Goal: Task Accomplishment & Management: Manage account settings

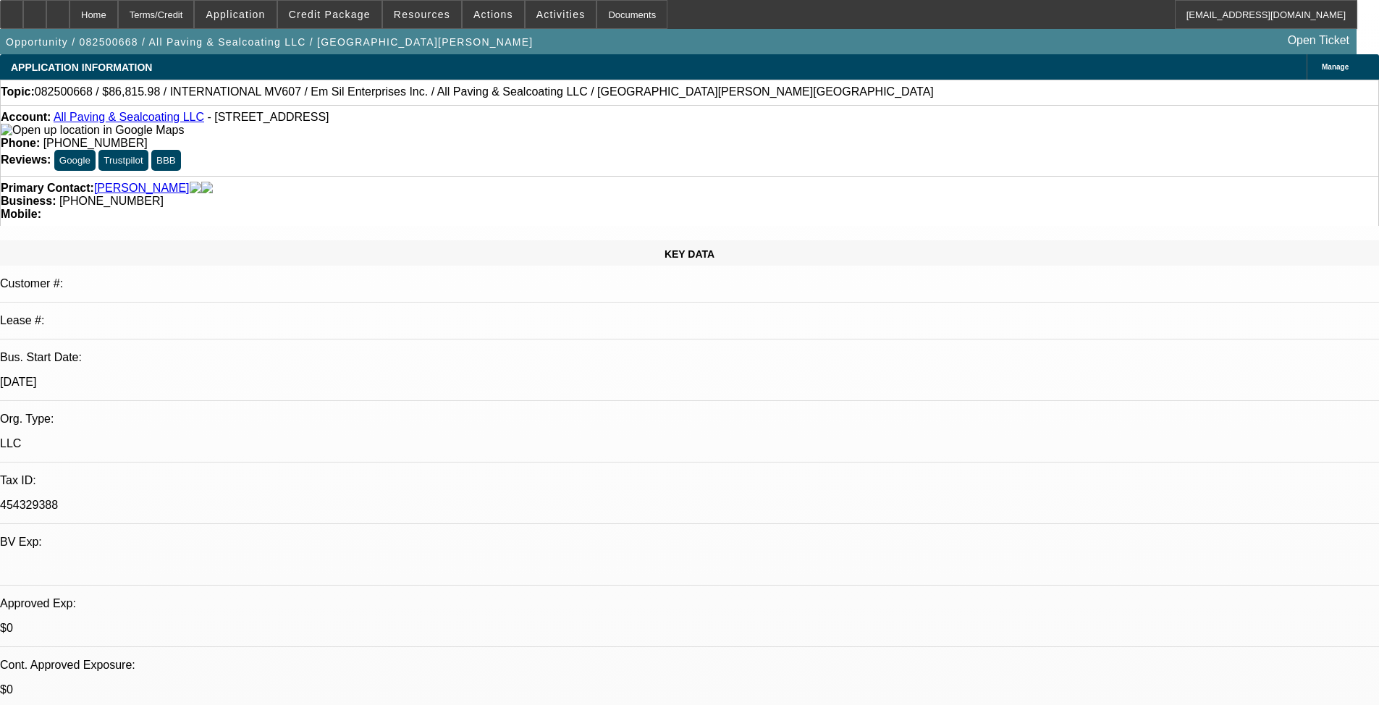
select select "0"
select select "2"
select select "0.1"
select select "4"
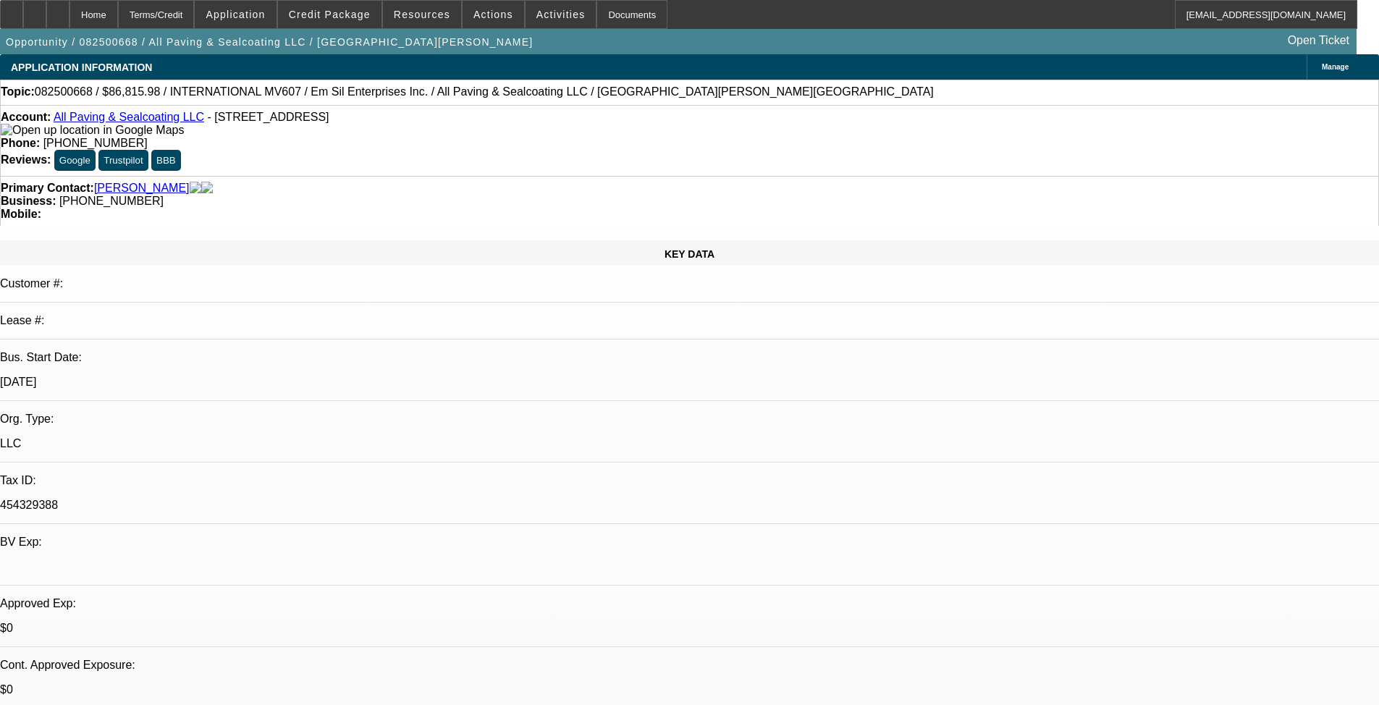
scroll to position [290, 0]
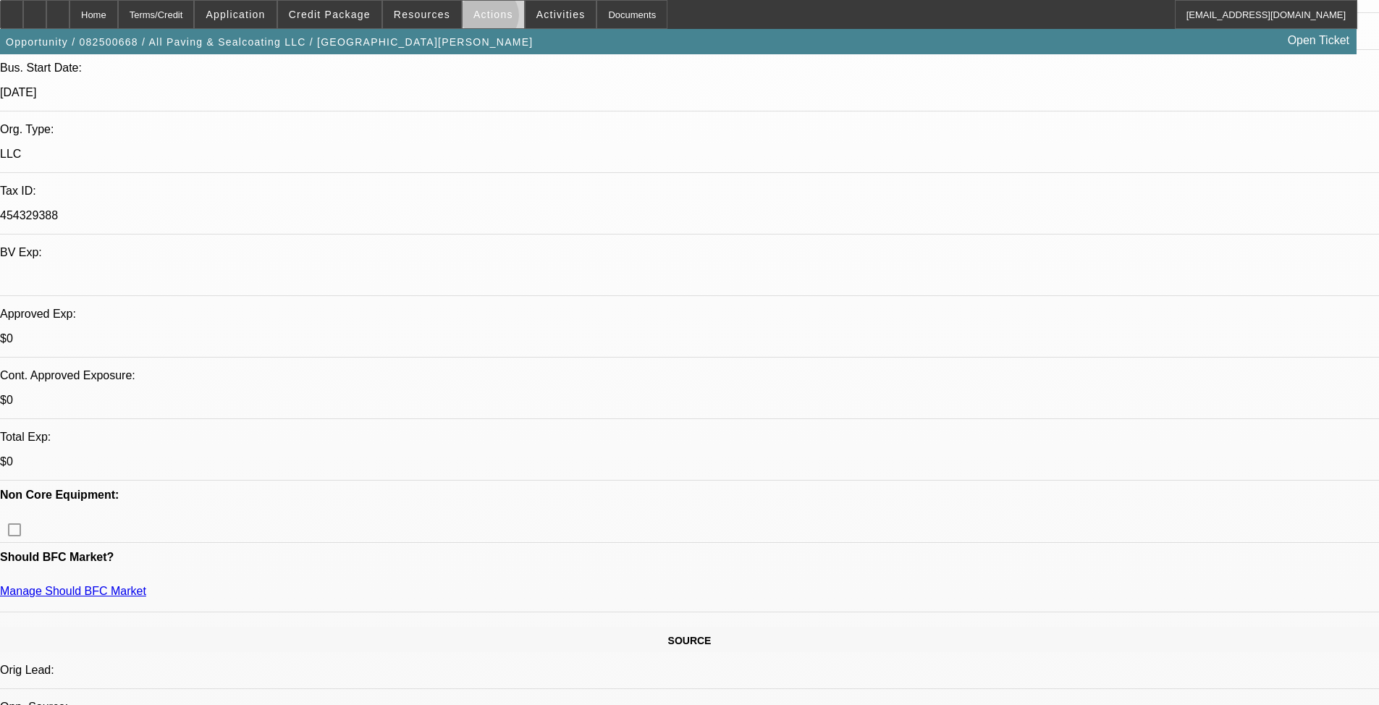
click at [482, 19] on span "Actions" at bounding box center [493, 15] width 40 height 12
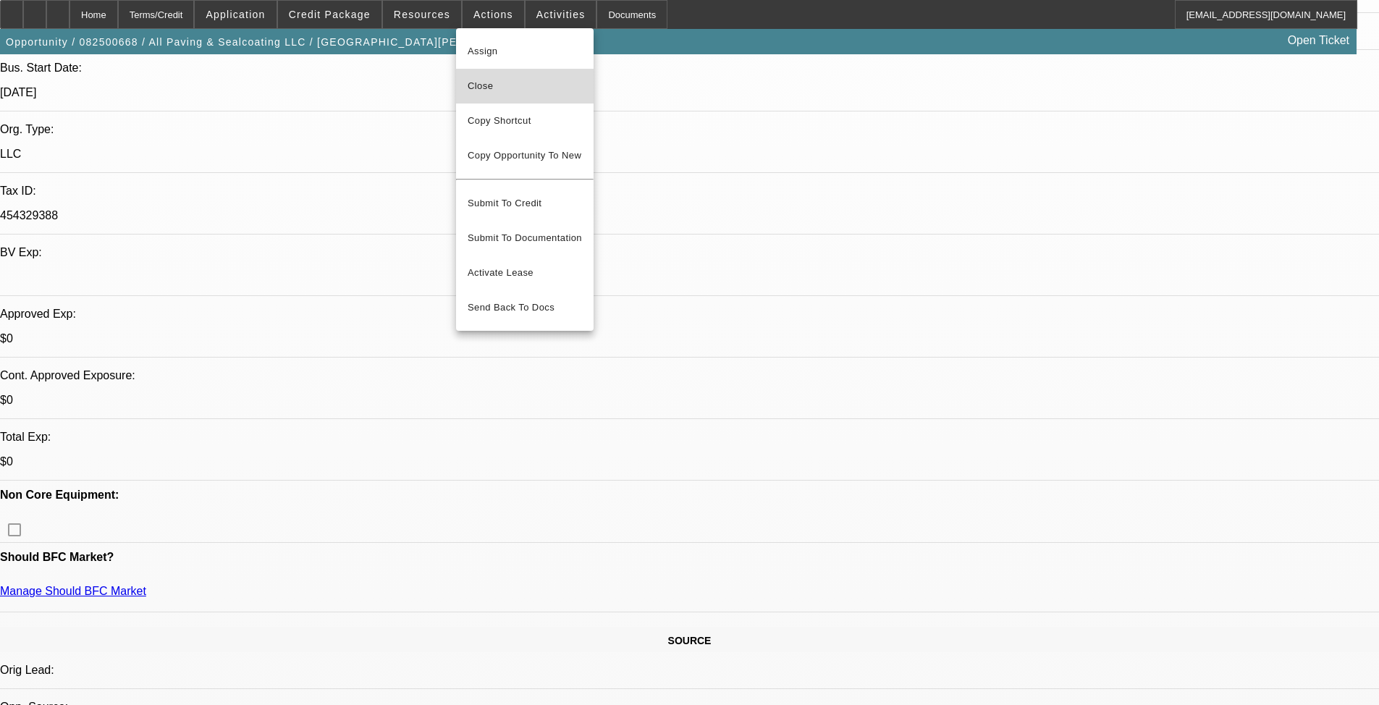
click at [506, 94] on span "Close" at bounding box center [525, 85] width 114 height 17
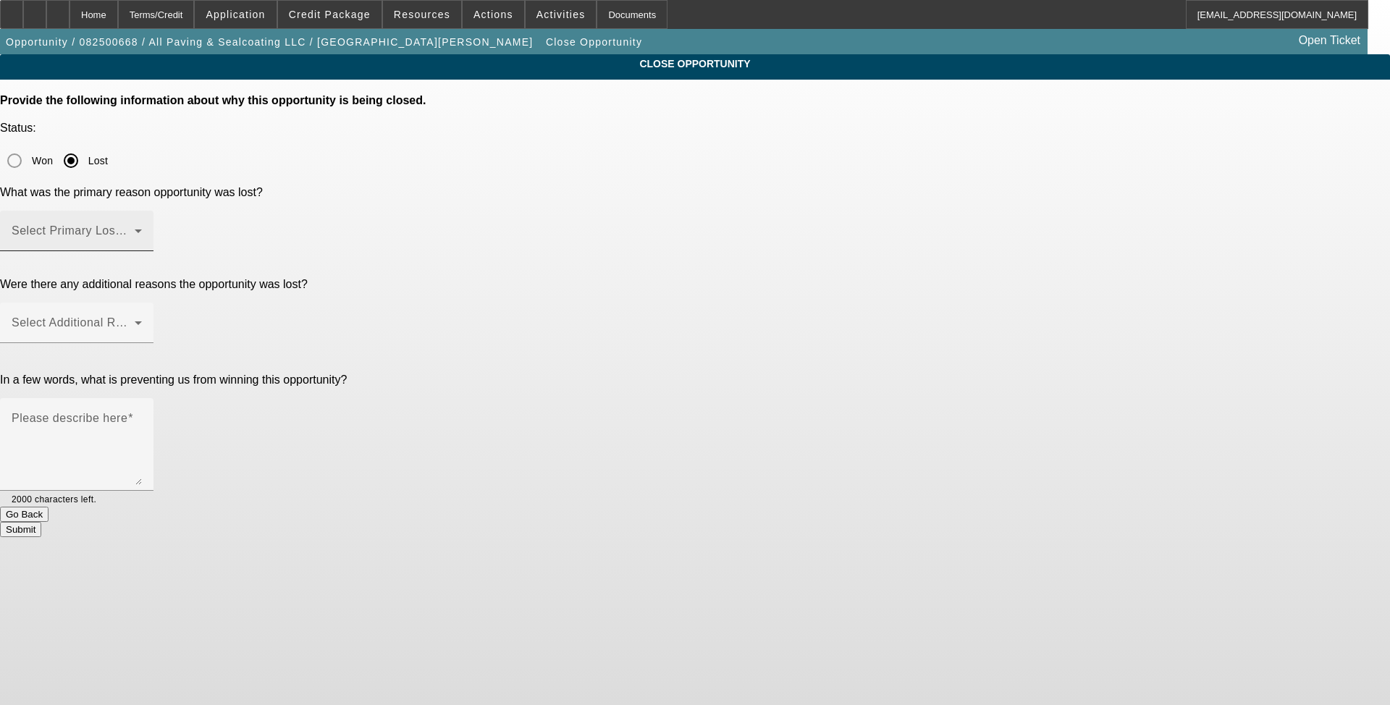
click at [135, 228] on span at bounding box center [73, 236] width 123 height 17
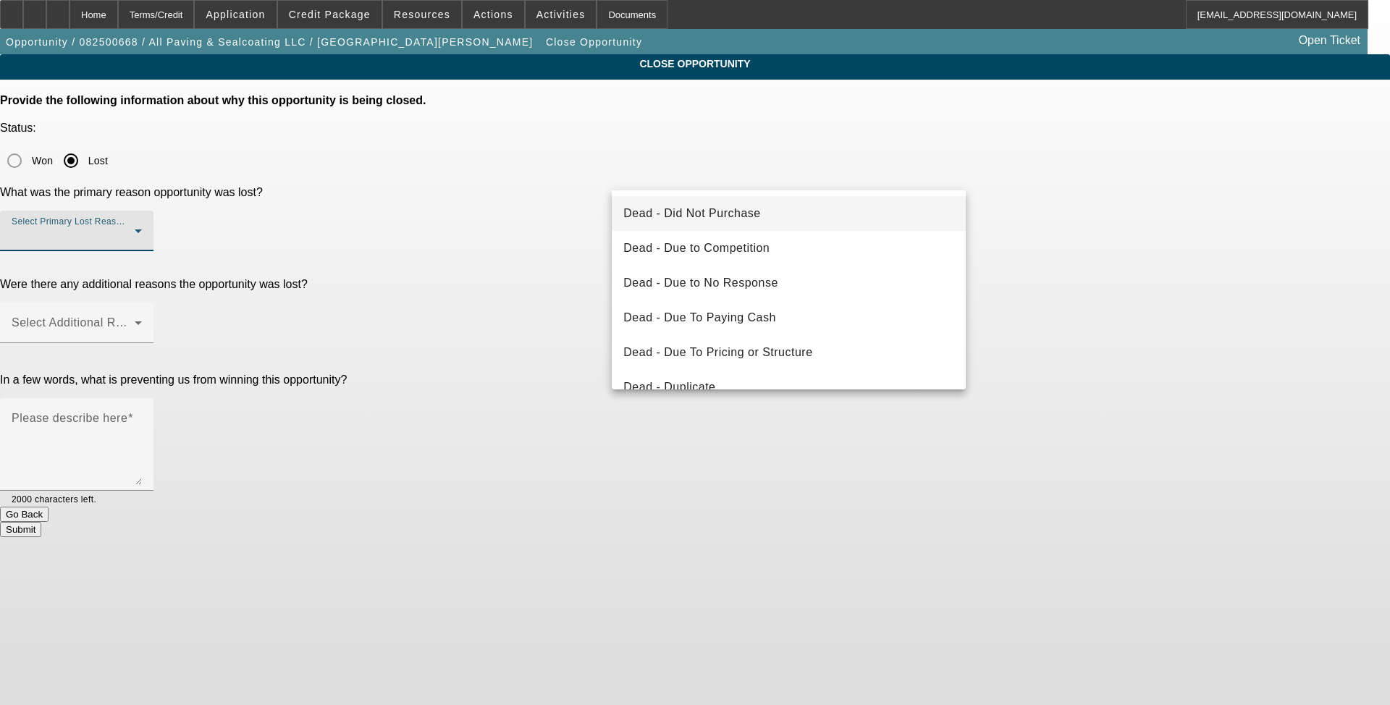
click at [750, 213] on span "Dead - Did Not Purchase" at bounding box center [691, 213] width 137 height 17
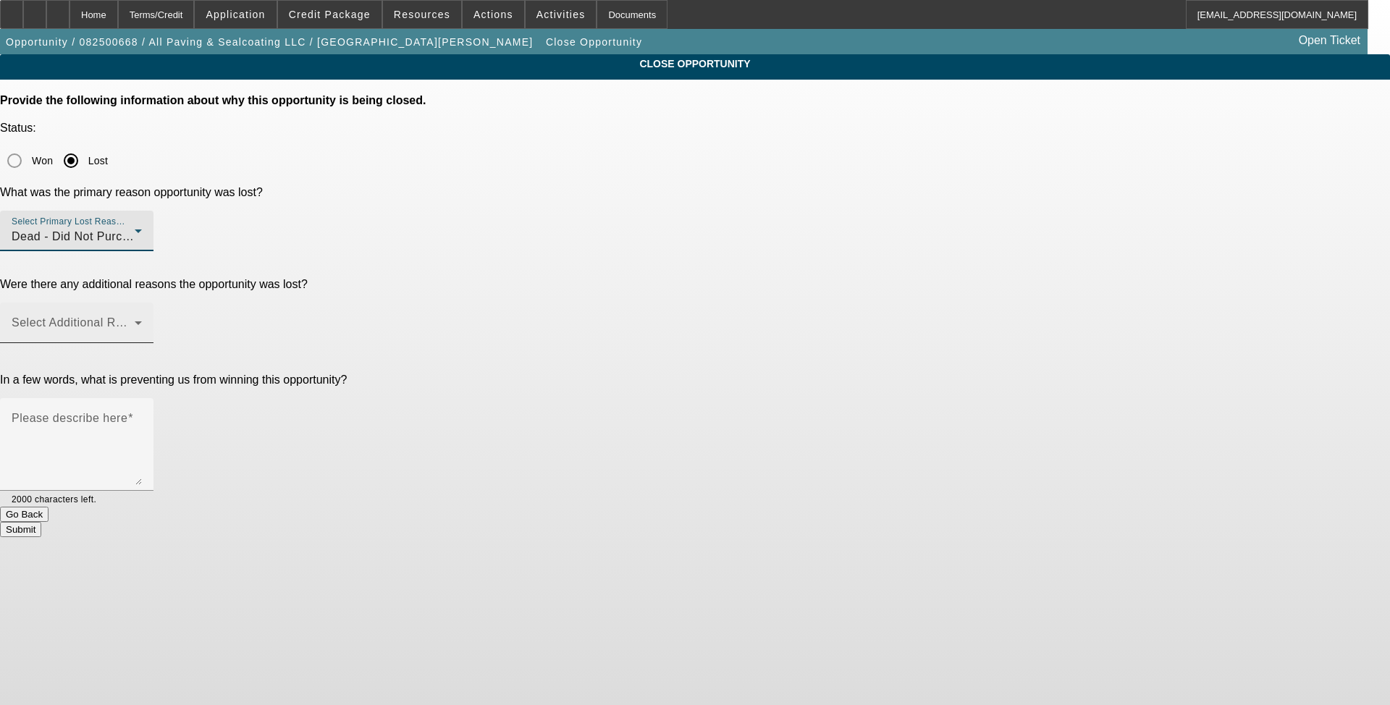
click at [155, 316] on mat-label "Select Additional Reasons" at bounding box center [83, 322] width 143 height 12
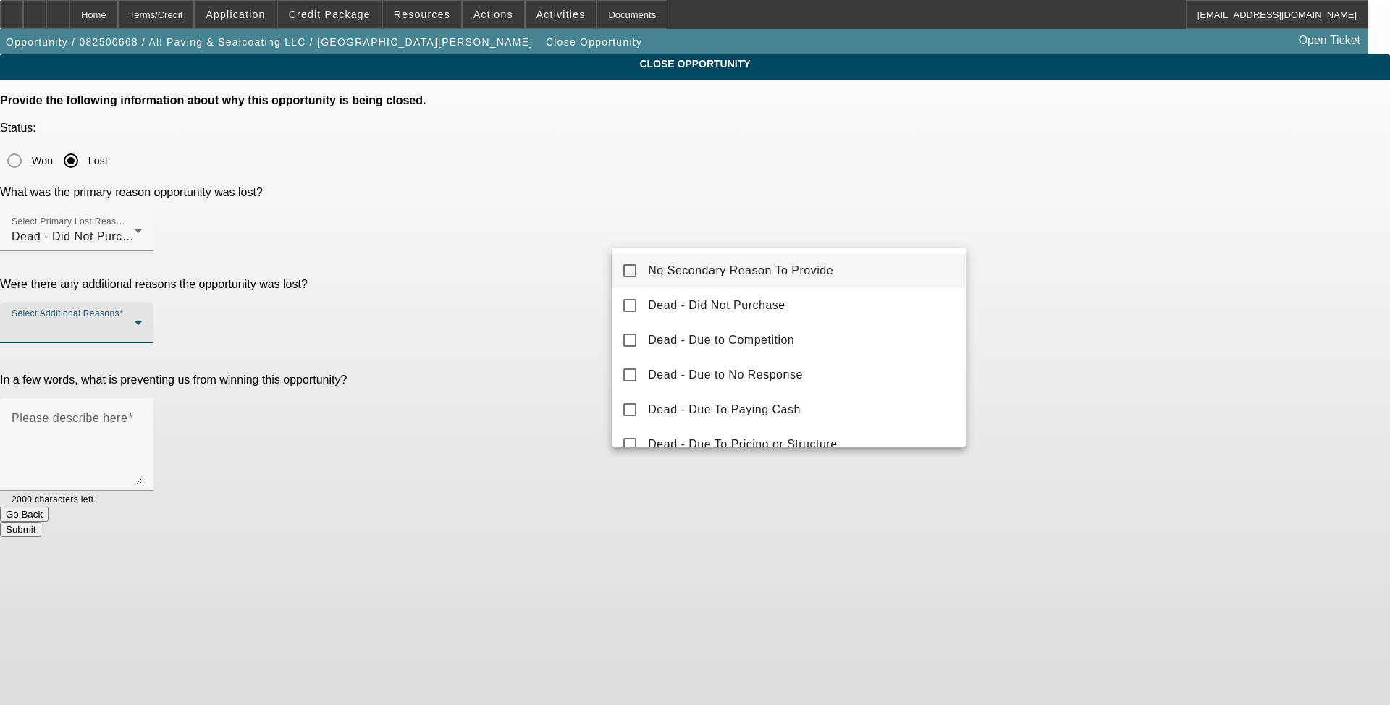
click at [754, 269] on span "No Secondary Reason To Provide" at bounding box center [740, 270] width 185 height 17
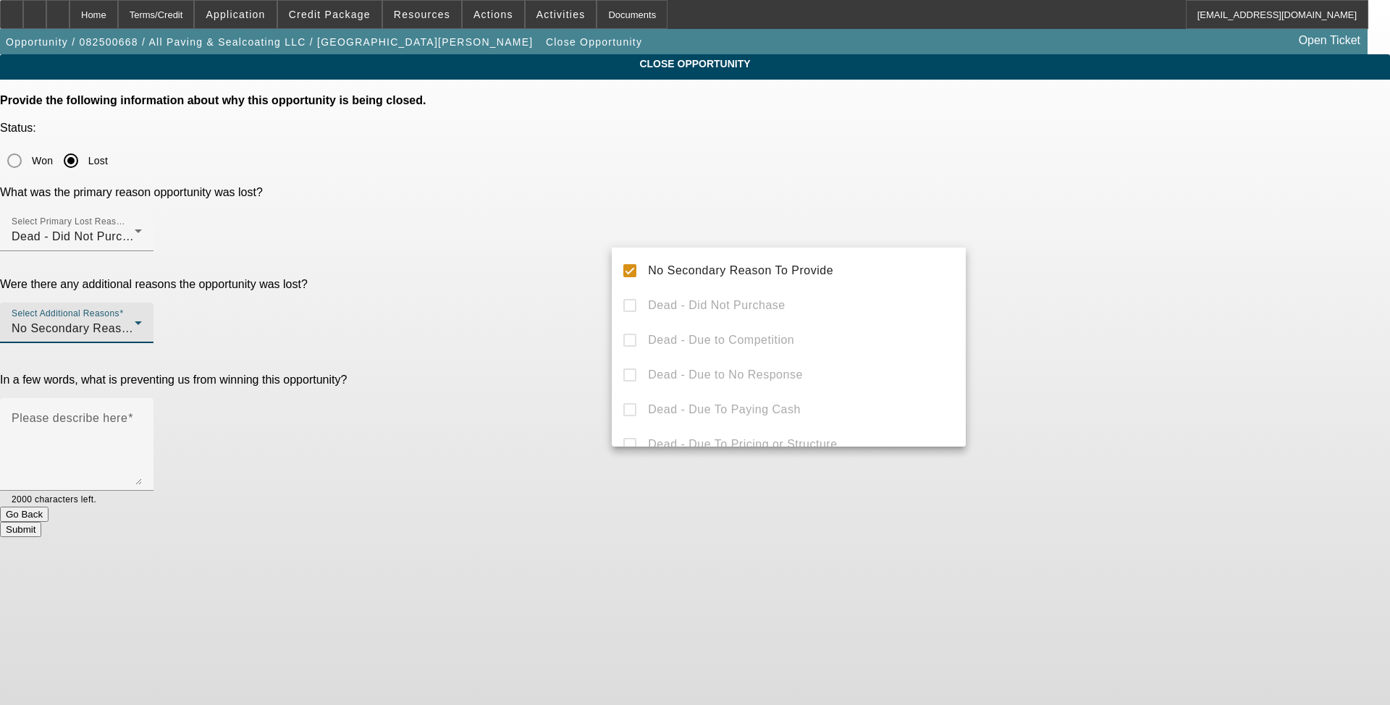
click at [705, 169] on div at bounding box center [695, 352] width 1390 height 705
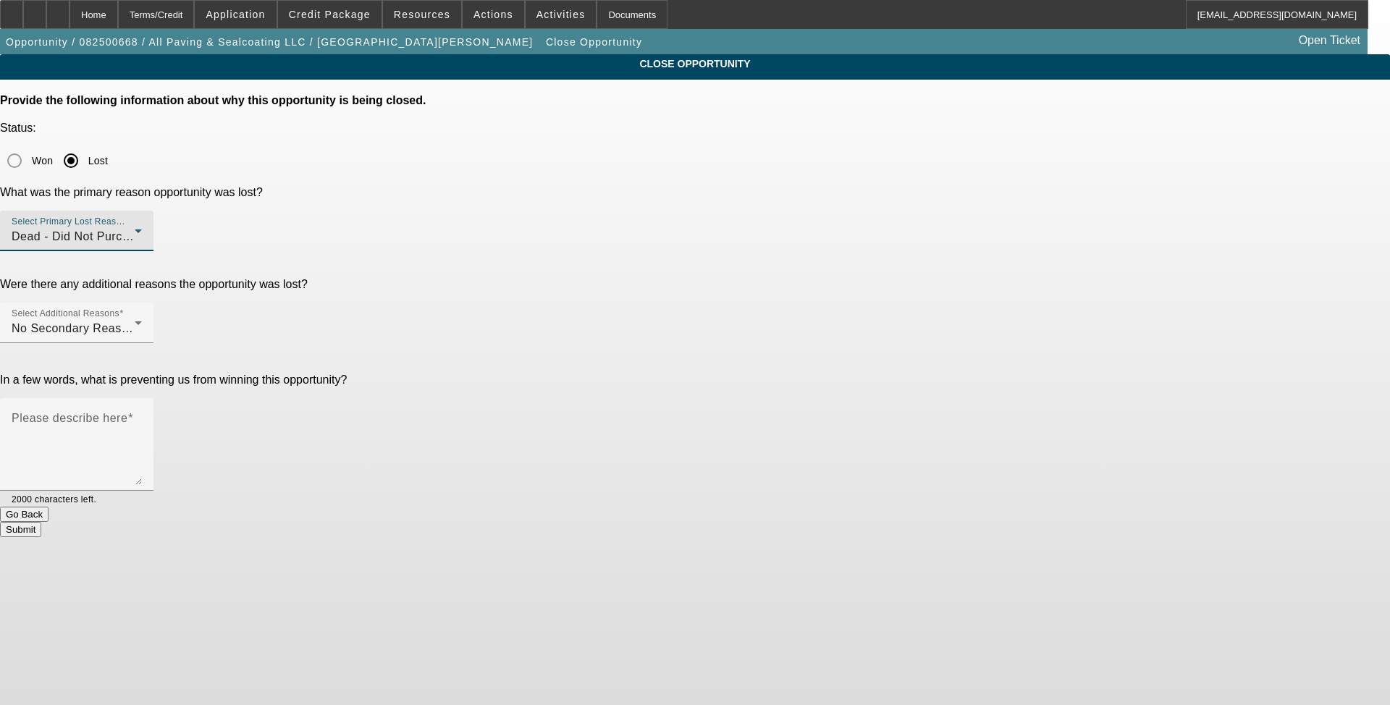
click at [148, 230] on span "Dead - Did Not Purchase" at bounding box center [80, 236] width 137 height 12
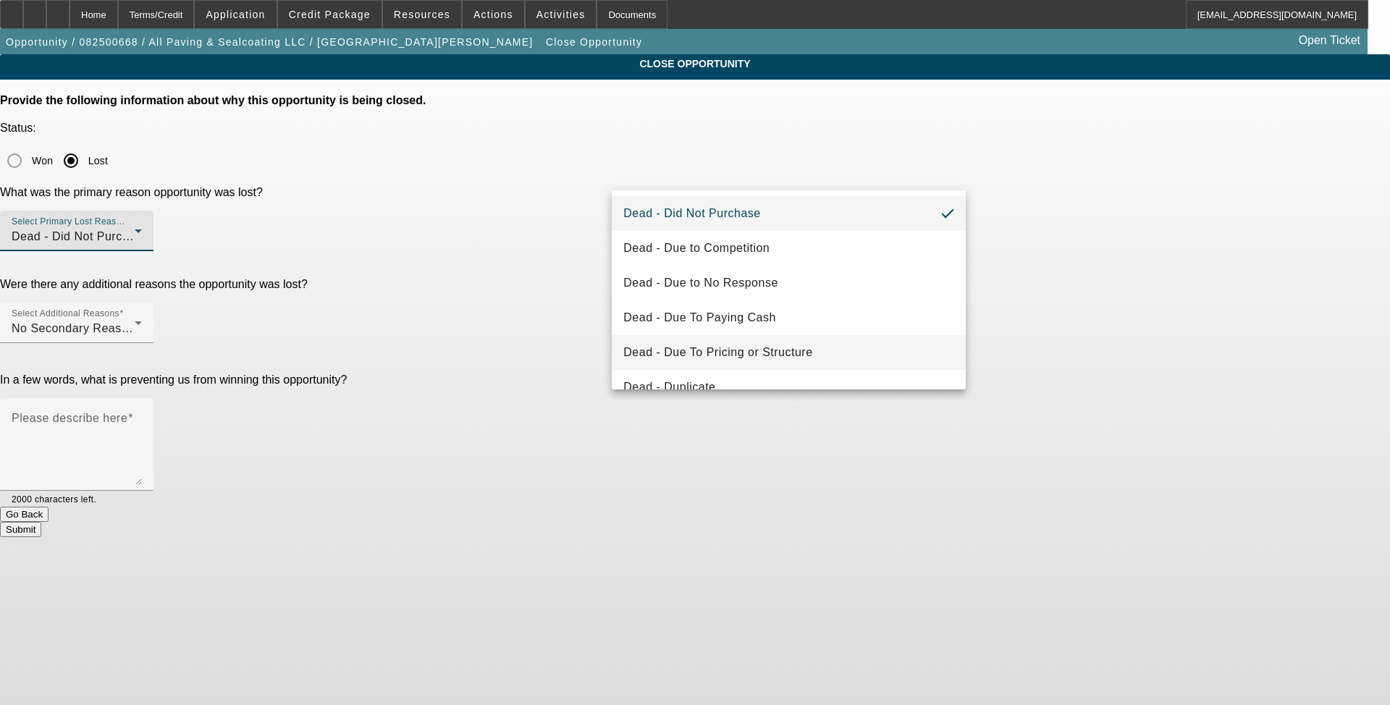
click at [767, 348] on span "Dead - Due To Pricing or Structure" at bounding box center [717, 352] width 189 height 17
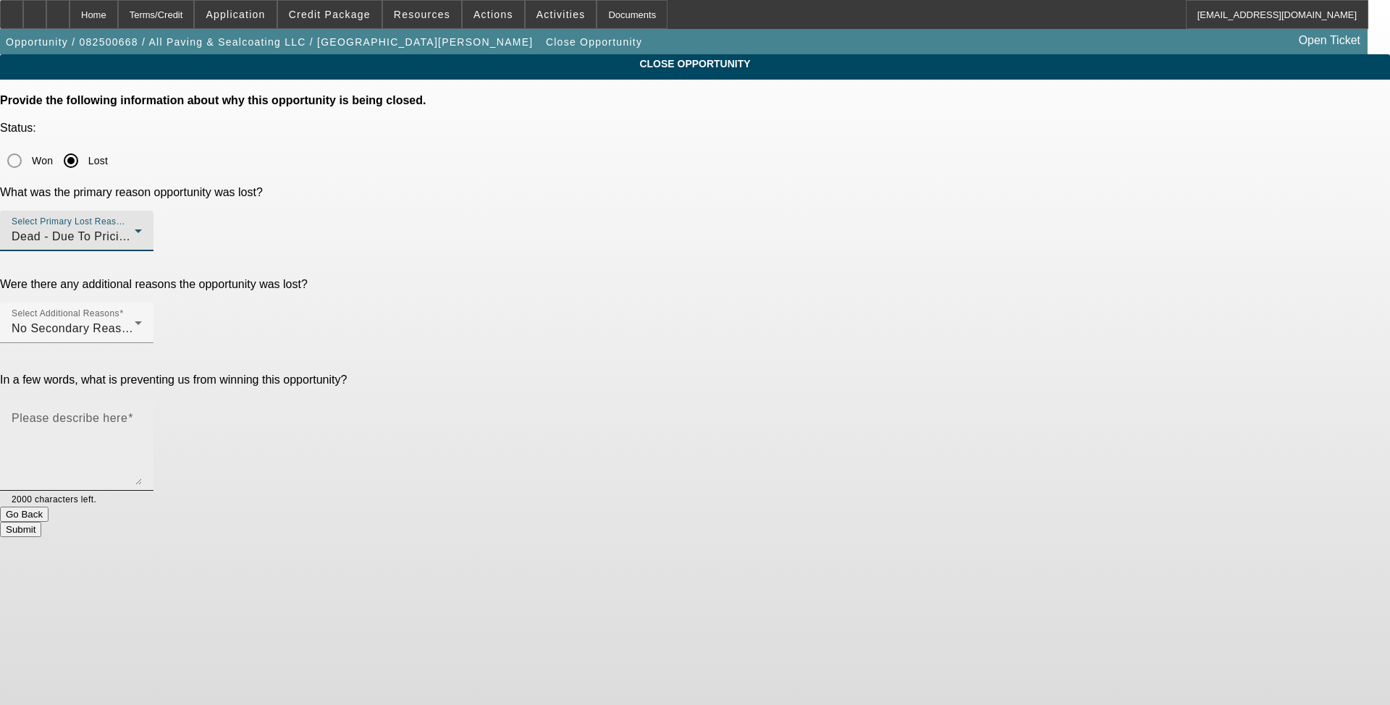
click at [142, 416] on textarea "Please describe here" at bounding box center [77, 450] width 130 height 69
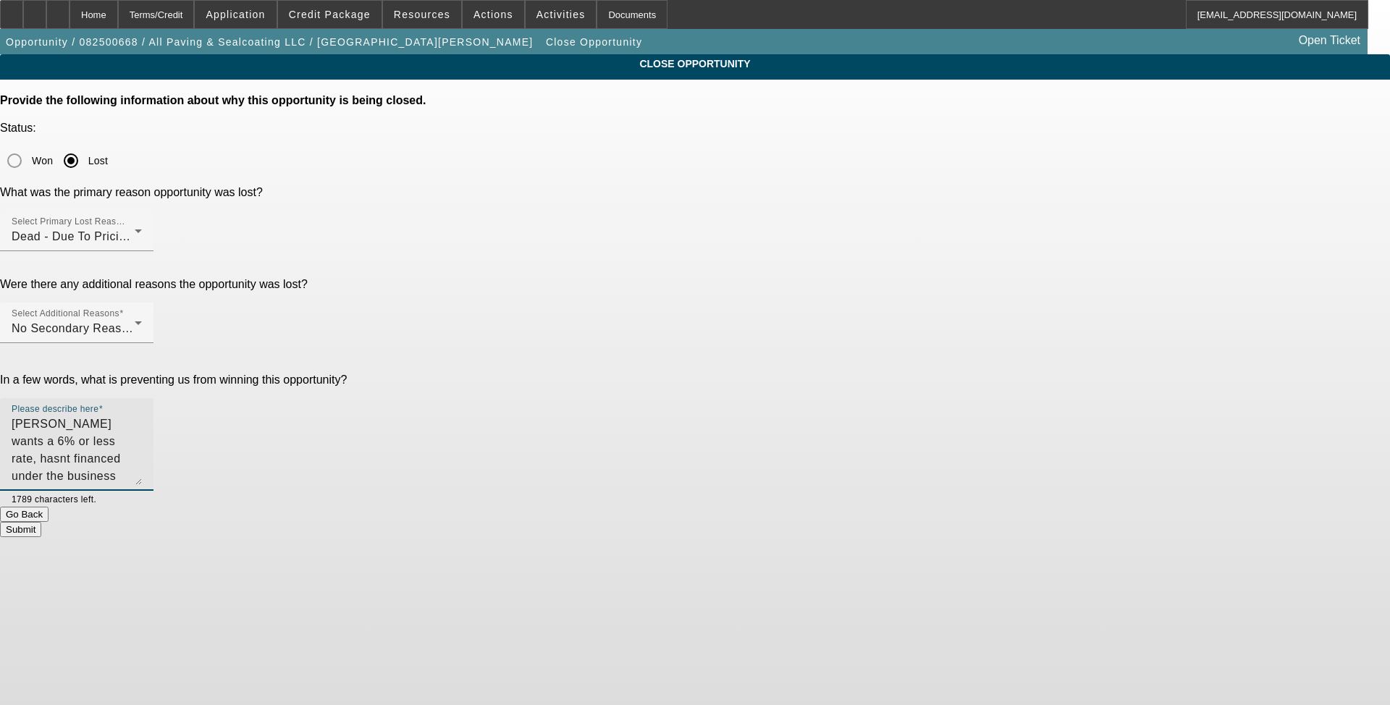
type textarea "Guy wants a 6% or less rate, hasnt financed under the business since 2015 so do…"
click at [41, 522] on button "Submit" at bounding box center [20, 529] width 41 height 15
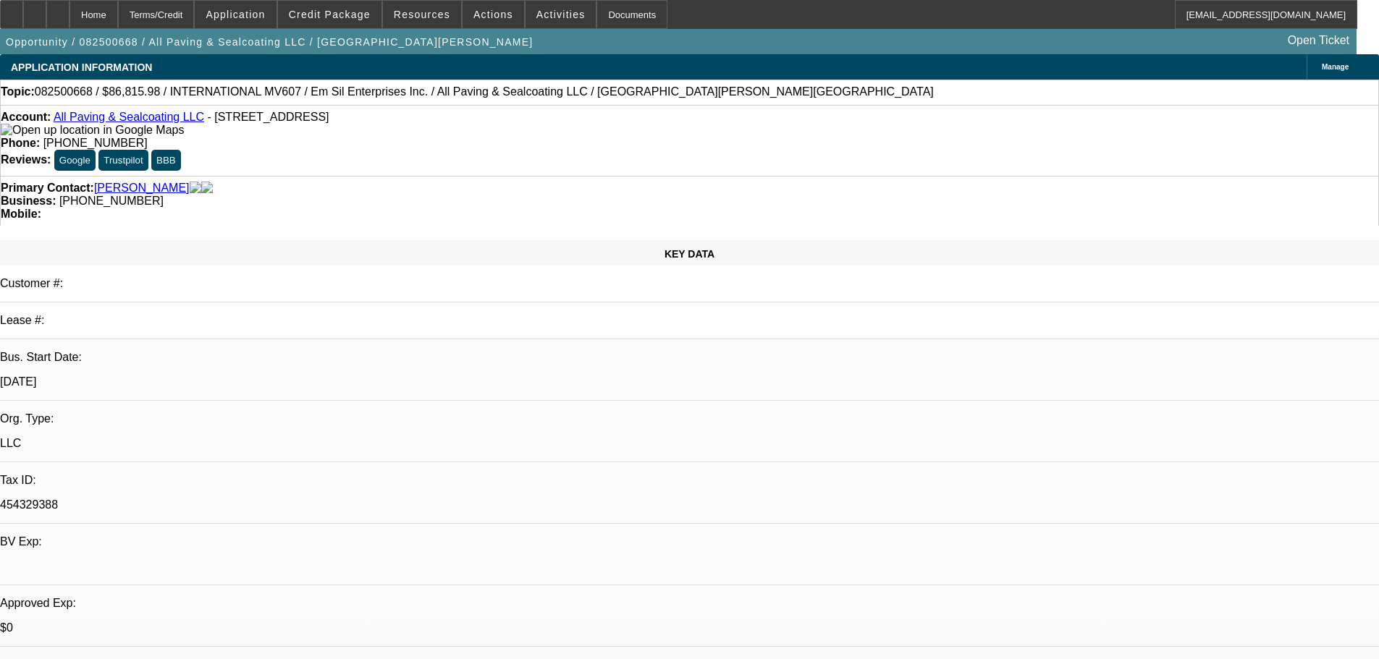
select select "0"
select select "2"
select select "0"
select select "6"
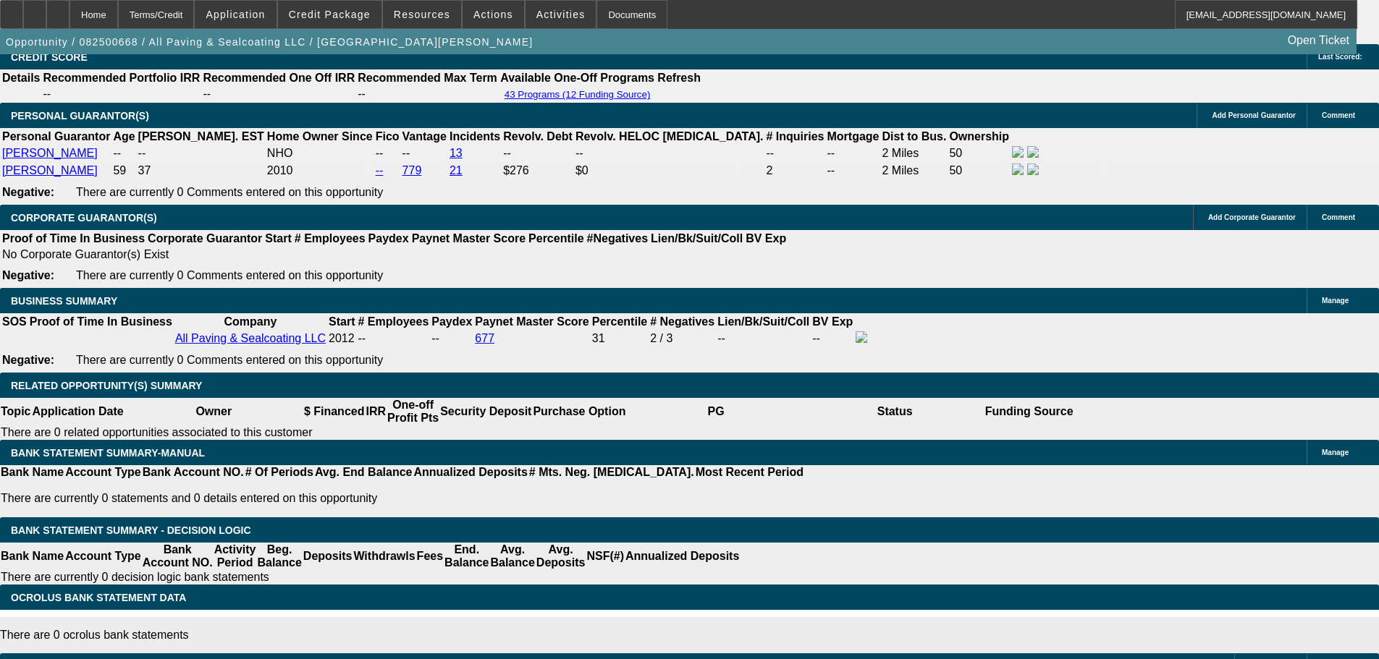
scroll to position [2078, 0]
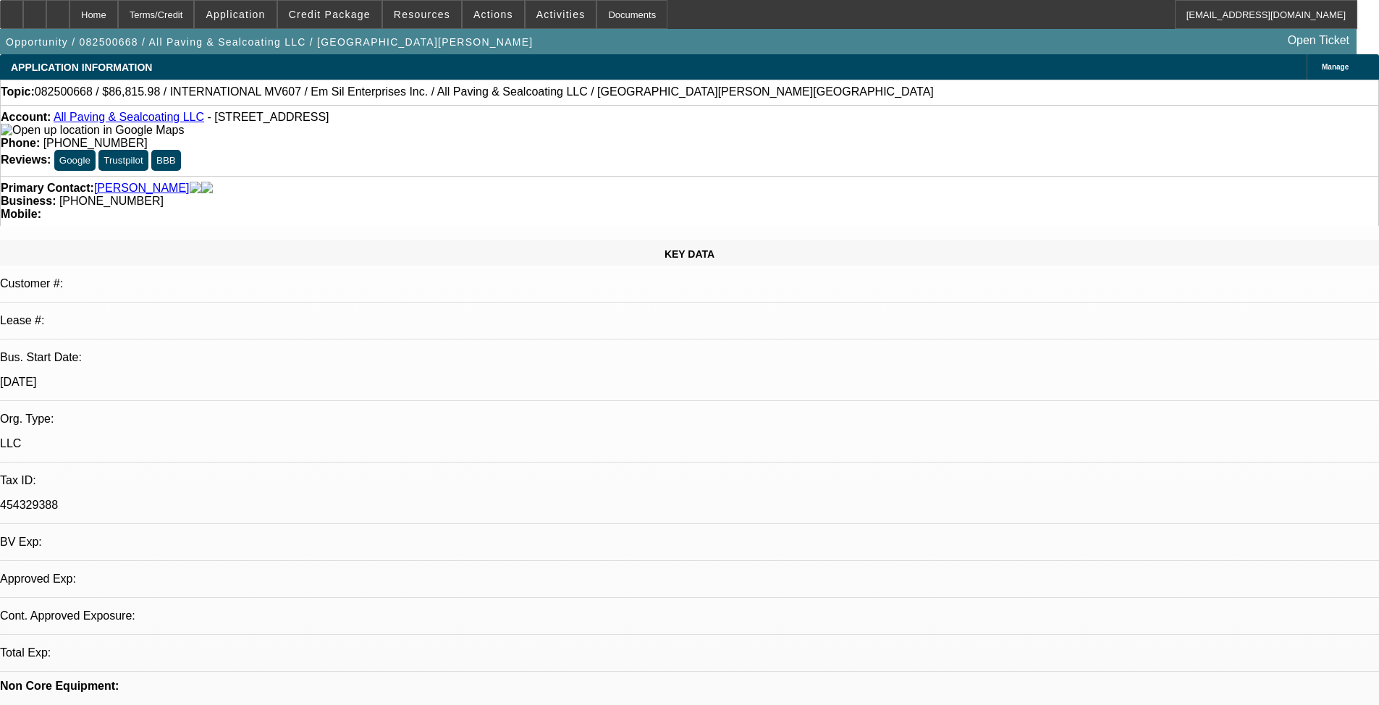
select select "0"
select select "2"
select select "0"
select select "6"
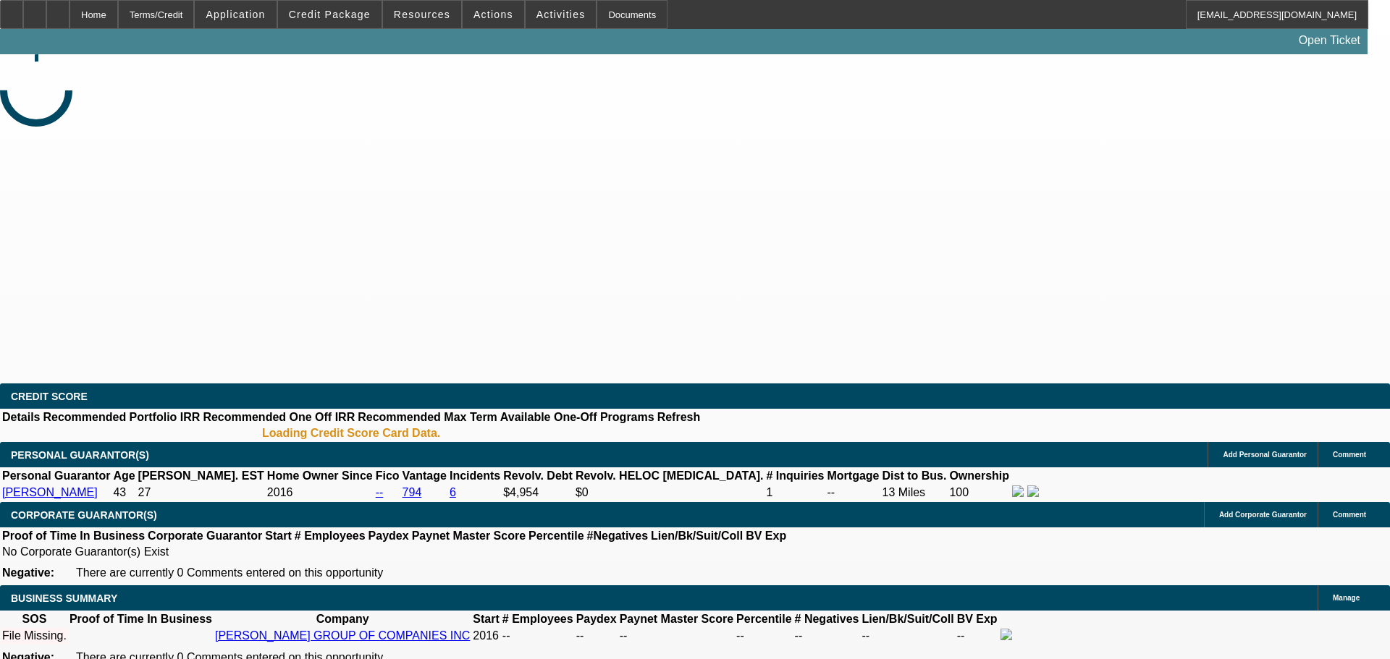
select select "0"
select select "2"
select select "0.1"
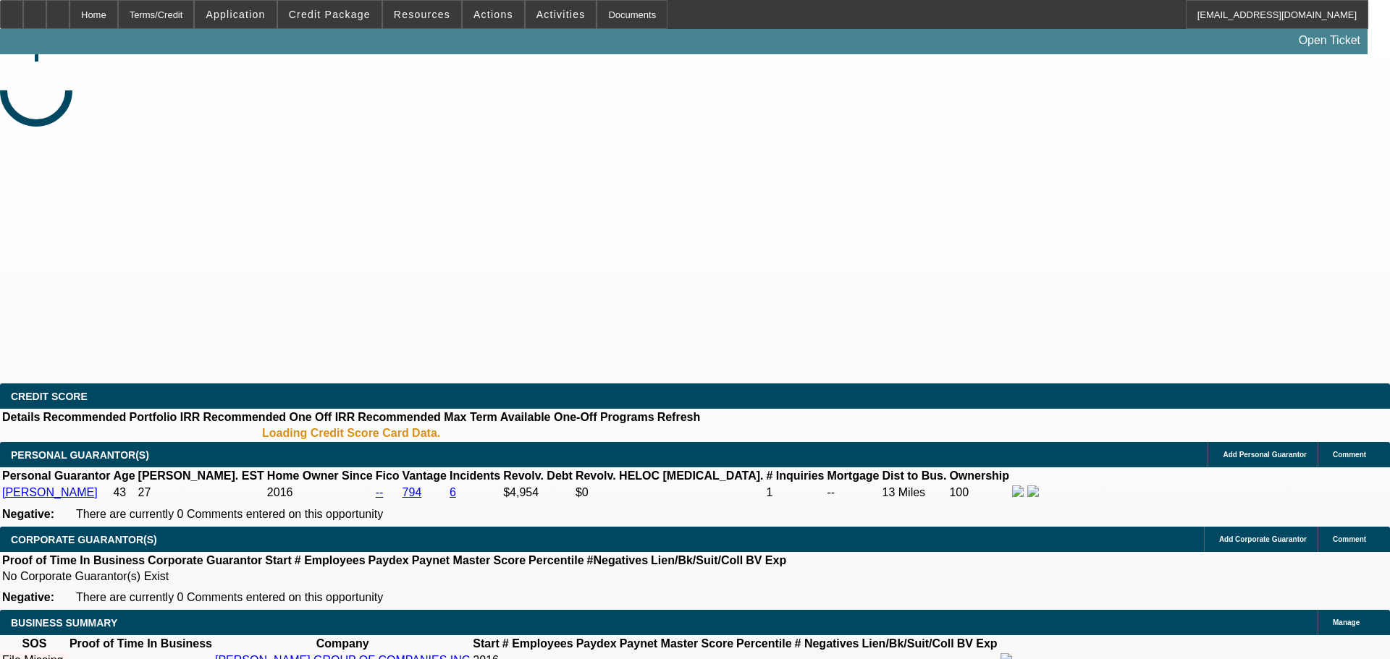
select select "1"
select select "2"
select select "4"
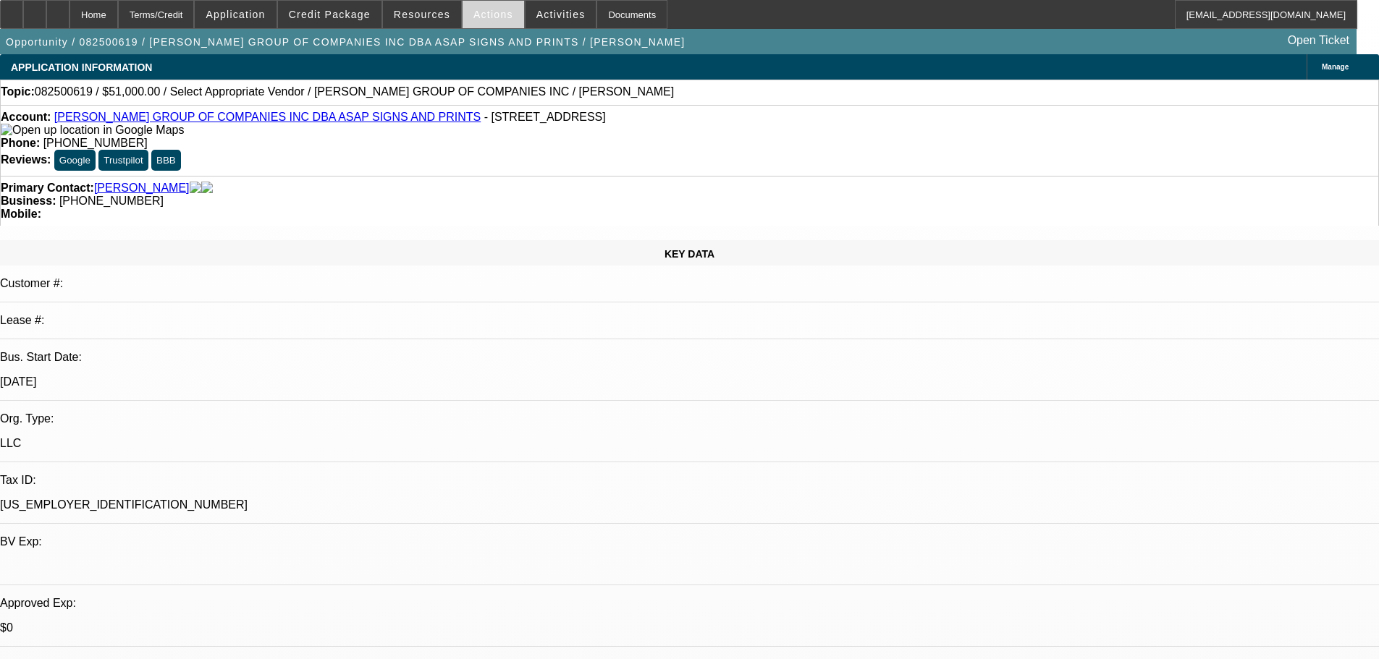
click at [499, 17] on span at bounding box center [494, 14] width 62 height 35
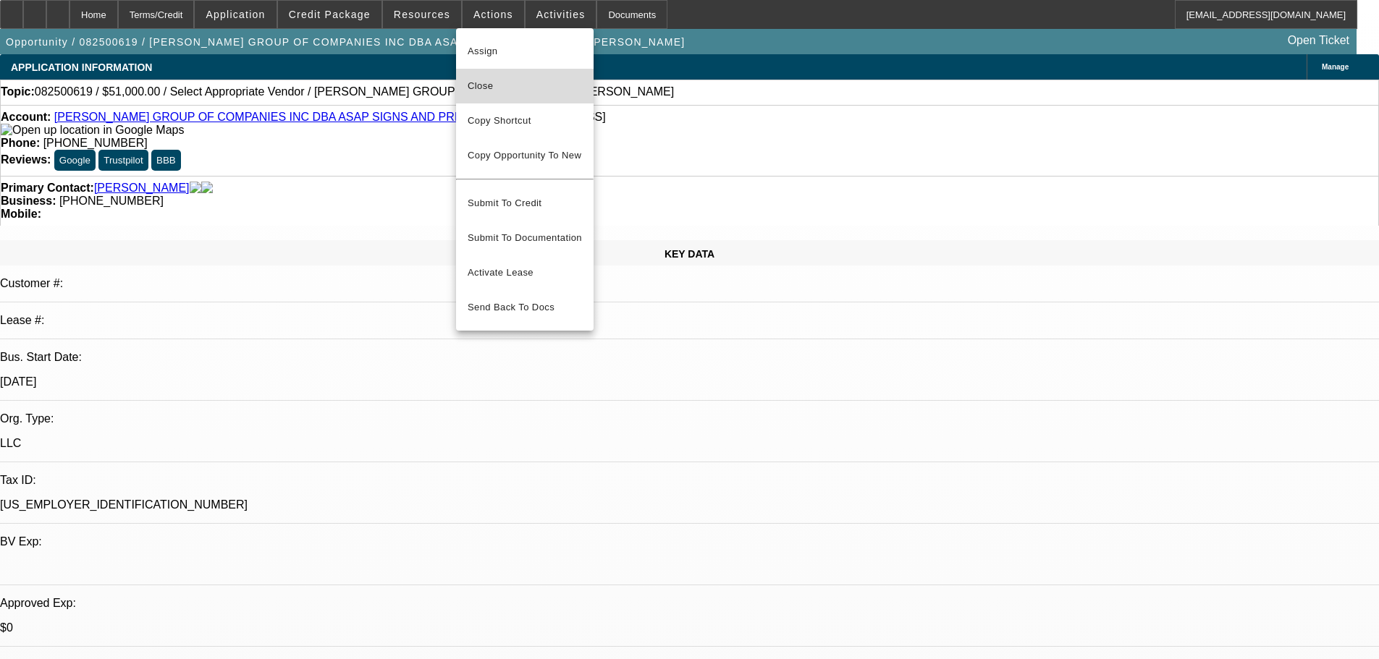
click at [523, 84] on span "Close" at bounding box center [525, 85] width 114 height 17
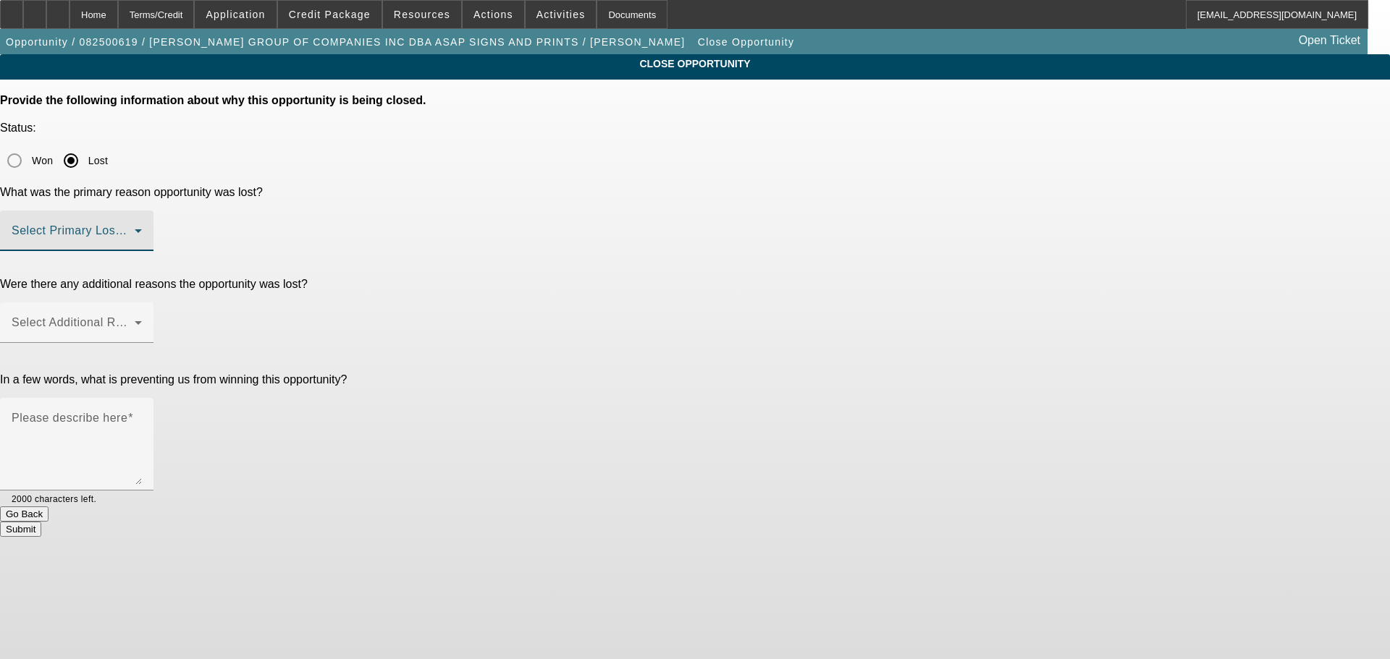
click at [135, 228] on span at bounding box center [73, 236] width 123 height 17
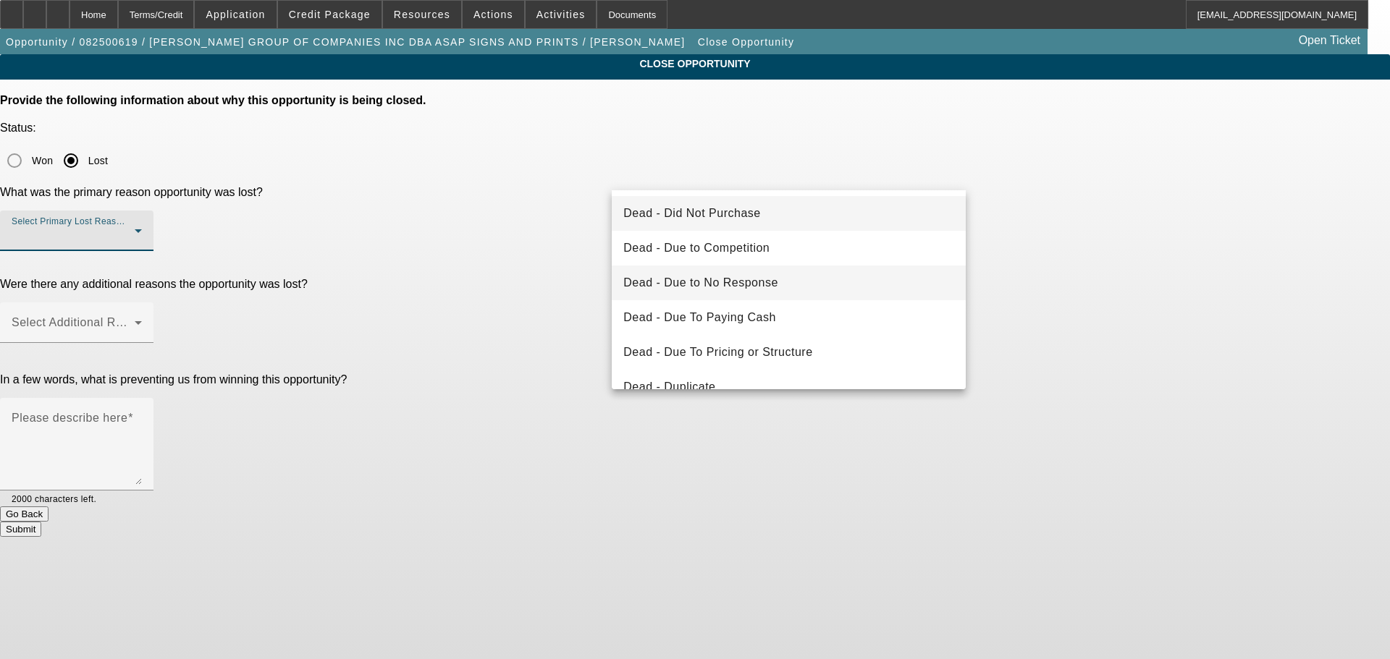
click at [777, 292] on mat-option "Dead - Due to No Response" at bounding box center [789, 283] width 354 height 35
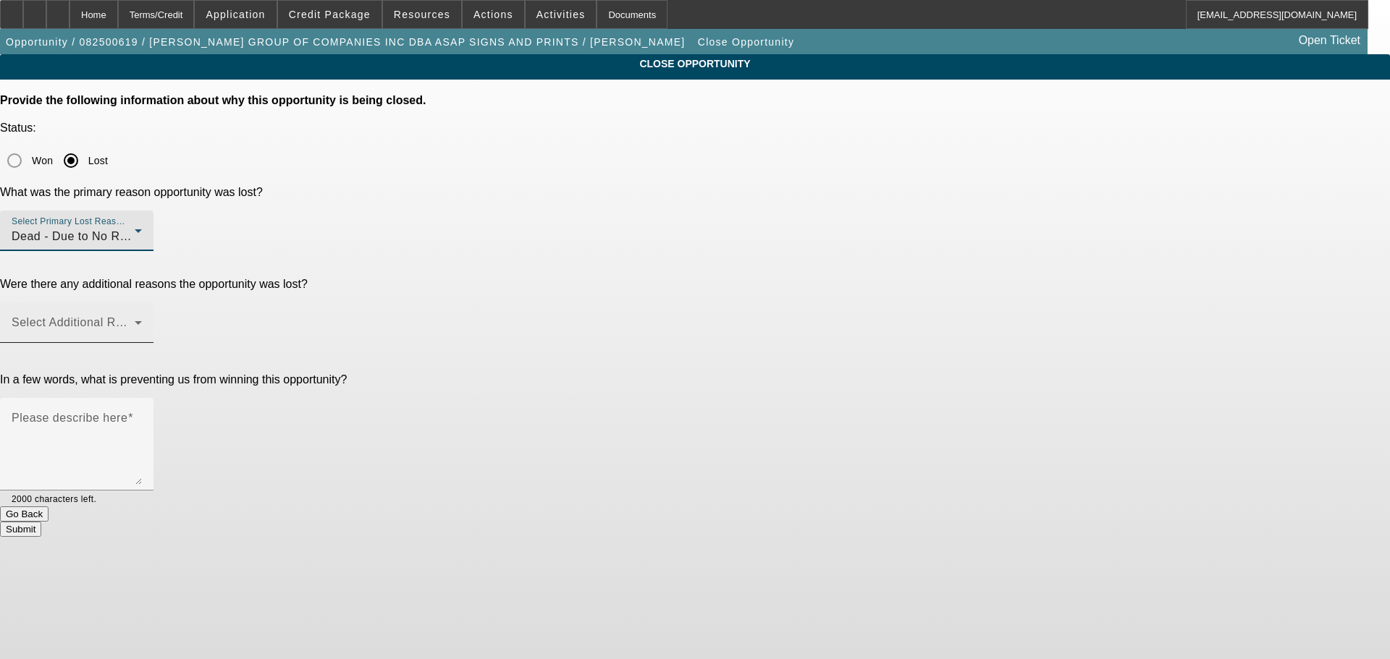
click at [142, 303] on div "Select Additional Reasons" at bounding box center [77, 323] width 130 height 41
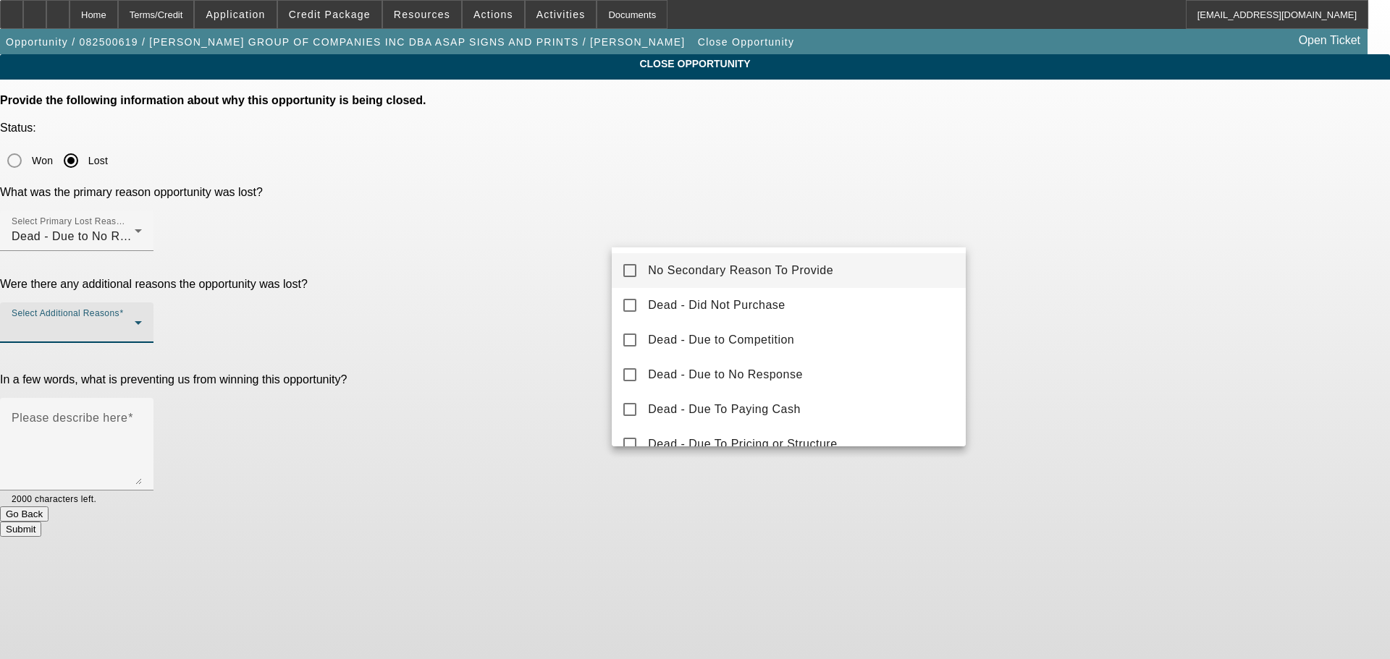
click at [762, 278] on span "No Secondary Reason To Provide" at bounding box center [740, 270] width 185 height 17
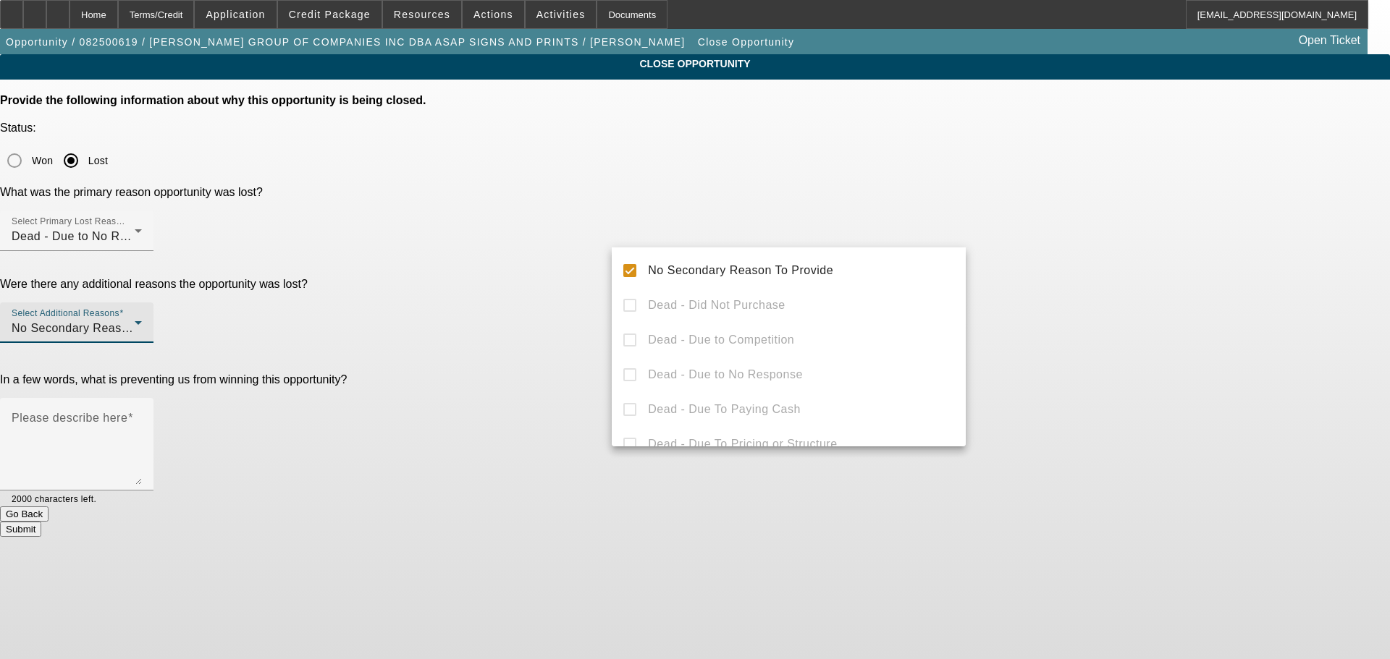
click at [1050, 287] on div at bounding box center [695, 329] width 1390 height 659
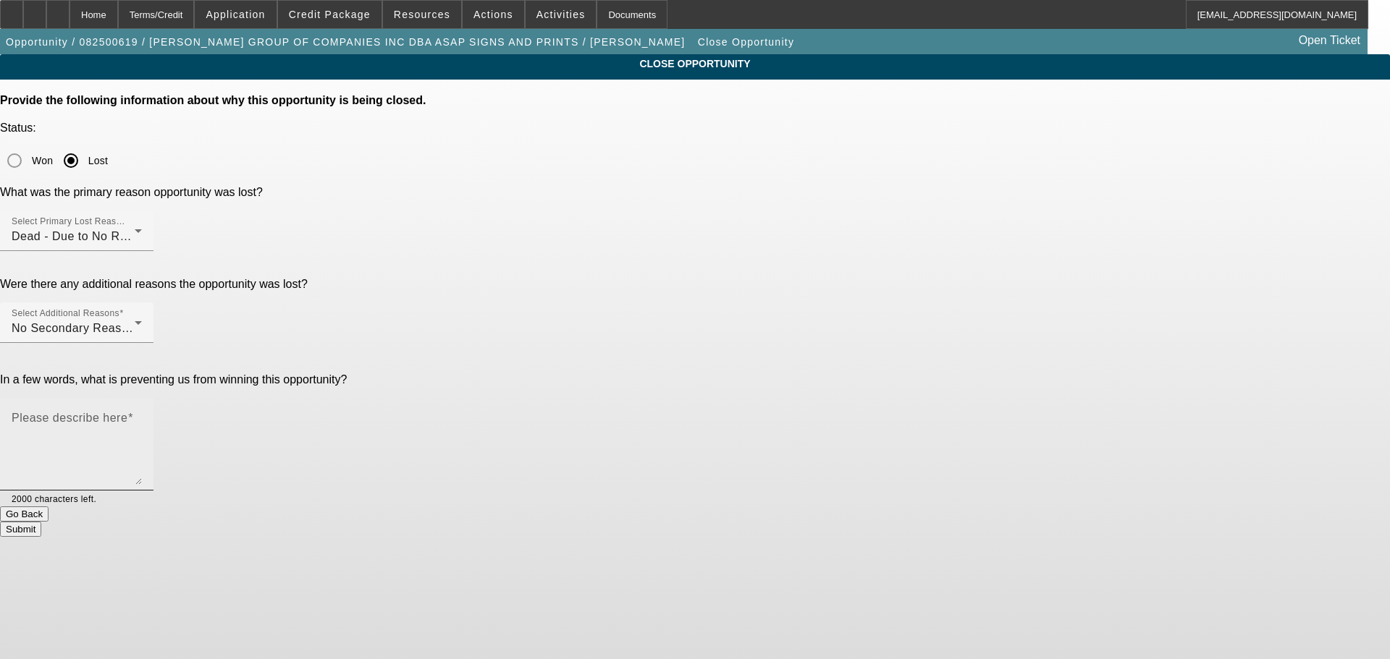
click at [142, 416] on textarea "Please describe here" at bounding box center [77, 450] width 130 height 69
type textarea "Havent heard from him in a while so closing out for now."
click at [41, 522] on button "Submit" at bounding box center [20, 529] width 41 height 15
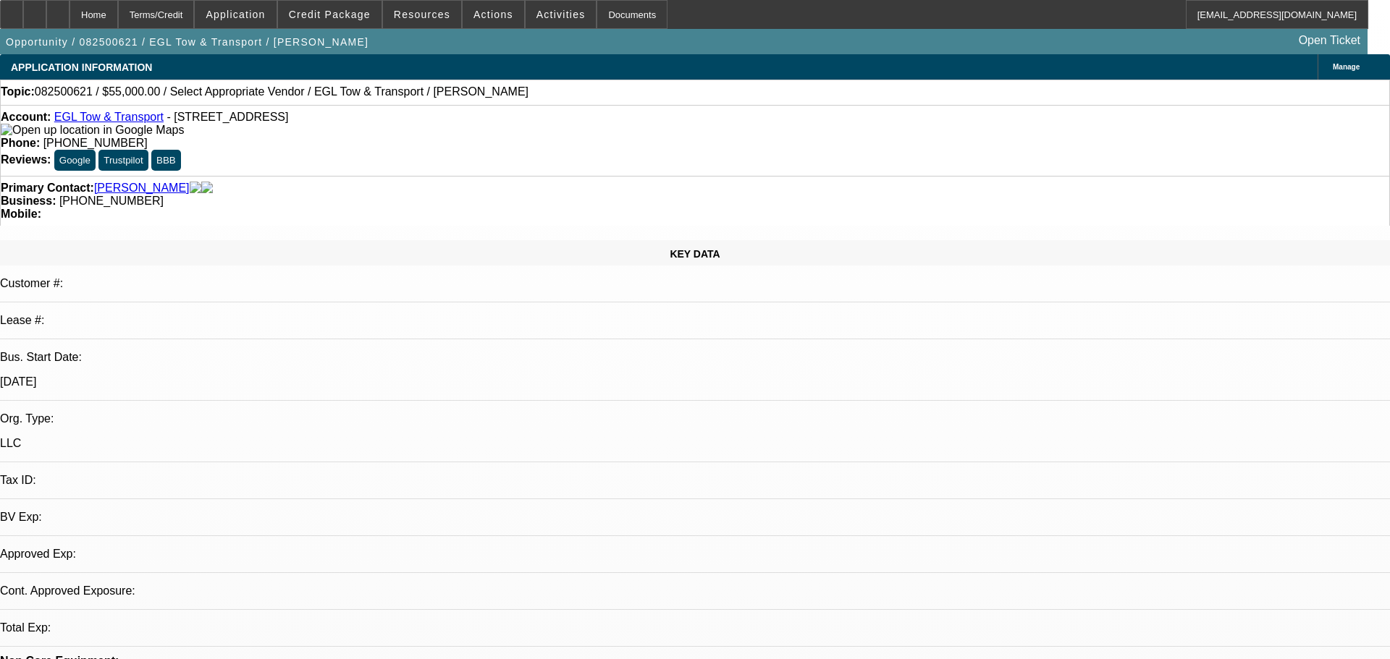
select select "0"
select select "2"
select select "0.1"
select select "4"
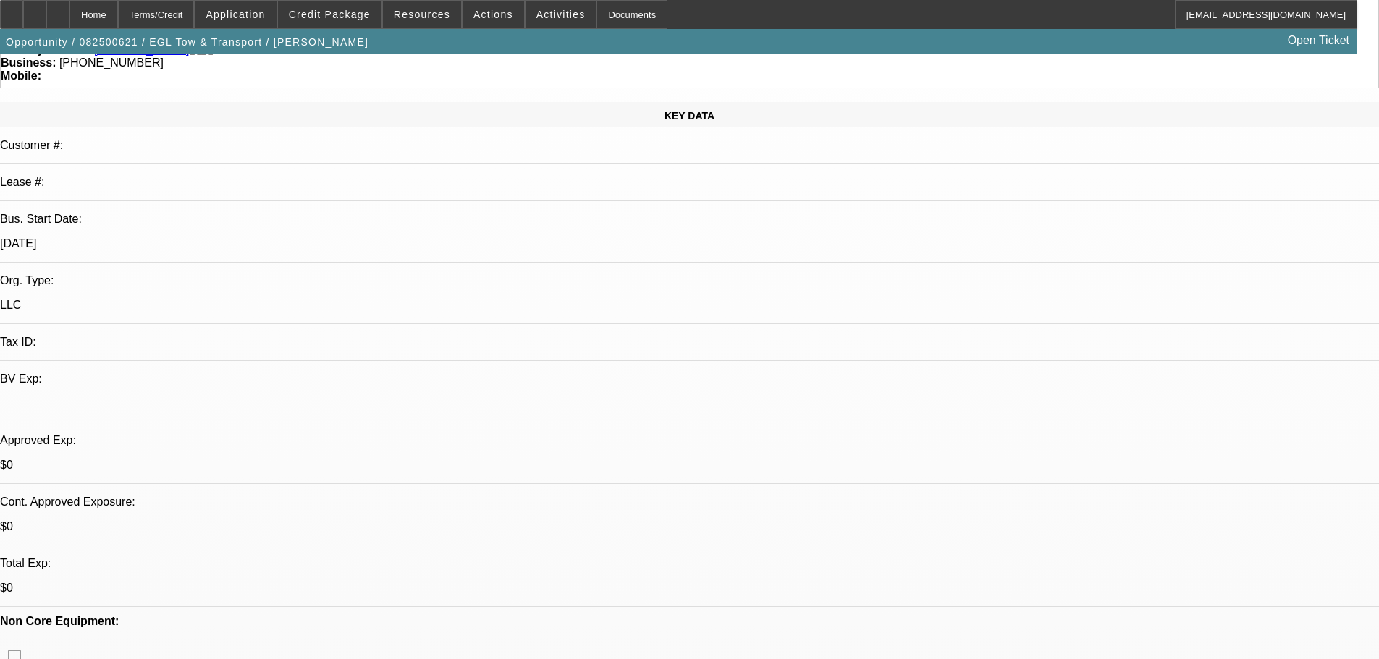
scroll to position [145, 0]
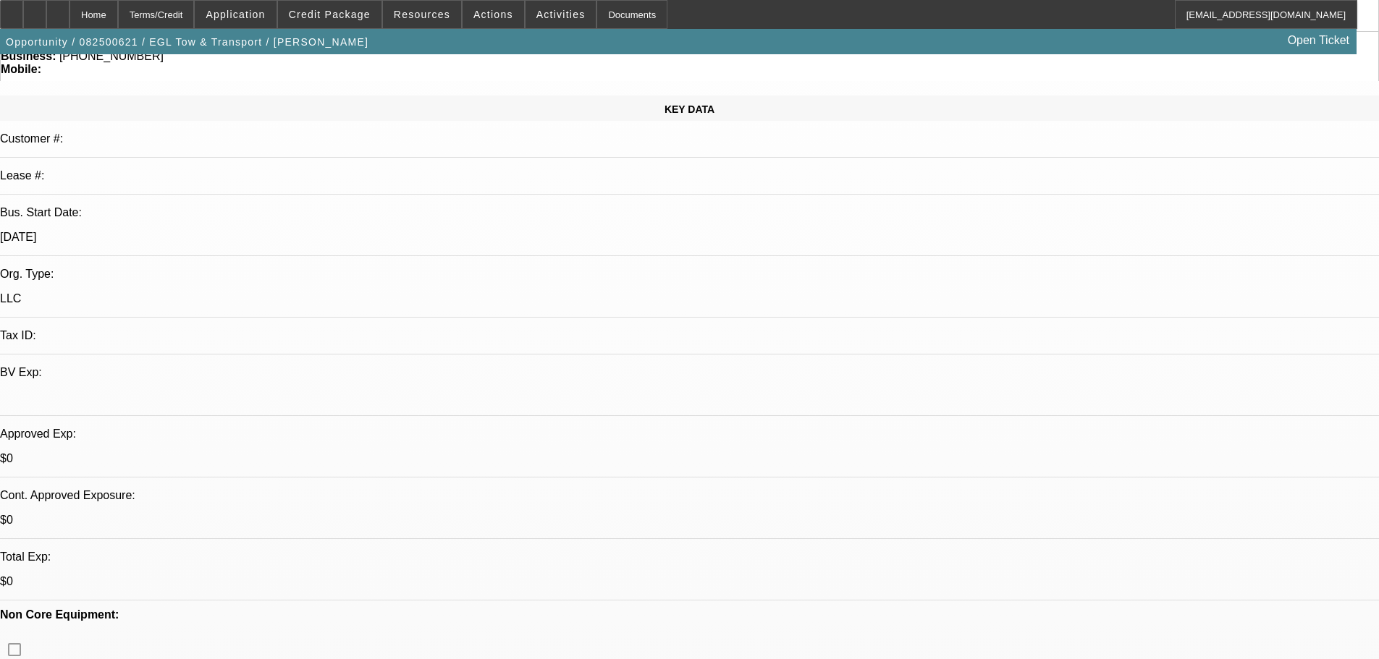
click at [357, 23] on span at bounding box center [330, 14] width 104 height 35
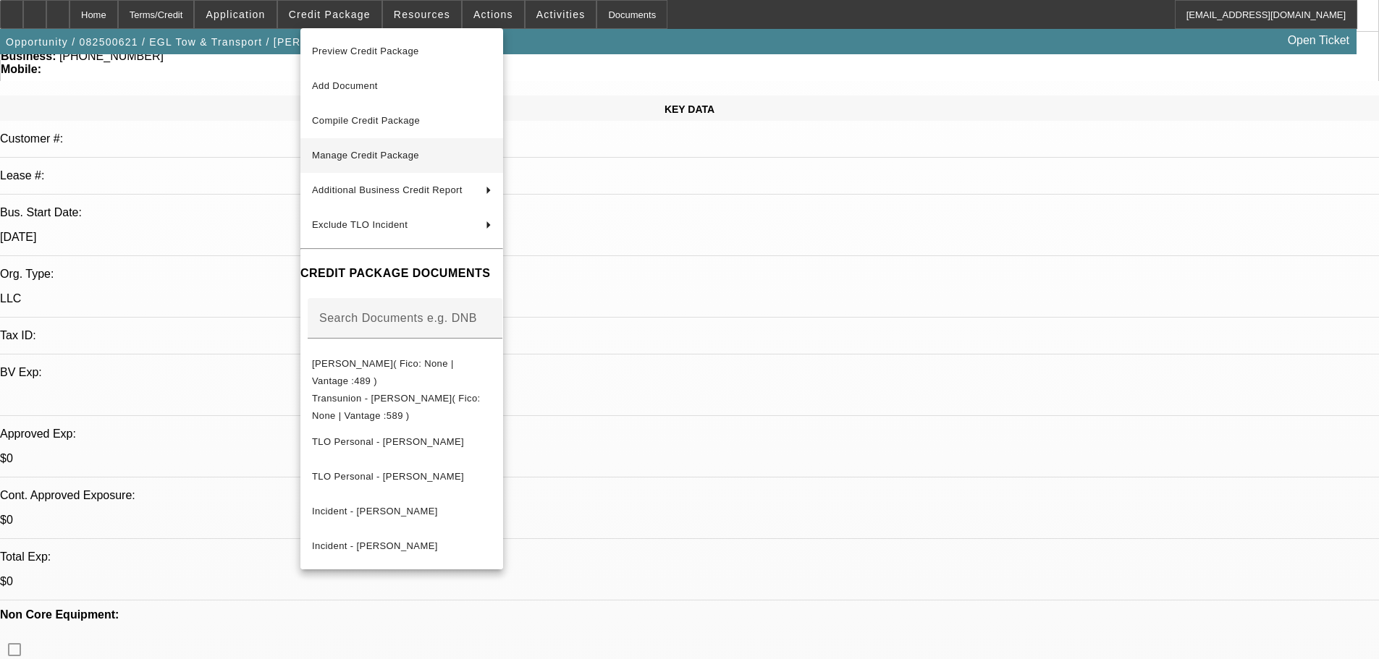
click at [431, 151] on span "Manage Credit Package" at bounding box center [402, 155] width 180 height 17
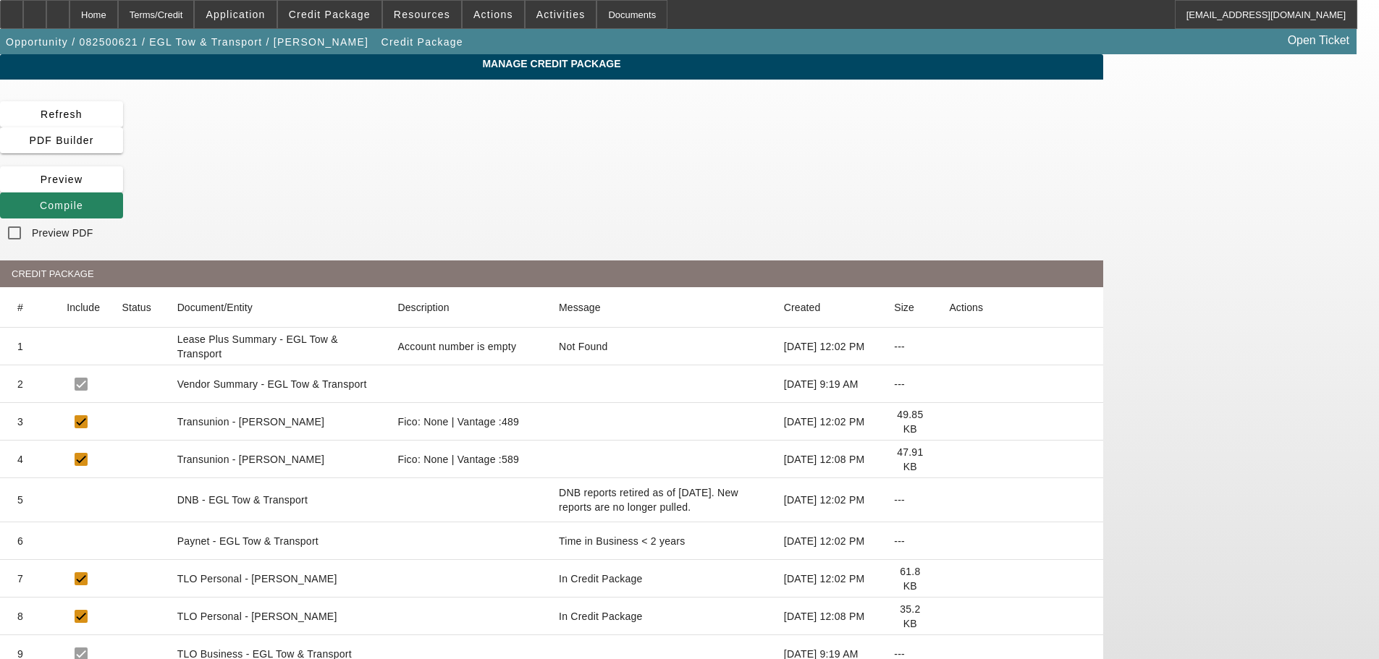
click at [949, 460] on icon at bounding box center [949, 460] width 0 height 0
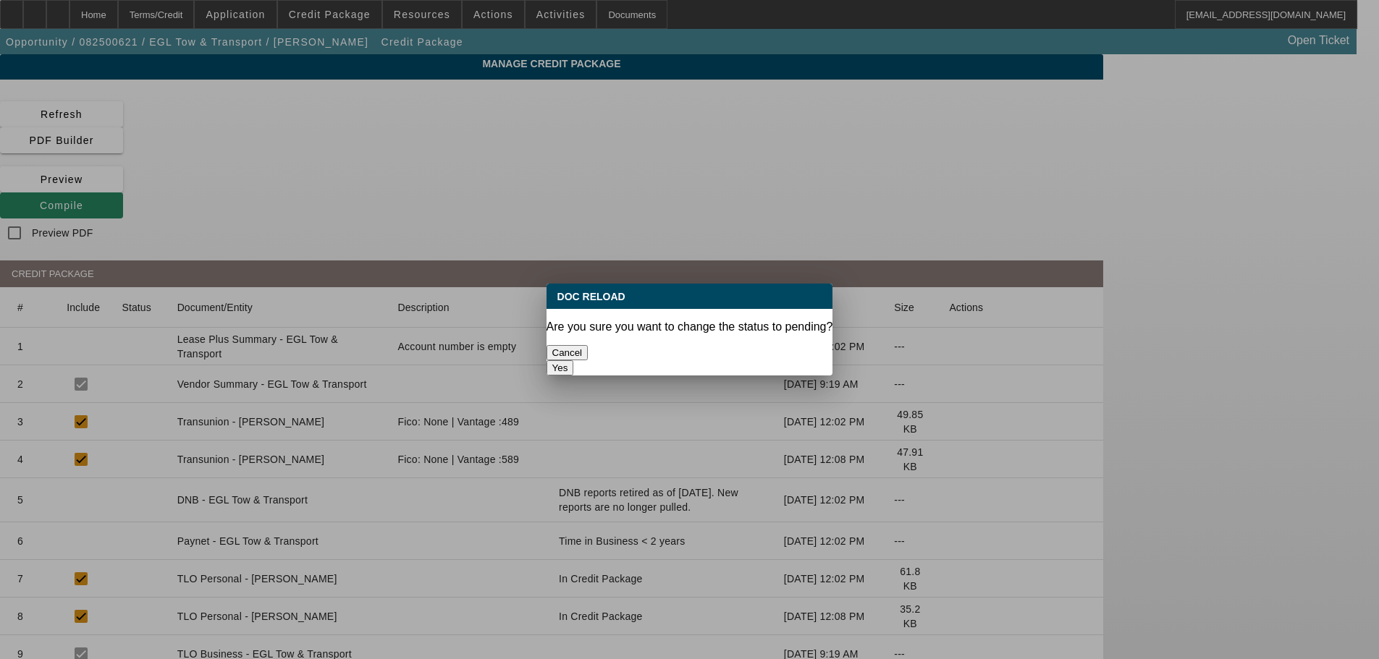
click at [574, 360] on button "Yes" at bounding box center [561, 367] width 28 height 15
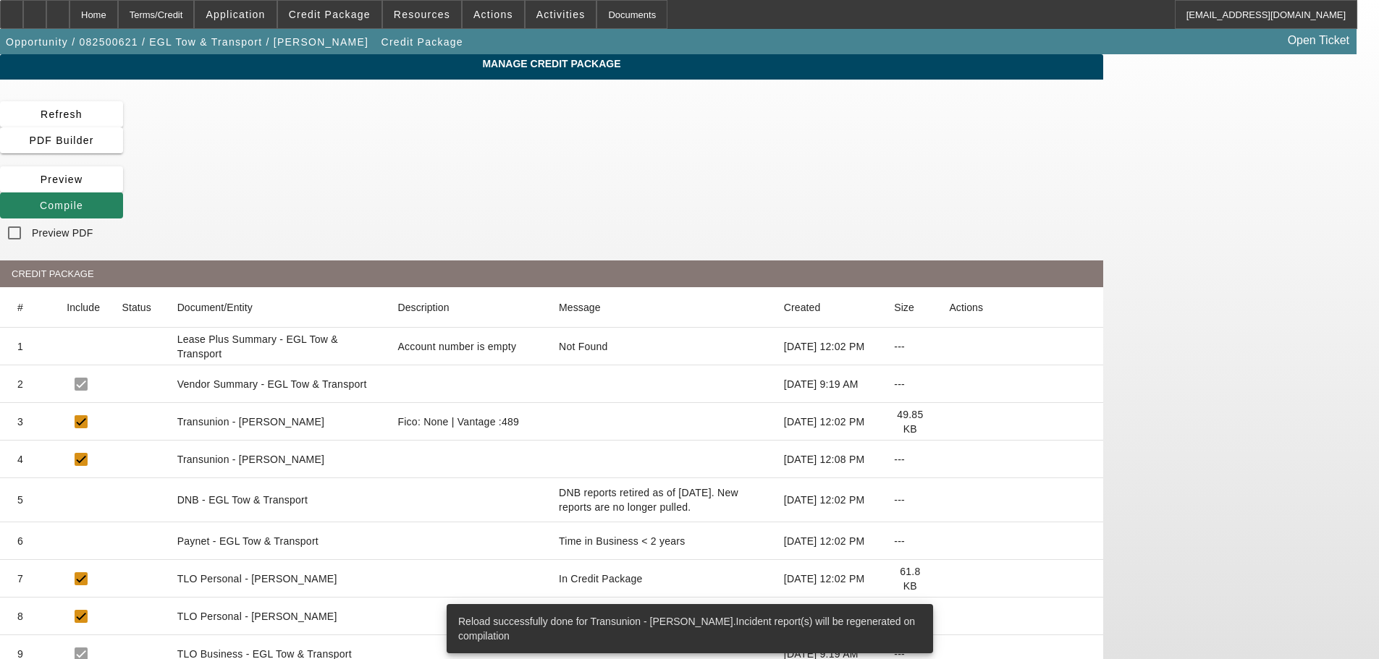
click at [949, 422] on icon at bounding box center [949, 422] width 0 height 0
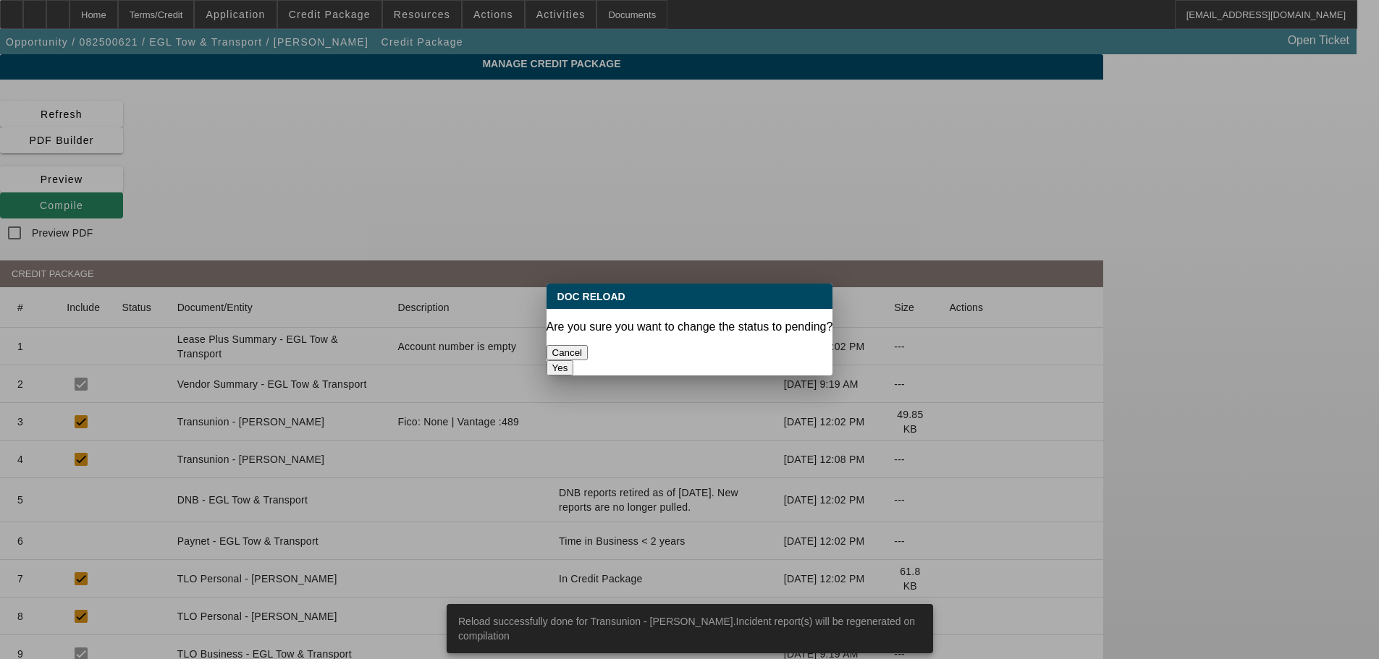
click at [574, 360] on button "Yes" at bounding box center [561, 367] width 28 height 15
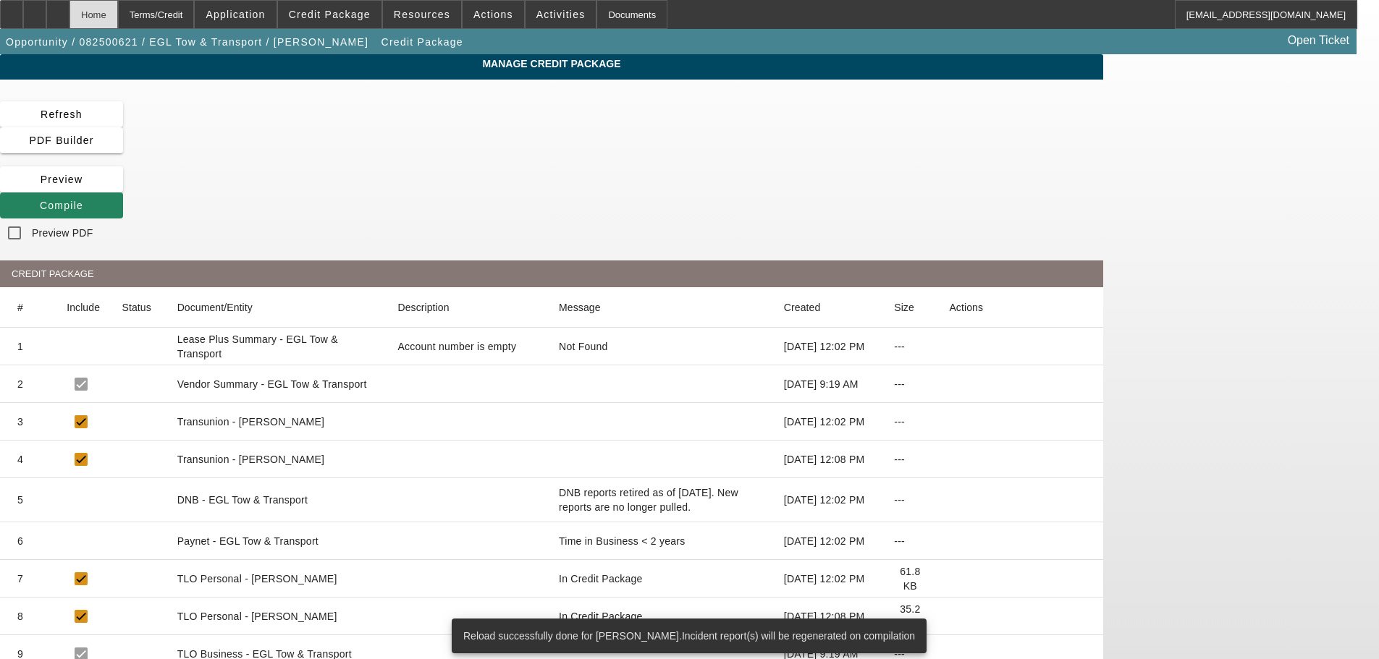
click at [118, 16] on div "Home" at bounding box center [93, 14] width 48 height 29
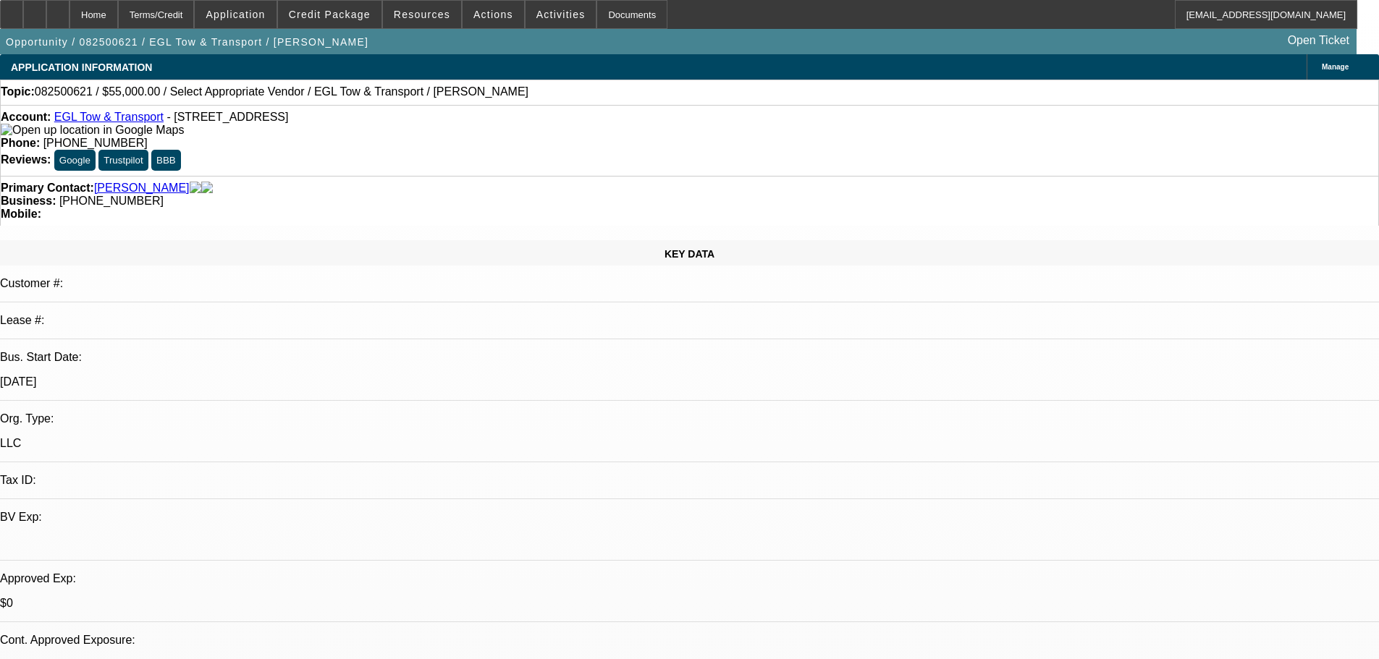
select select "0"
select select "2"
select select "0.1"
select select "4"
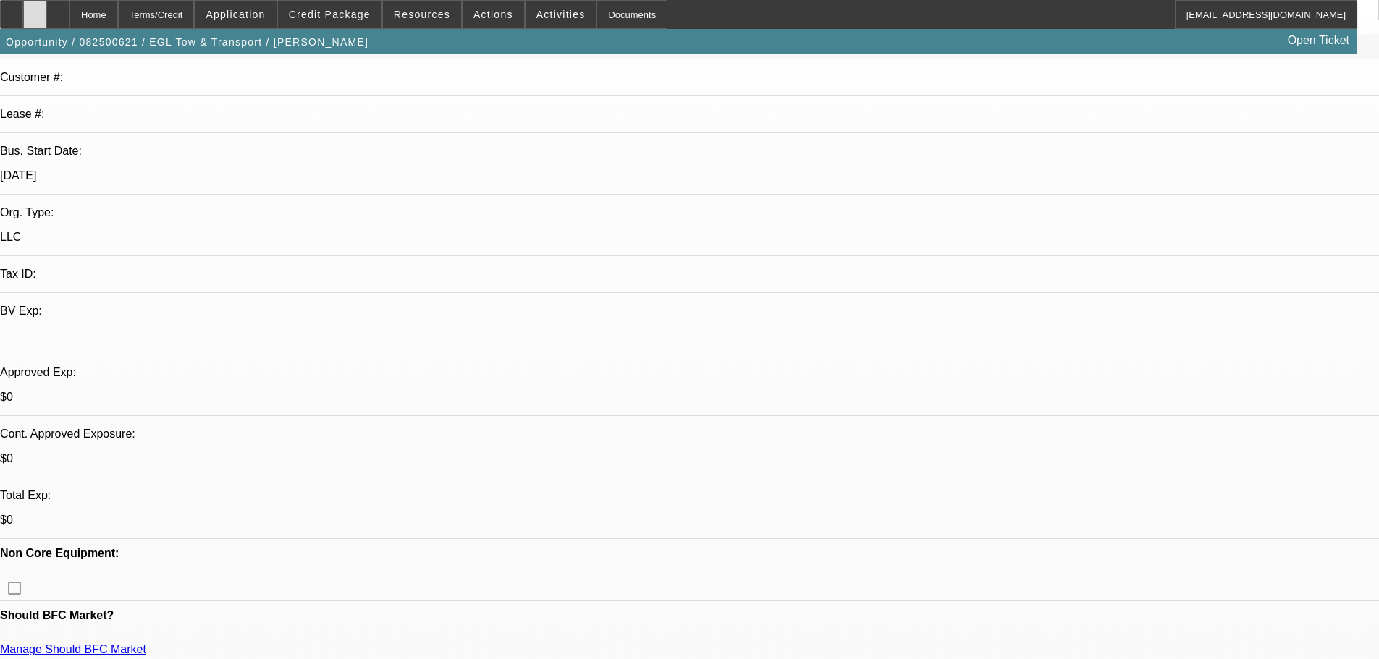
scroll to position [217, 0]
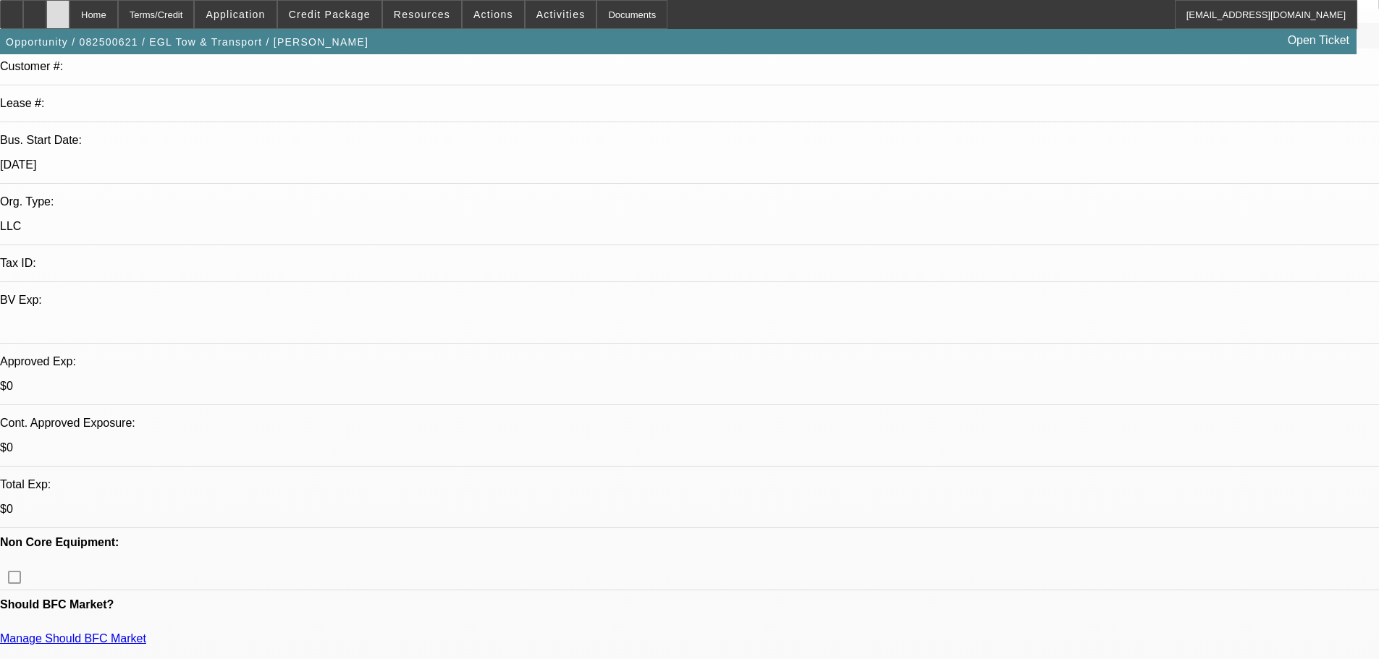
click at [58, 9] on icon at bounding box center [58, 9] width 0 height 0
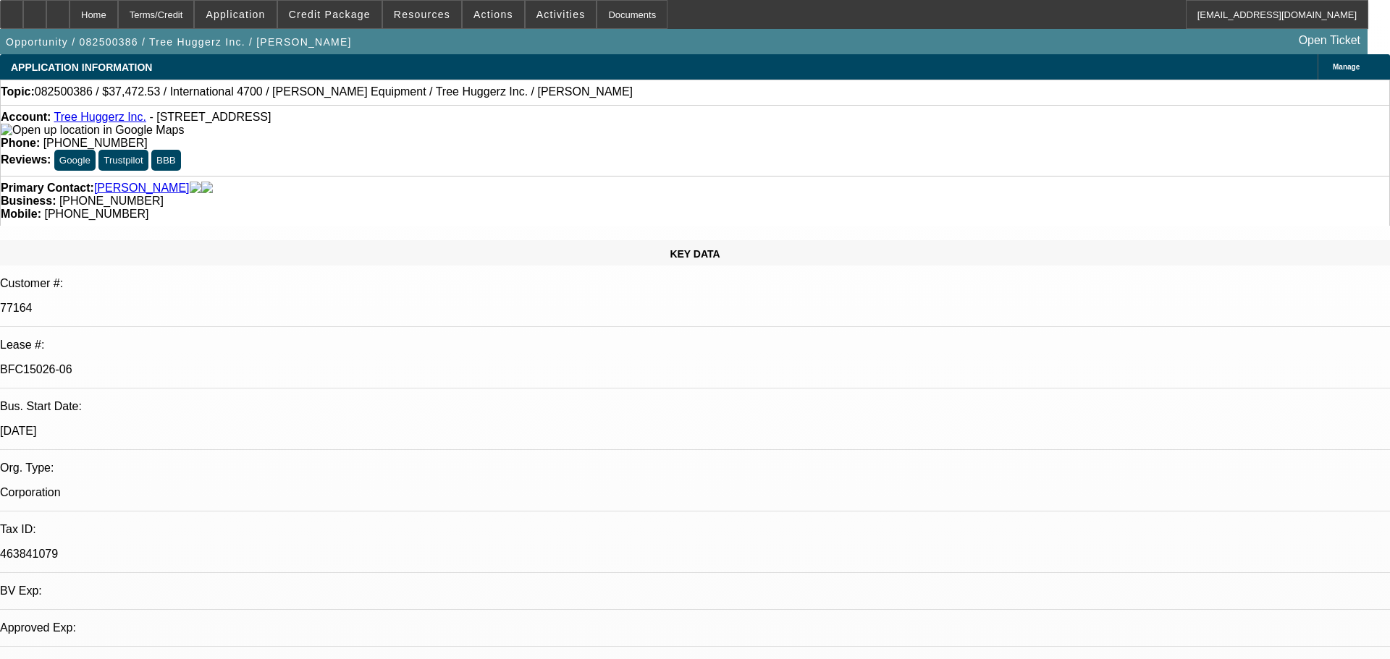
select select "0"
select select "6"
select select "0"
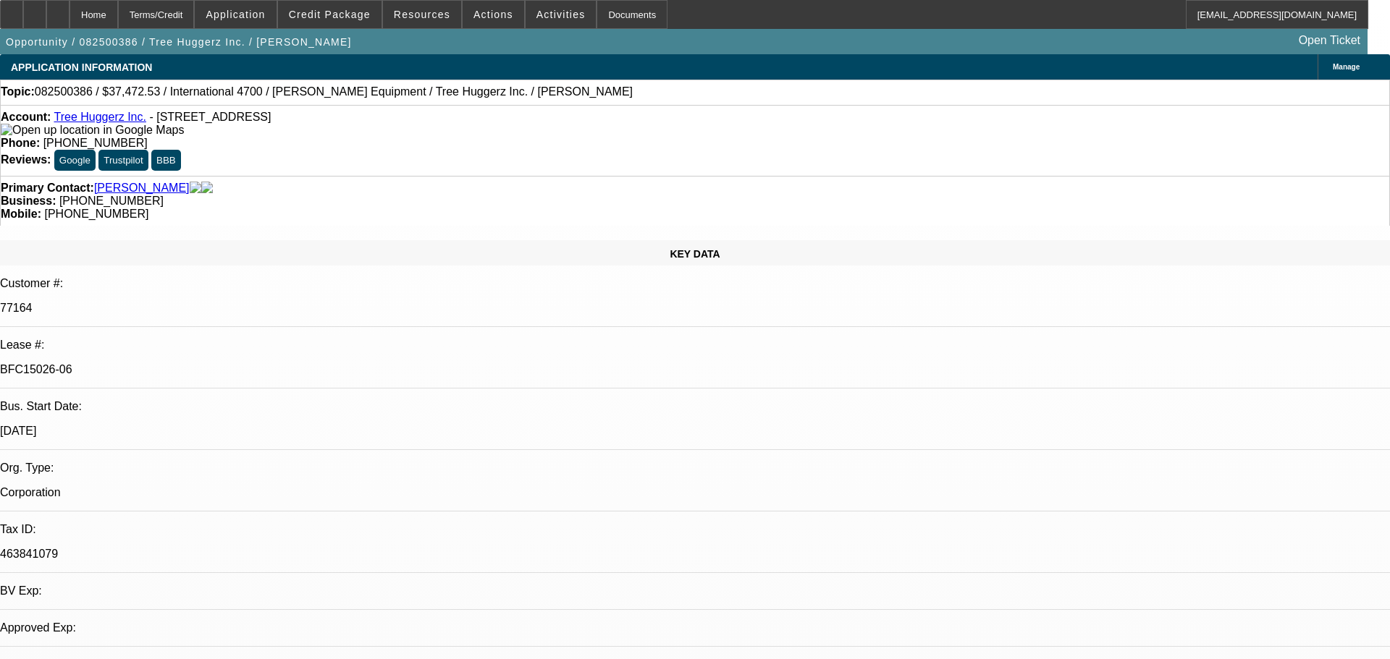
select select "0"
select select "6"
select select "0"
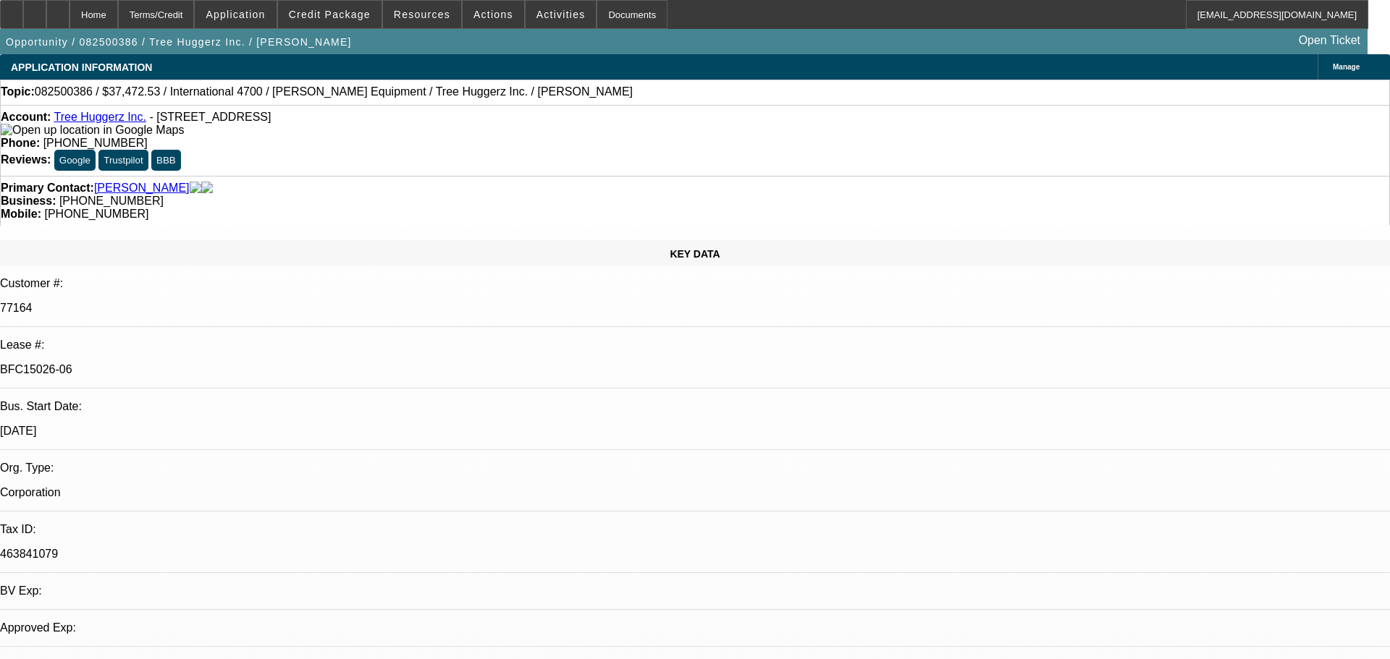
select select "0"
select select "6"
select select "0"
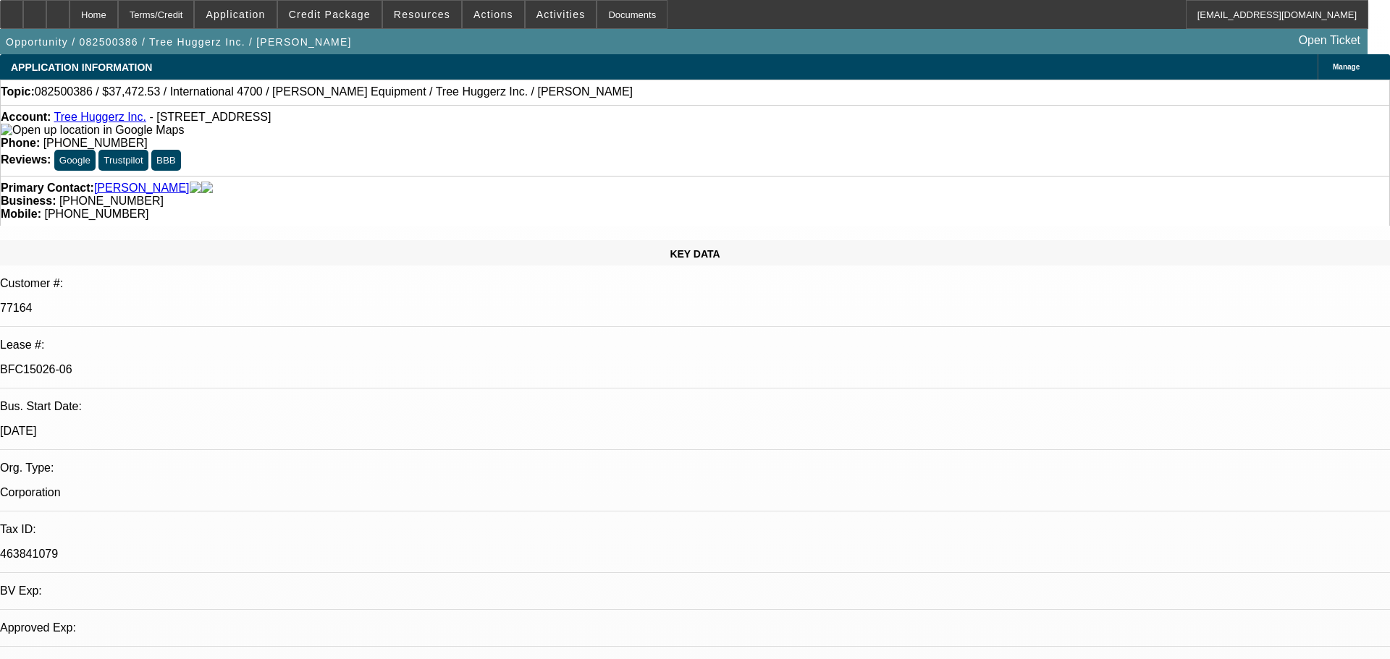
select select "6"
click at [20, 14] on div at bounding box center [11, 14] width 23 height 29
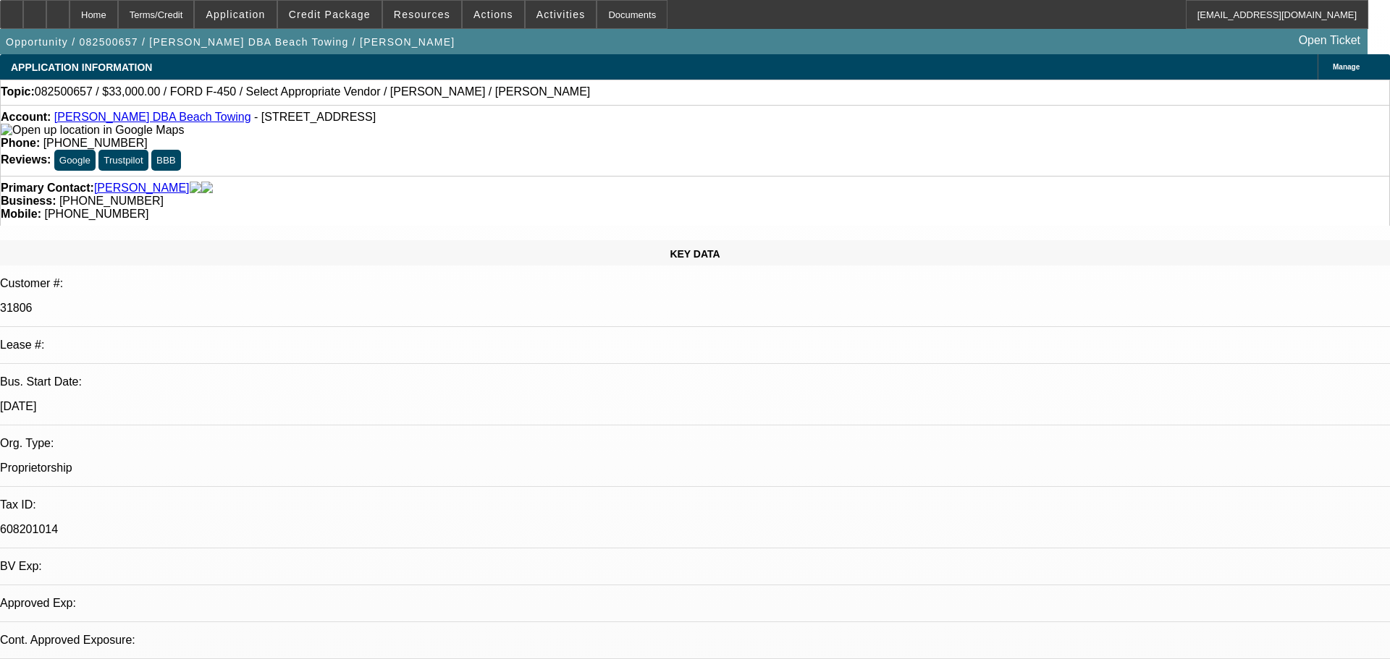
select select "0"
select select "2"
select select "0.1"
select select "4"
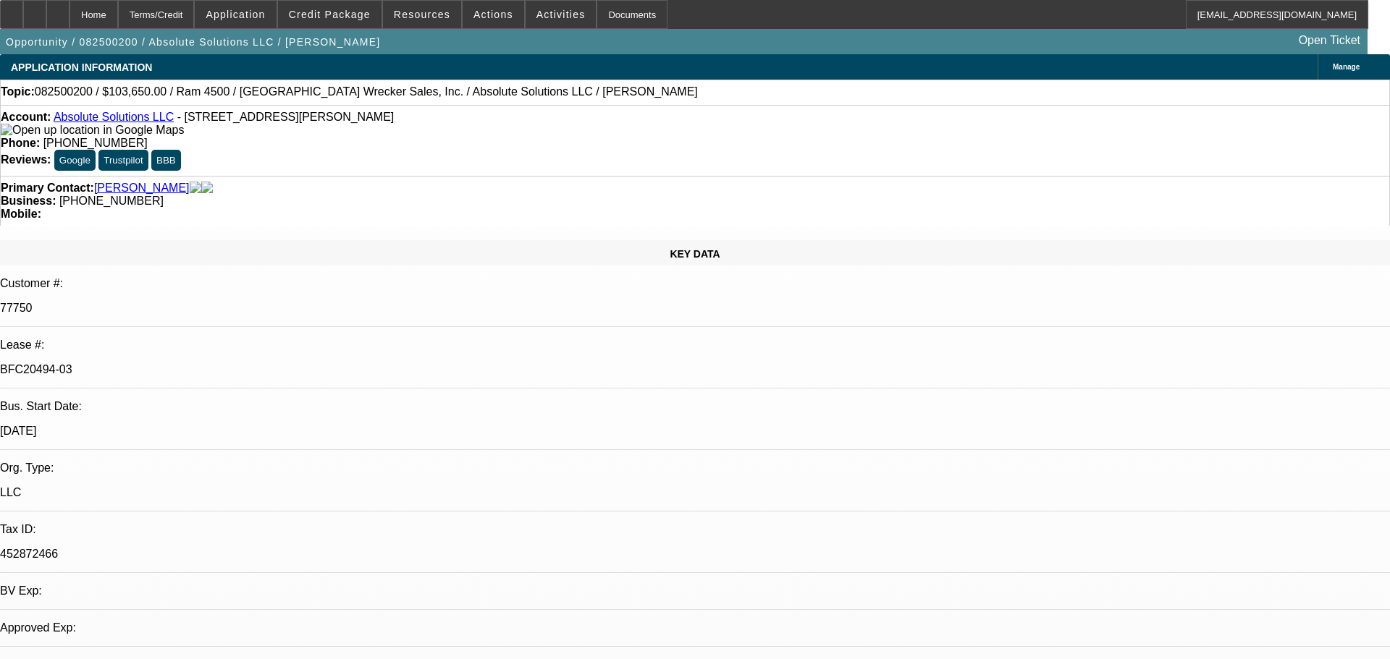
select select "0"
select select "0.1"
select select "4"
select select "0"
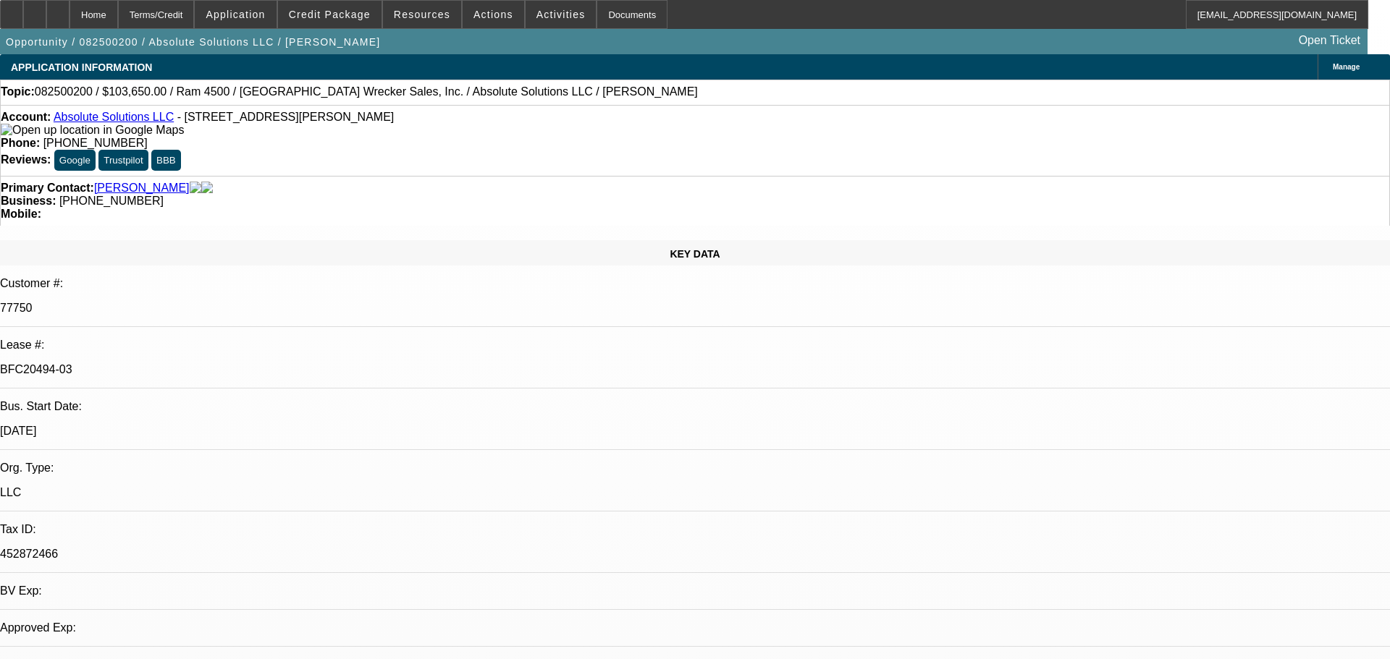
select select "0"
select select "5"
select select "0"
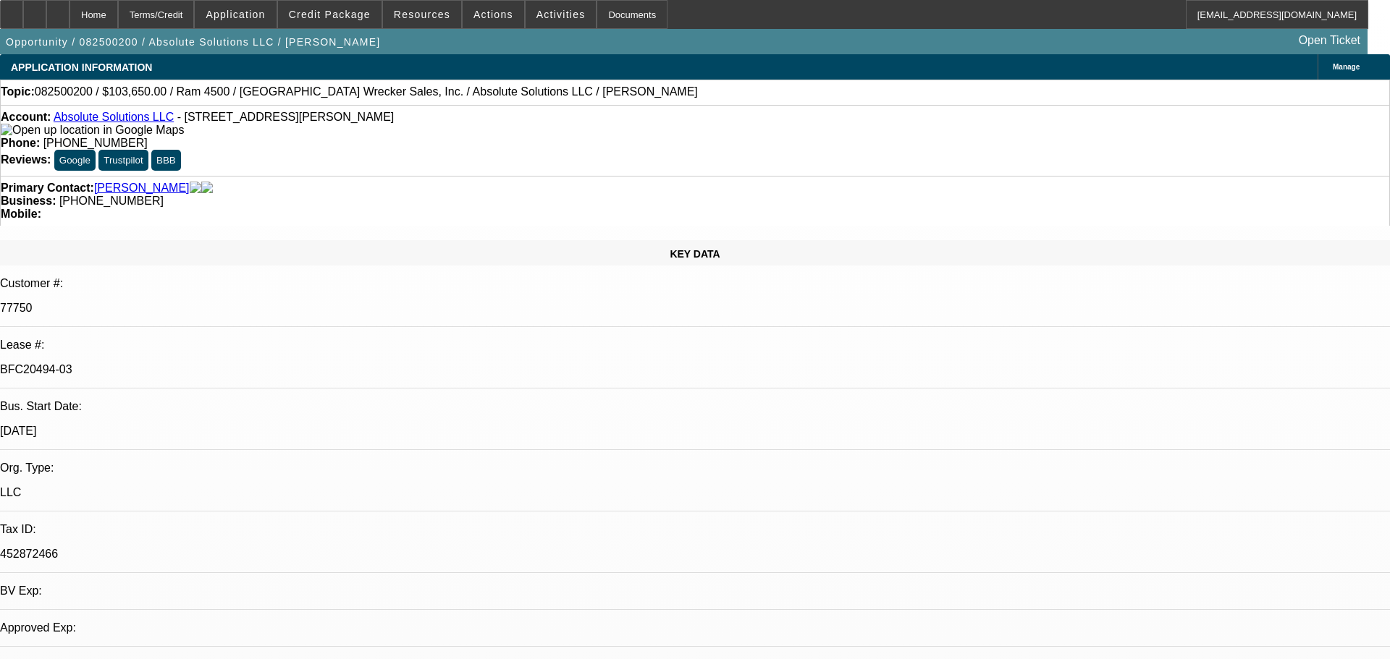
select select "0"
select select "6"
select select "0"
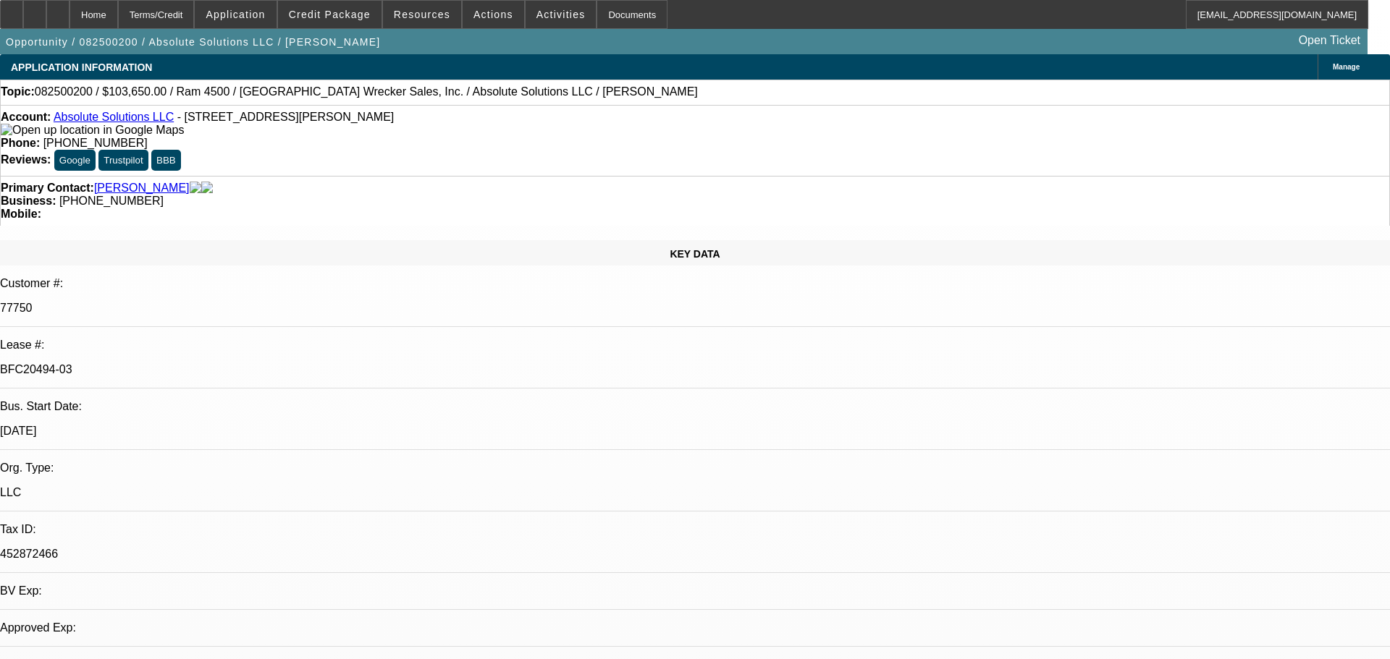
select select "6"
click at [23, 9] on div at bounding box center [11, 14] width 23 height 29
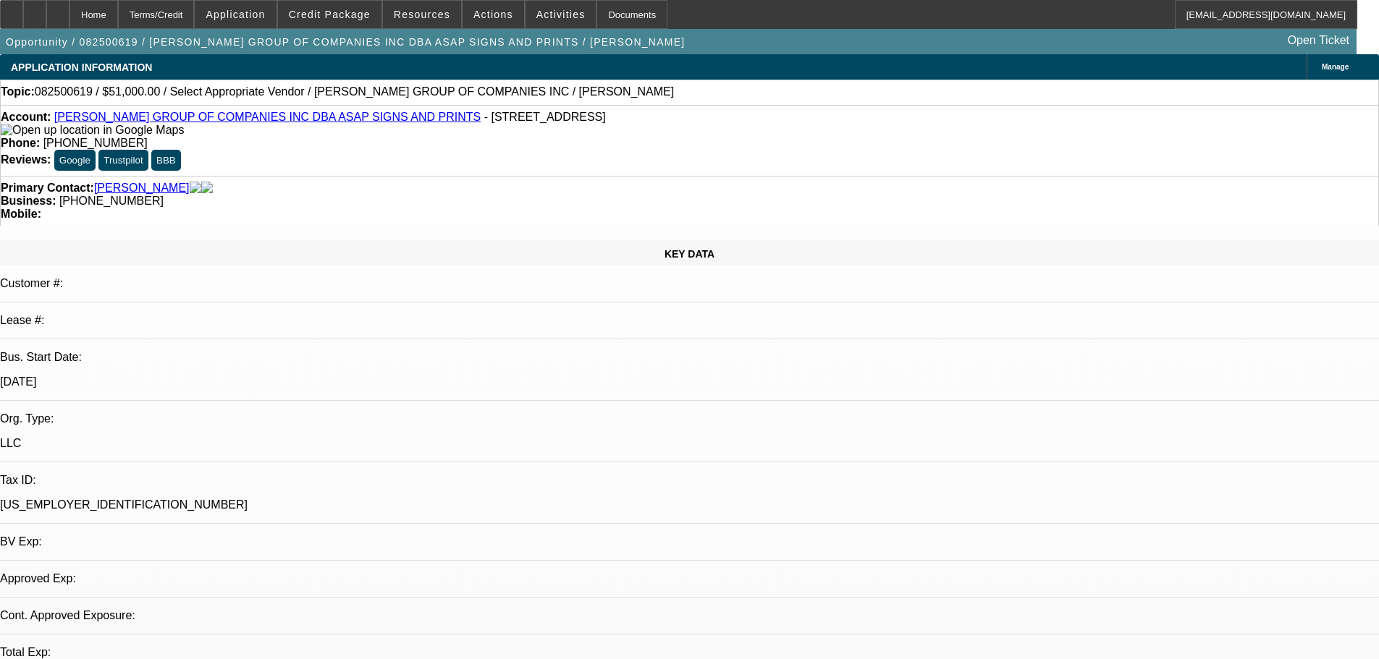
select select "0"
select select "2"
select select "0.1"
select select "4"
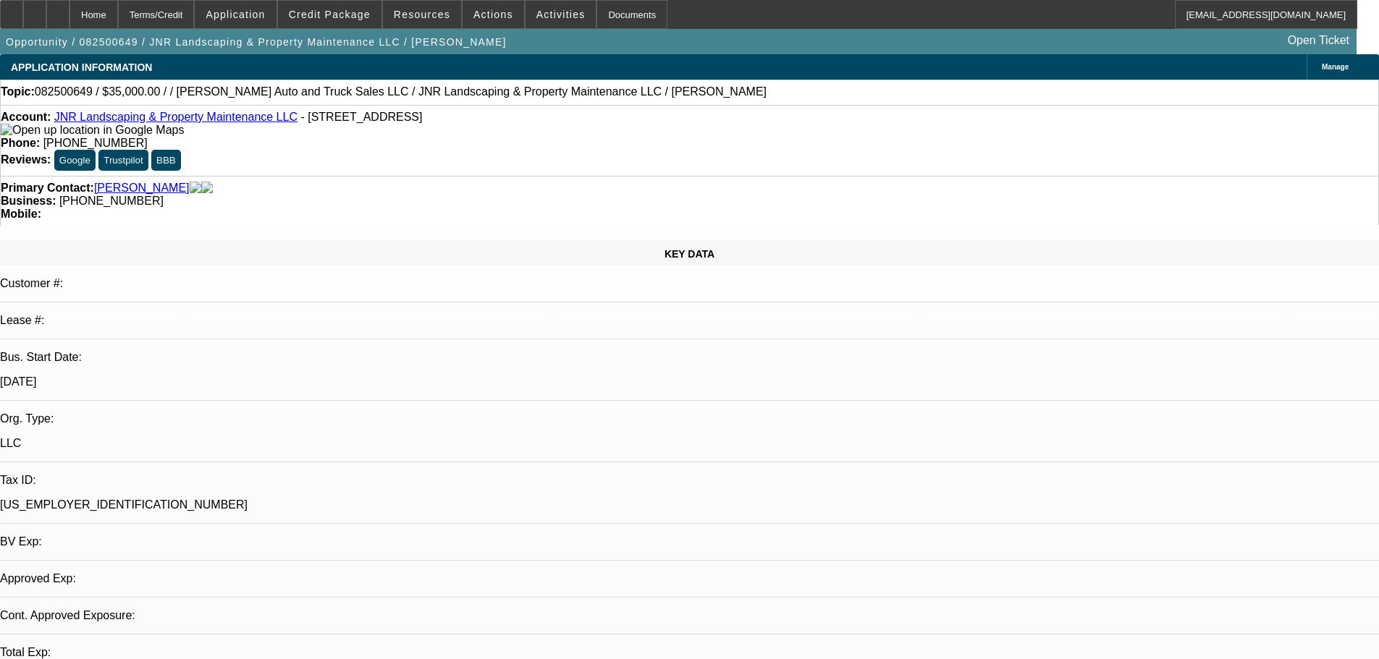
select select "0"
select select "2"
select select "0.1"
select select "4"
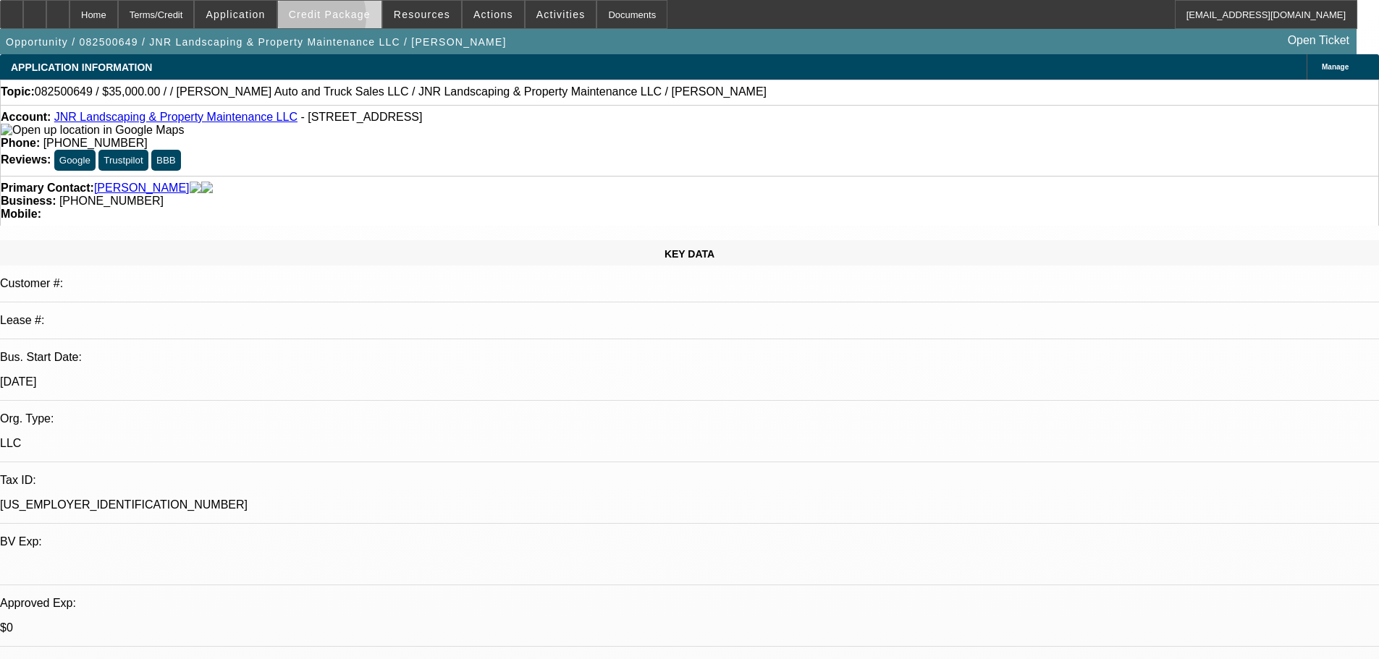
click at [333, 20] on span at bounding box center [330, 14] width 104 height 35
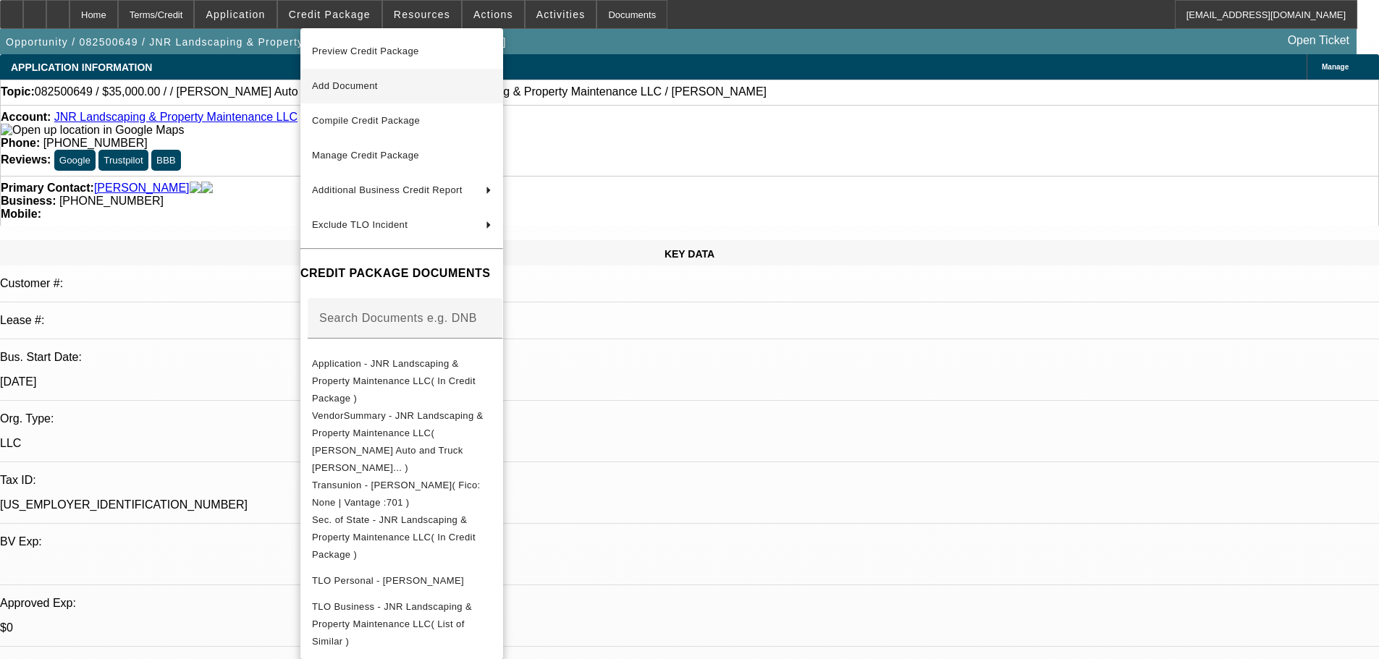
click at [429, 97] on button "Add Document" at bounding box center [401, 86] width 203 height 35
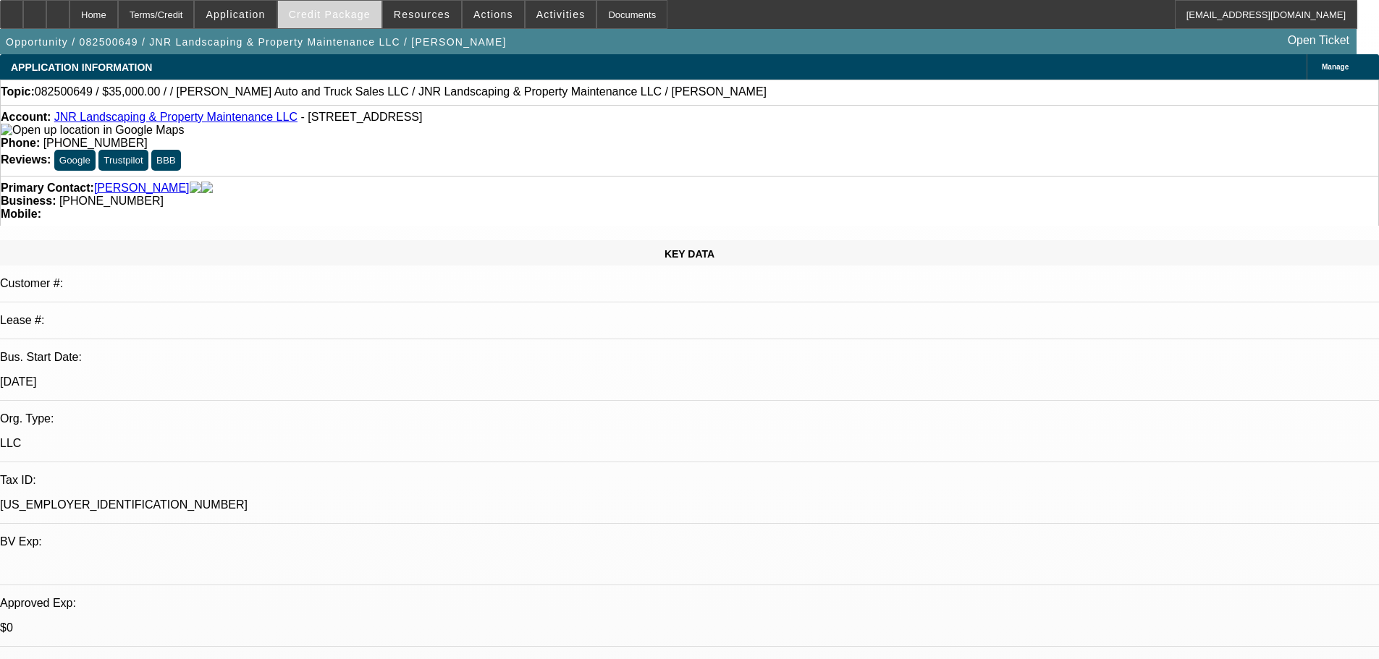
click at [351, 20] on span at bounding box center [330, 14] width 104 height 35
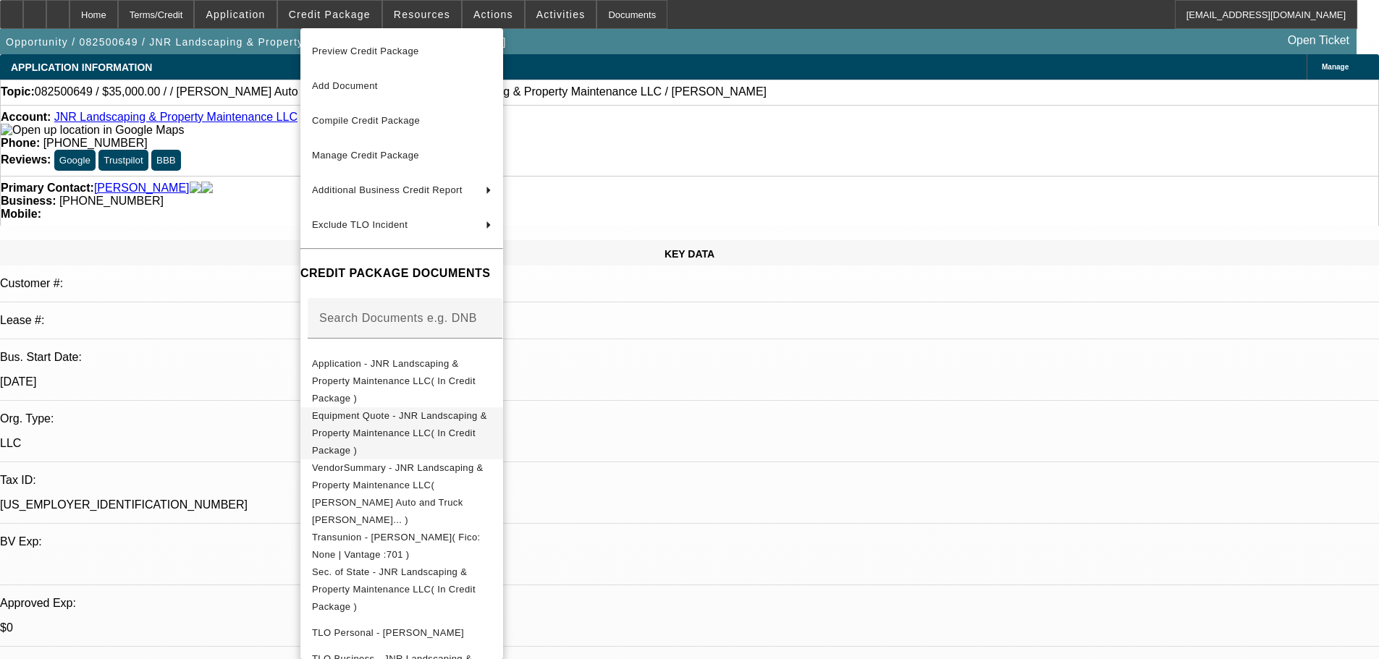
click at [474, 408] on span "Equipment Quote - JNR Landscaping & Property Maintenance LLC( In Credit Package…" at bounding box center [402, 434] width 180 height 52
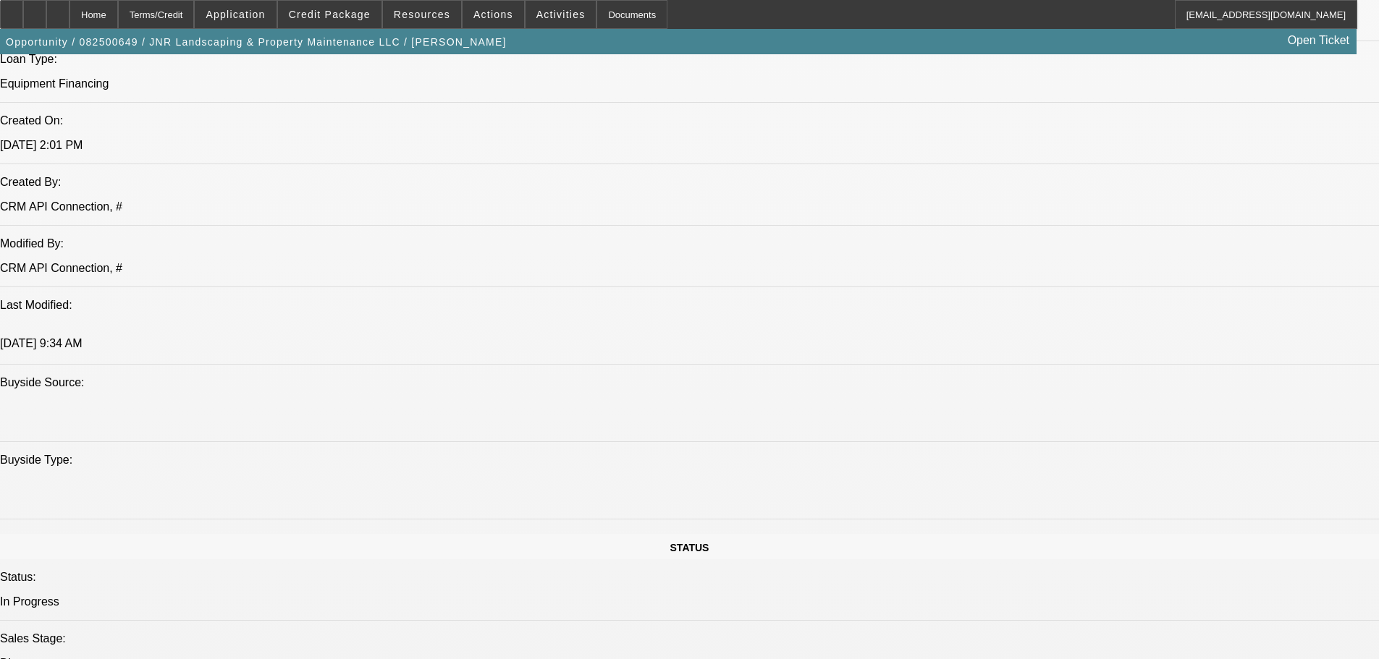
scroll to position [1158, 0]
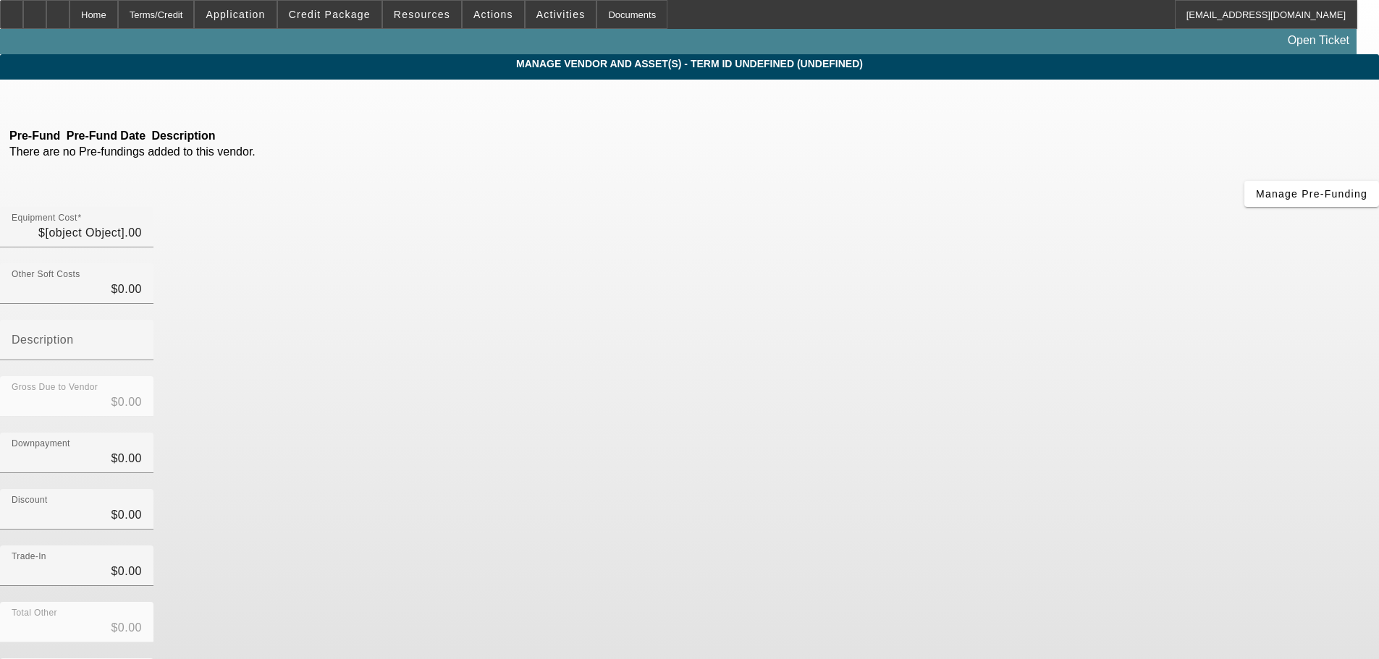
type input "$35,000.00"
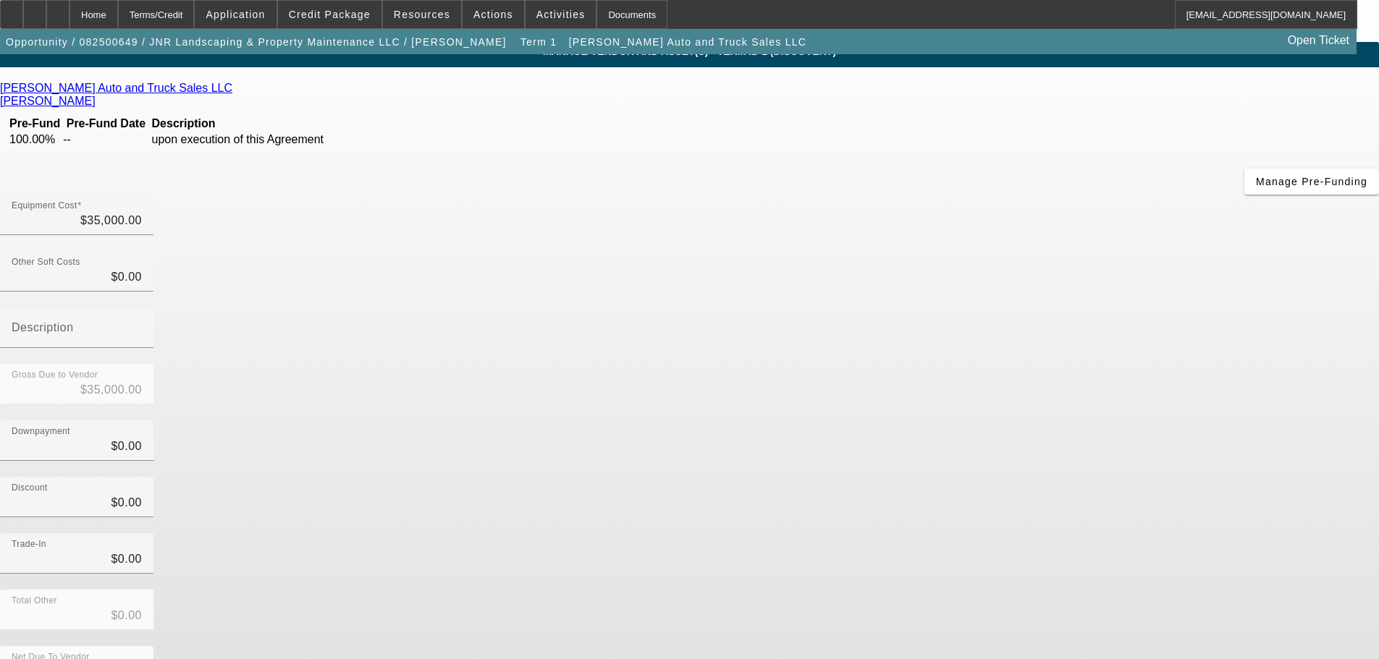
scroll to position [20, 0]
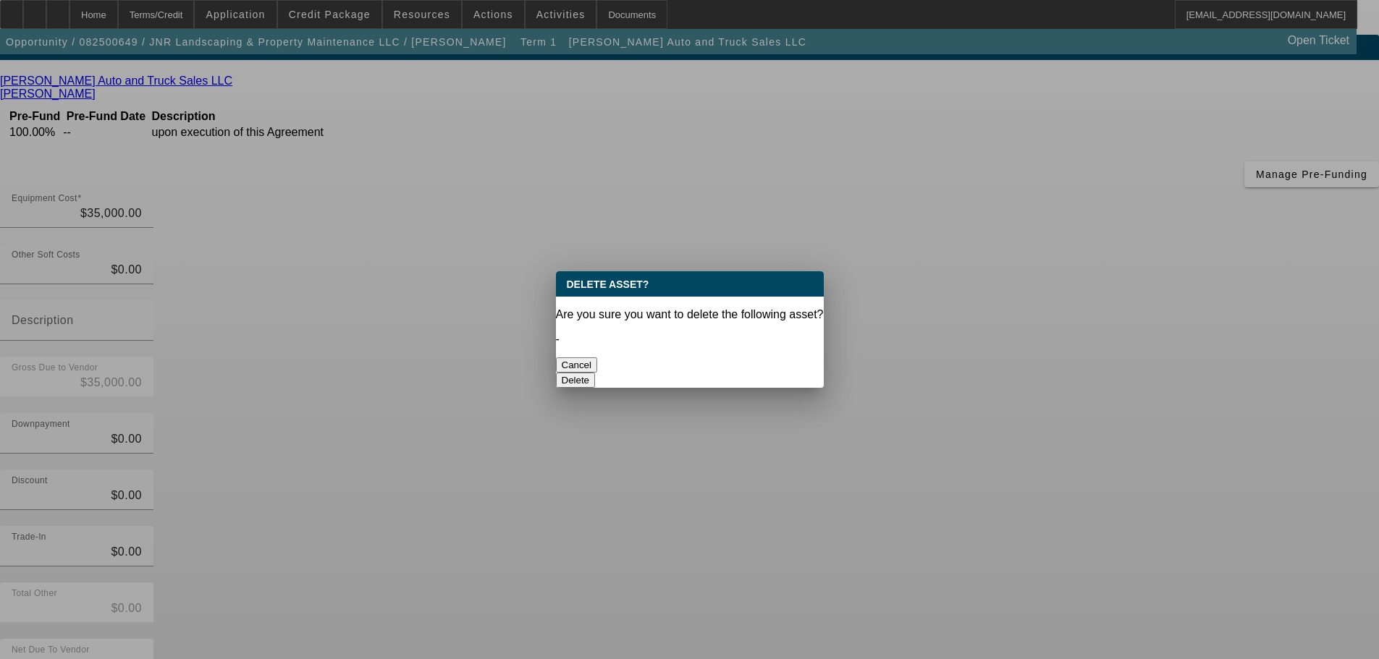
scroll to position [0, 0]
click at [596, 373] on button "Delete" at bounding box center [576, 380] width 40 height 15
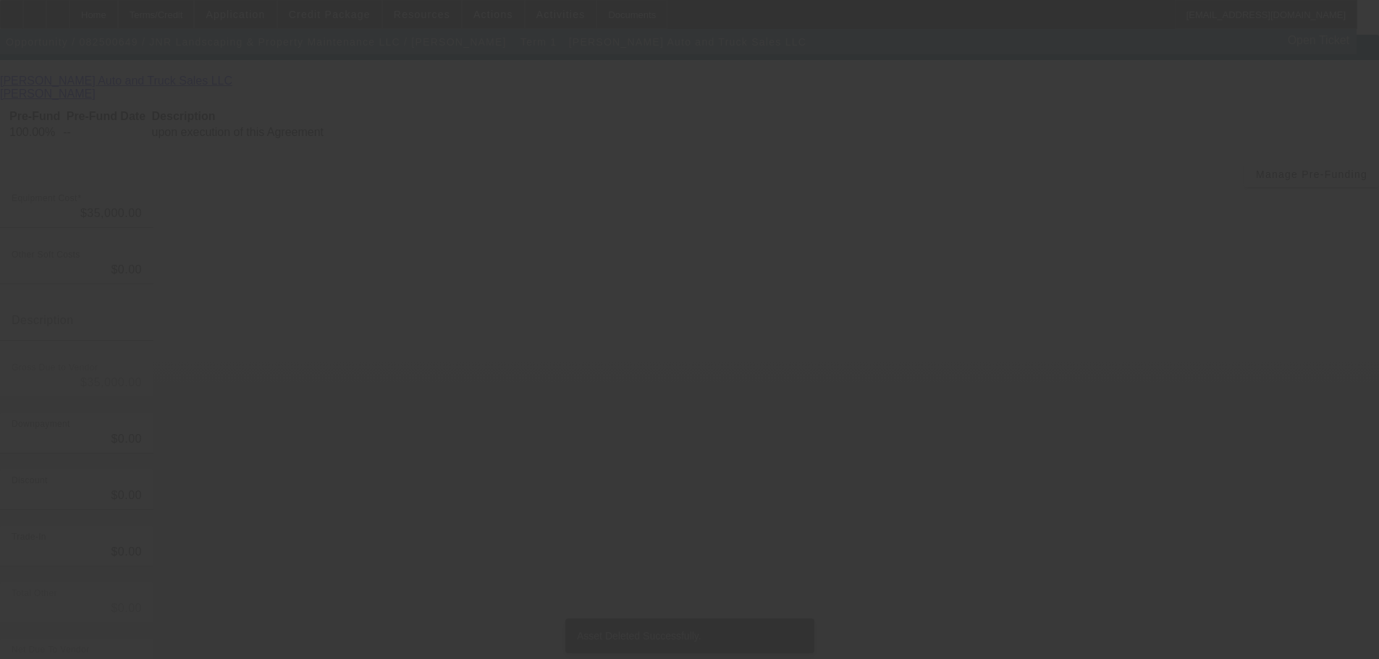
scroll to position [14, 0]
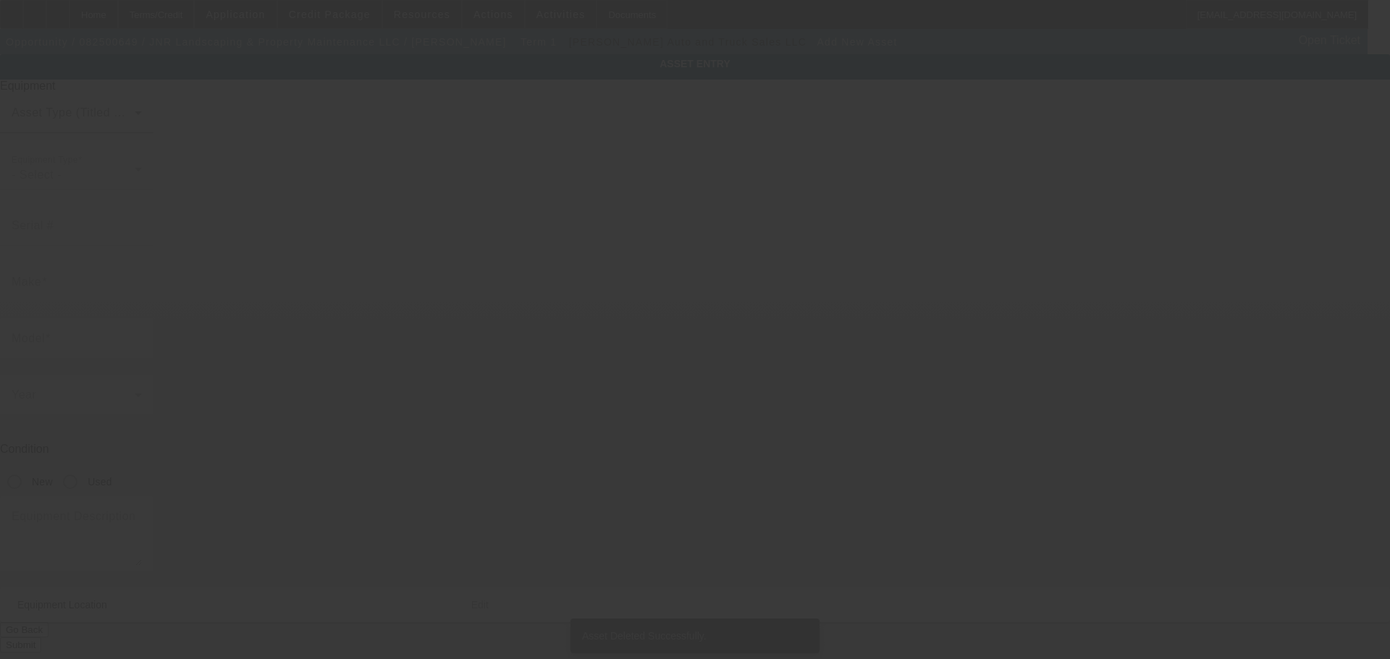
type input "32 Smoke Rise Cir"
type input "Swansea"
type input "02777"
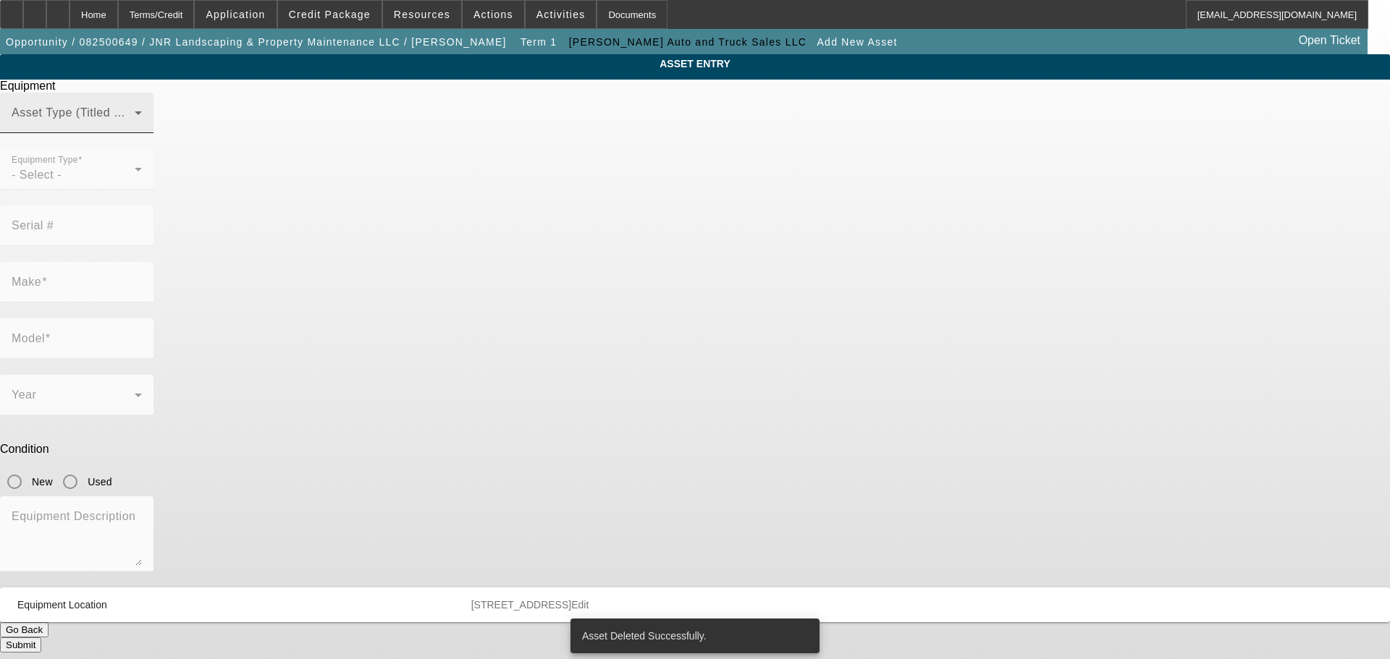
click at [142, 132] on div "Asset Type (Titled or Non-Titled)" at bounding box center [77, 113] width 130 height 41
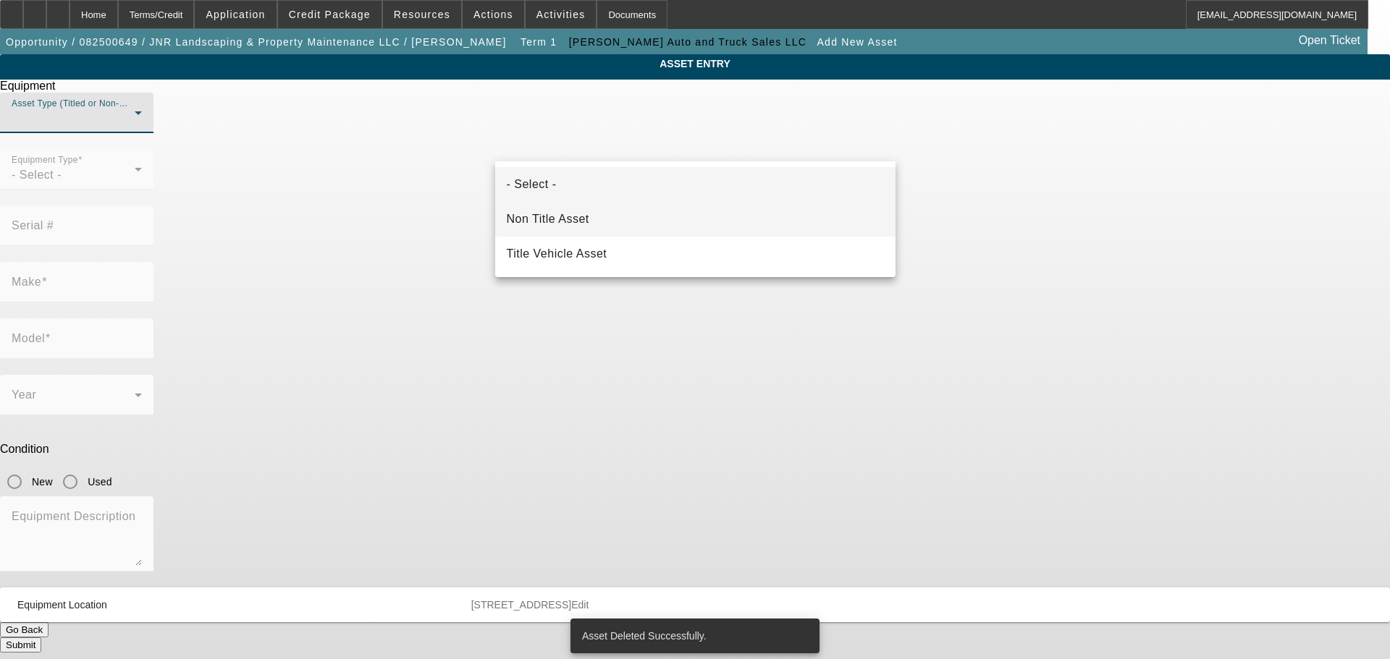
click at [572, 216] on span "Non Title Asset" at bounding box center [548, 219] width 83 height 17
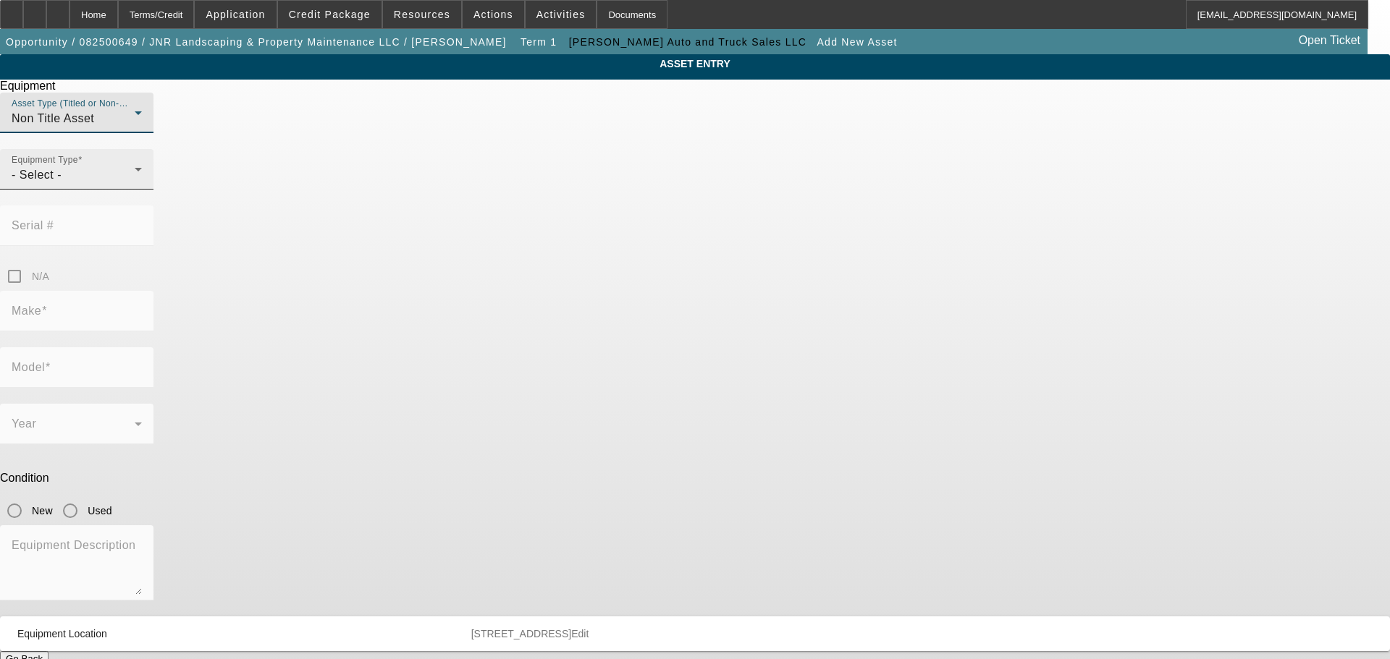
click at [135, 184] on div "- Select -" at bounding box center [73, 174] width 123 height 17
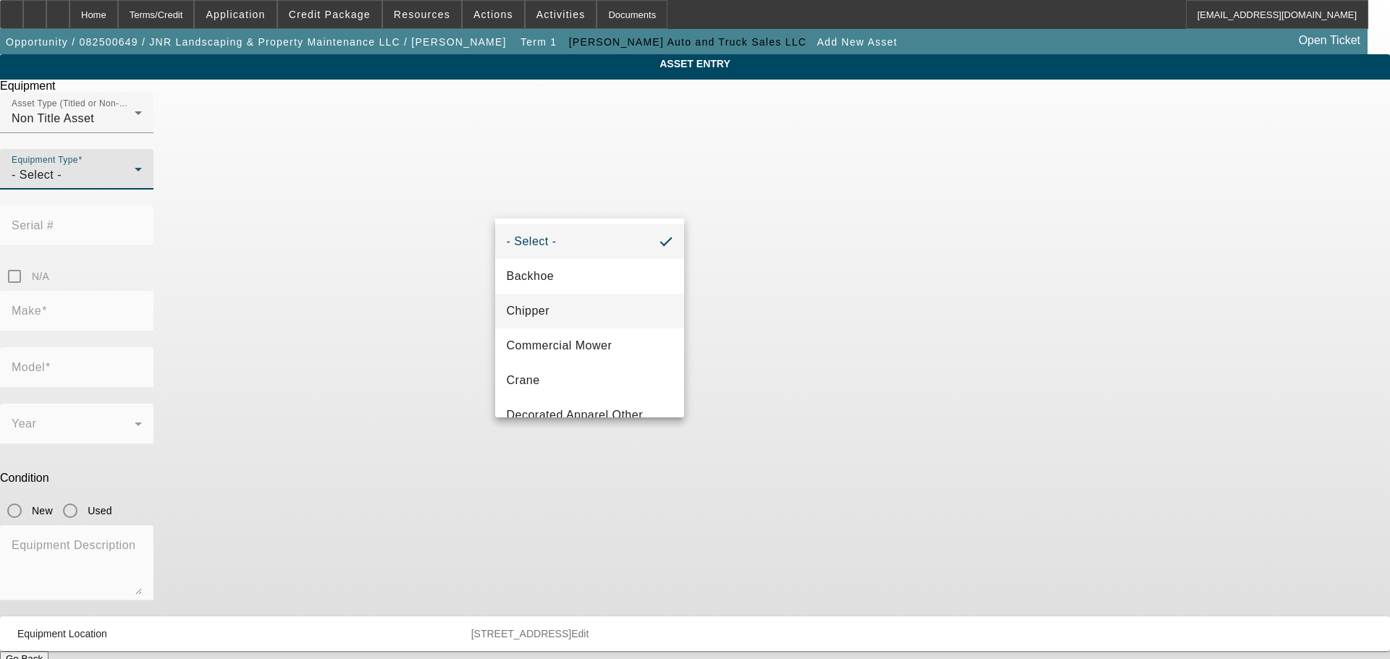
scroll to position [217, 0]
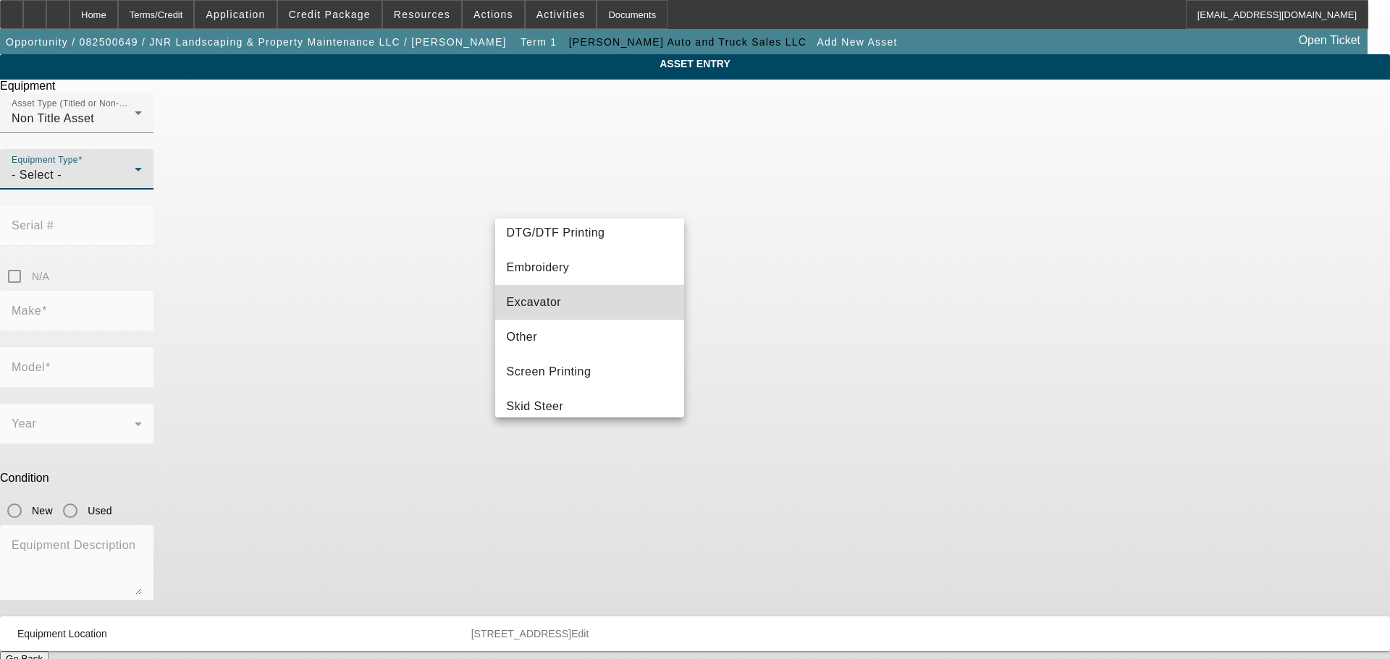
click at [593, 309] on mat-option "Excavator" at bounding box center [590, 302] width 190 height 35
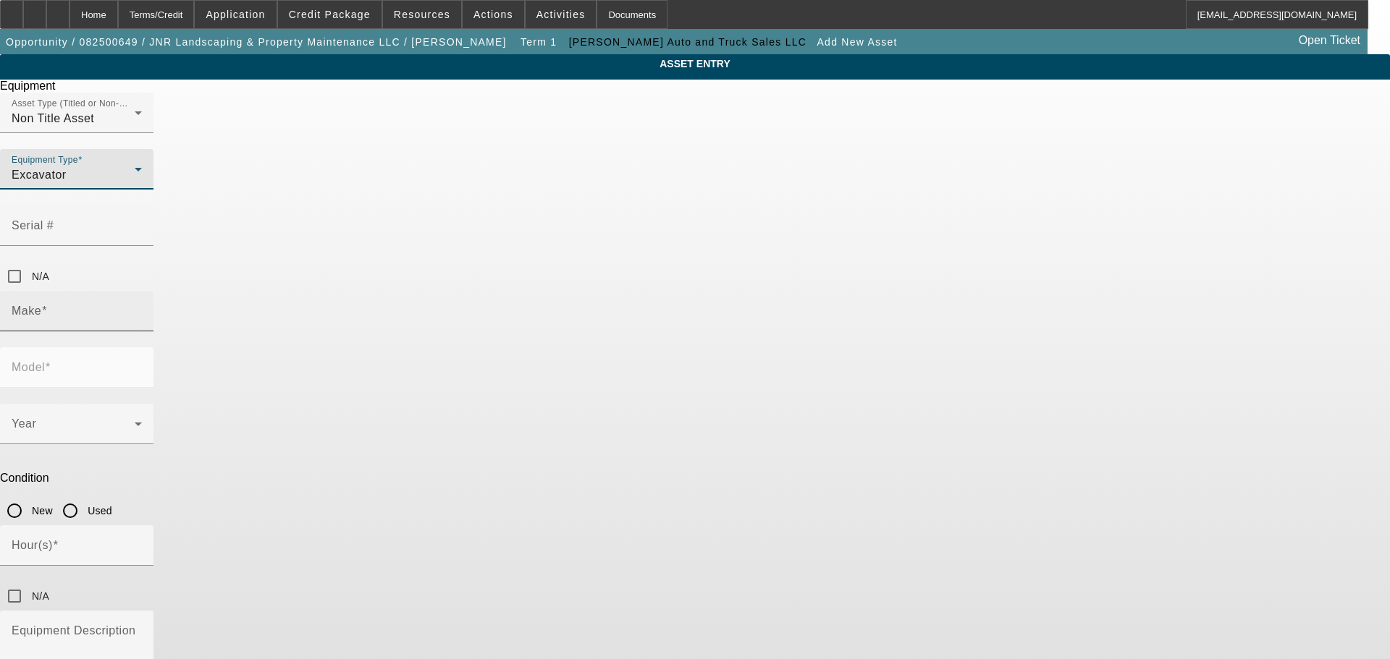
click at [142, 308] on input "Make" at bounding box center [77, 316] width 130 height 17
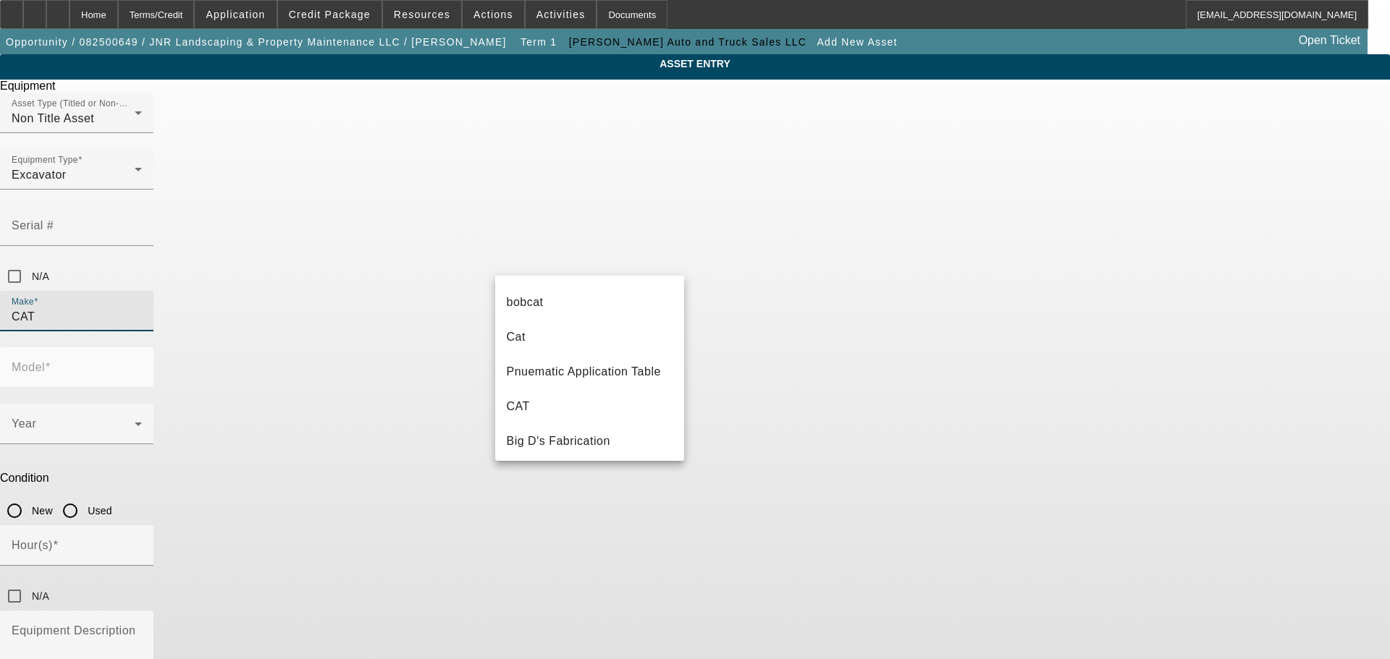
scroll to position [174, 0]
type input "CAT"
click at [572, 397] on mat-option "CAT" at bounding box center [590, 403] width 190 height 35
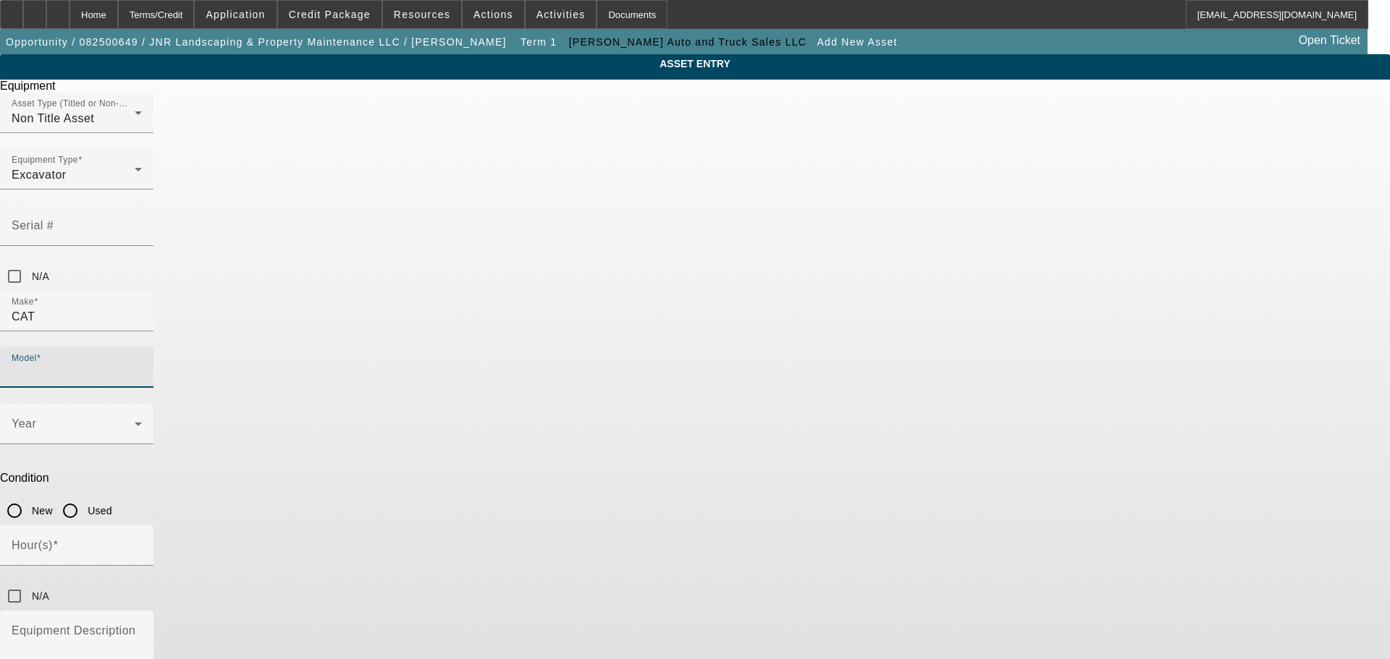
click at [142, 365] on input "Model" at bounding box center [77, 373] width 130 height 17
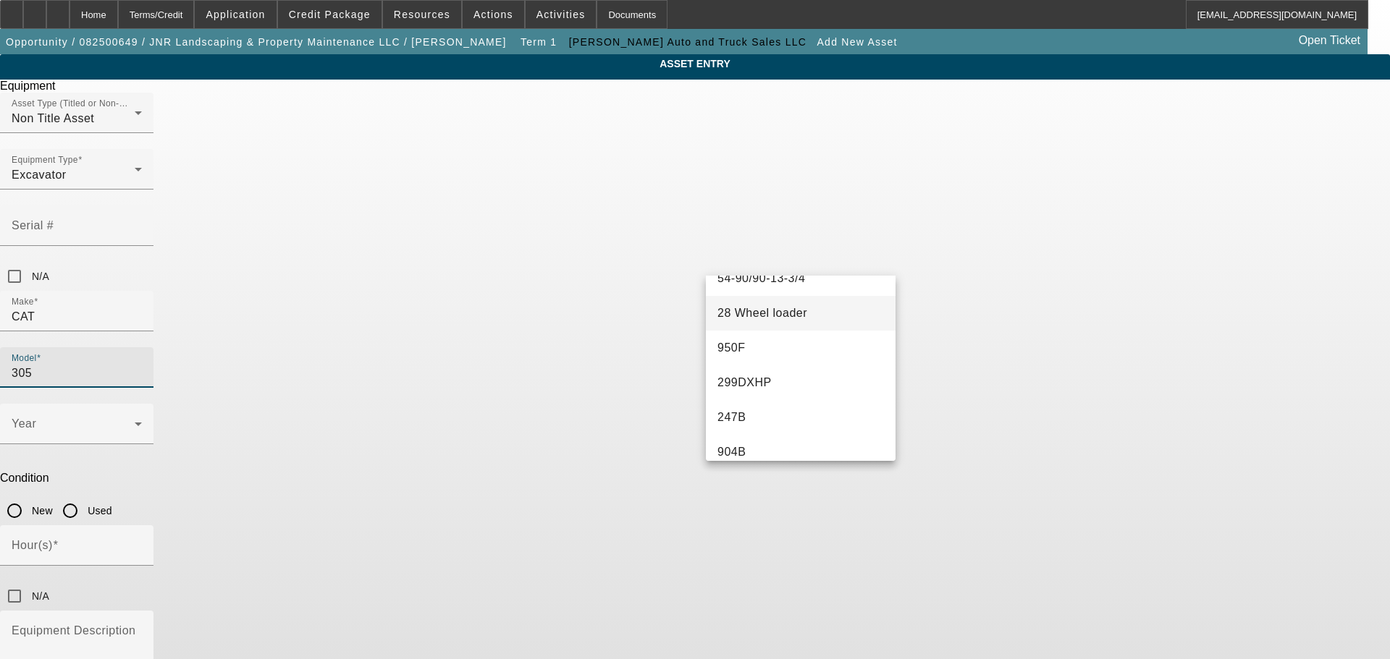
scroll to position [0, 0]
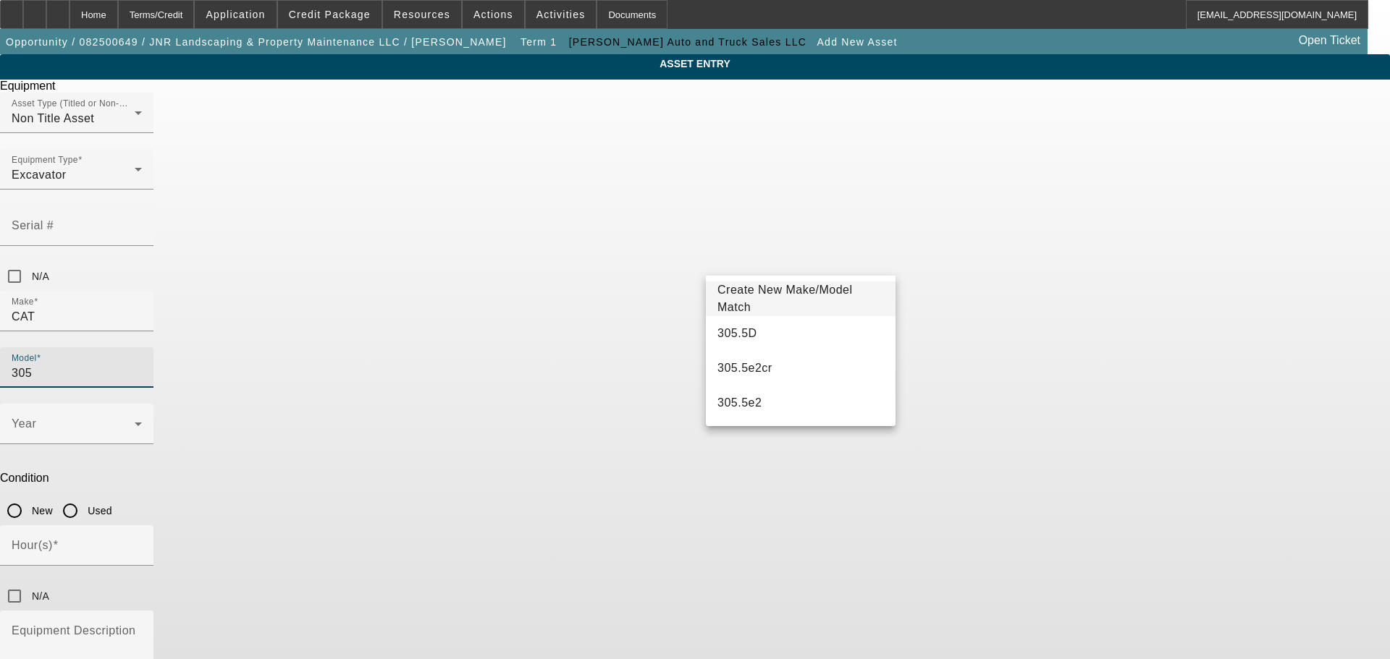
type input "305"
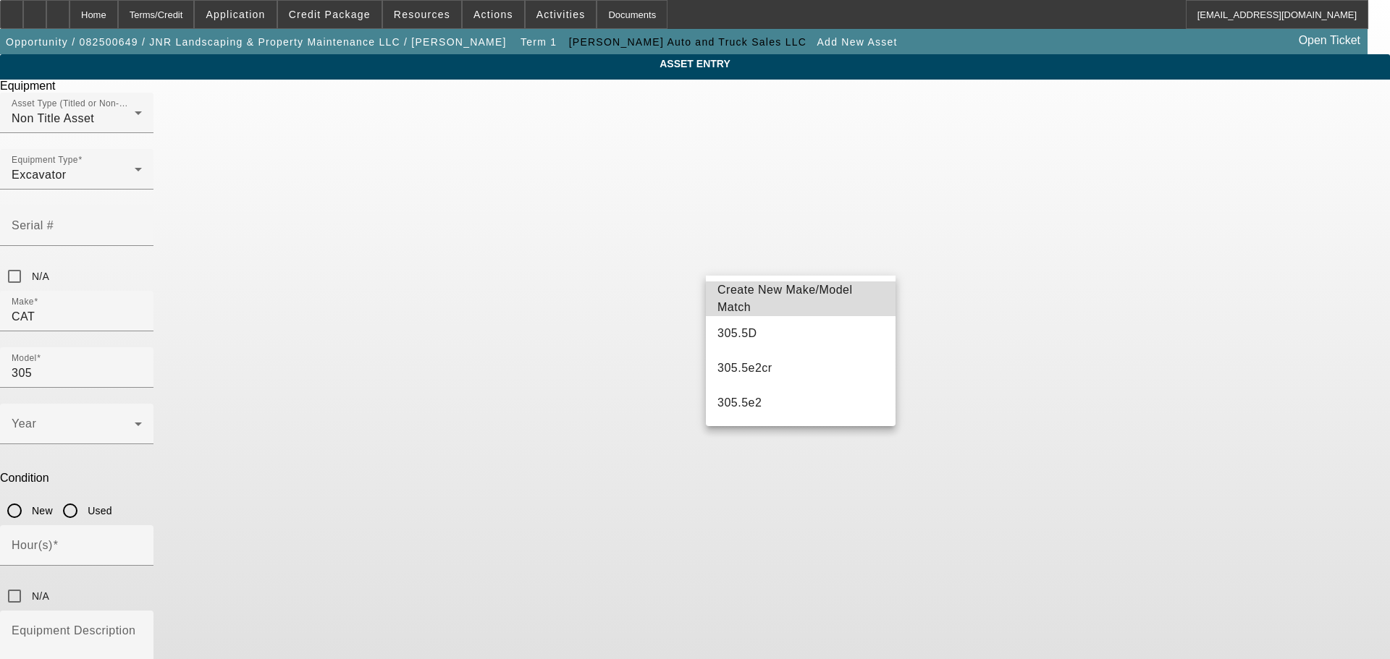
click at [802, 308] on mat-option "Create New Make/Model Match" at bounding box center [801, 299] width 190 height 35
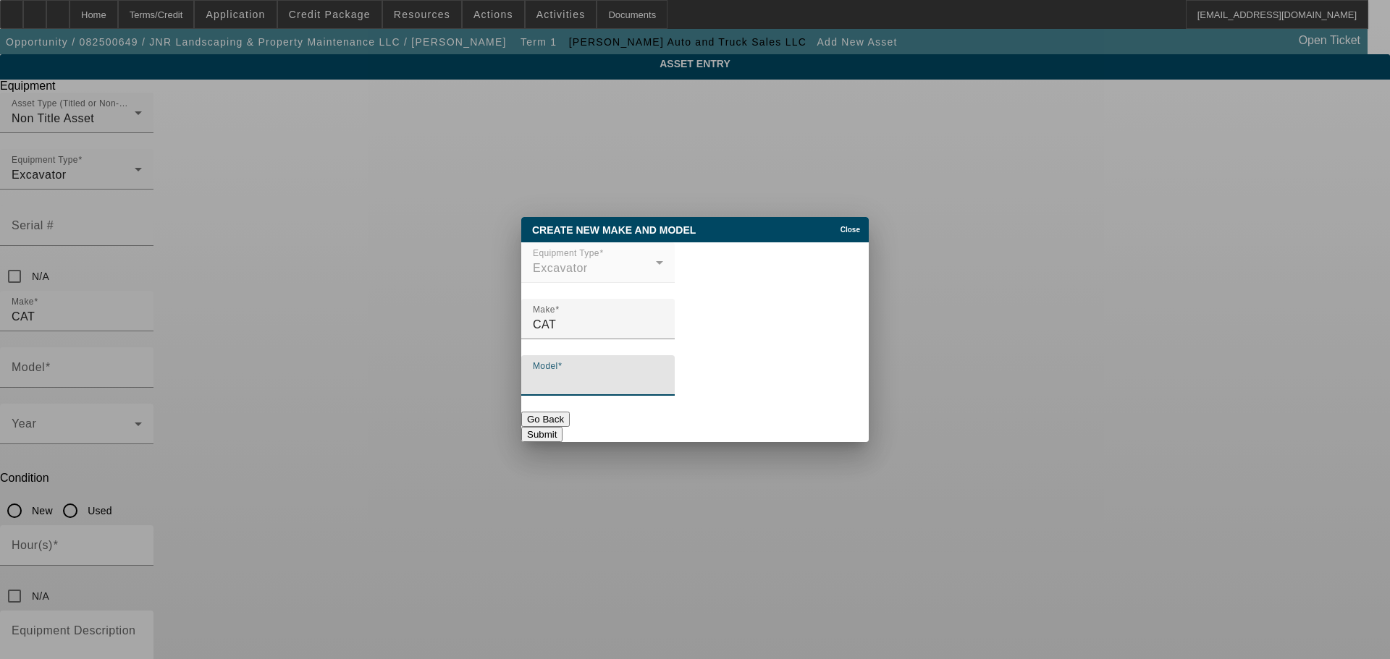
click at [607, 384] on input "Model" at bounding box center [598, 381] width 130 height 17
type input "305.5"
click at [562, 427] on button "Submit" at bounding box center [541, 434] width 41 height 15
type input "305.5"
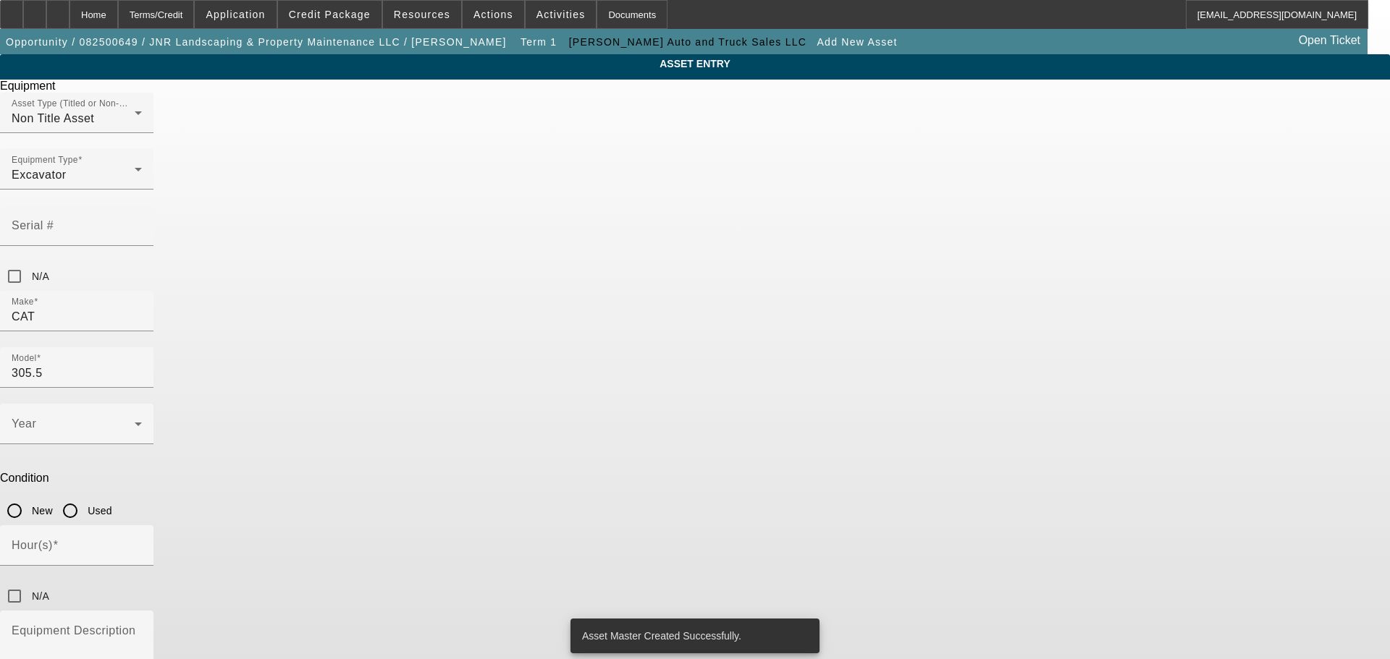
click at [85, 497] on input "Used" at bounding box center [70, 511] width 29 height 29
radio input "true"
click at [135, 421] on span at bounding box center [73, 429] width 123 height 17
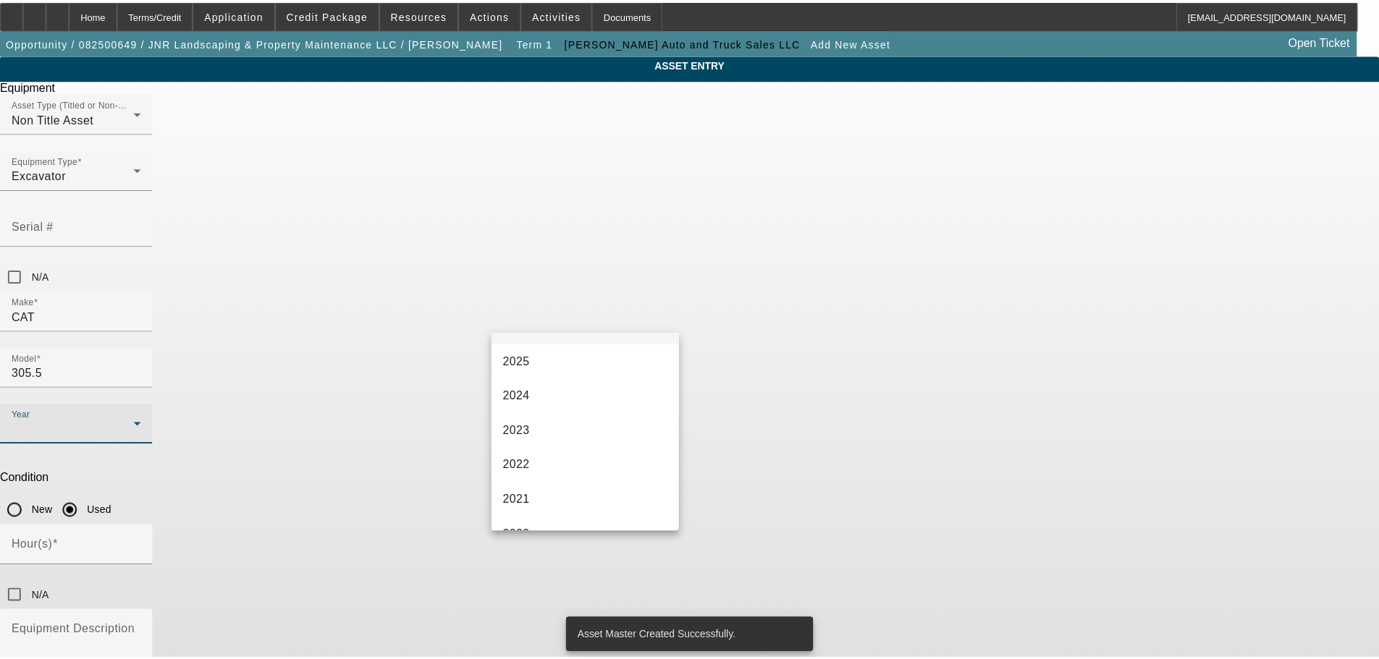
scroll to position [362, 0]
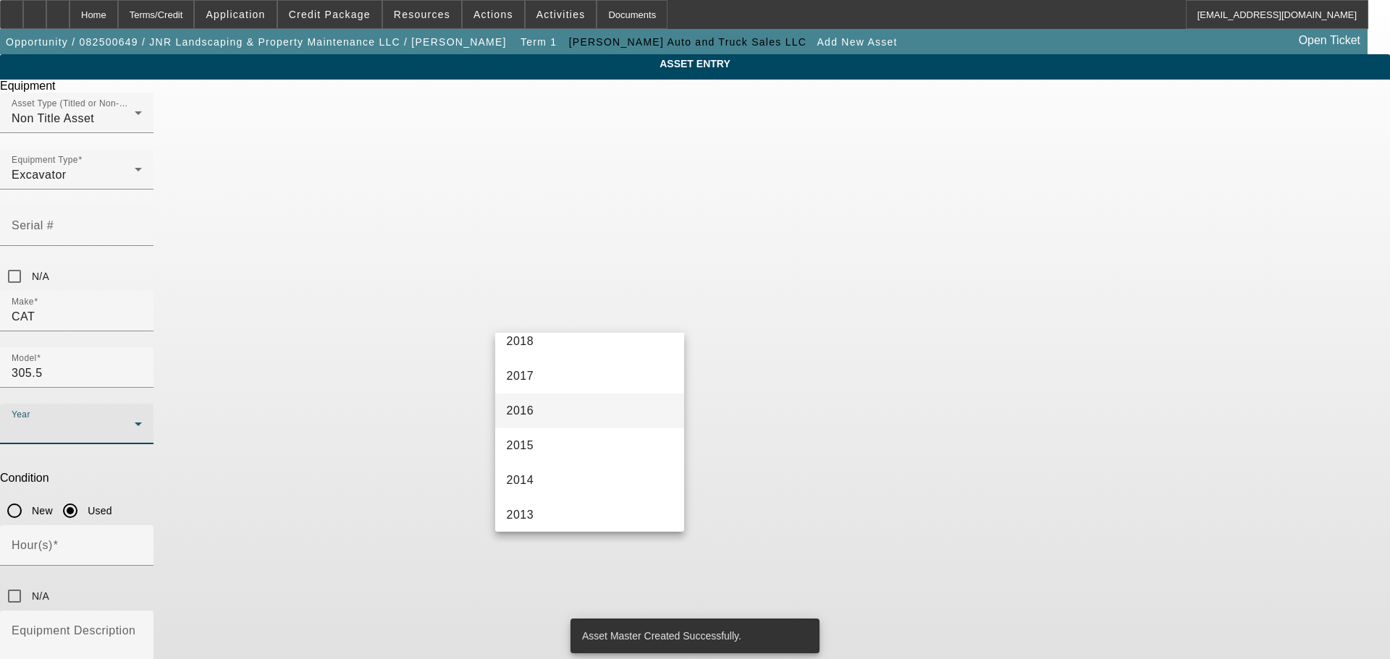
click at [563, 418] on mat-option "2016" at bounding box center [590, 411] width 190 height 35
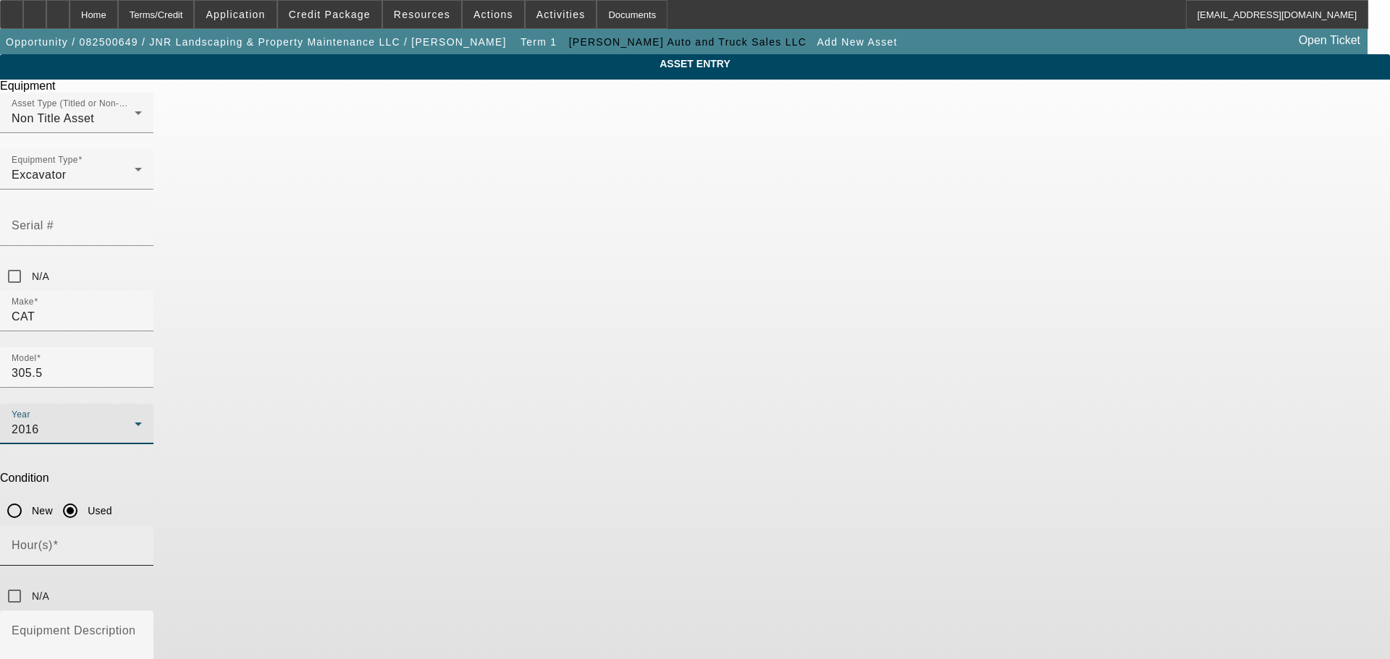
click at [142, 543] on input "Hour(s)" at bounding box center [77, 551] width 130 height 17
type input "5"
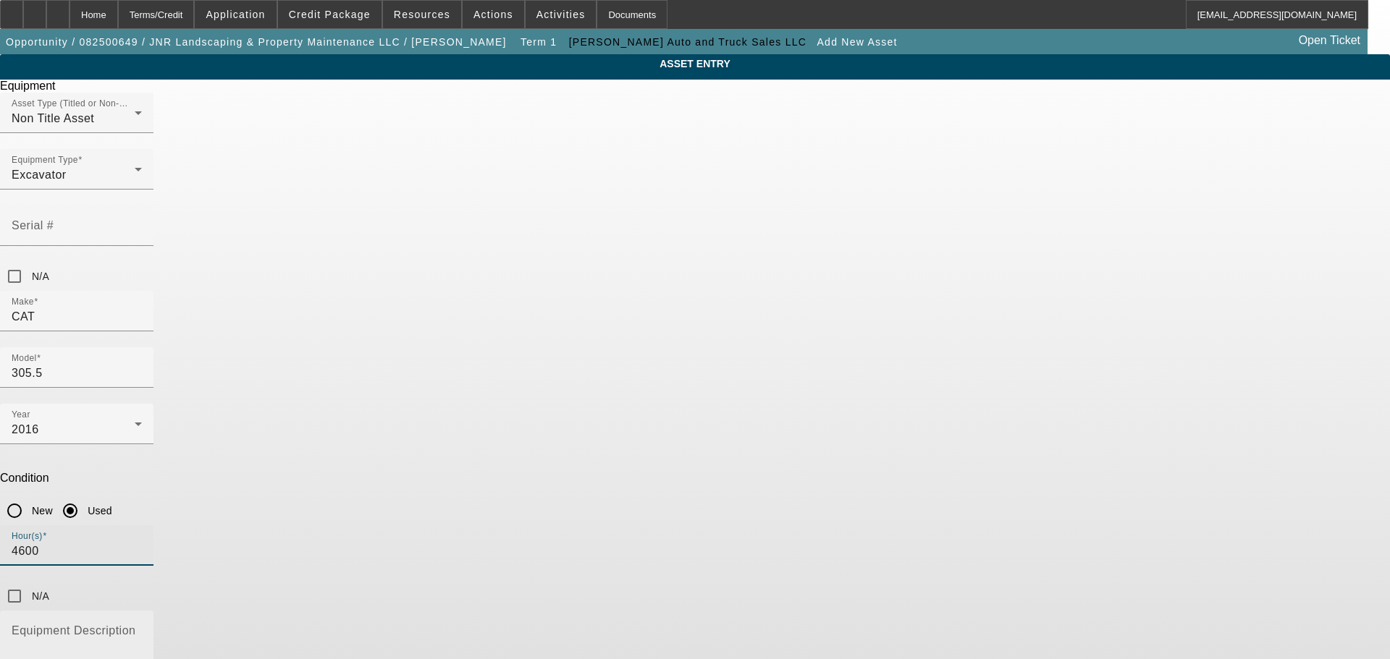
type input "4600"
click at [142, 628] on textarea "Equipment Description" at bounding box center [77, 654] width 130 height 52
type textarea "Mini Excavator"
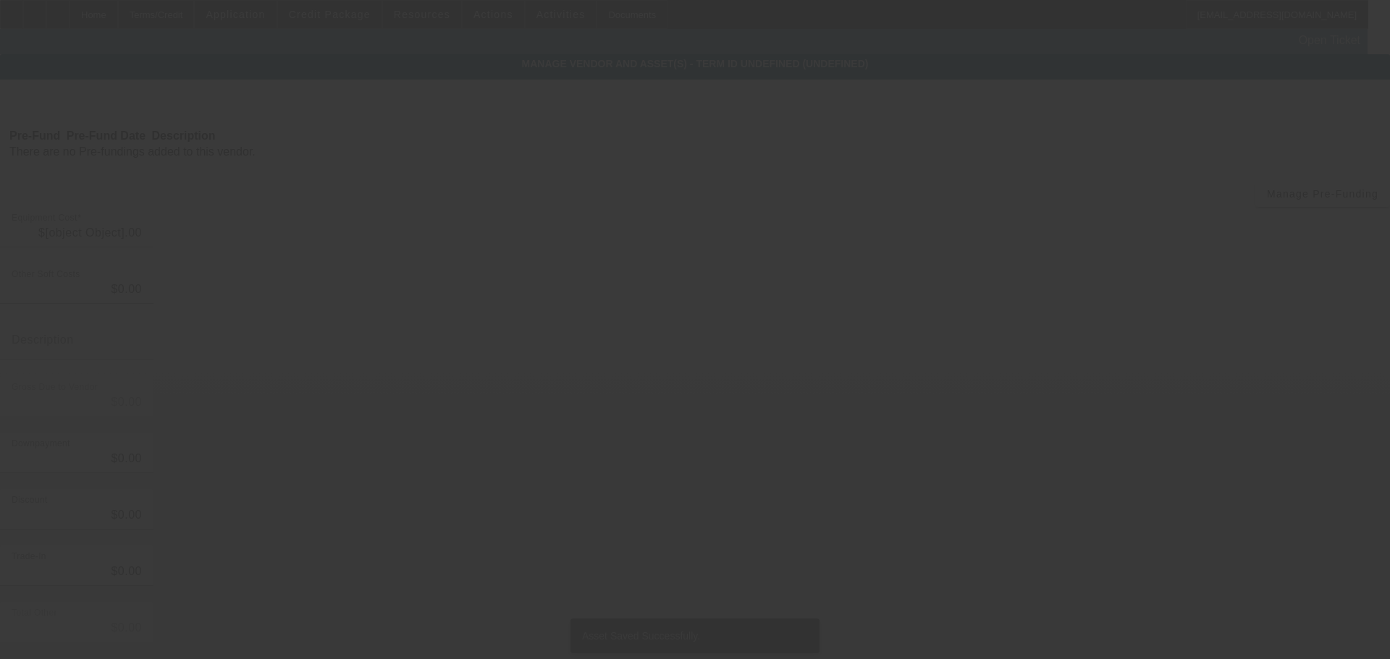
type input "$35,000.00"
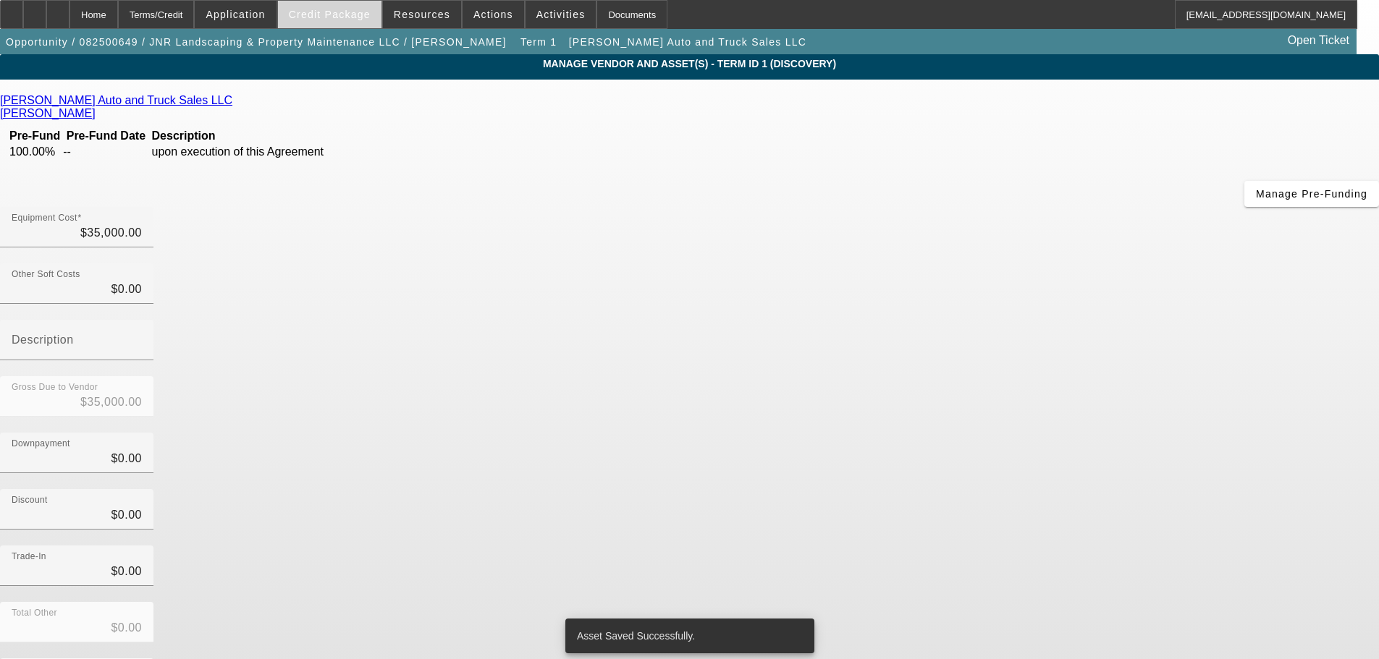
click at [309, 17] on span at bounding box center [330, 14] width 104 height 35
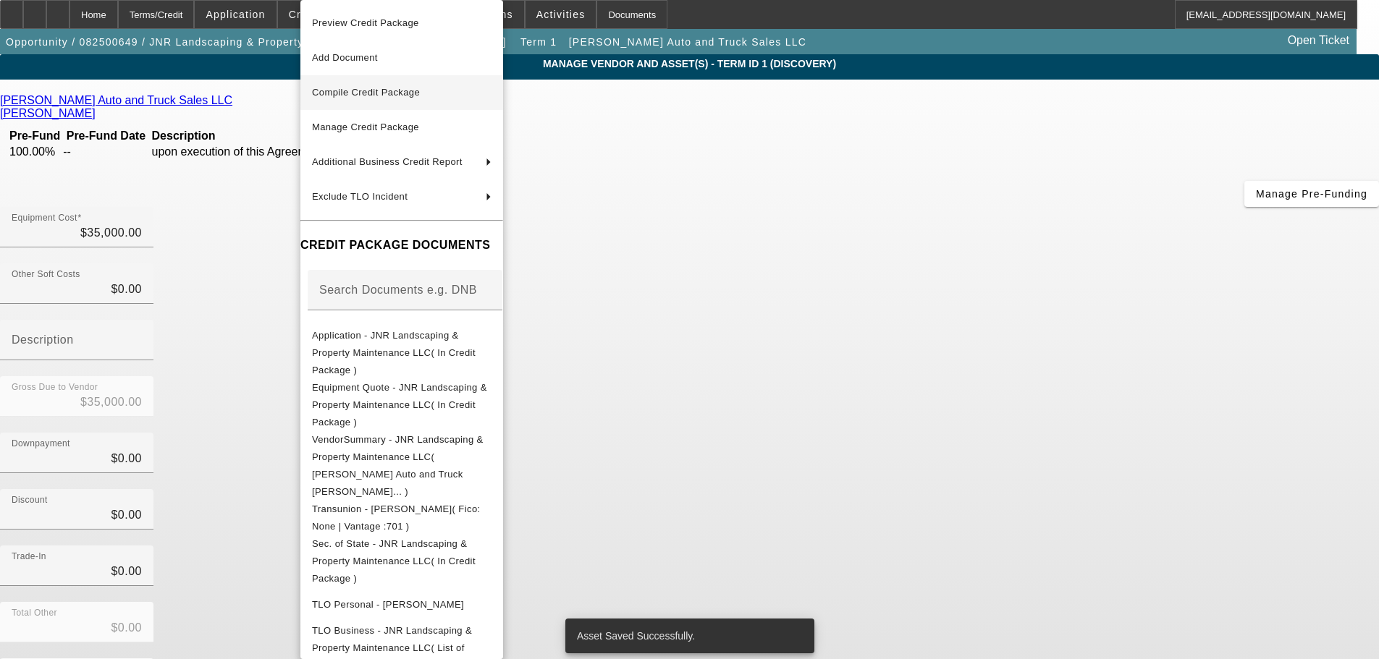
click at [371, 93] on span "Compile Credit Package" at bounding box center [366, 92] width 108 height 11
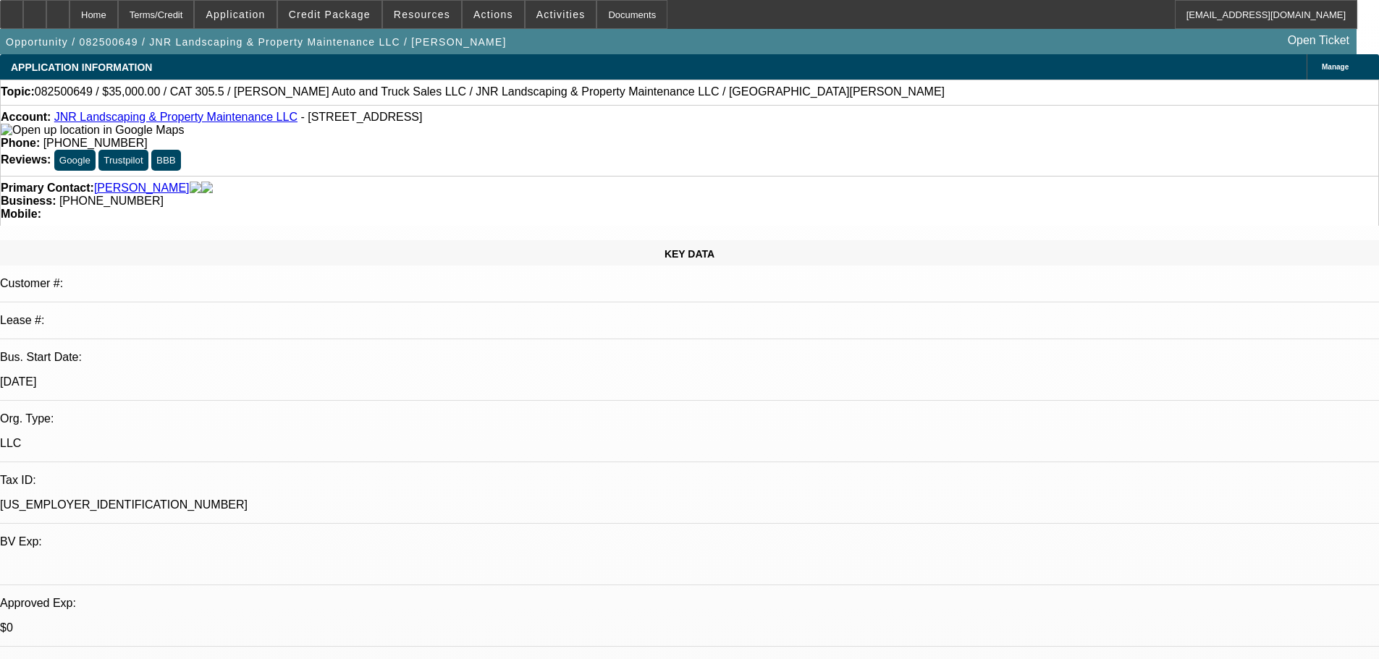
select select "0"
select select "2"
select select "0.1"
select select "4"
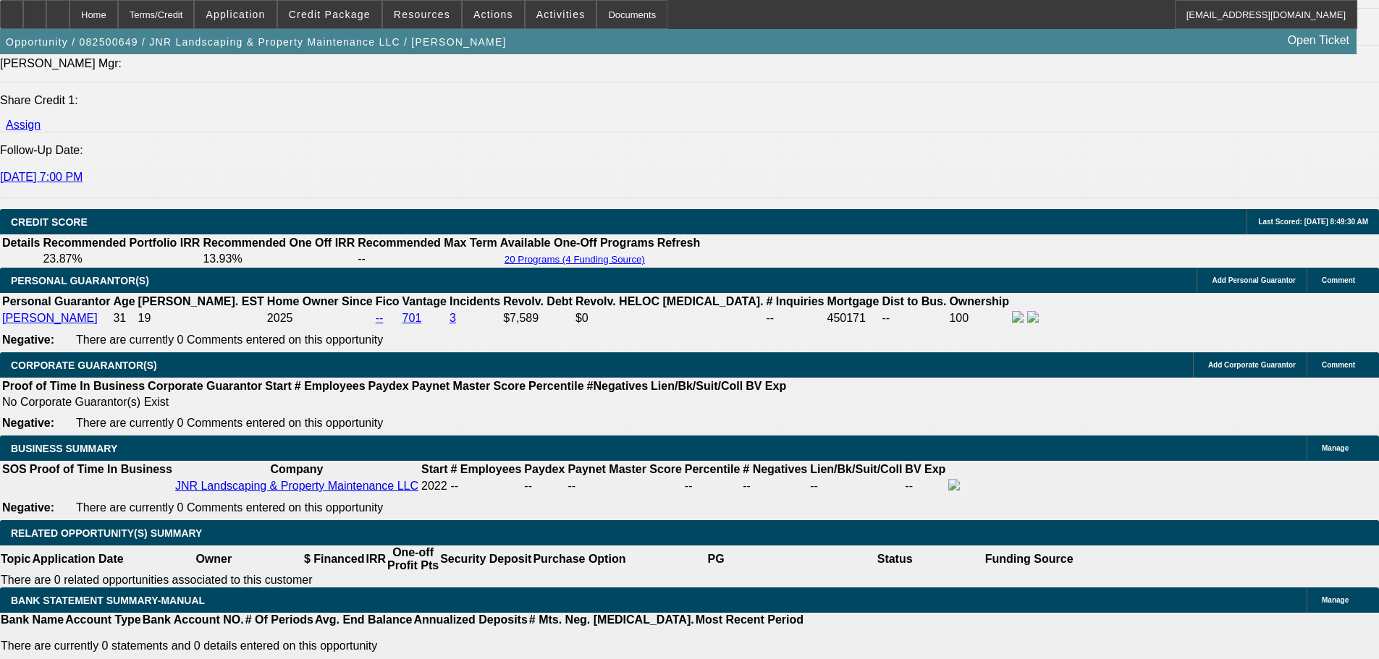
scroll to position [1954, 0]
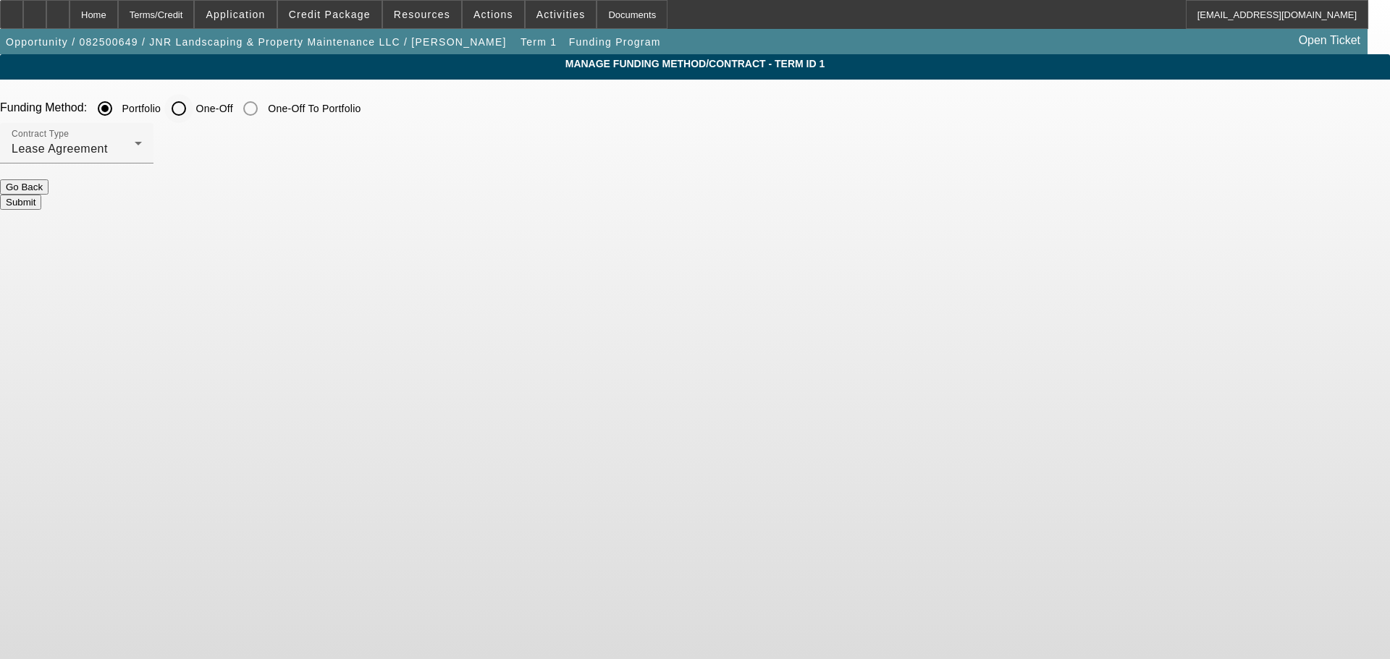
click at [193, 108] on input "One-Off" at bounding box center [178, 108] width 29 height 29
radio input "true"
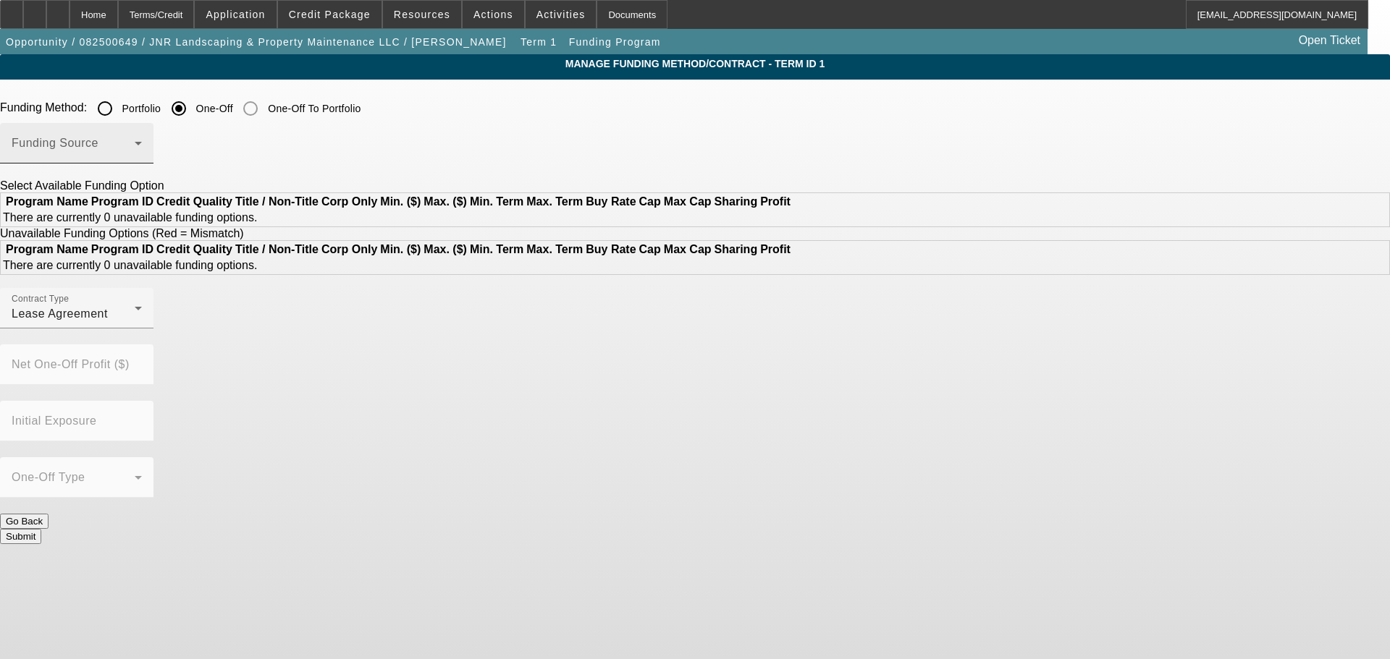
click at [135, 147] on span at bounding box center [73, 148] width 123 height 17
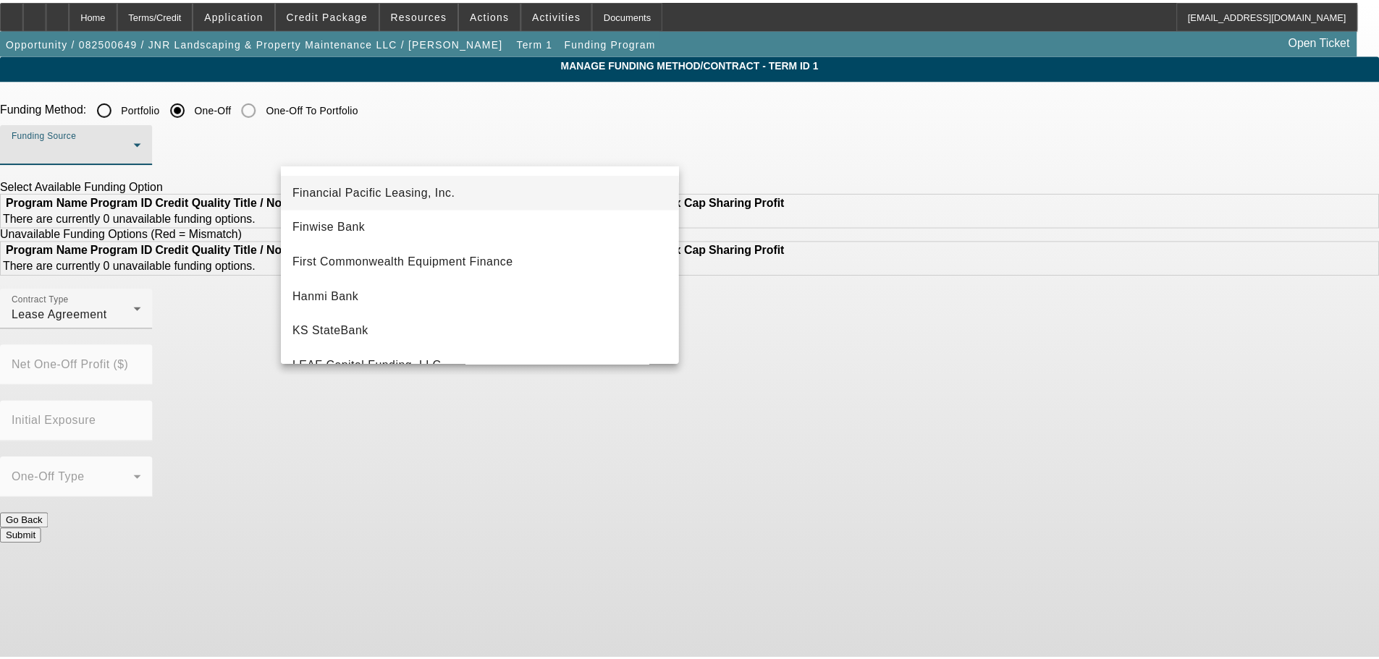
scroll to position [145, 0]
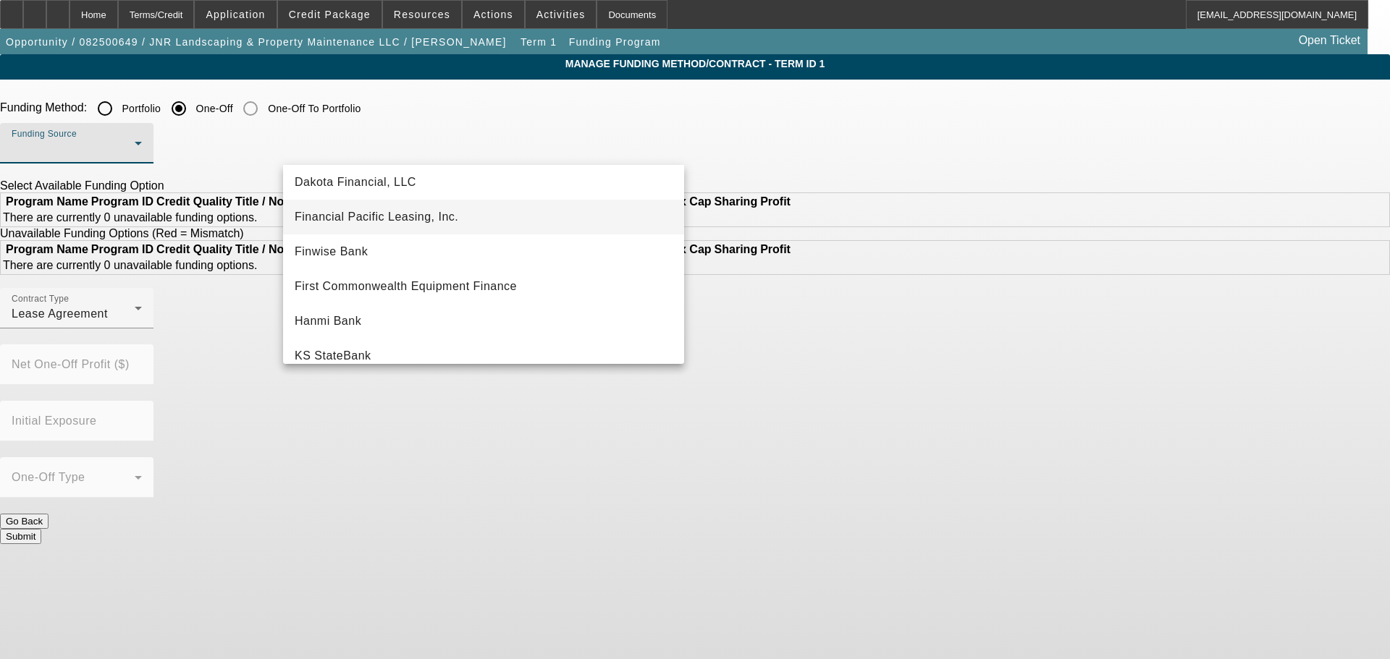
click at [389, 203] on mat-option "Financial Pacific Leasing, Inc." at bounding box center [483, 217] width 401 height 35
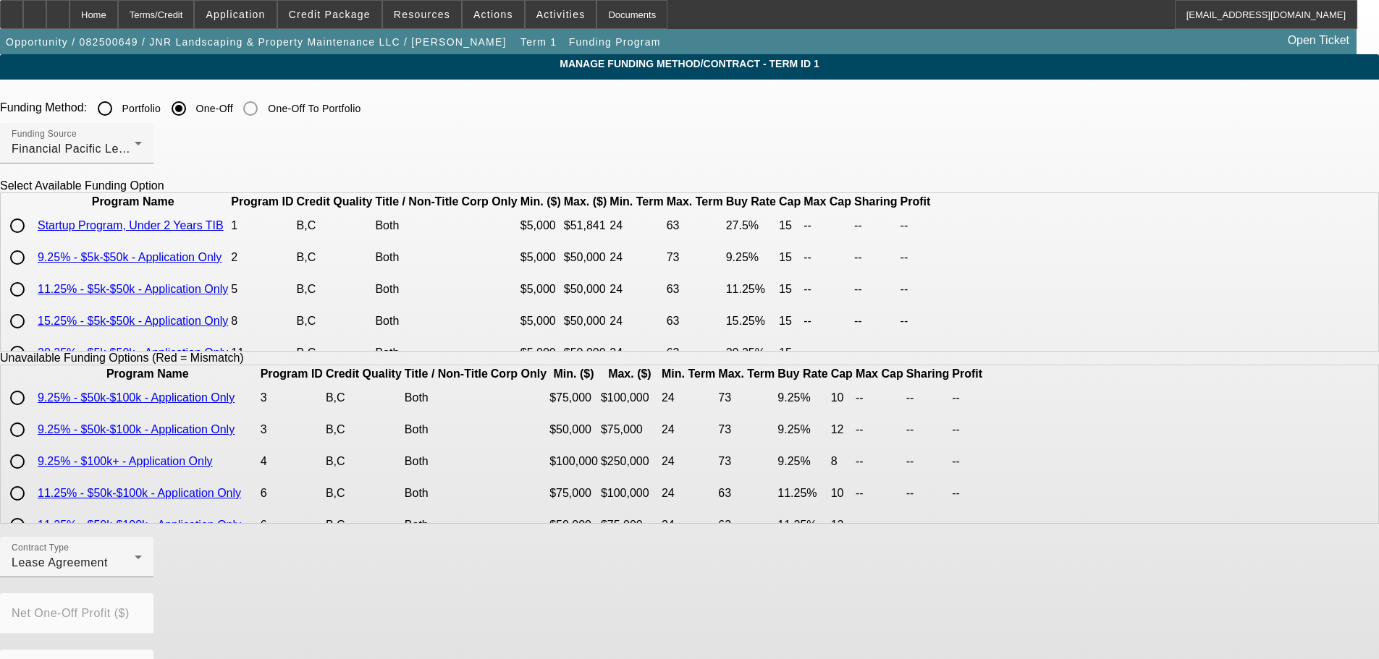
click at [32, 304] on input "radio" at bounding box center [17, 289] width 29 height 29
radio input "true"
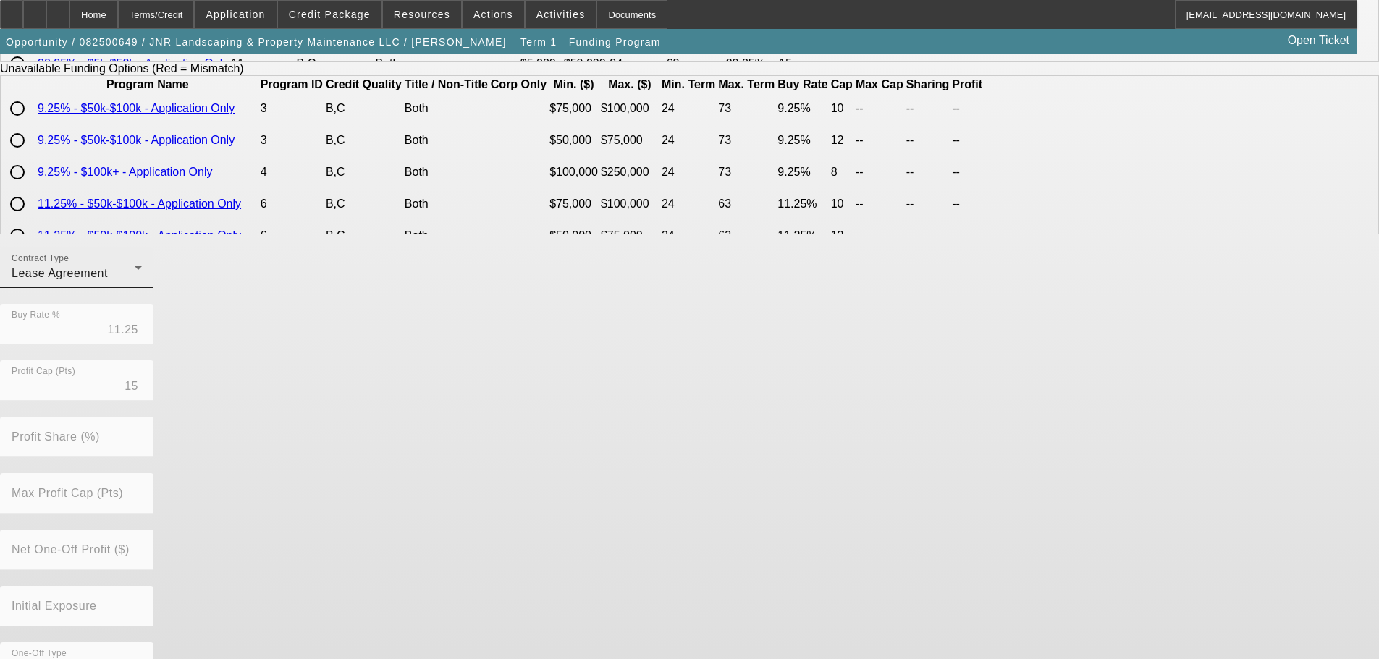
click at [135, 280] on div "Lease Agreement" at bounding box center [73, 273] width 123 height 17
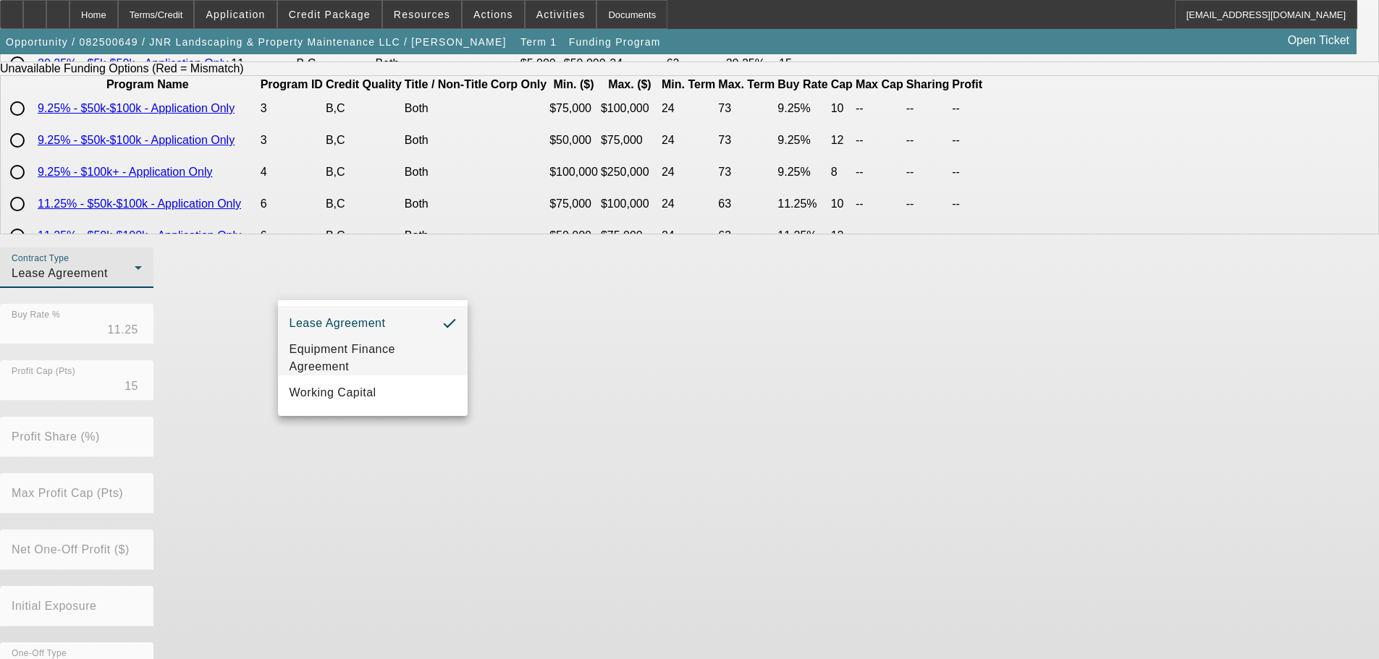
click at [373, 368] on span "Equipment Finance Agreement" at bounding box center [373, 358] width 166 height 35
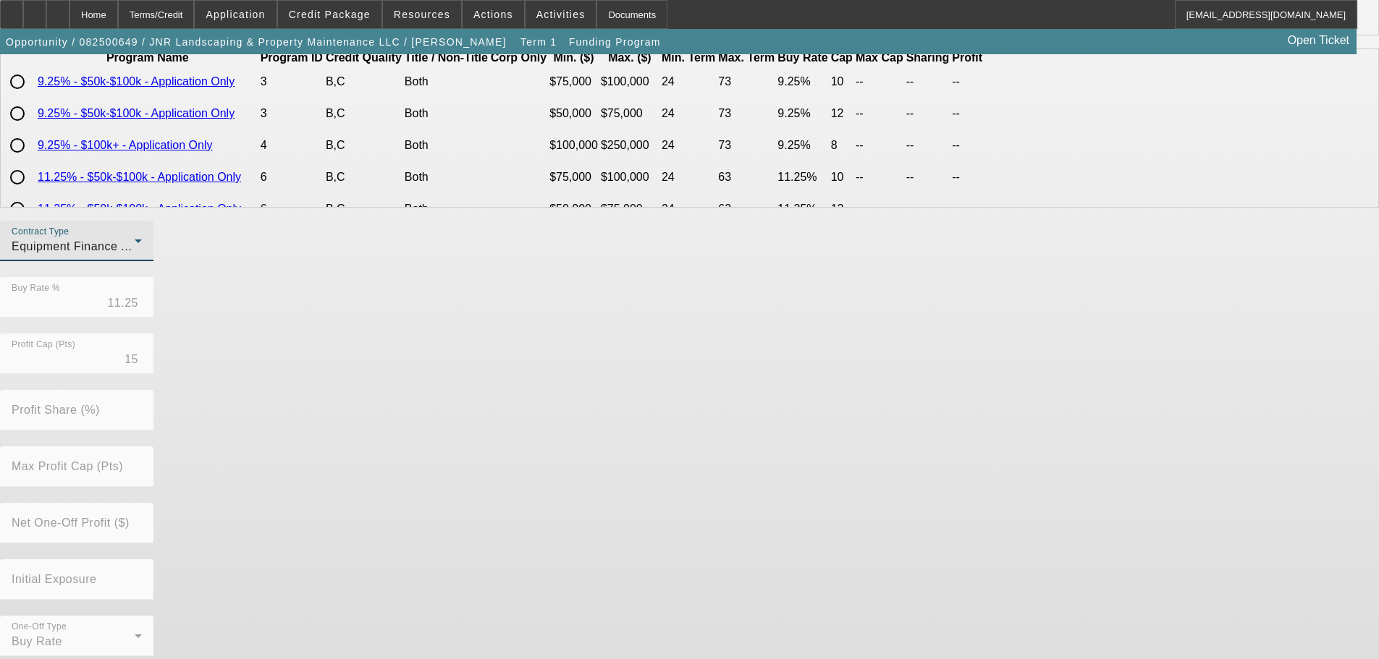
scroll to position [329, 0]
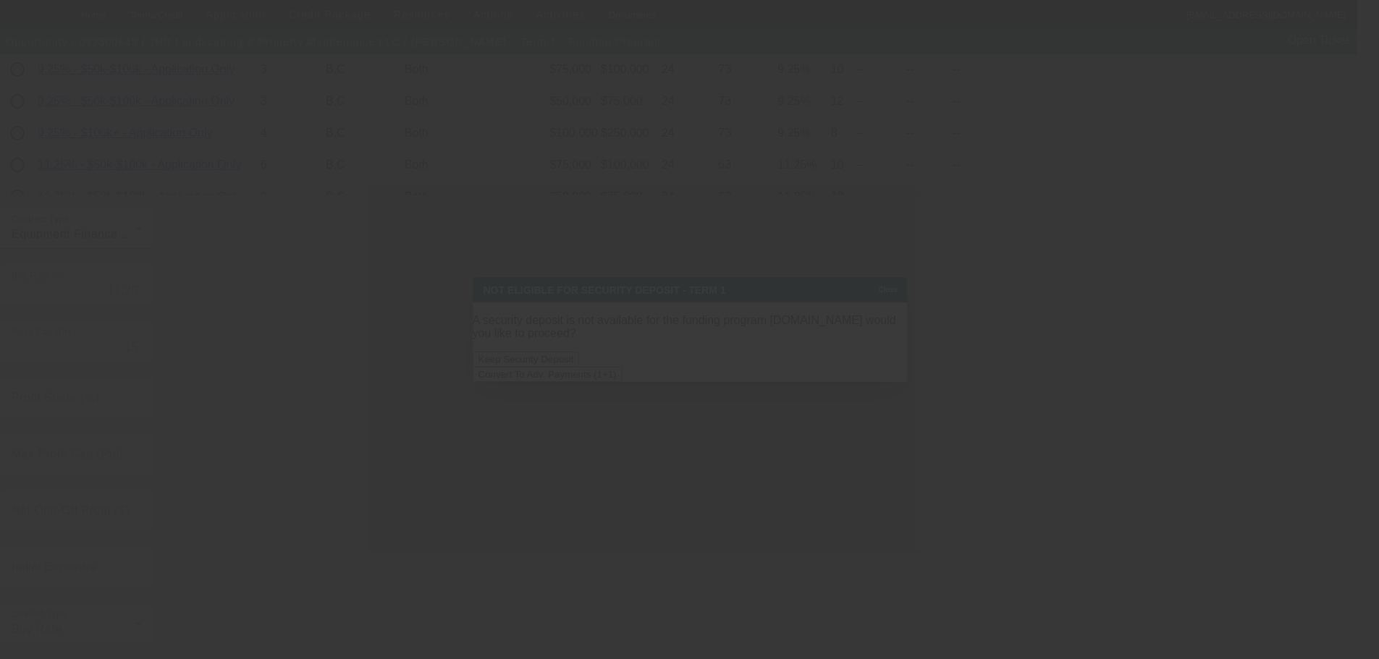
scroll to position [0, 0]
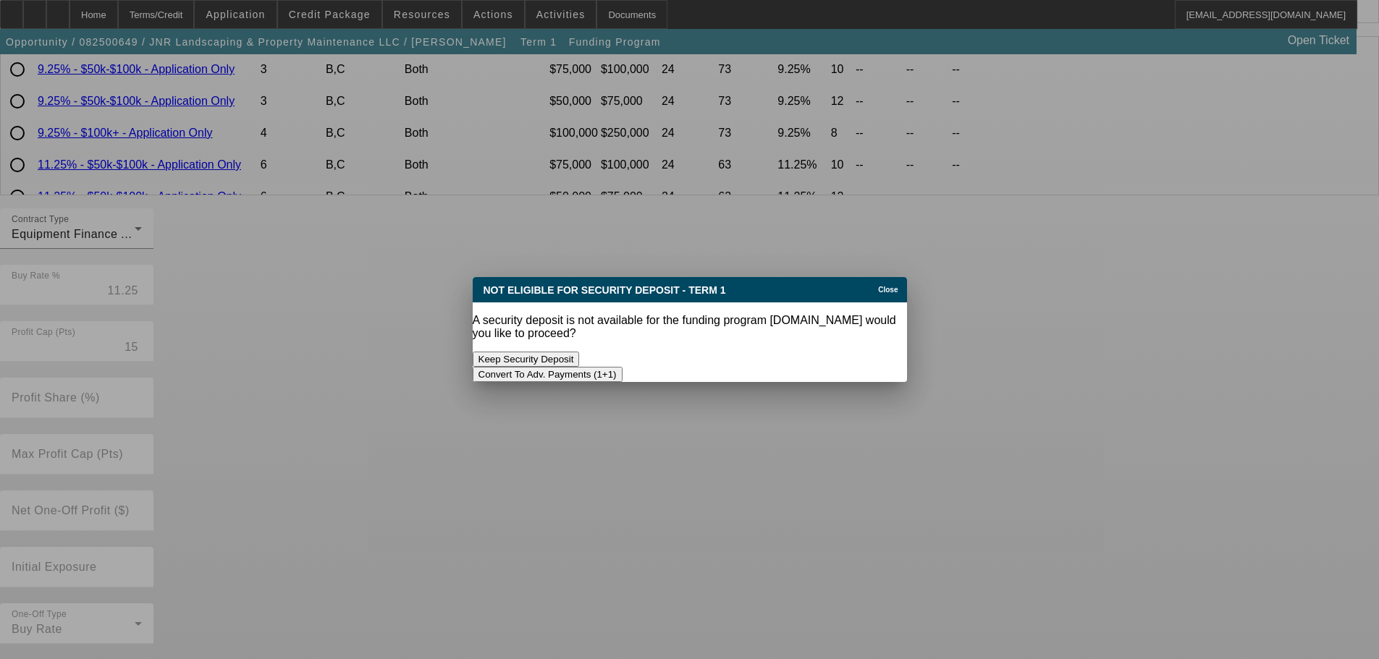
click at [623, 367] on button "Convert To Adv. Payments (1+1)" at bounding box center [548, 374] width 150 height 15
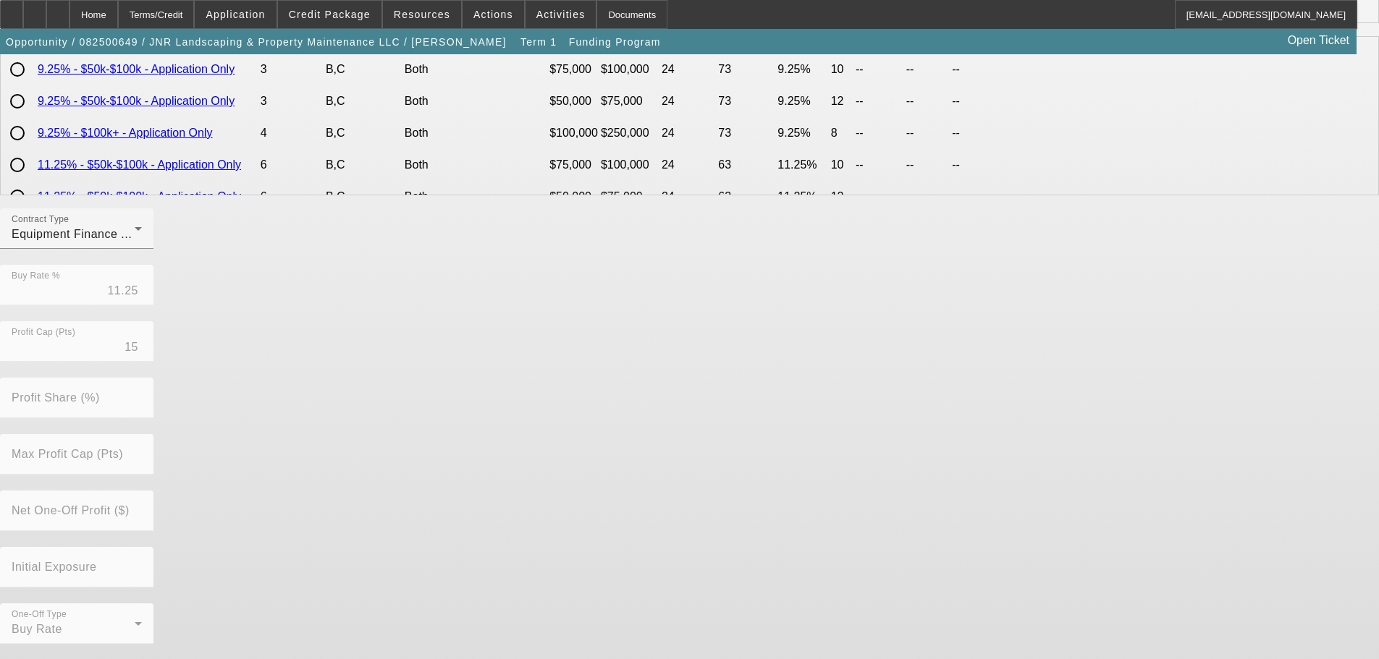
scroll to position [329, 0]
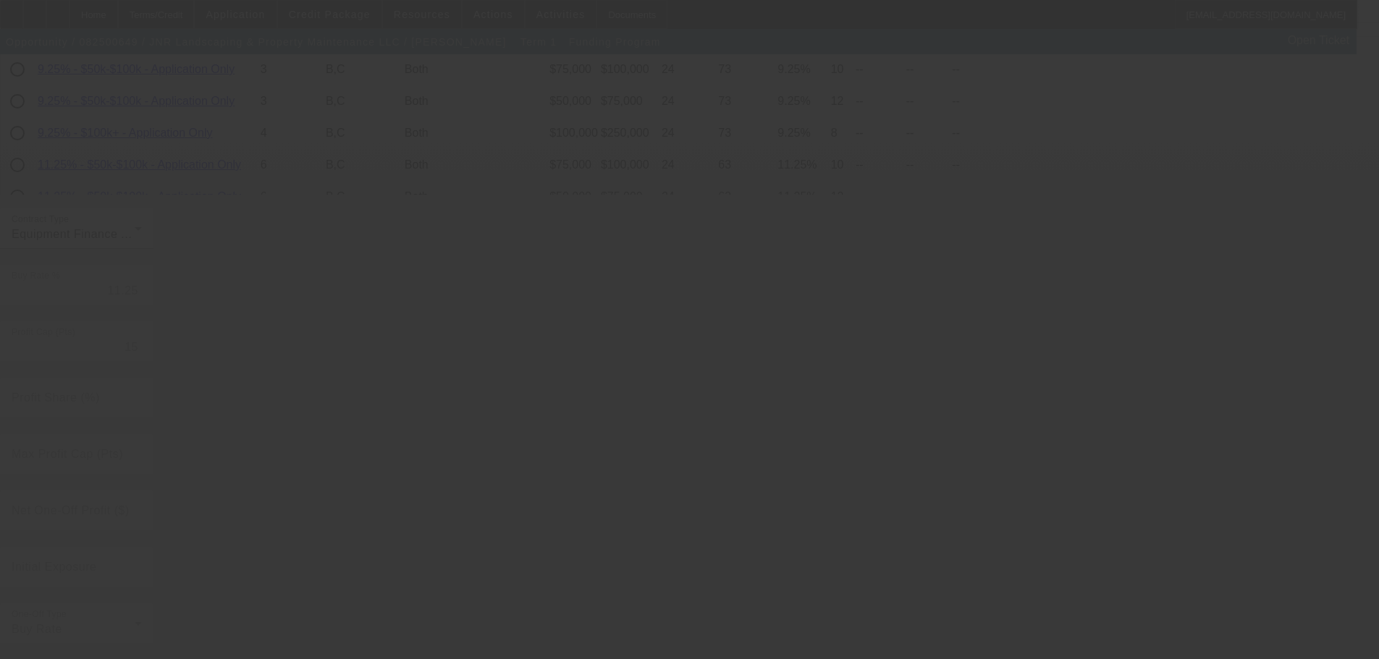
radio input "true"
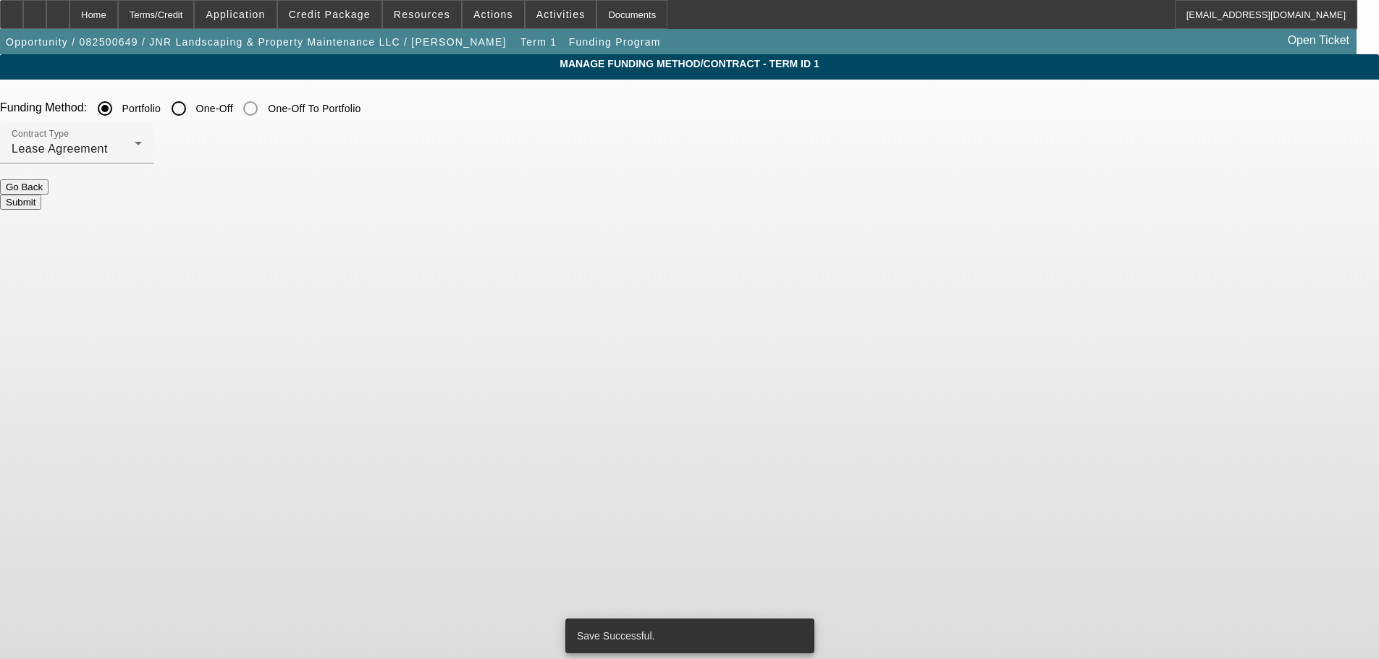
scroll to position [0, 0]
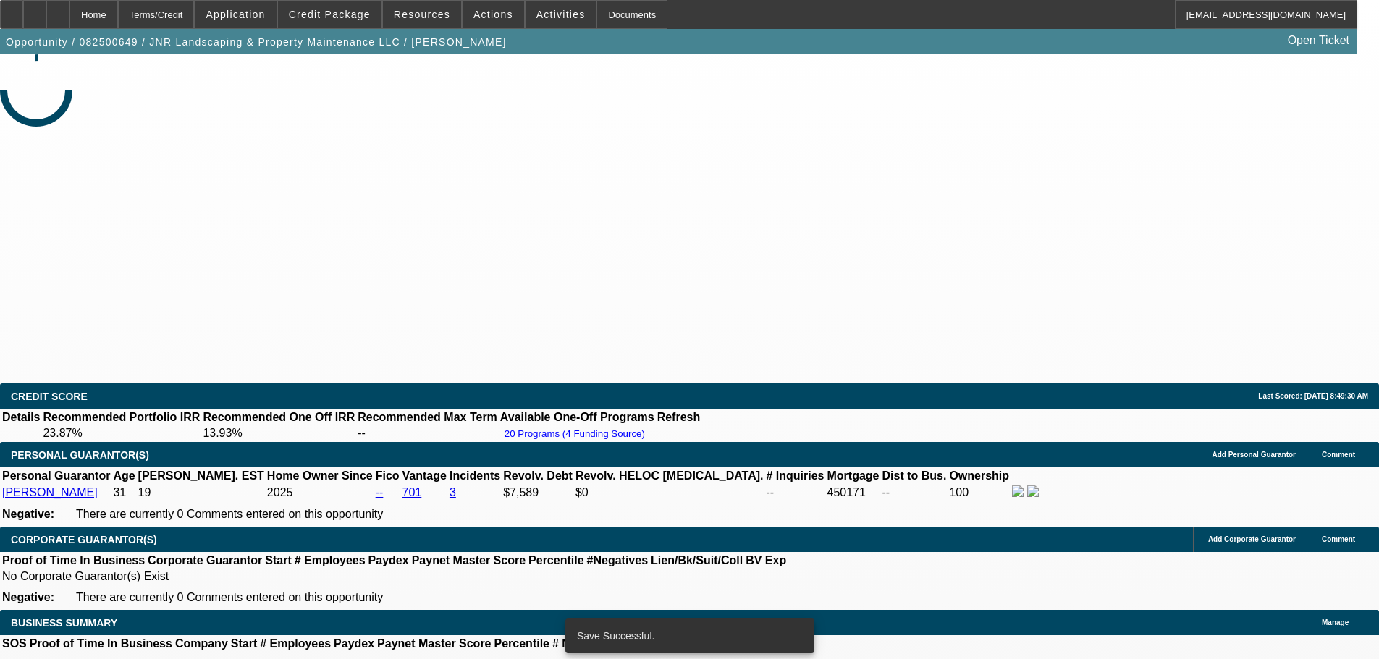
select select "0"
select select "6"
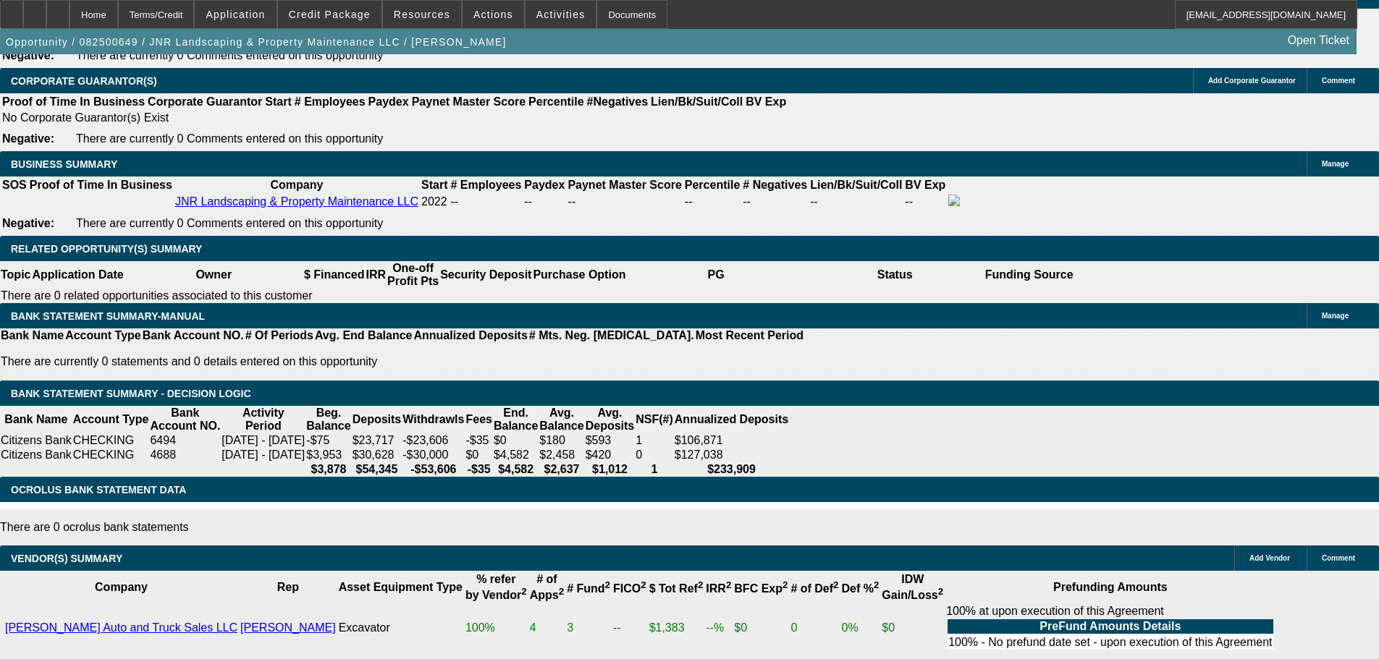
scroll to position [2172, 0]
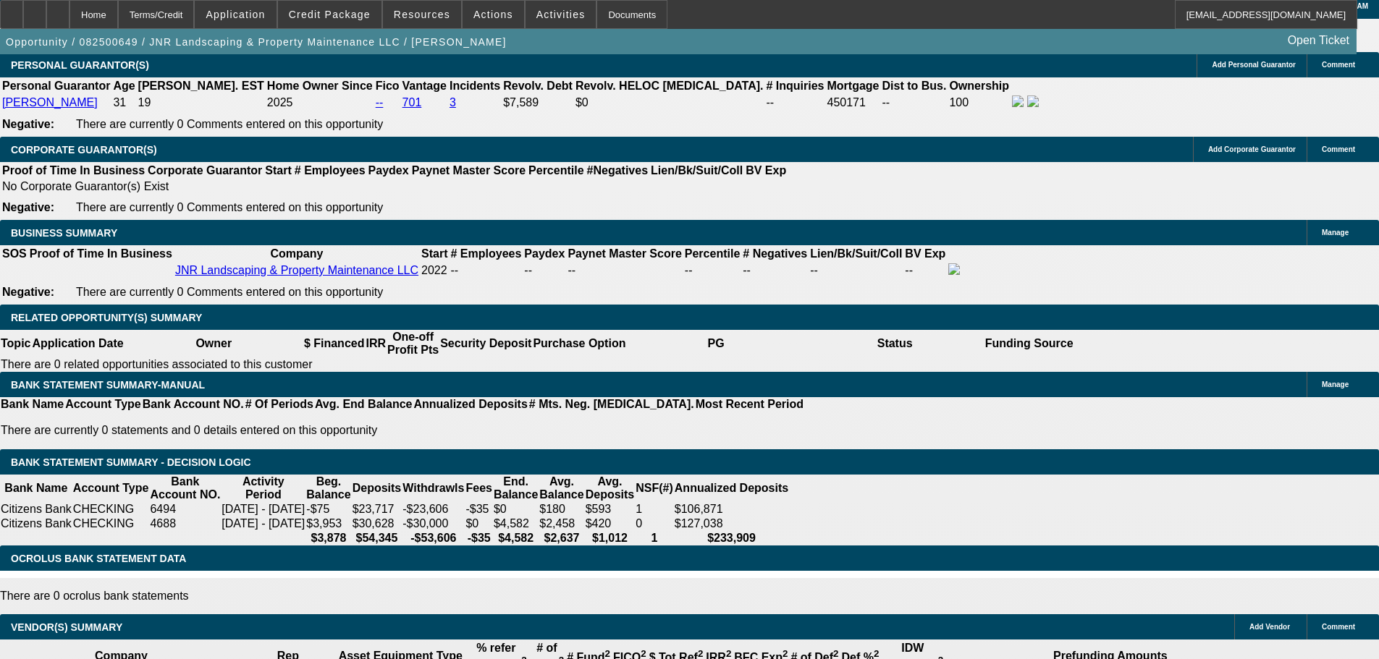
drag, startPoint x: 312, startPoint y: 220, endPoint x: 436, endPoint y: 241, distance: 125.5
type input "UNKNOWN"
type input "14"
type input "$598.28"
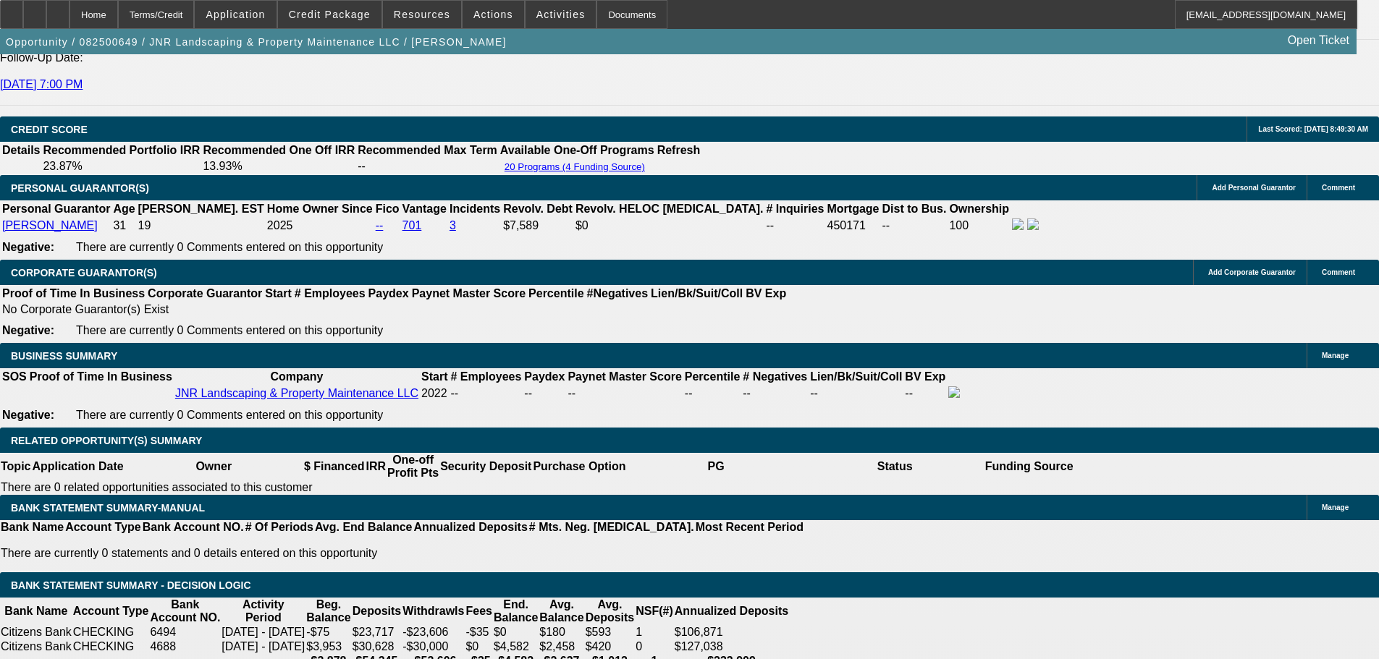
scroll to position [1954, 0]
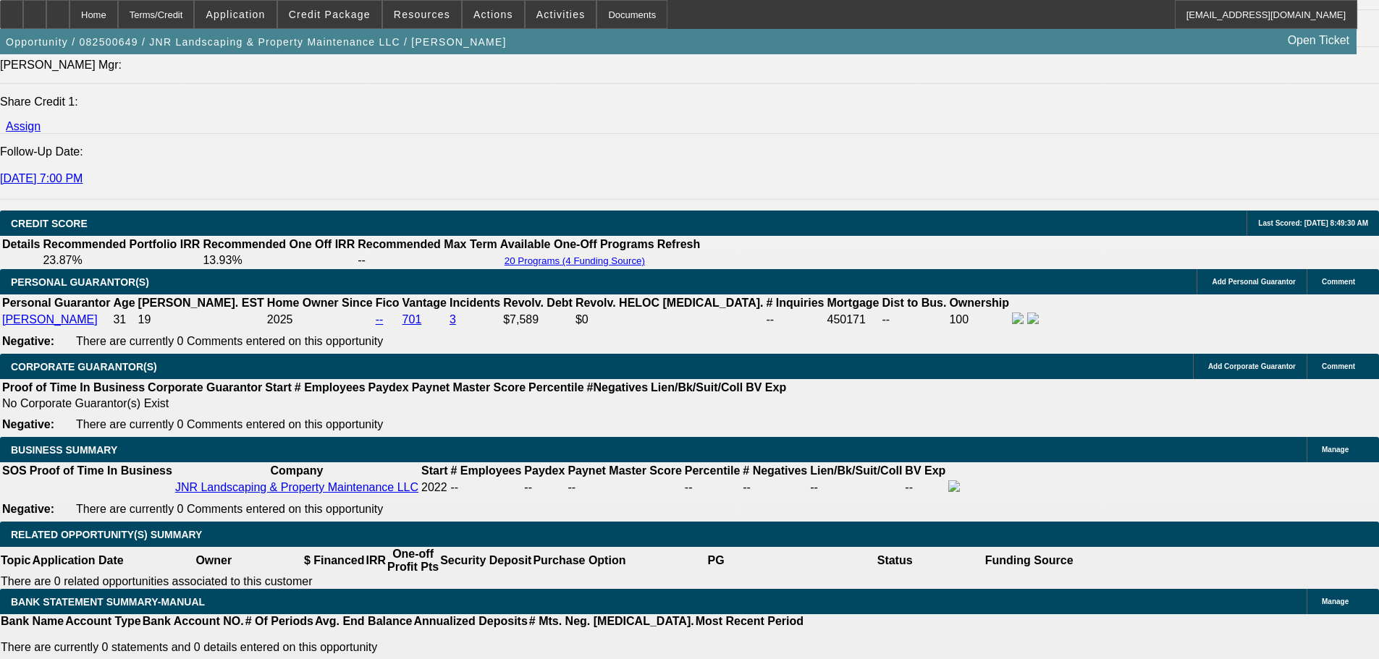
type input "14"
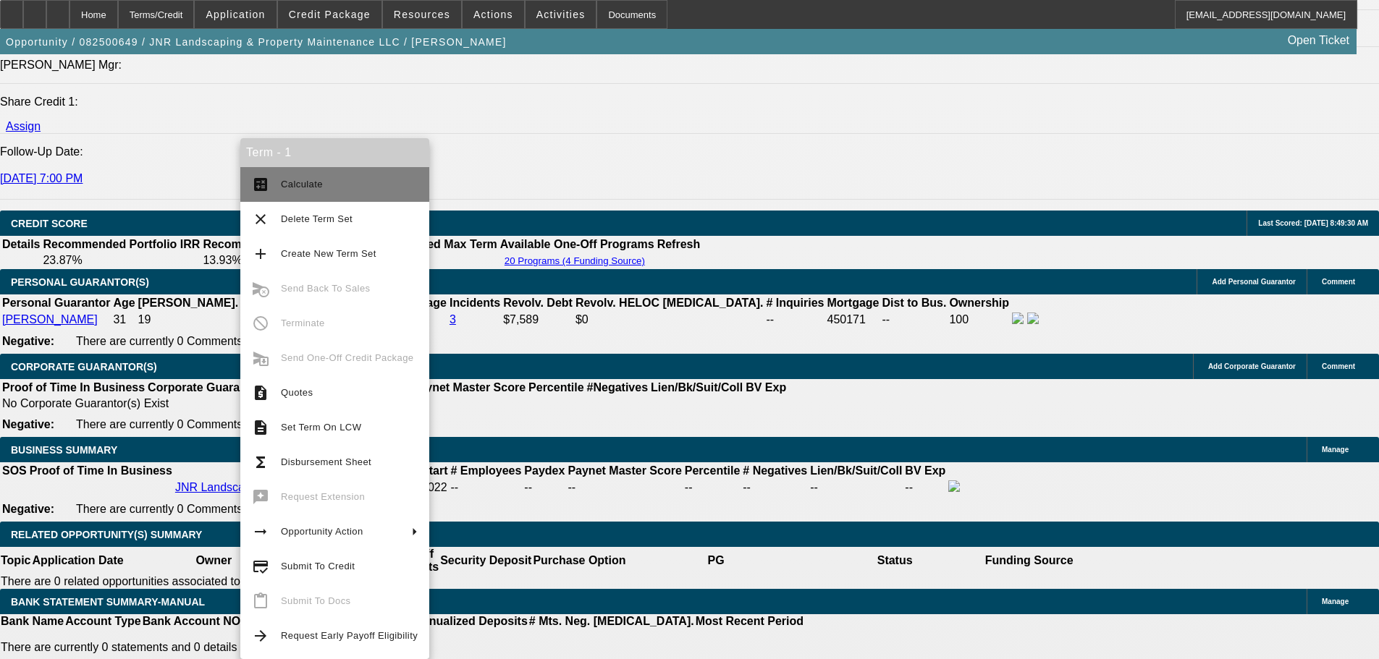
click at [329, 193] on span "Calculate" at bounding box center [349, 184] width 137 height 17
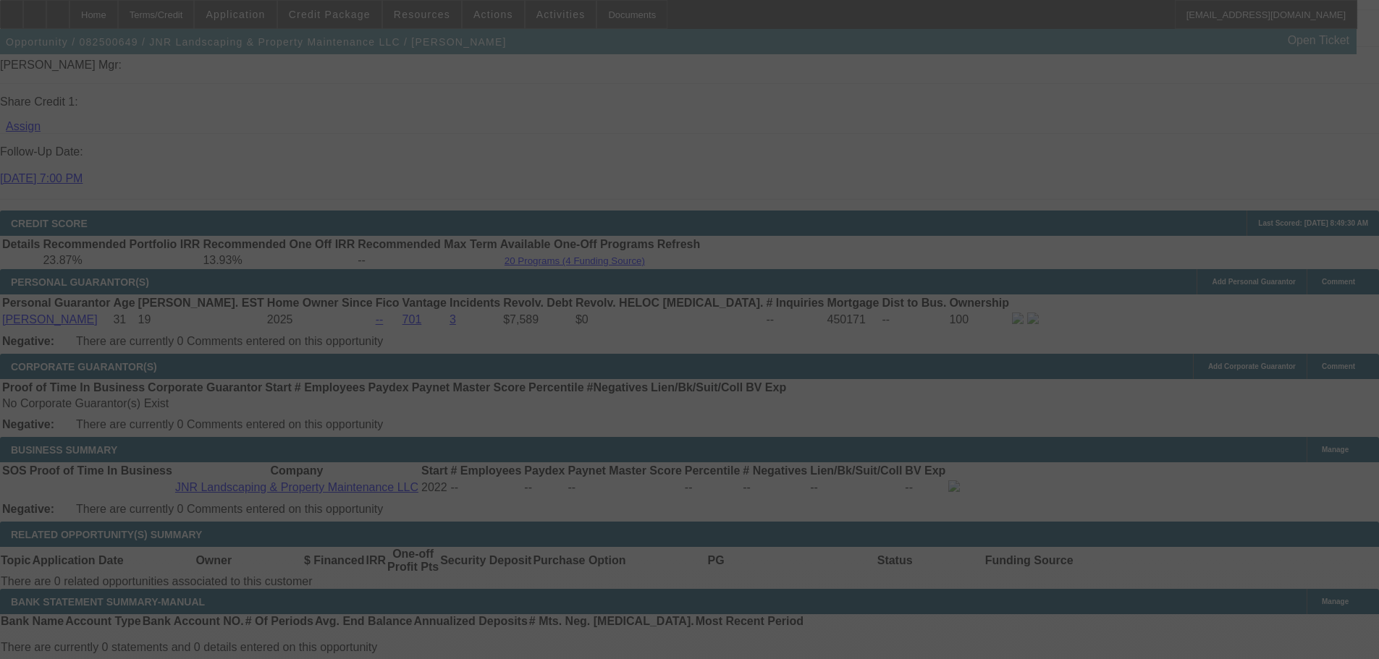
select select "0"
select select "6"
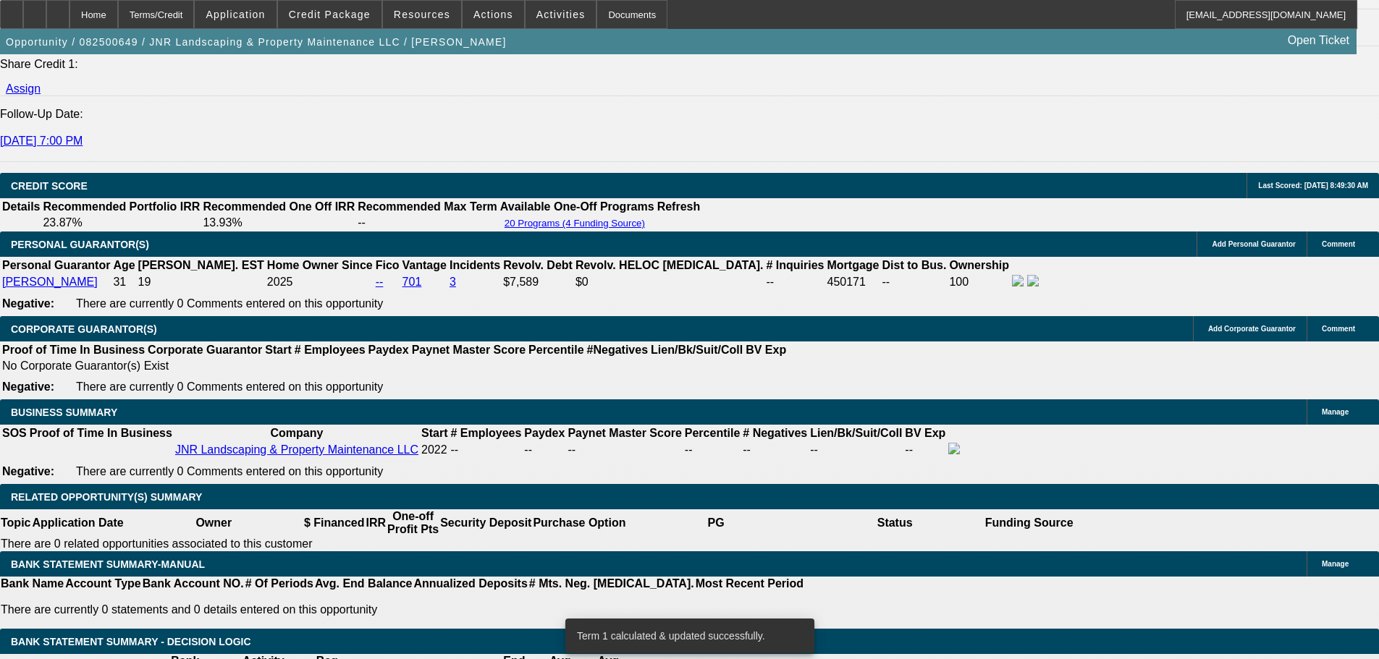
scroll to position [2027, 0]
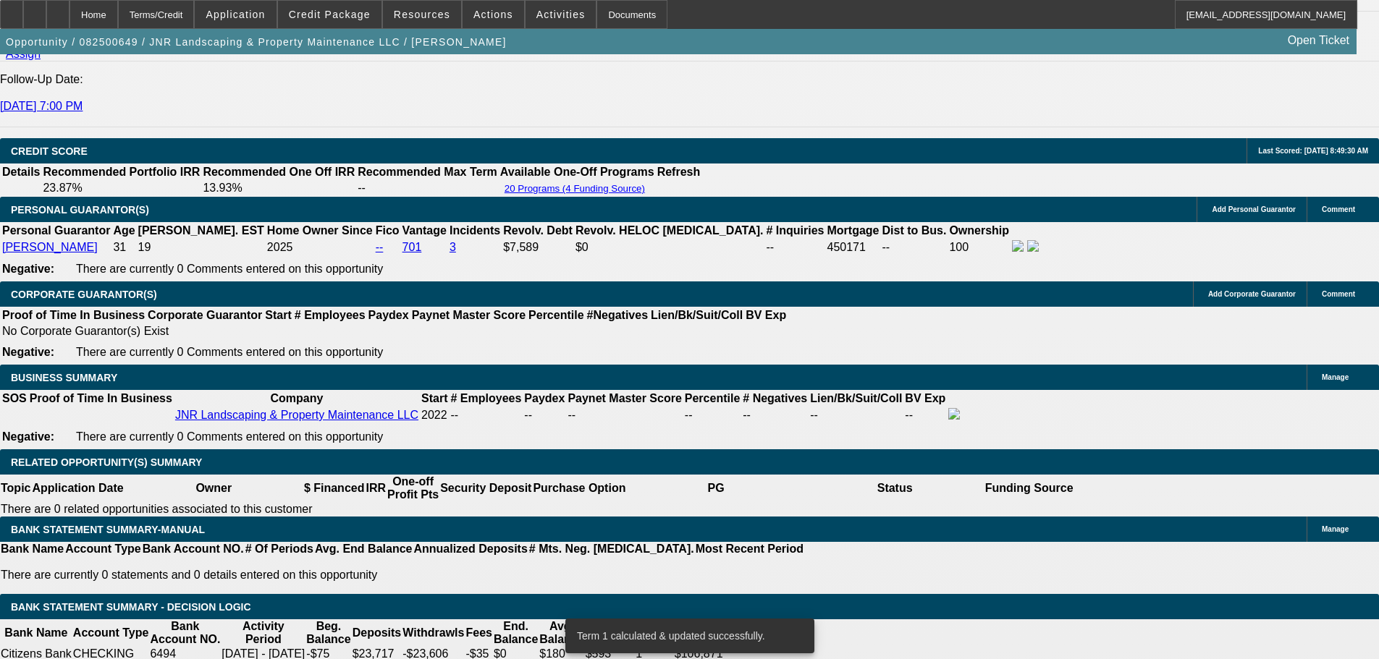
drag, startPoint x: 318, startPoint y: 363, endPoint x: 376, endPoint y: 367, distance: 58.0
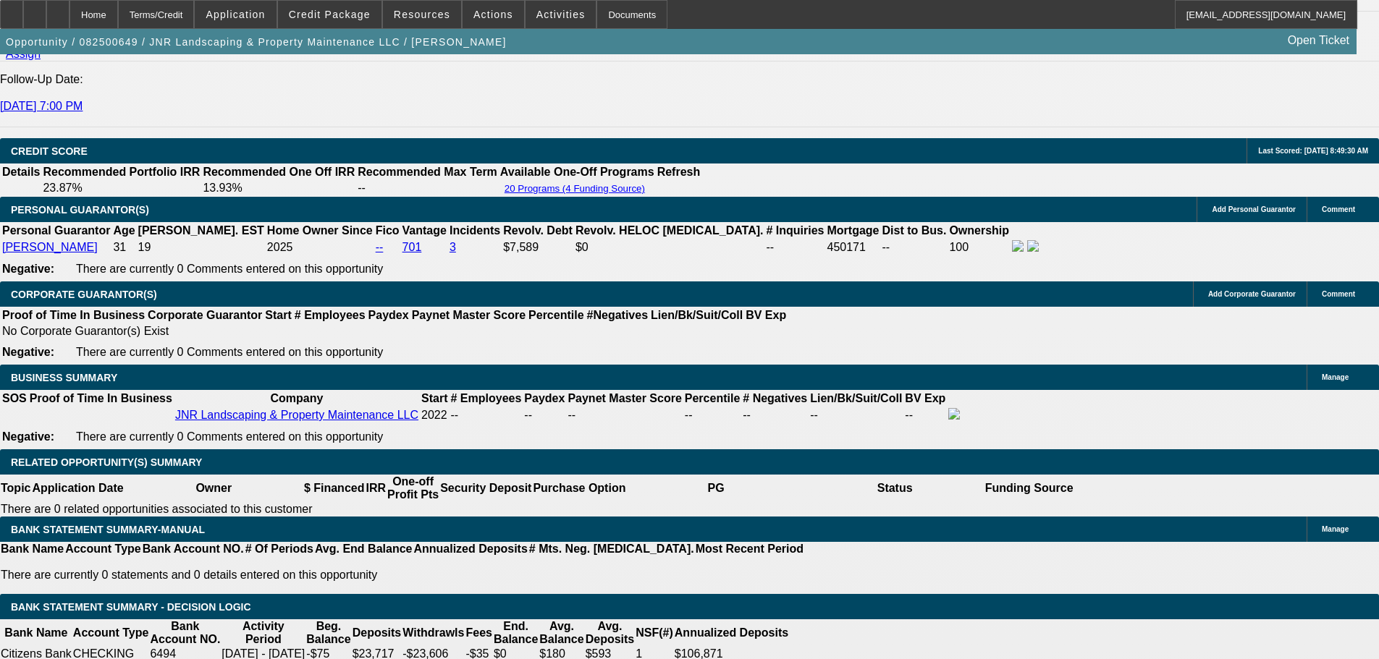
type input "UNKNOWN"
type input "14"
type input "$814.39"
type input "14"
drag, startPoint x: 222, startPoint y: 358, endPoint x: 305, endPoint y: 361, distance: 83.3
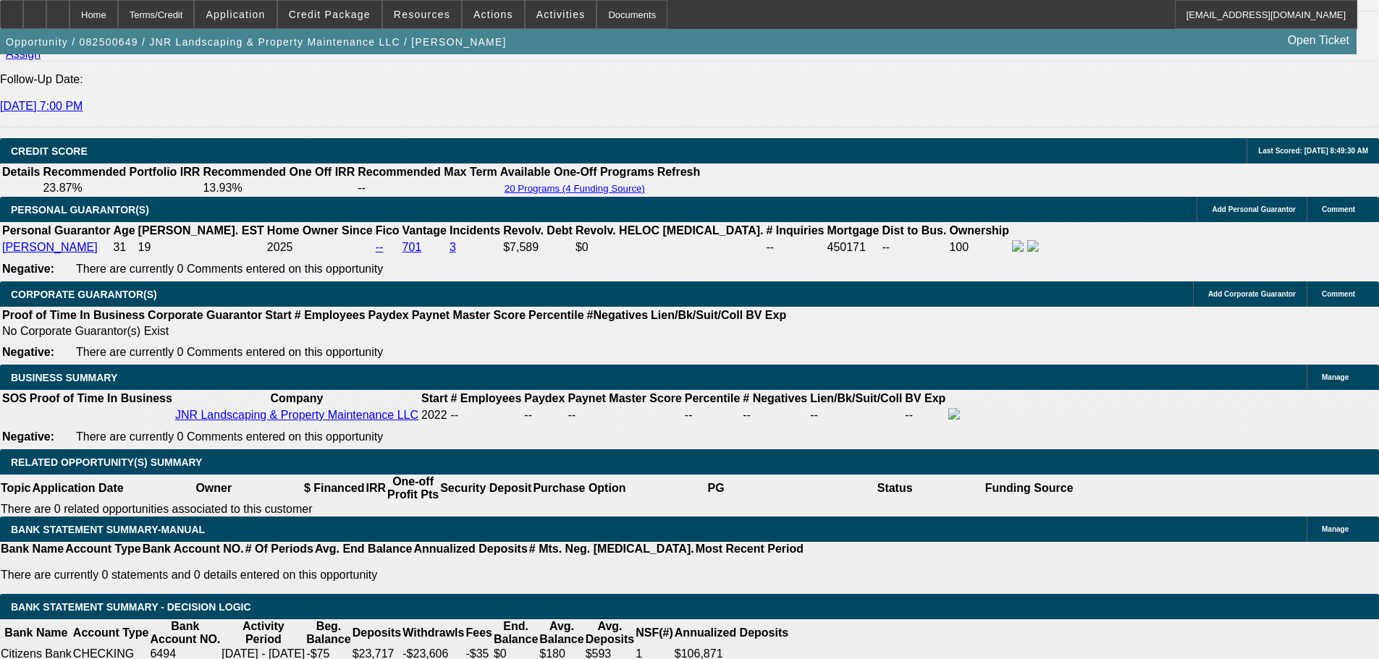
type input "8"
type input "810"
type input "13.8"
type input "$810.00"
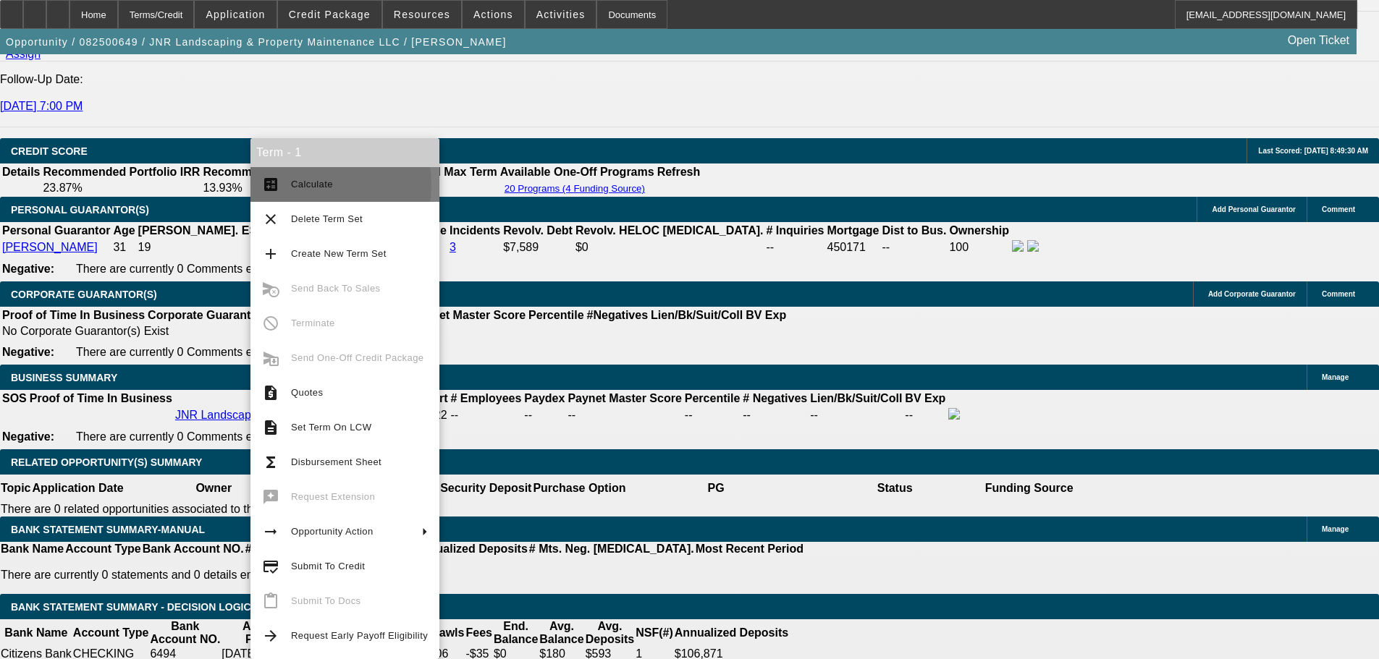
click at [306, 185] on span "Calculate" at bounding box center [312, 184] width 42 height 11
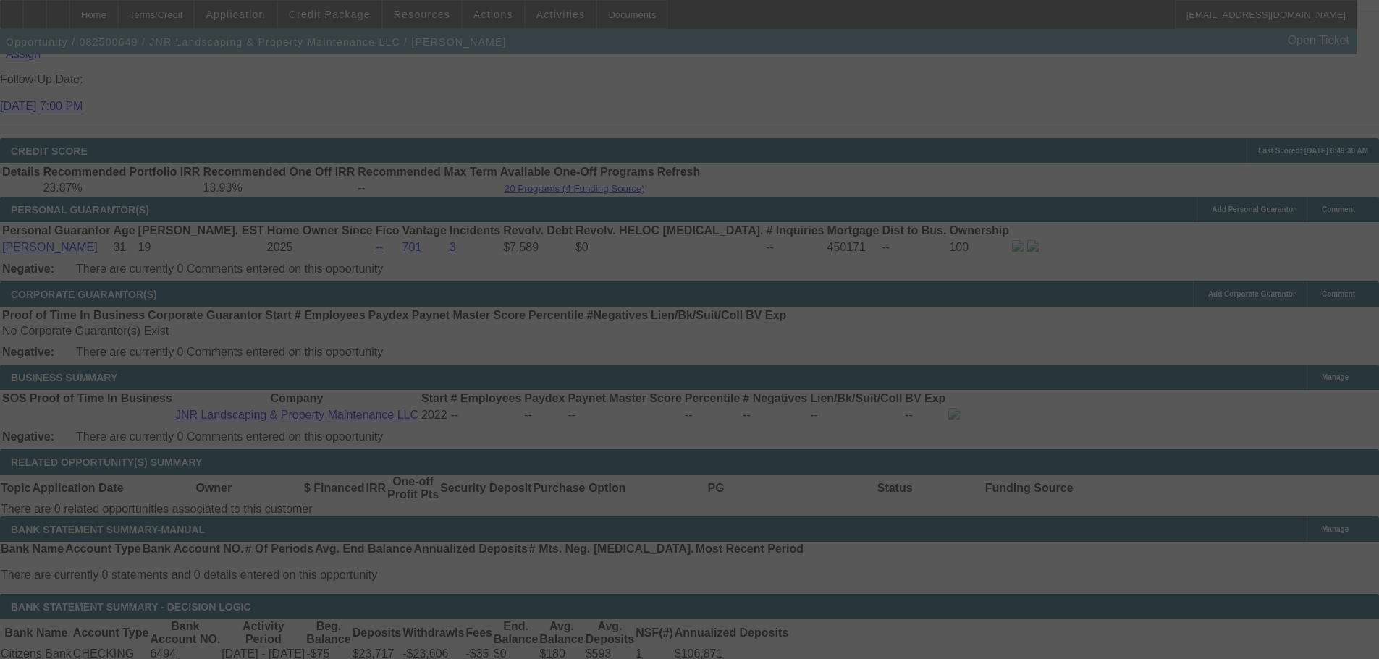
select select "0"
select select "6"
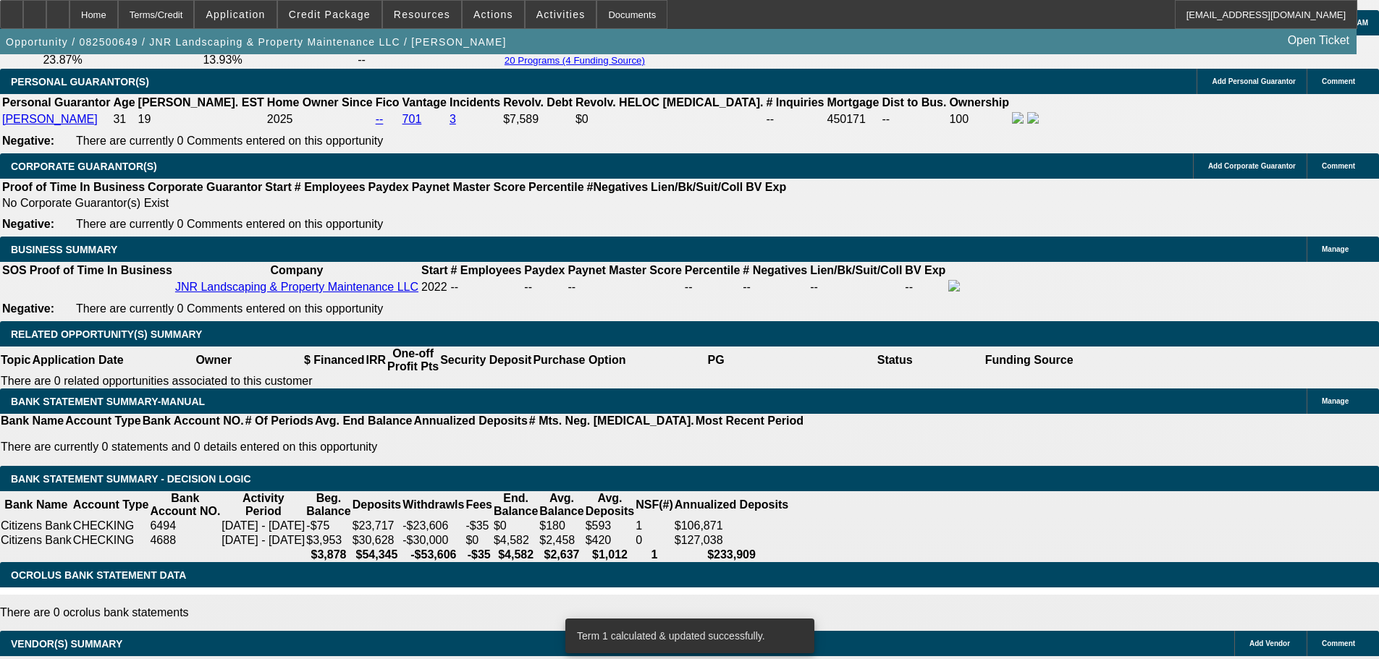
scroll to position [2083, 0]
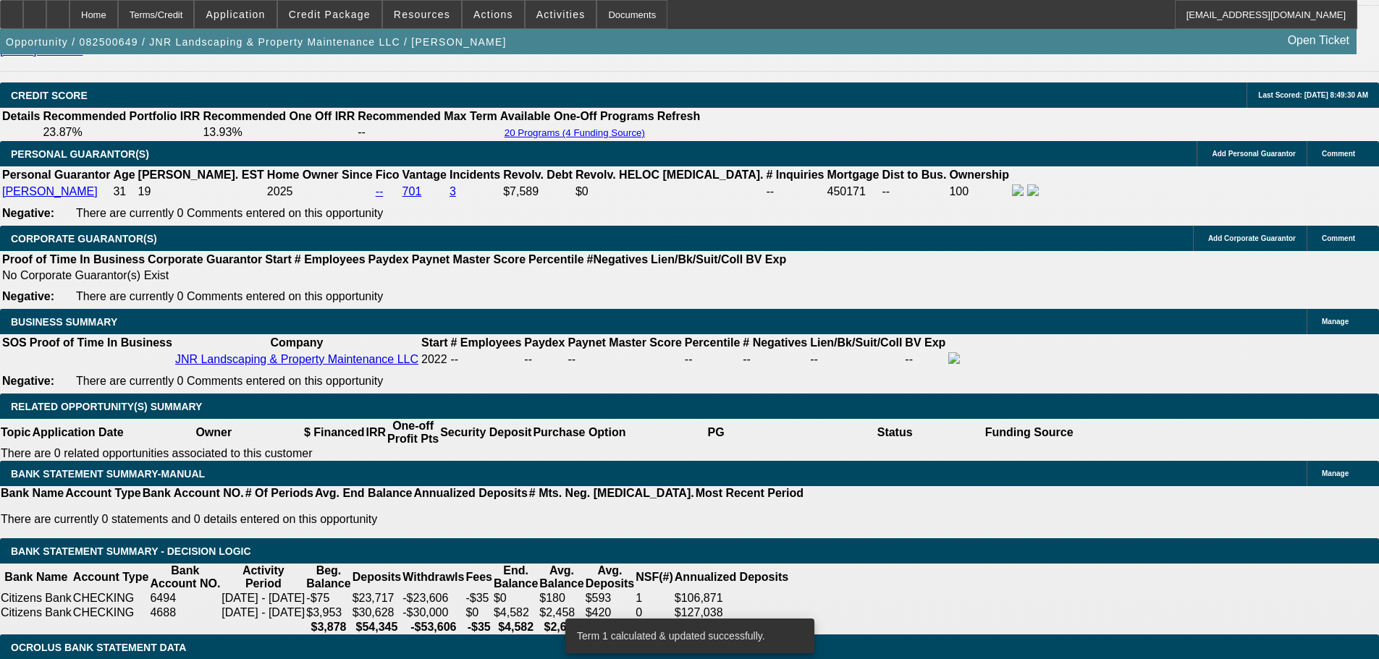
drag, startPoint x: 267, startPoint y: 314, endPoint x: 350, endPoint y: 306, distance: 83.6
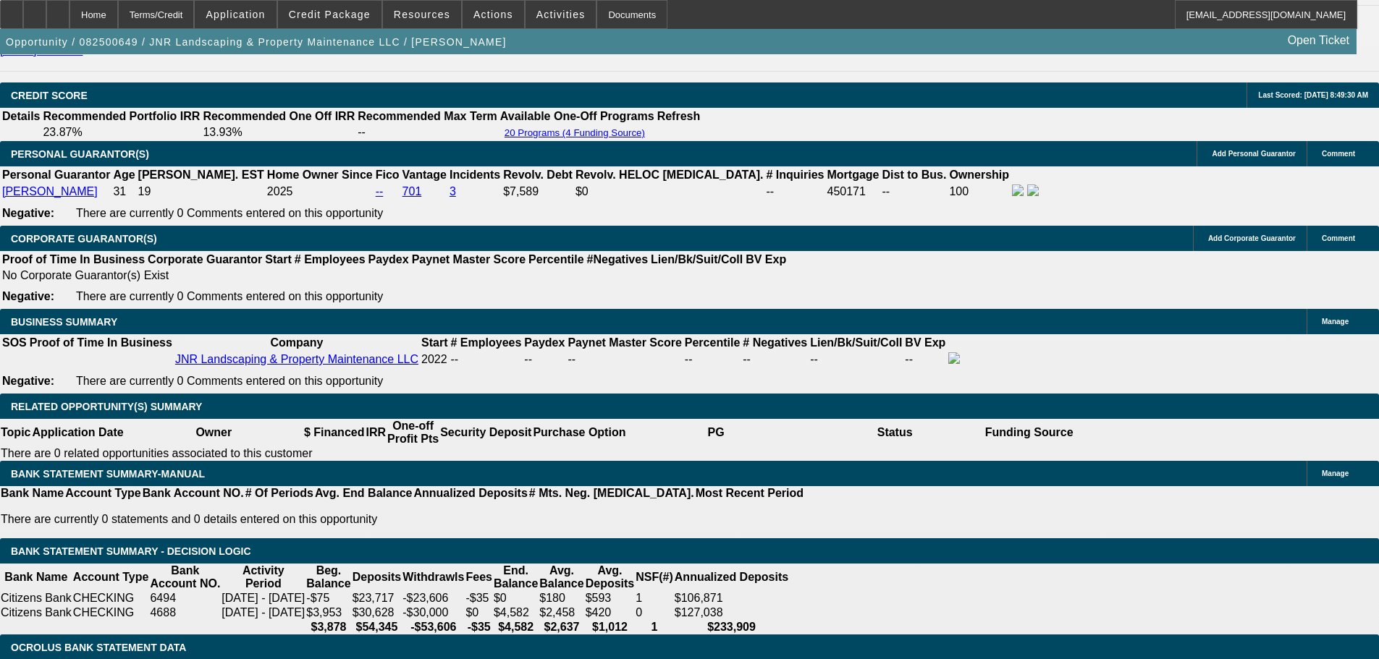
type input "8"
type input "UNKNOWN"
type input "816"
type input "14.1"
type input "$816.00"
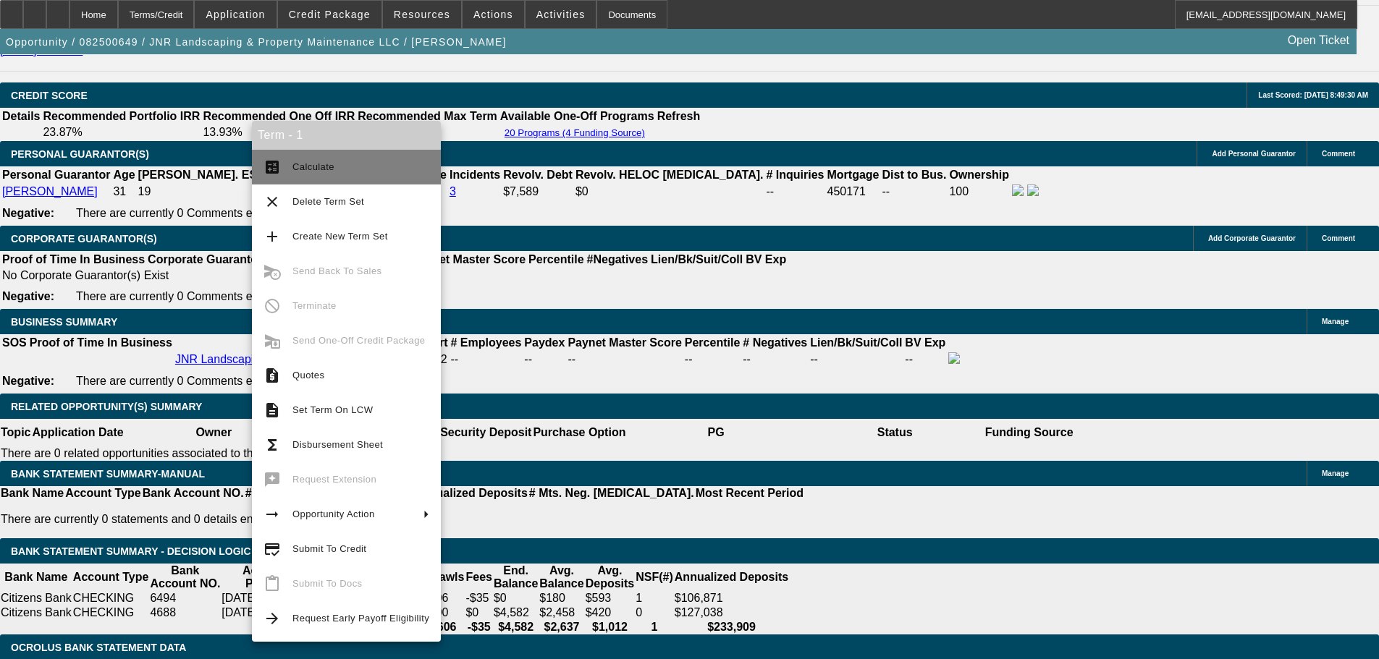
click at [326, 160] on span "Calculate" at bounding box center [360, 167] width 137 height 17
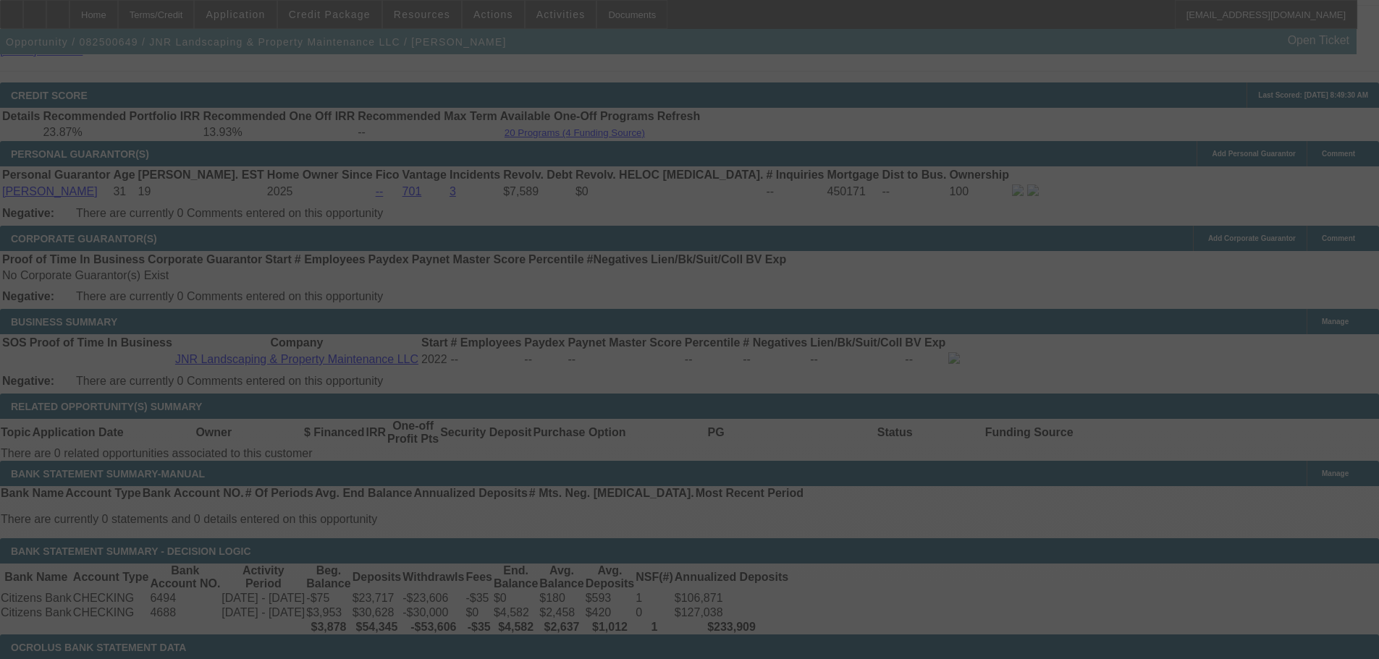
select select "0"
select select "6"
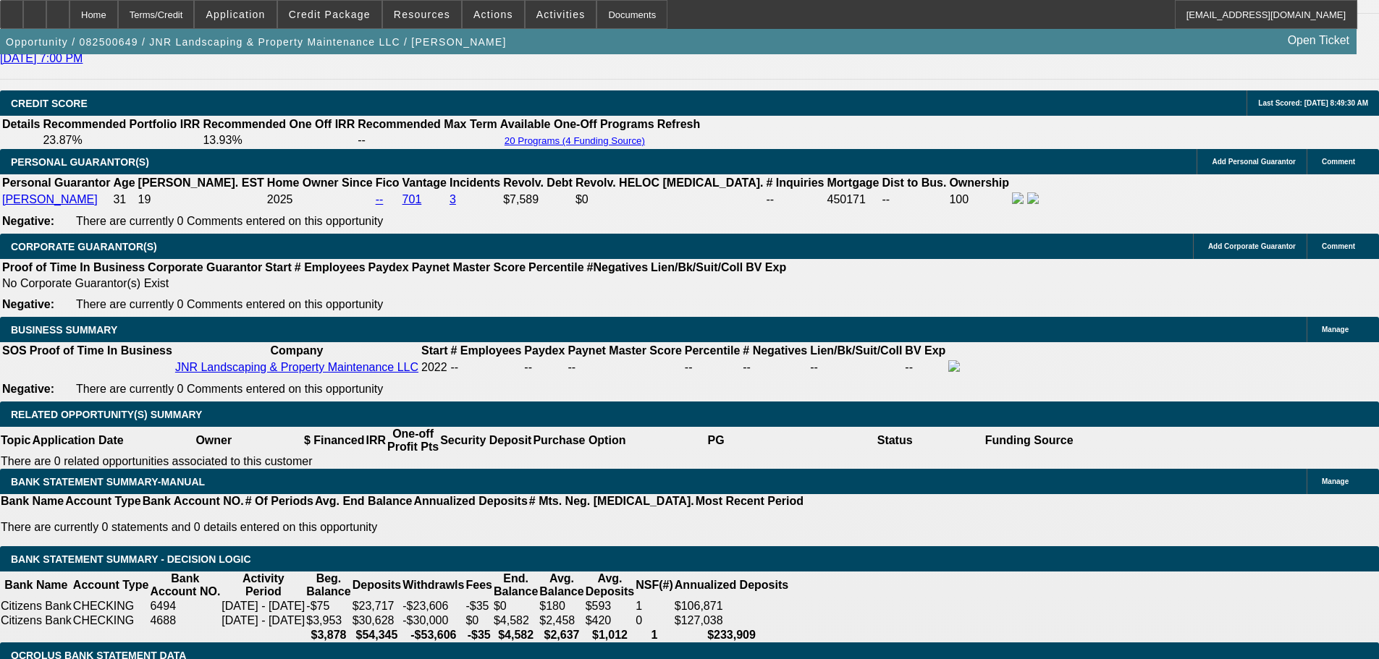
scroll to position [1785, 0]
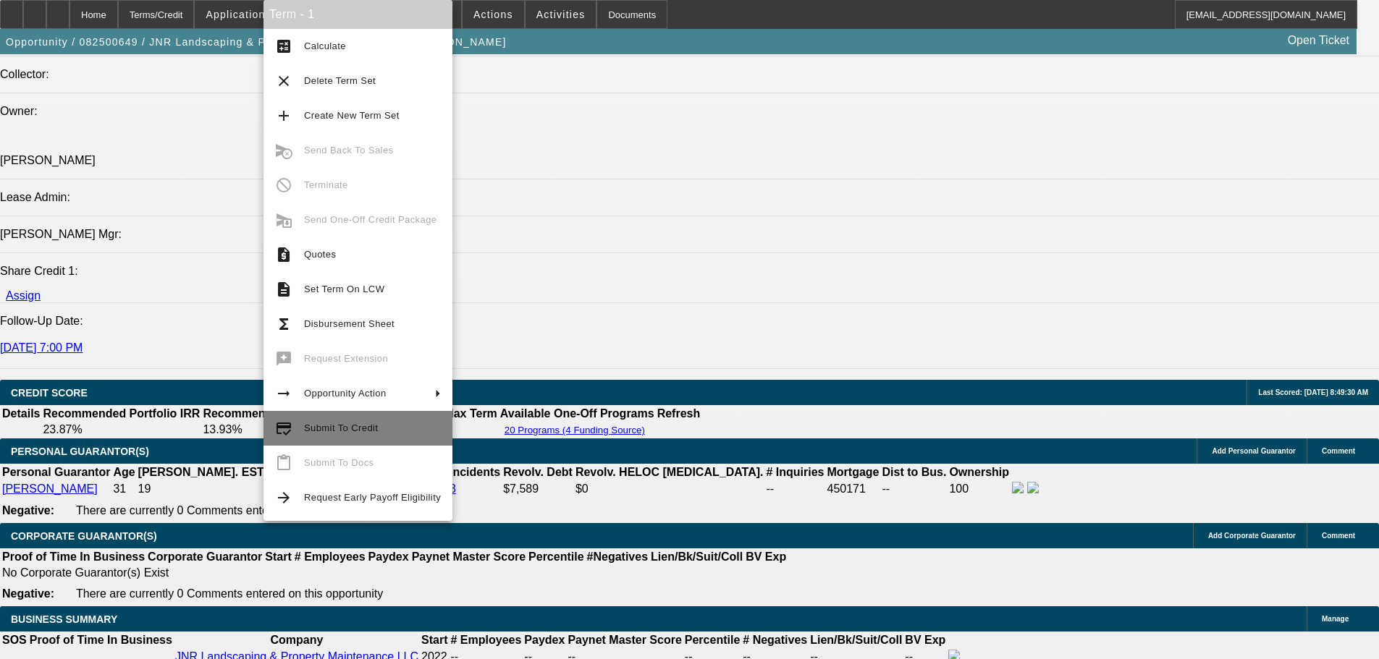
click at [406, 431] on span "Submit To Credit" at bounding box center [372, 428] width 137 height 17
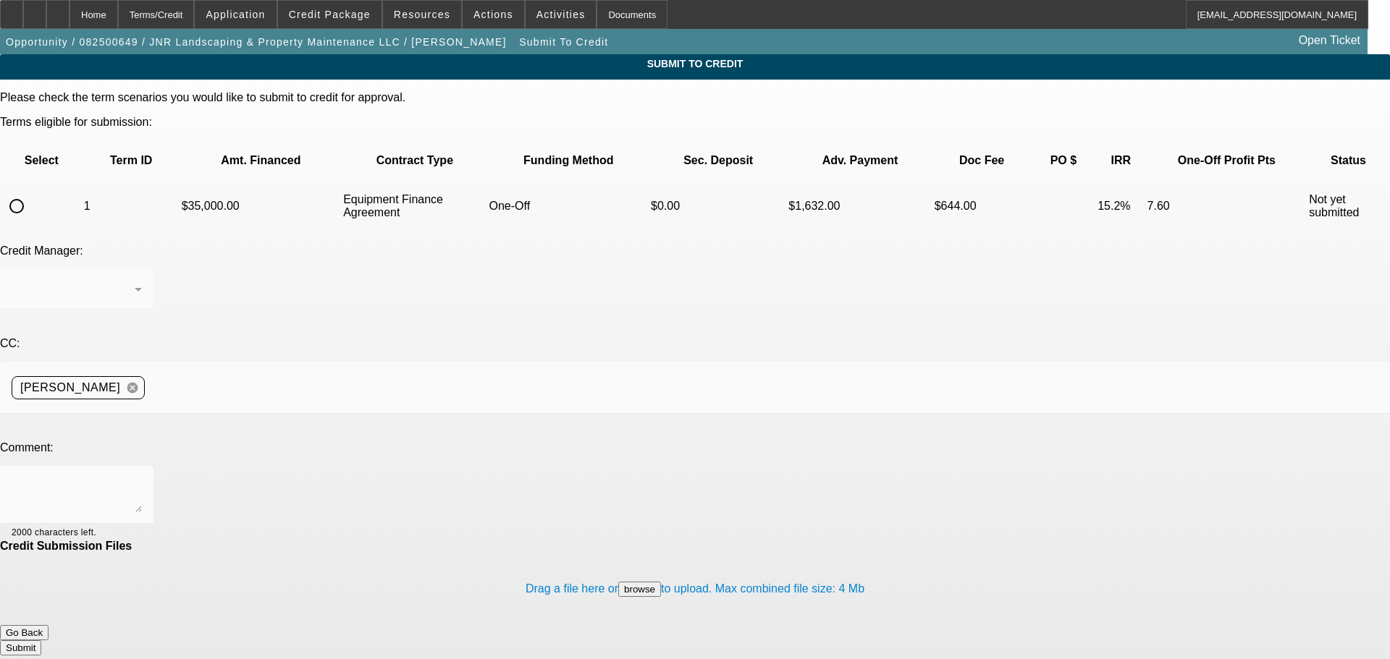
click at [31, 192] on input "radio" at bounding box center [16, 206] width 29 height 29
radio input "true"
click at [142, 478] on textarea at bounding box center [77, 495] width 130 height 35
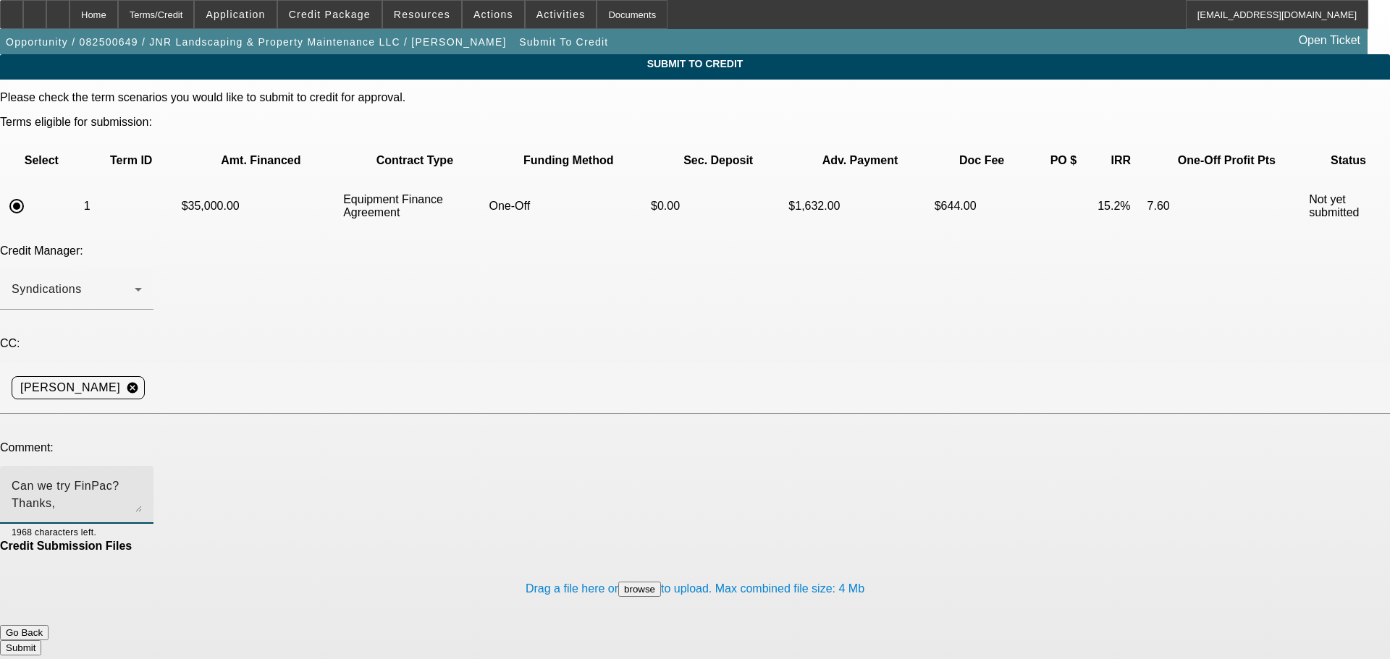
type textarea "Can we try FinPac? Thanks, Dan."
click at [41, 641] on button "Submit" at bounding box center [20, 648] width 41 height 15
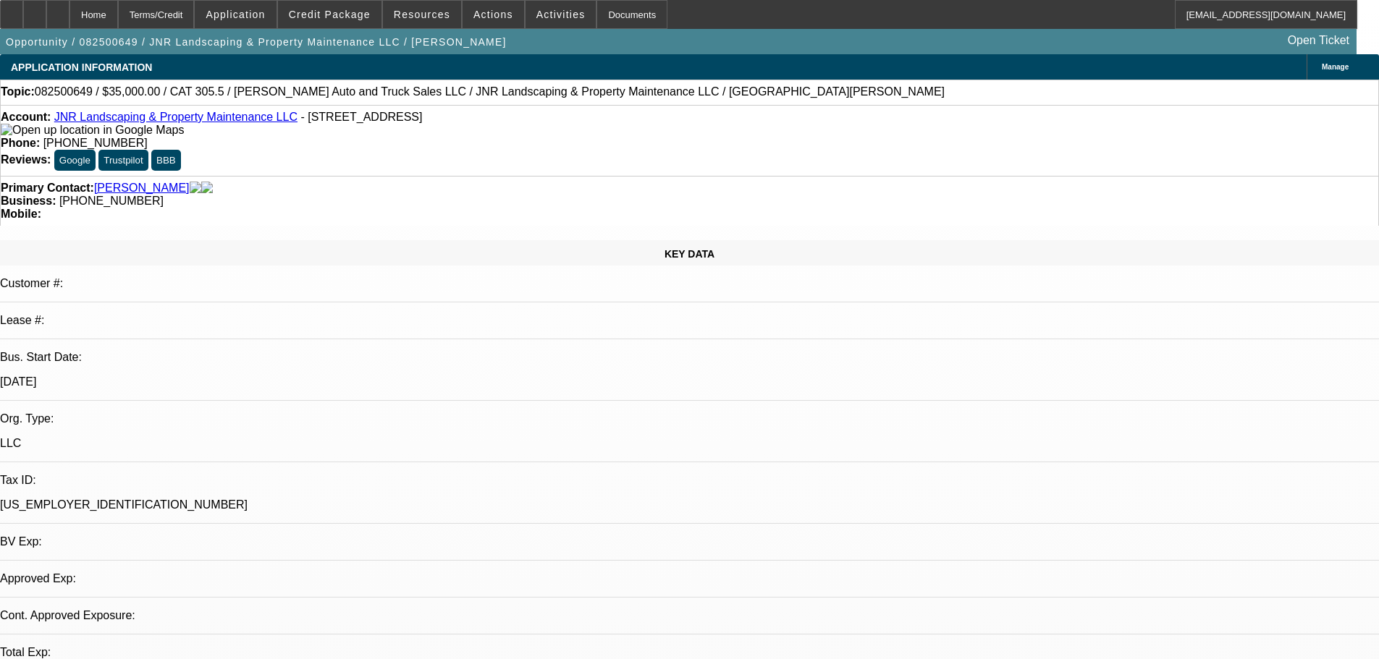
select select "0"
select select "6"
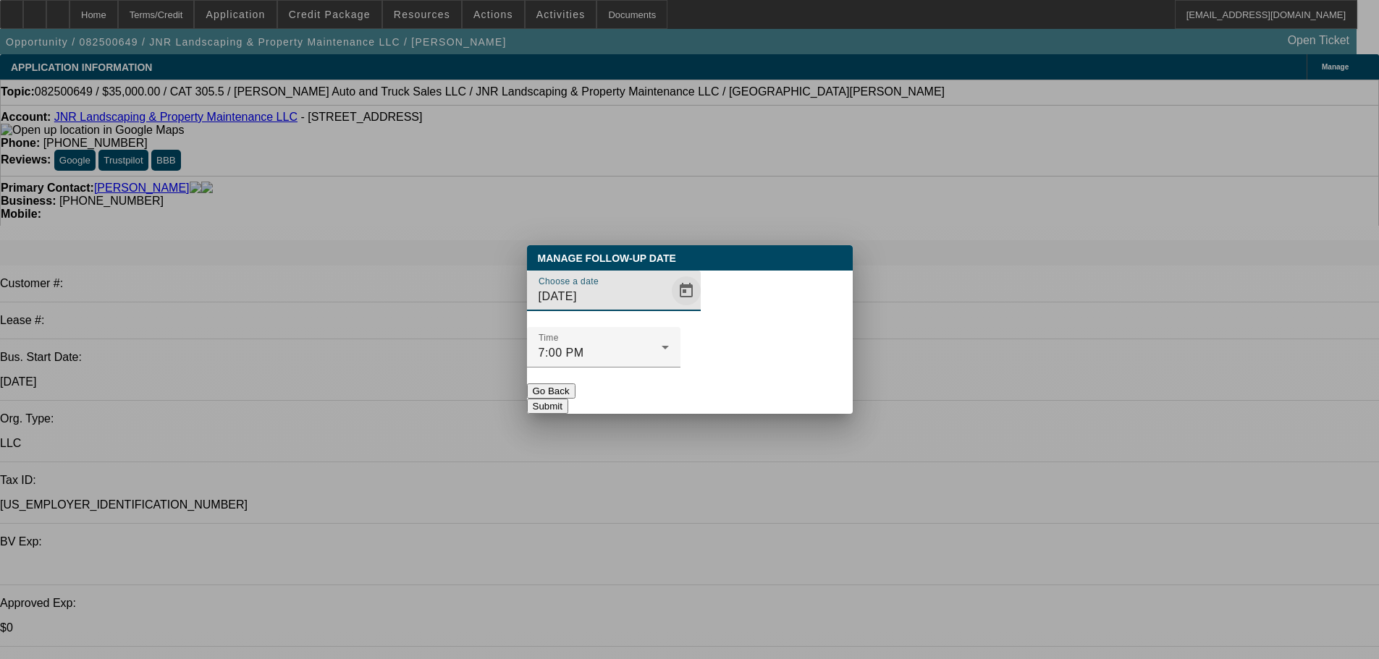
click at [669, 308] on span "Open calendar" at bounding box center [686, 291] width 35 height 35
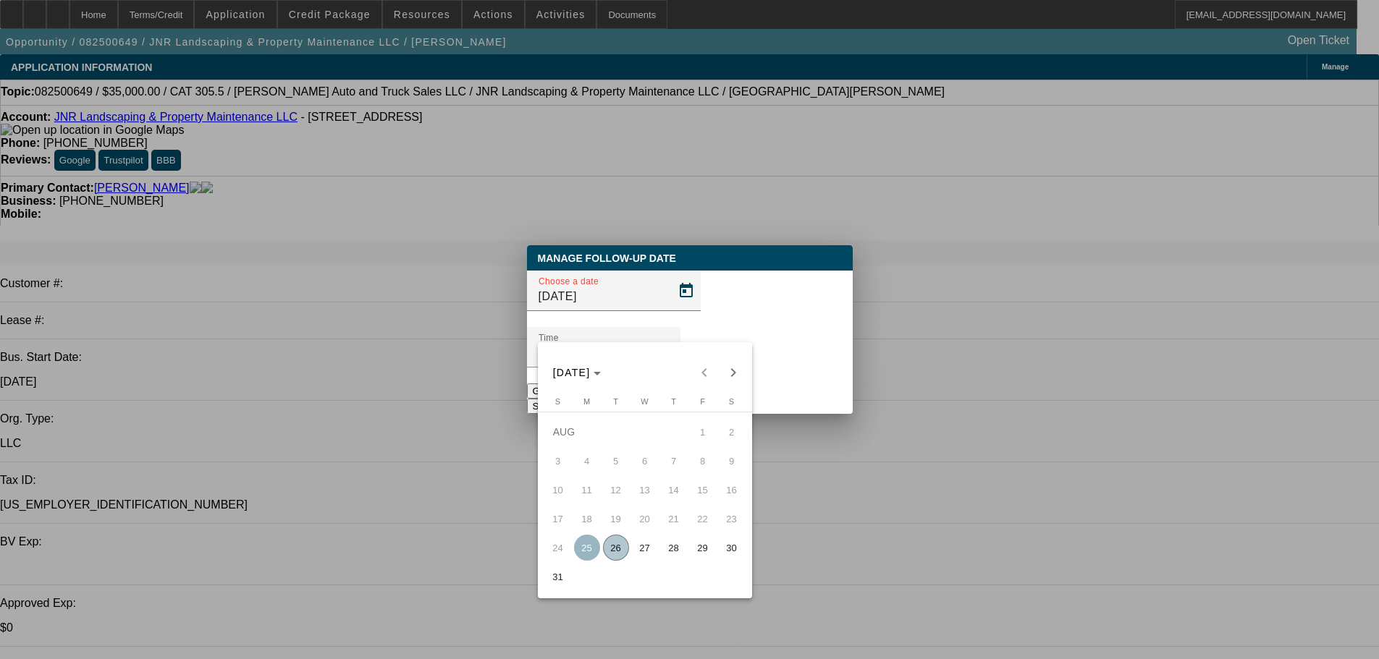
click at [644, 554] on span "27" at bounding box center [645, 548] width 26 height 26
type input "8/27/2025"
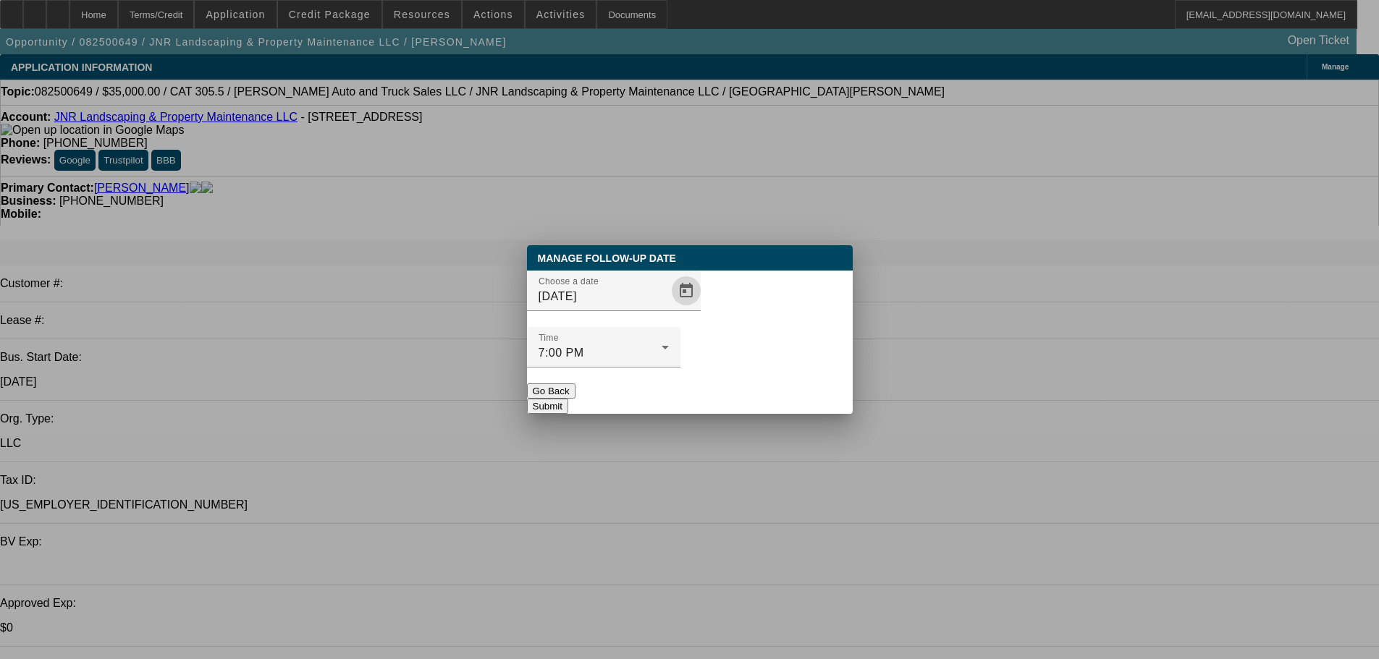
click at [680, 368] on div at bounding box center [603, 376] width 153 height 16
click at [568, 399] on button "Submit" at bounding box center [547, 406] width 41 height 15
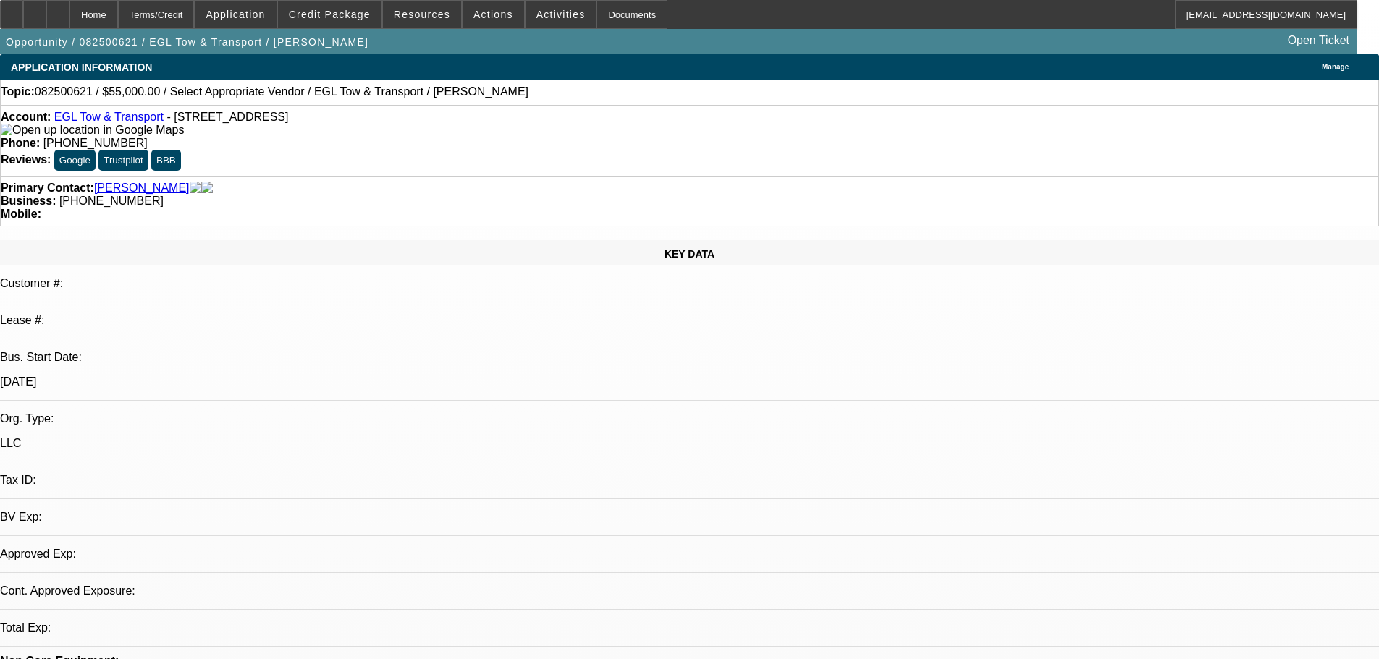
select select "0"
select select "2"
select select "0.1"
select select "4"
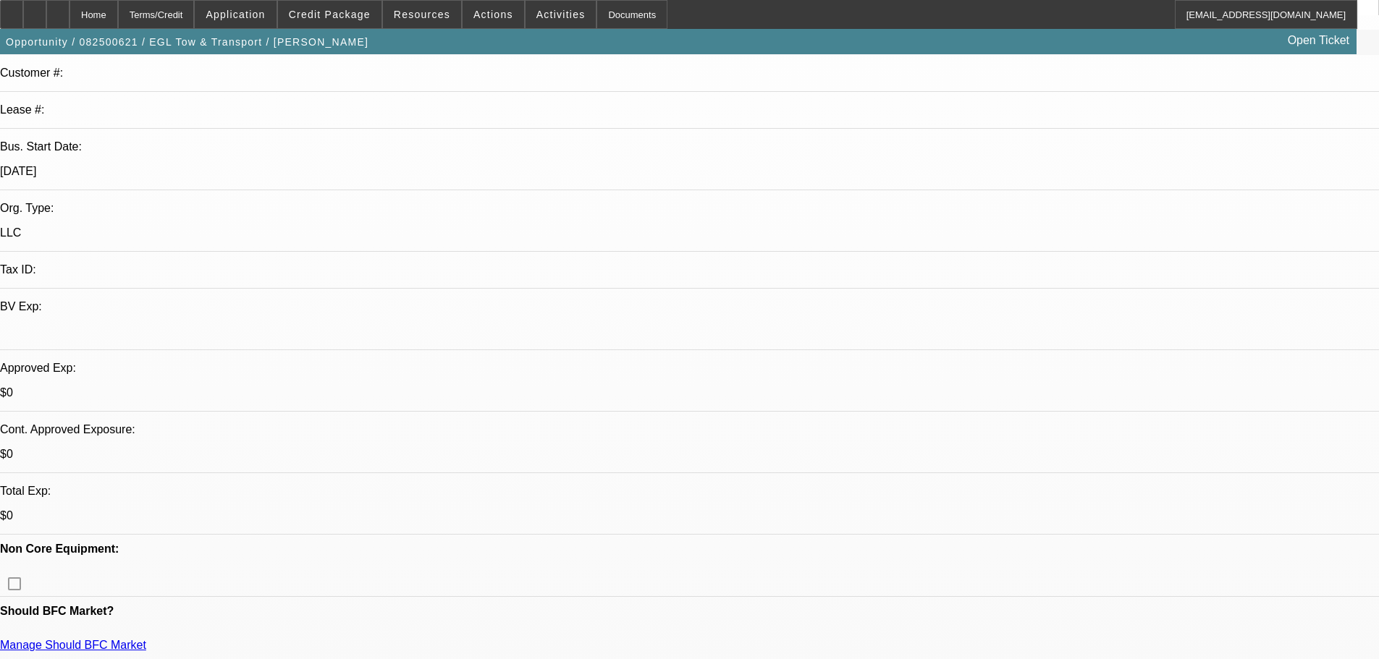
scroll to position [290, 0]
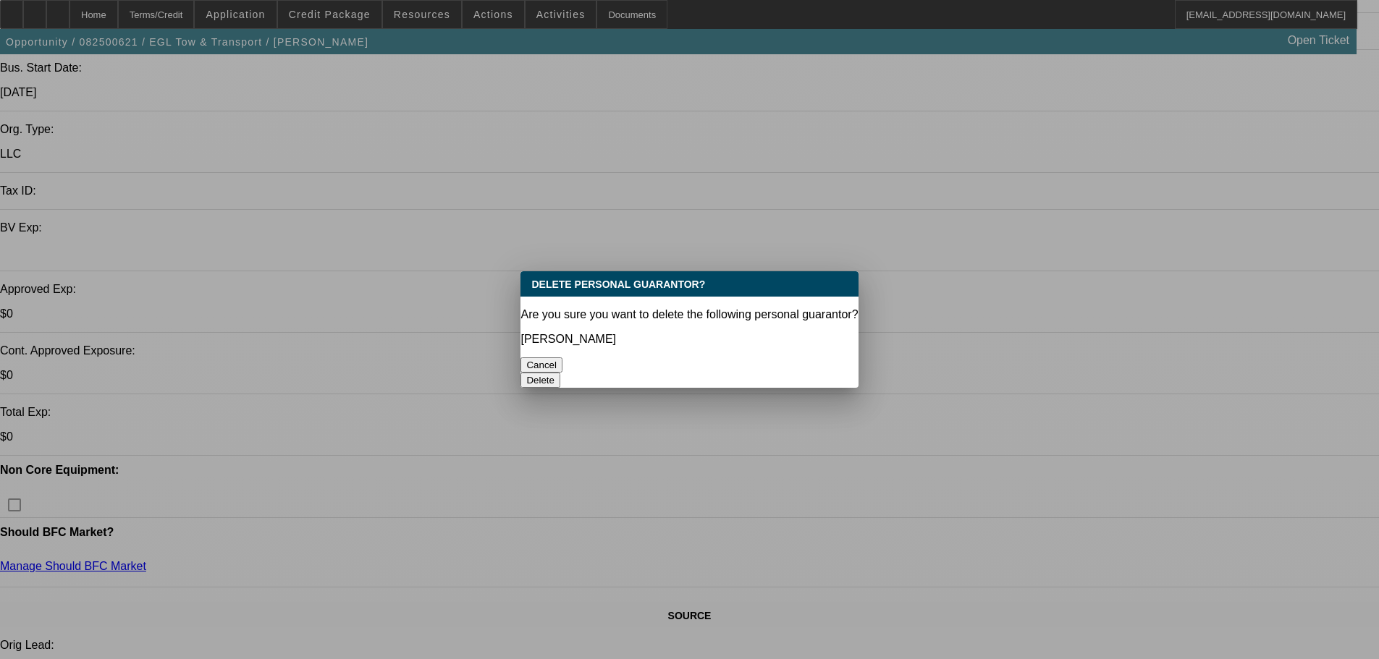
scroll to position [0, 0]
click at [560, 373] on button "Delete" at bounding box center [540, 380] width 40 height 15
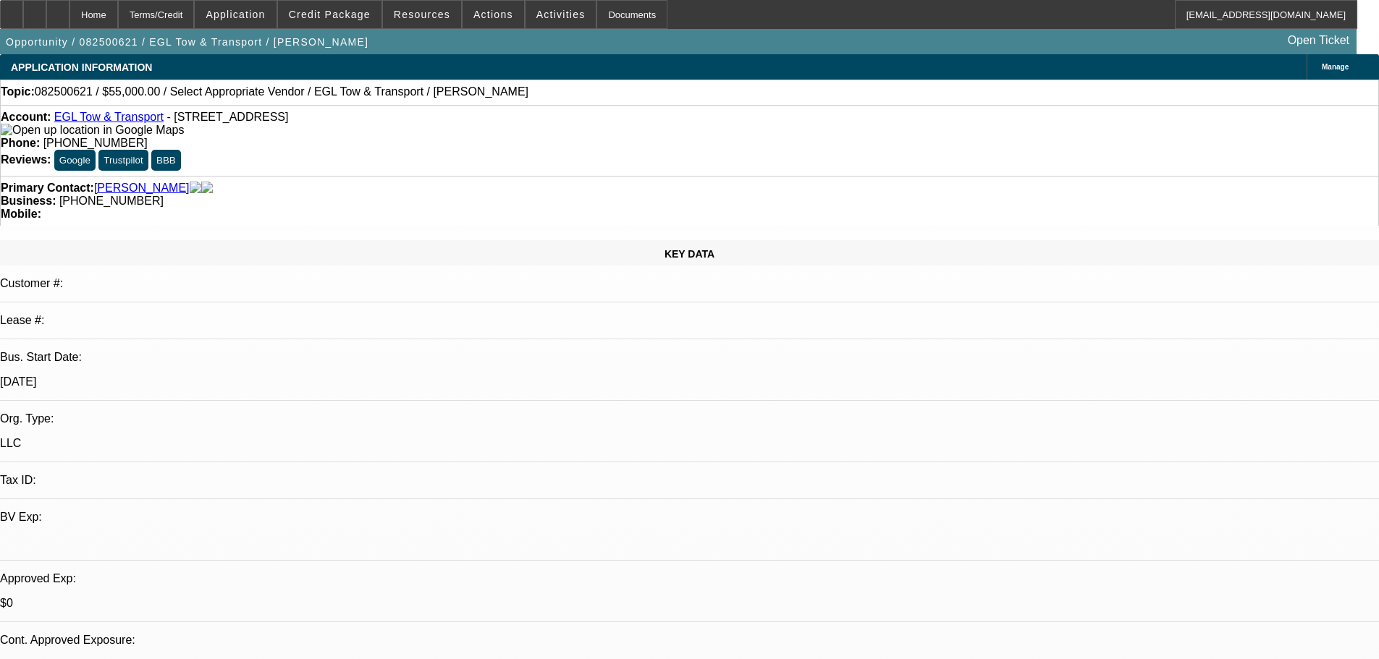
scroll to position [290, 0]
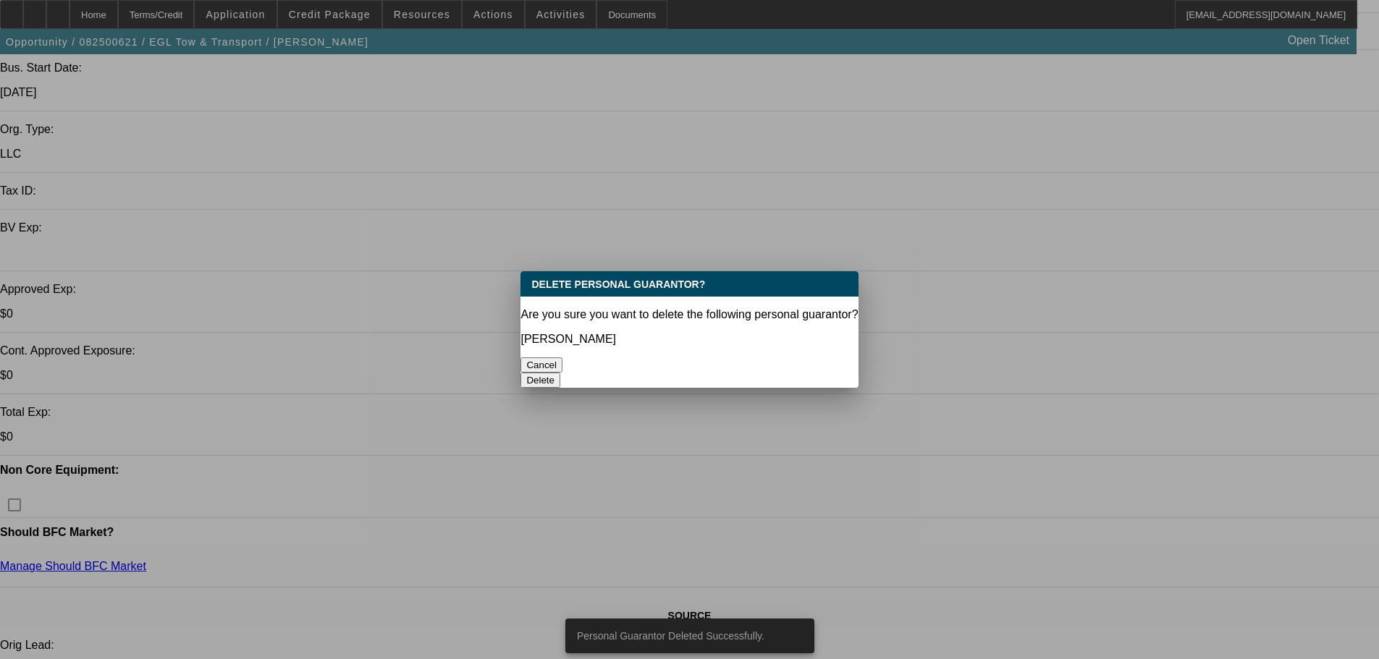
scroll to position [0, 0]
click at [560, 373] on button "Delete" at bounding box center [540, 380] width 40 height 15
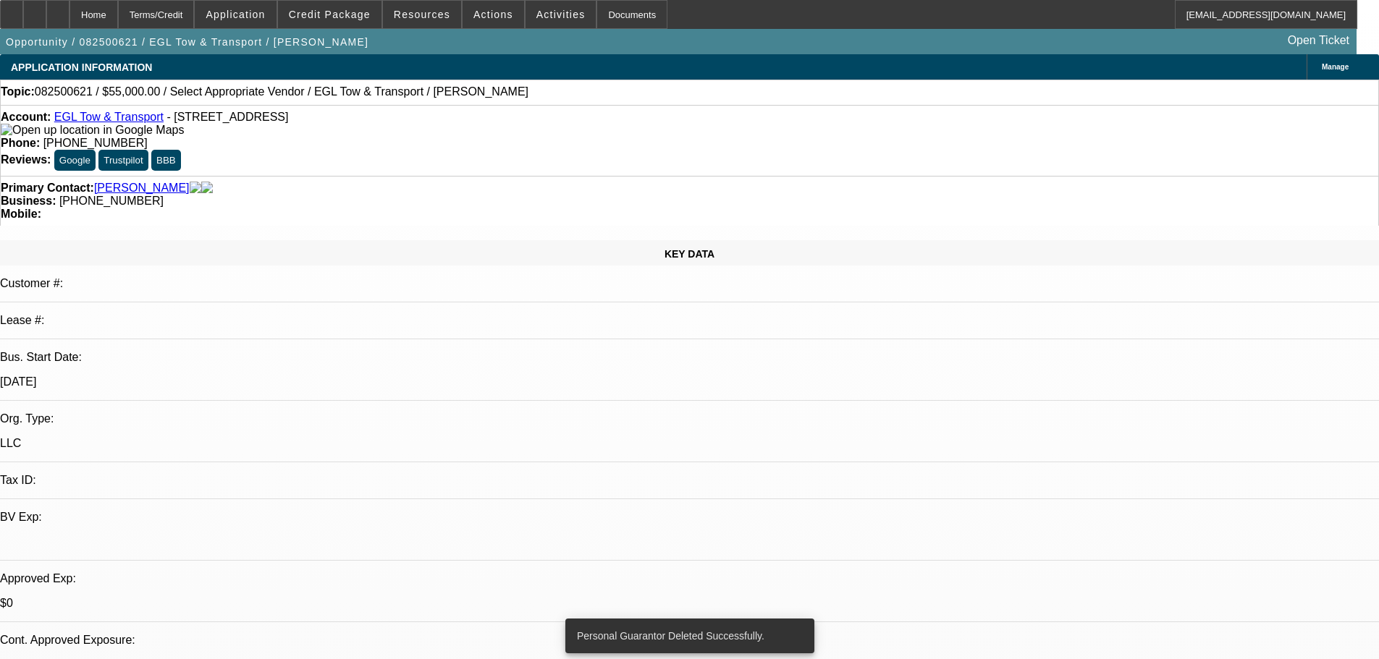
scroll to position [290, 0]
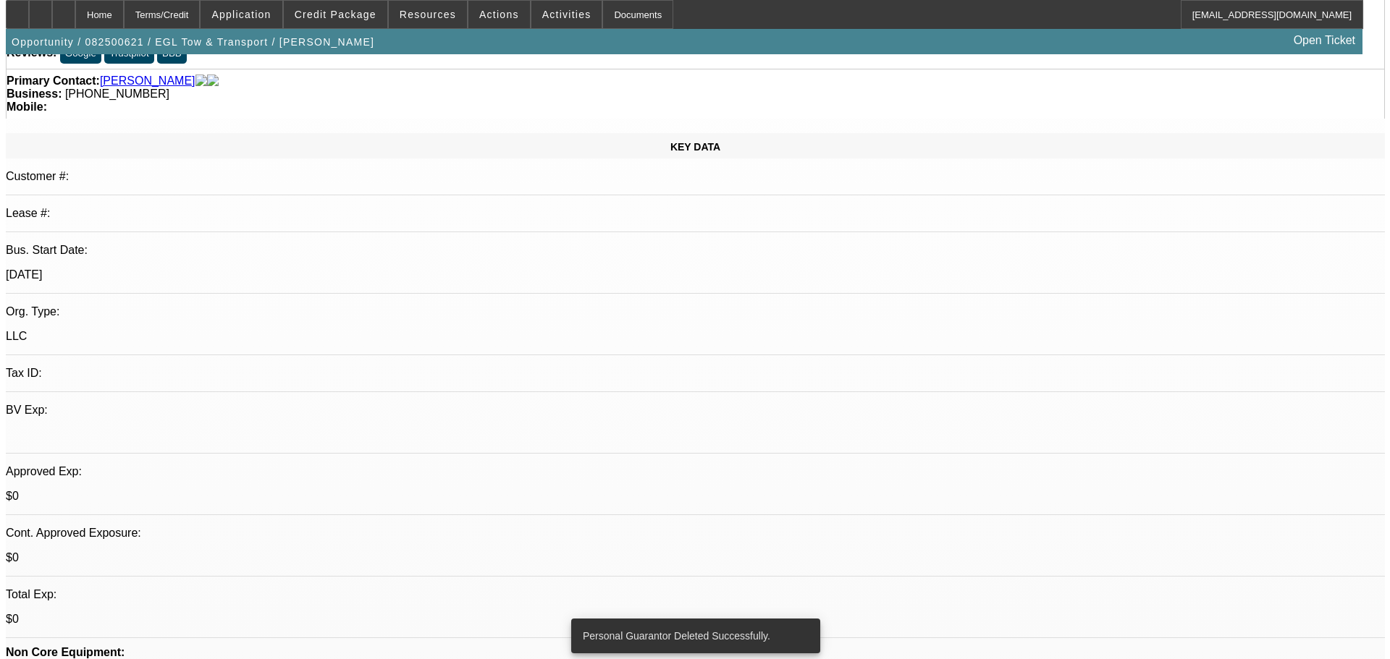
scroll to position [0, 0]
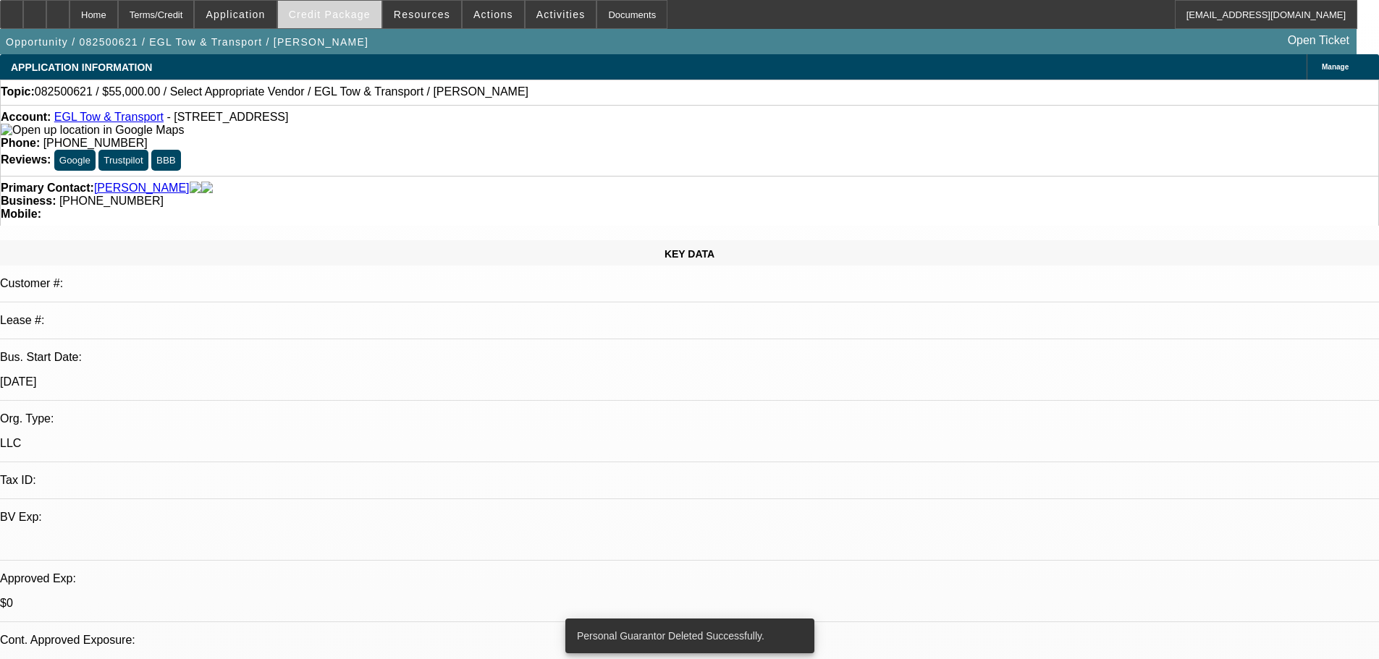
click at [345, 20] on span at bounding box center [330, 14] width 104 height 35
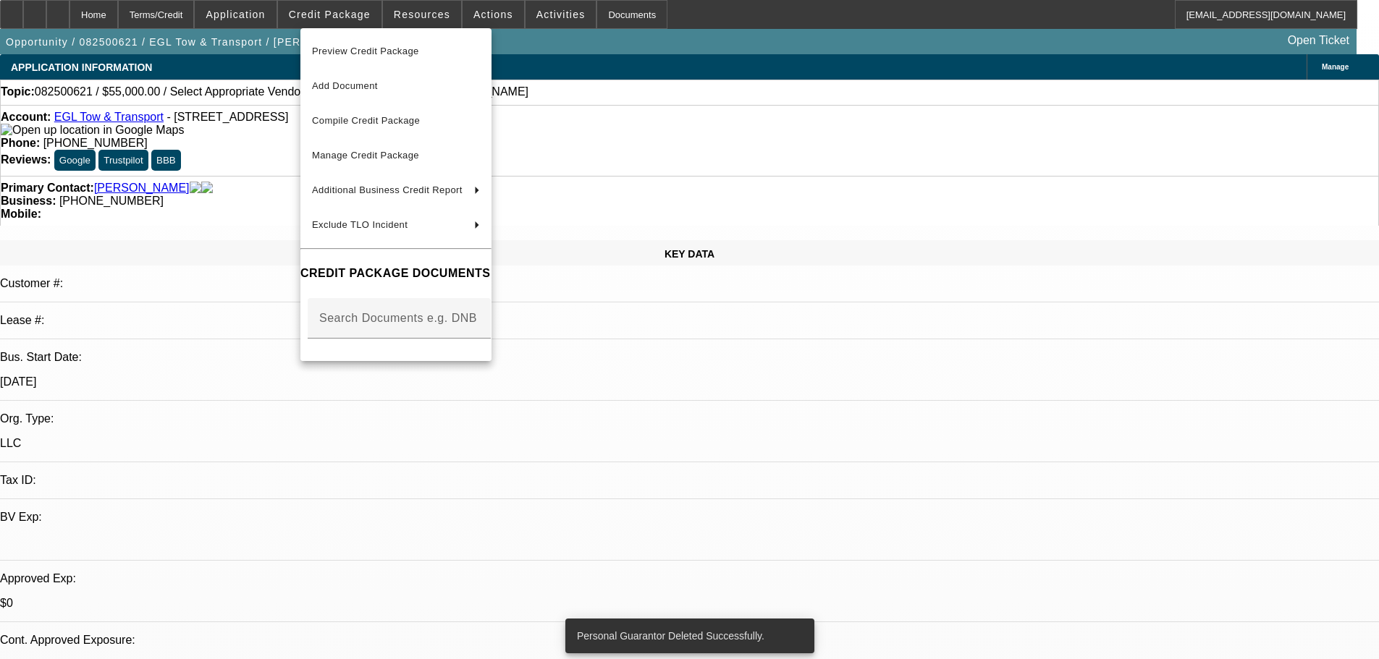
click at [345, 18] on div at bounding box center [689, 329] width 1379 height 659
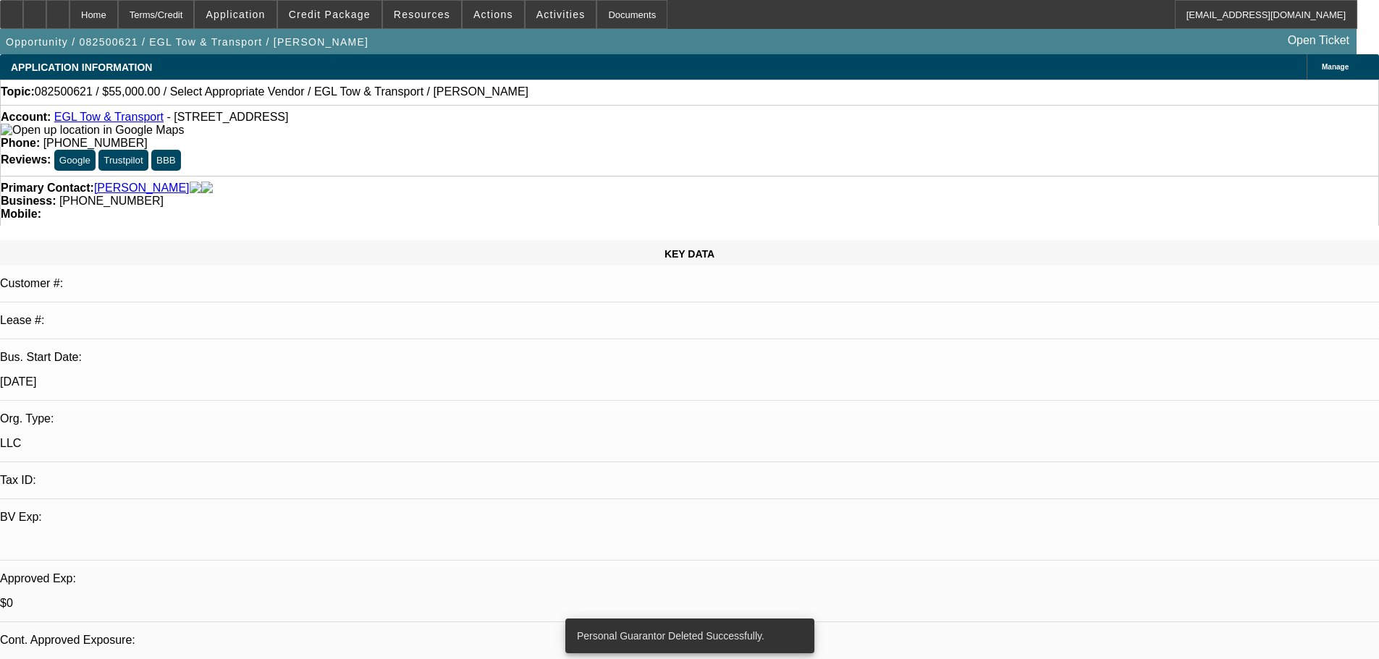
click at [345, 18] on span "Credit Package" at bounding box center [330, 15] width 82 height 12
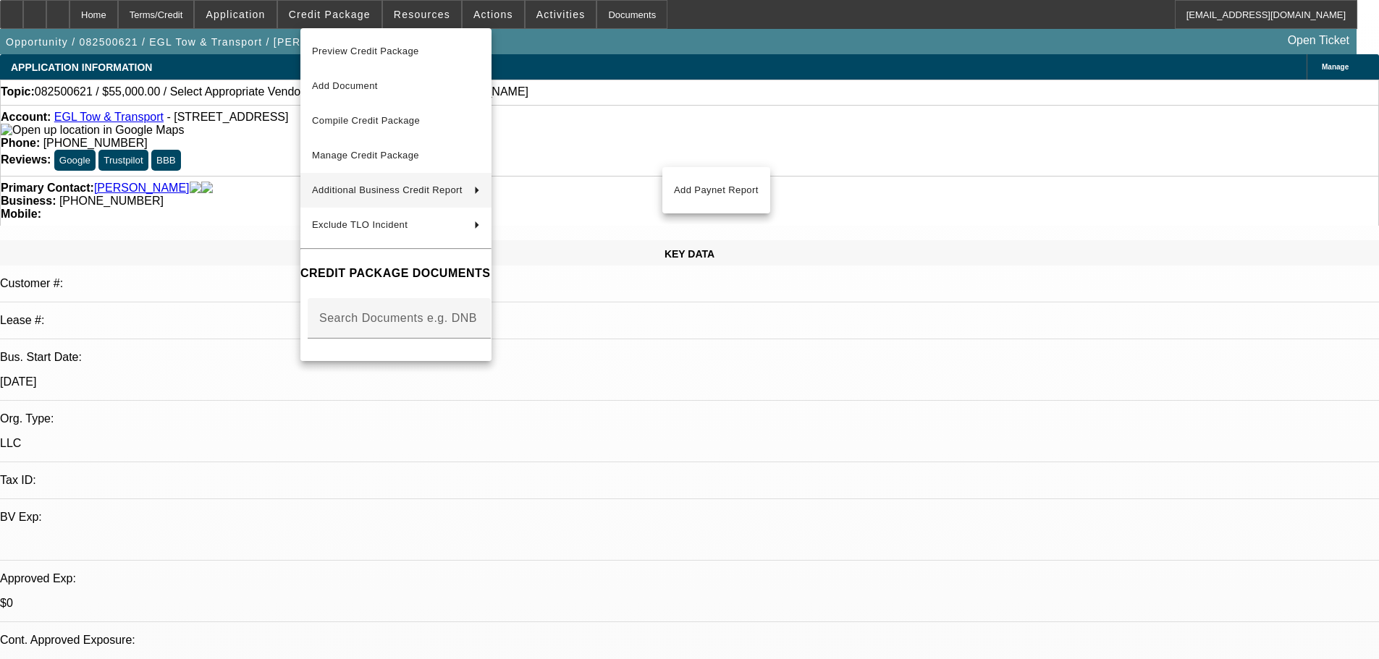
click at [803, 400] on div at bounding box center [689, 329] width 1379 height 659
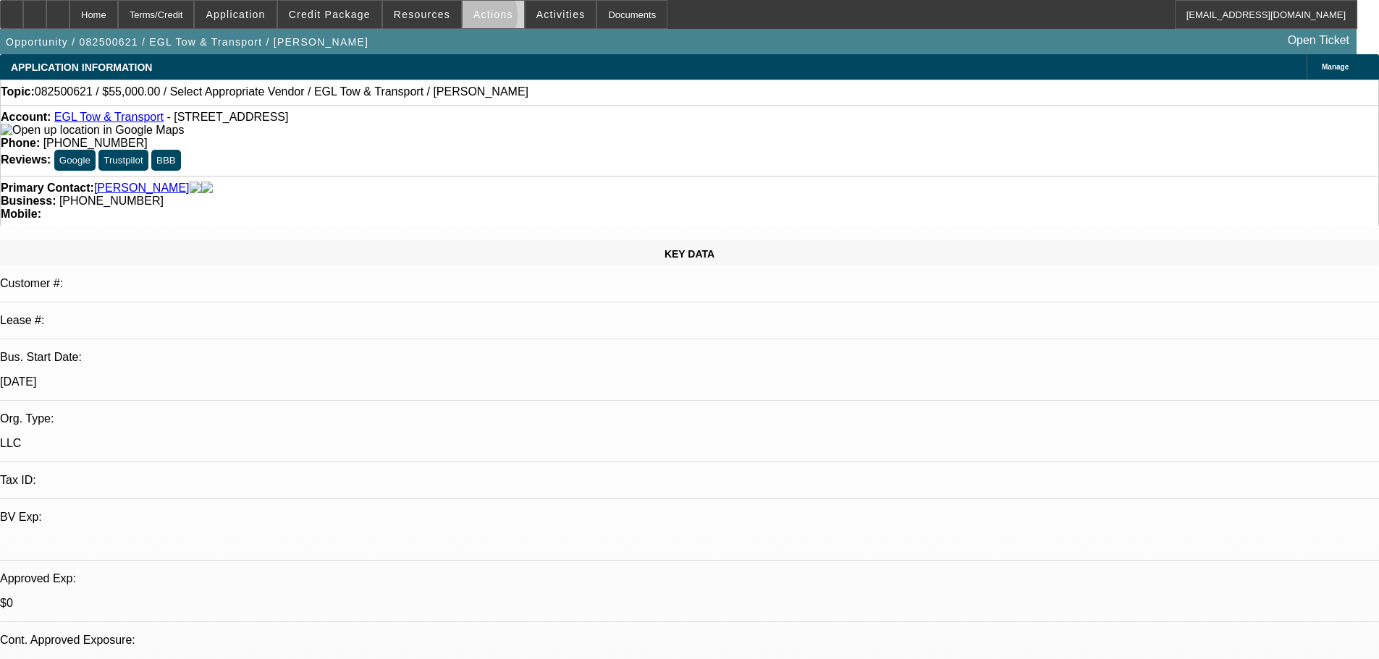
click at [473, 19] on span "Actions" at bounding box center [493, 15] width 40 height 12
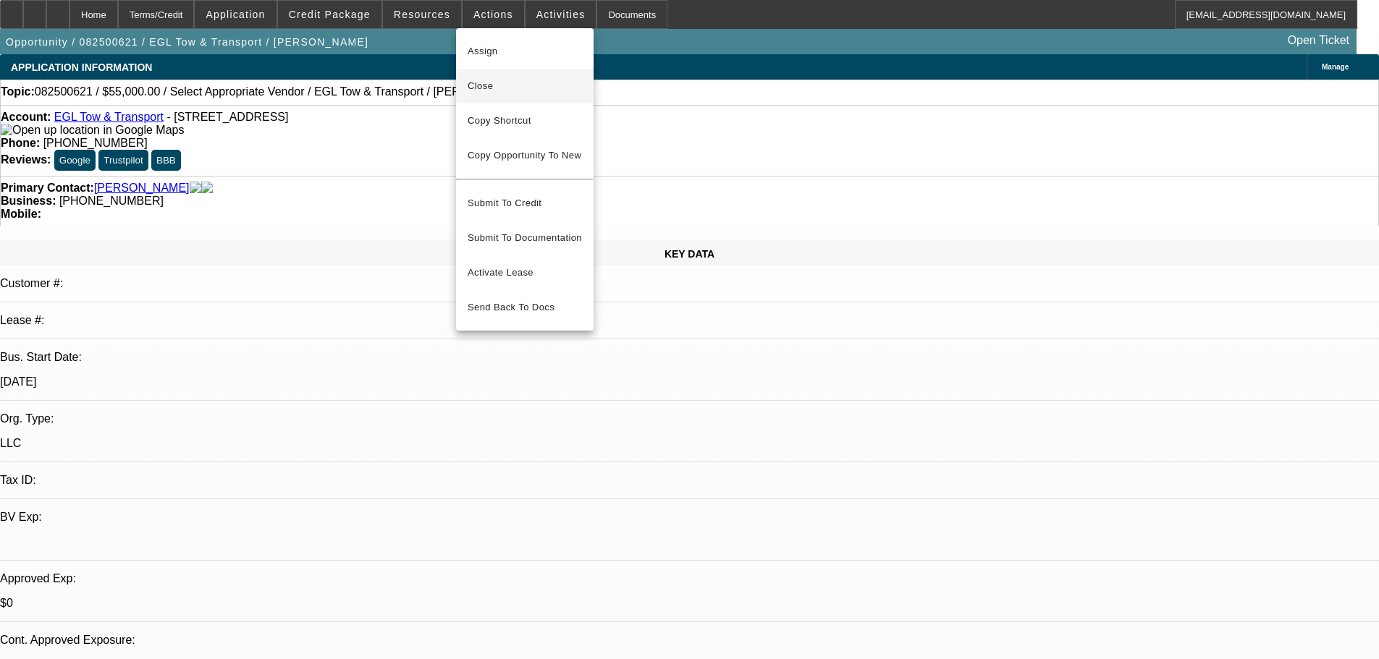
click at [526, 90] on span "Close" at bounding box center [525, 85] width 114 height 17
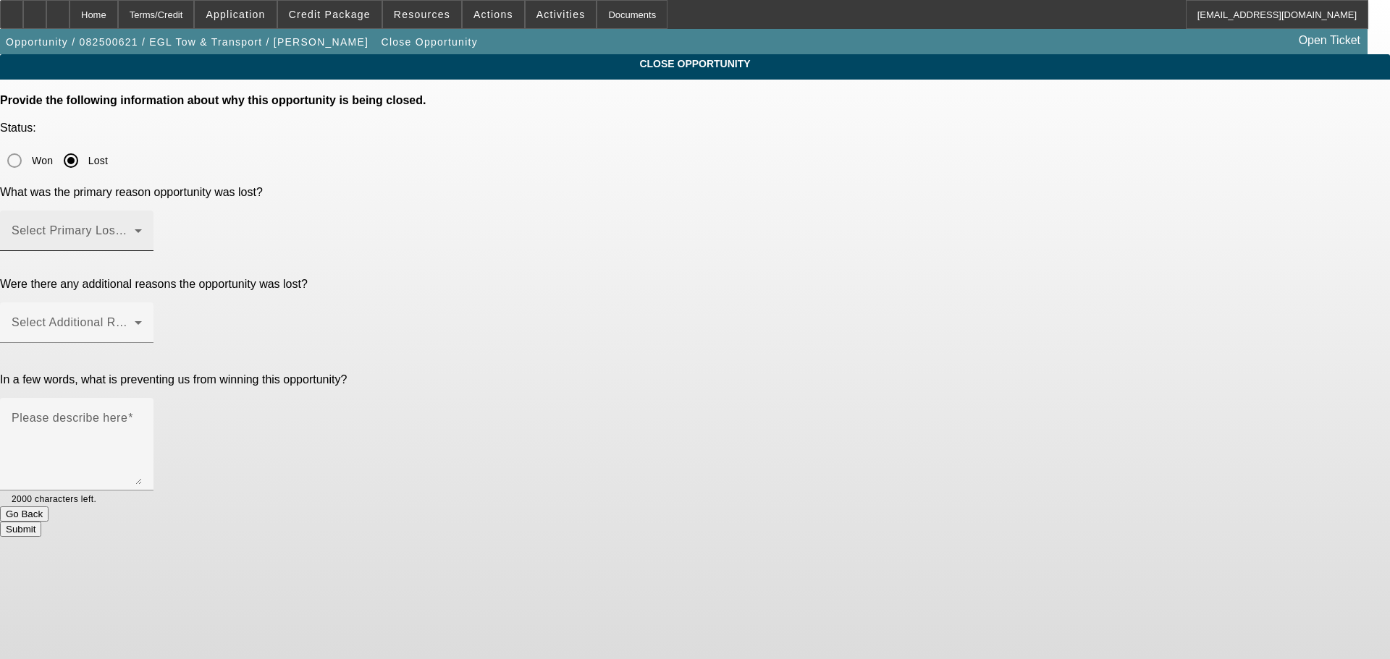
click at [135, 228] on span at bounding box center [73, 236] width 123 height 17
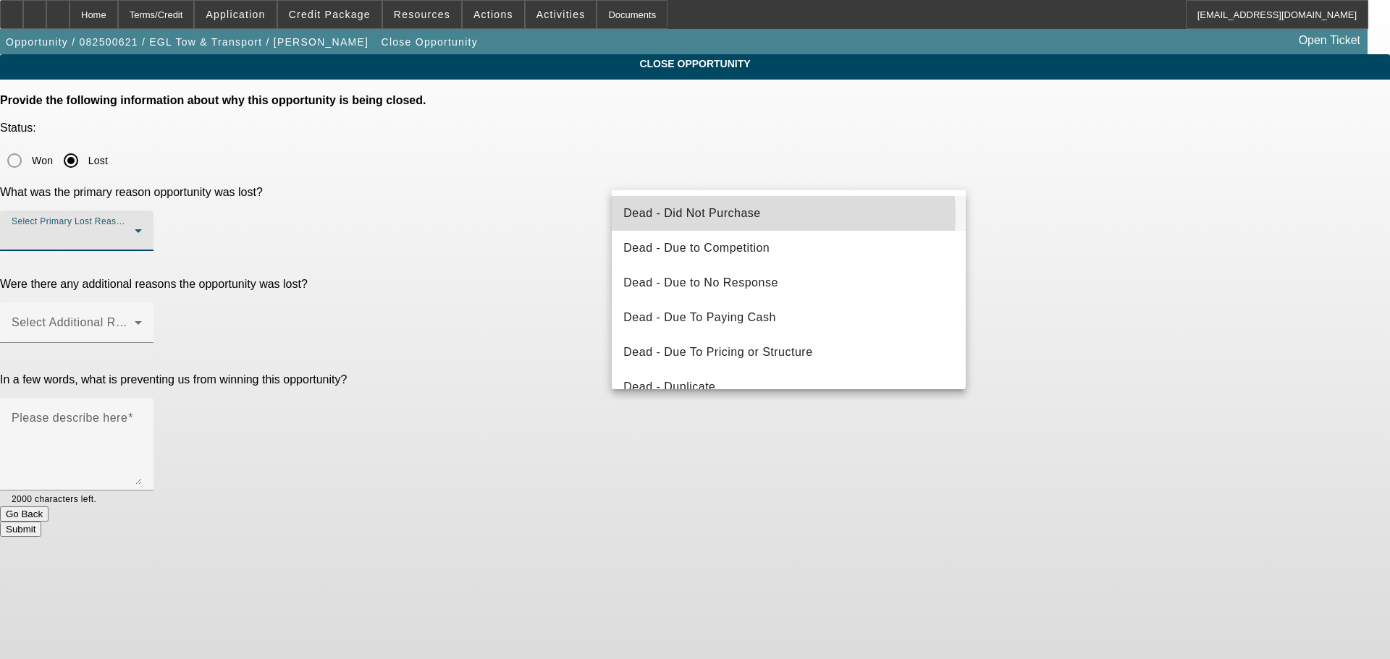
click at [772, 216] on mat-option "Dead - Did Not Purchase" at bounding box center [789, 213] width 354 height 35
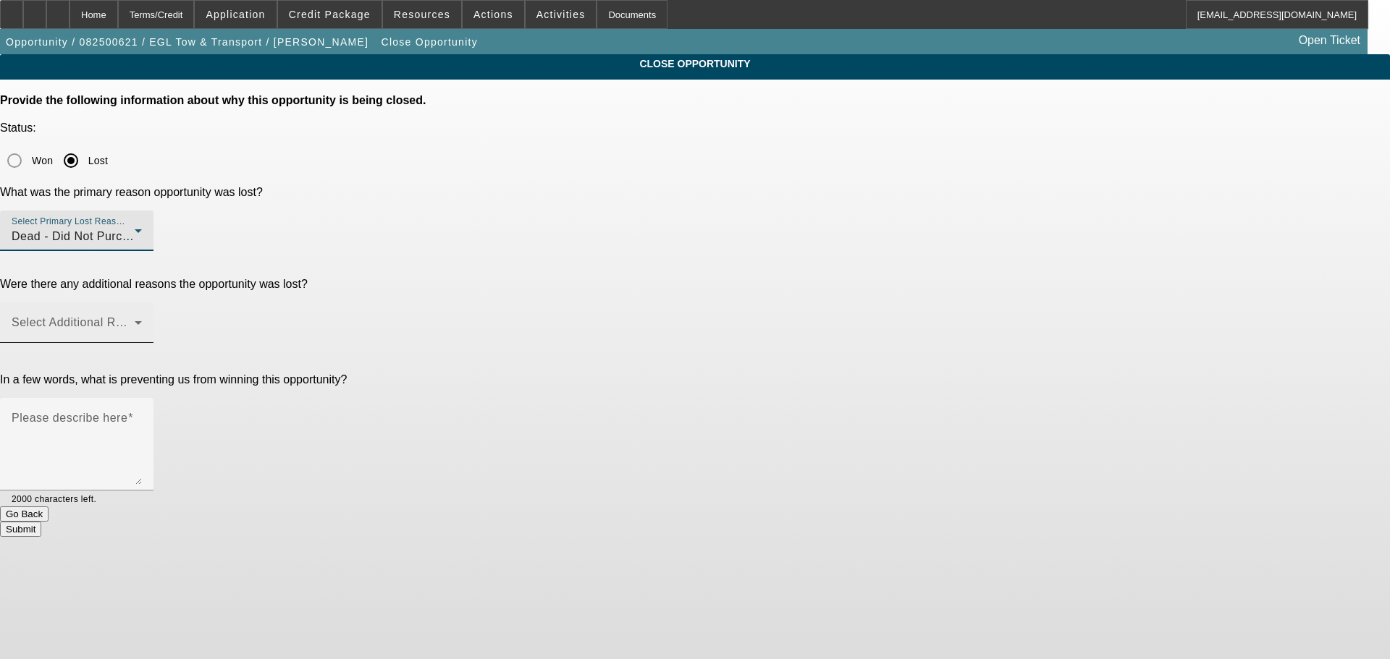
click at [135, 320] on span at bounding box center [73, 328] width 123 height 17
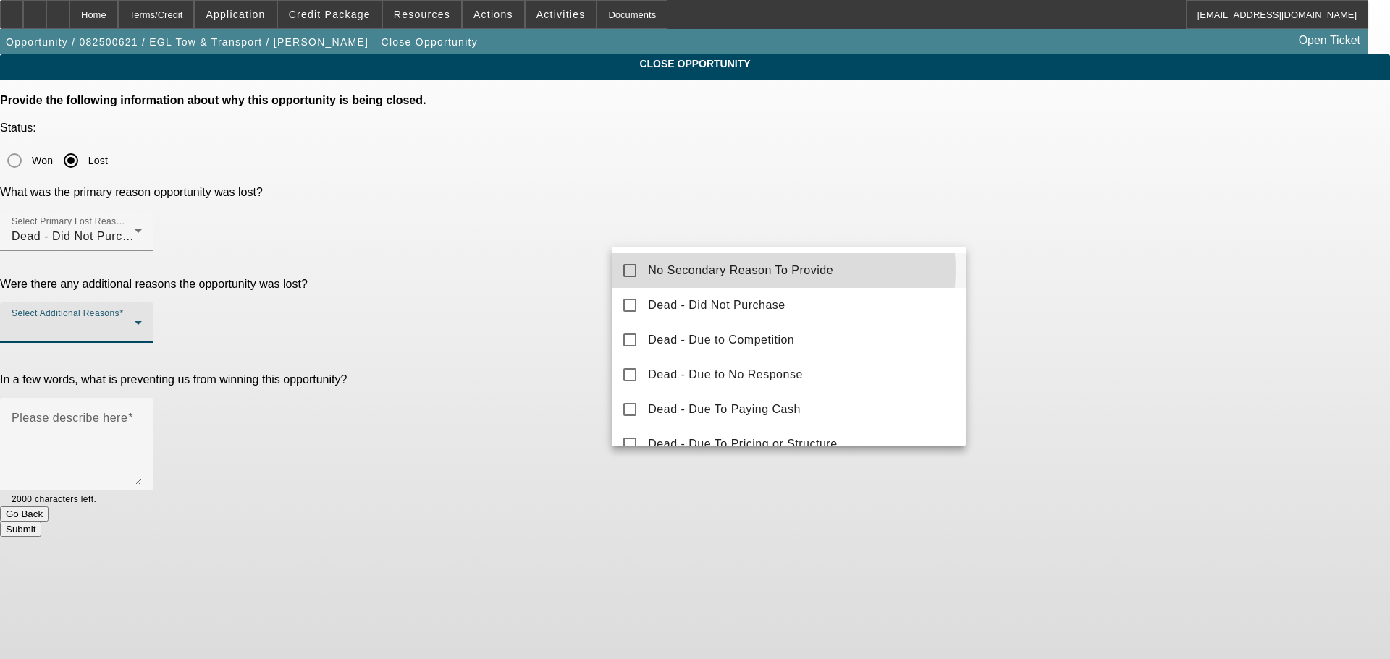
click at [770, 270] on span "No Secondary Reason To Provide" at bounding box center [740, 270] width 185 height 17
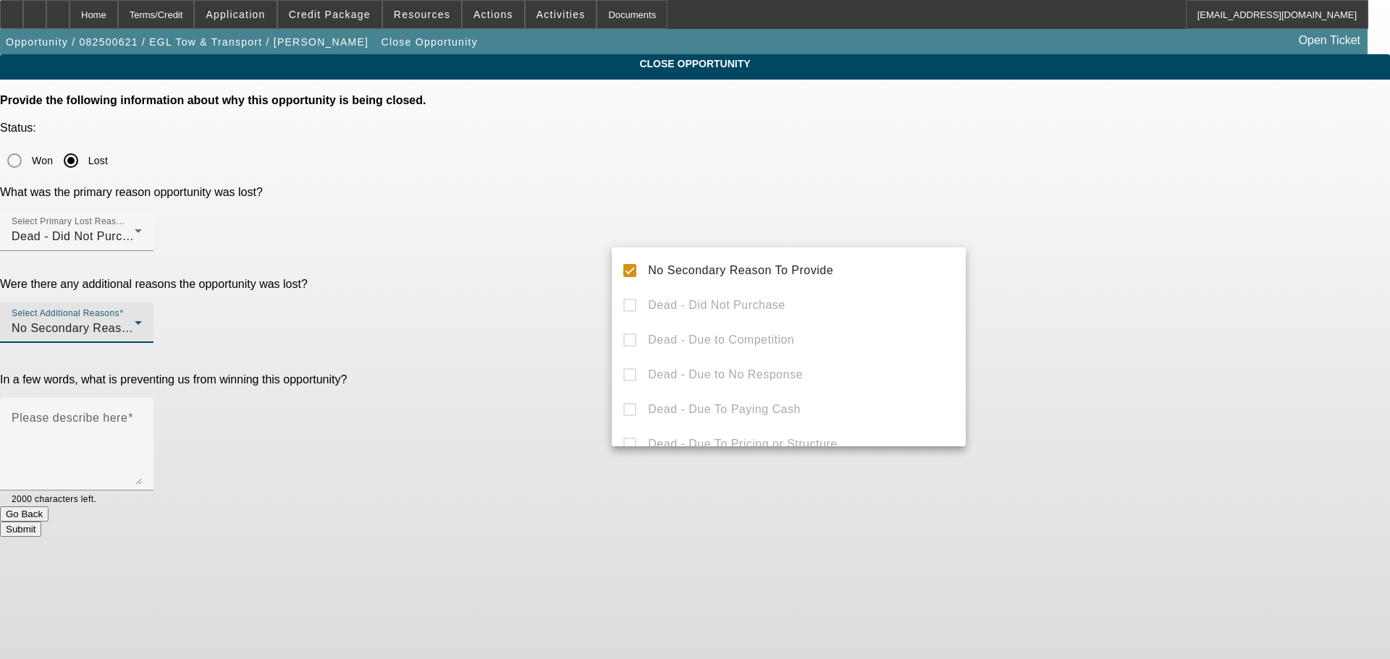
click at [1164, 330] on div at bounding box center [695, 329] width 1390 height 659
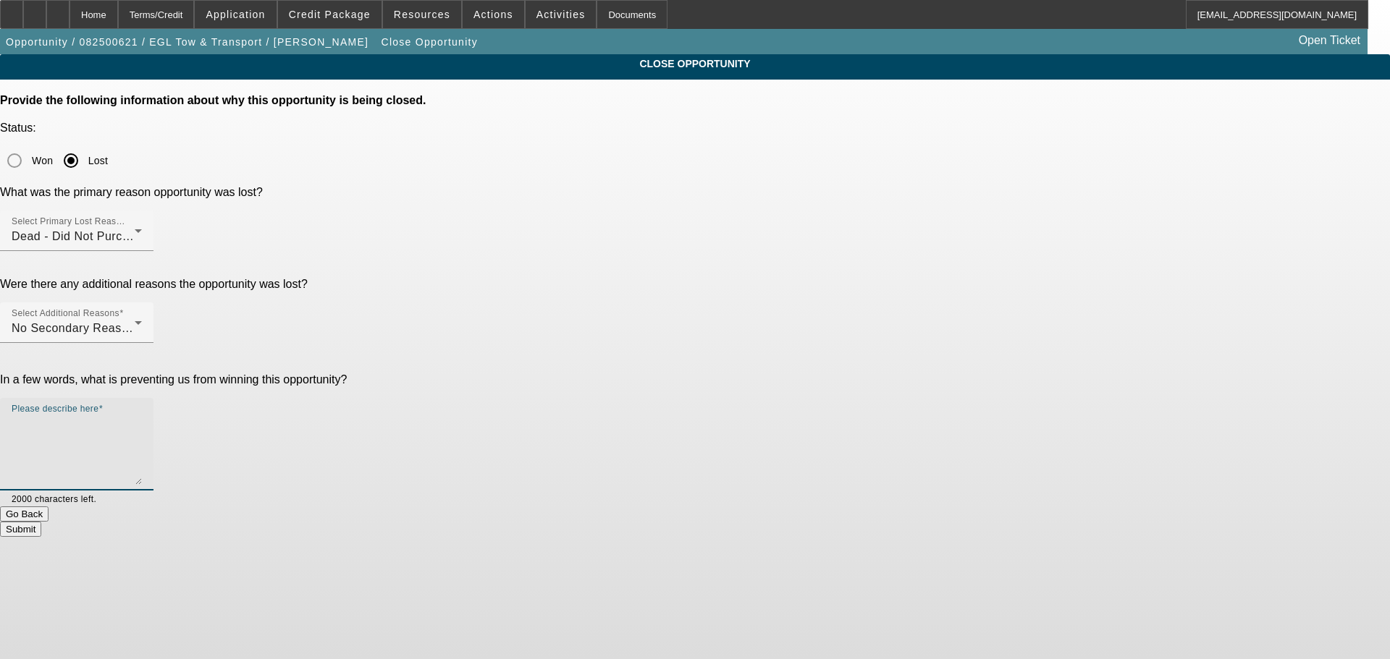
click at [142, 416] on textarea "Please describe here" at bounding box center [77, 450] width 130 height 69
click at [142, 416] on textarea "Built a nice plan with Erasmo, 17+ years of experience, great network and oppor…" at bounding box center [77, 450] width 130 height 69
type textarea "Built a nice plan with Erasmo, 17+ years of experience, great network and oppor…"
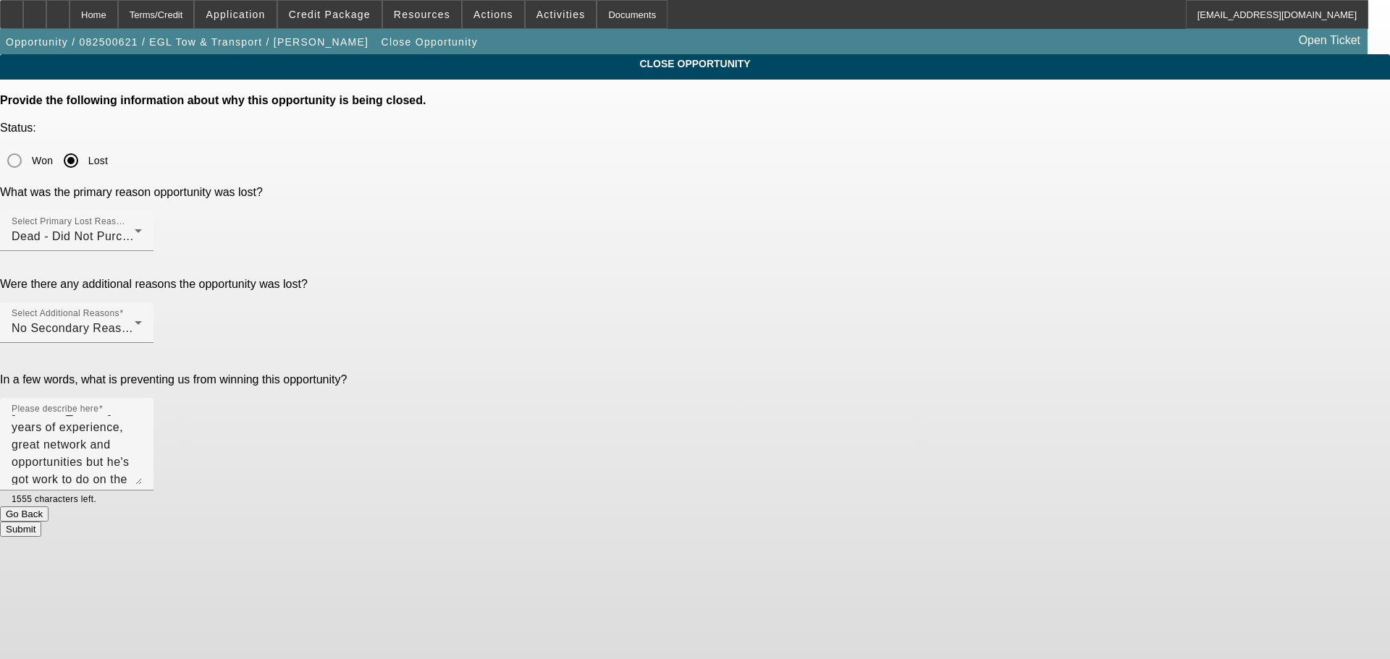
click at [879, 522] on div "Submit" at bounding box center [695, 529] width 1390 height 15
click at [41, 522] on button "Submit" at bounding box center [20, 529] width 41 height 15
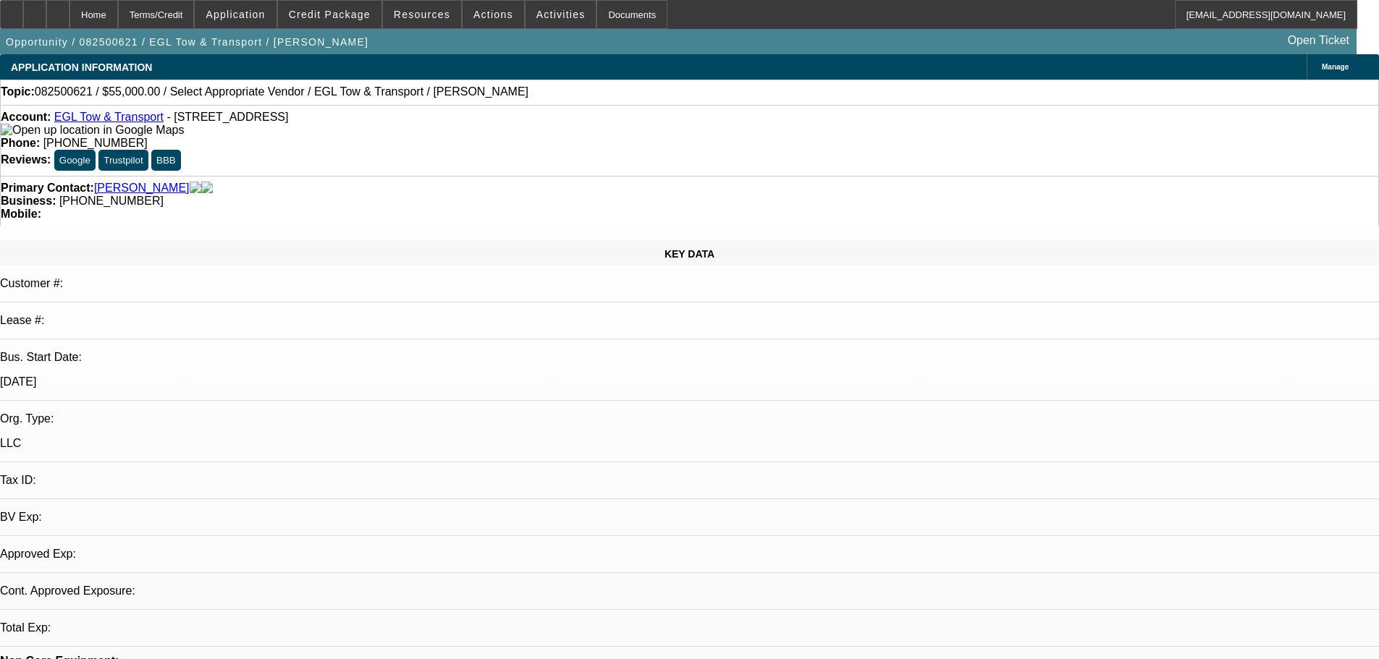
select select "0"
select select "2"
select select "0.1"
select select "4"
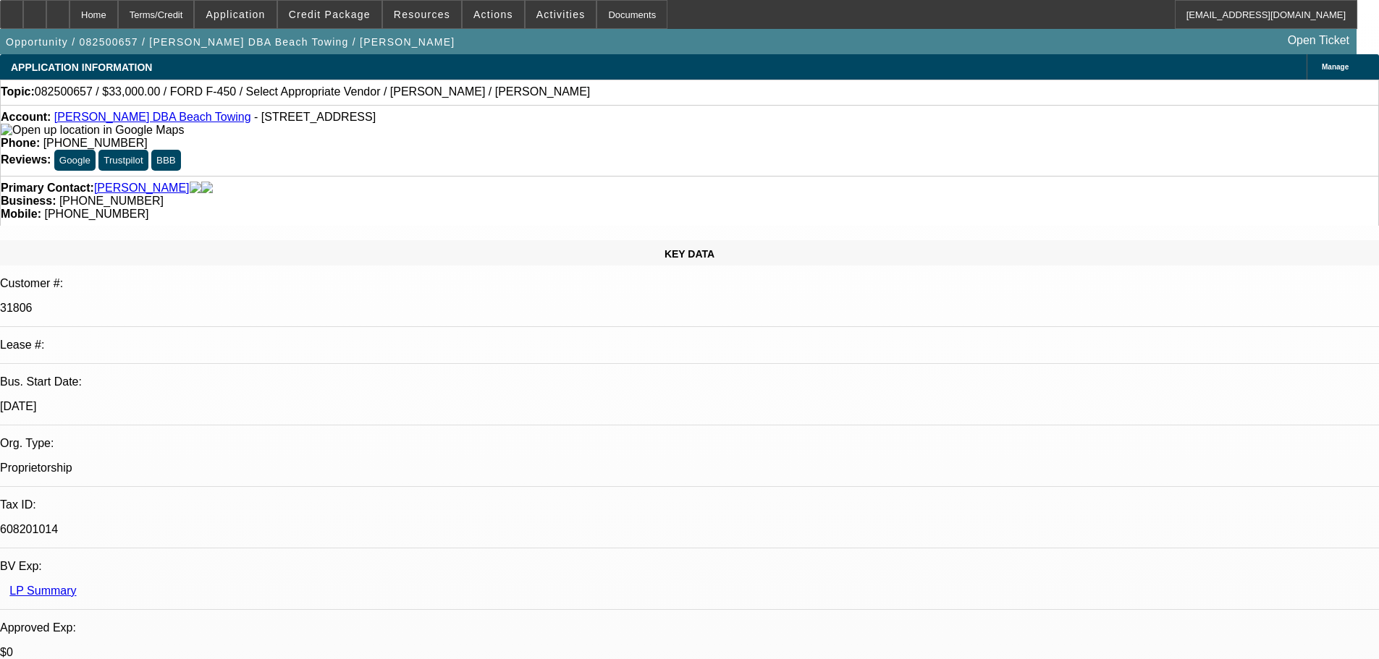
select select "0"
select select "2"
select select "0.1"
select select "4"
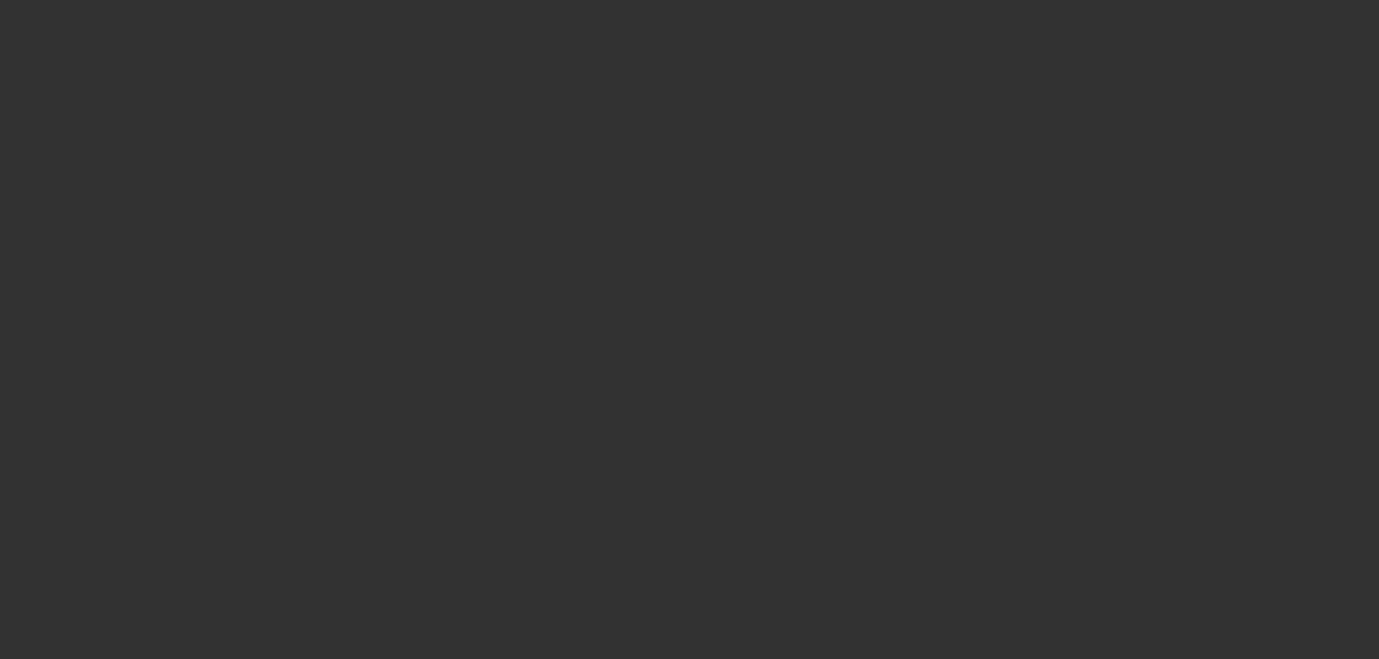
select select "0"
select select "2"
select select "0.1"
select select "4"
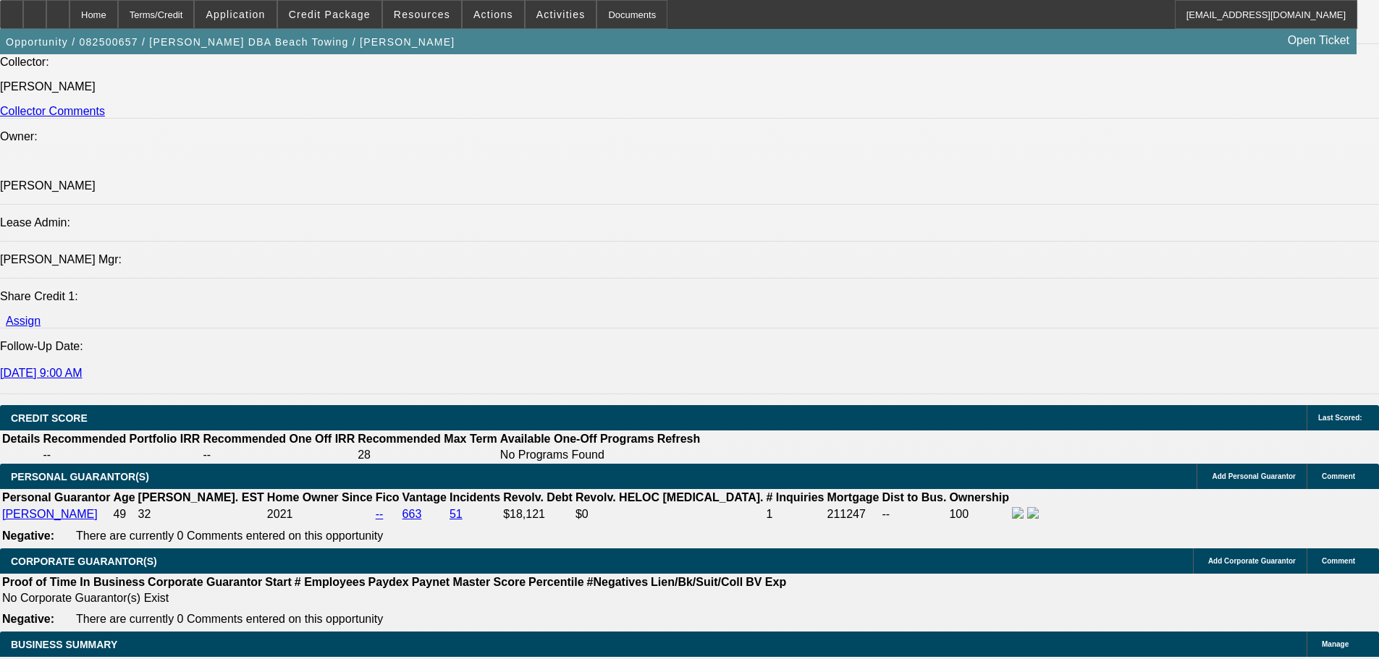
scroll to position [1985, 0]
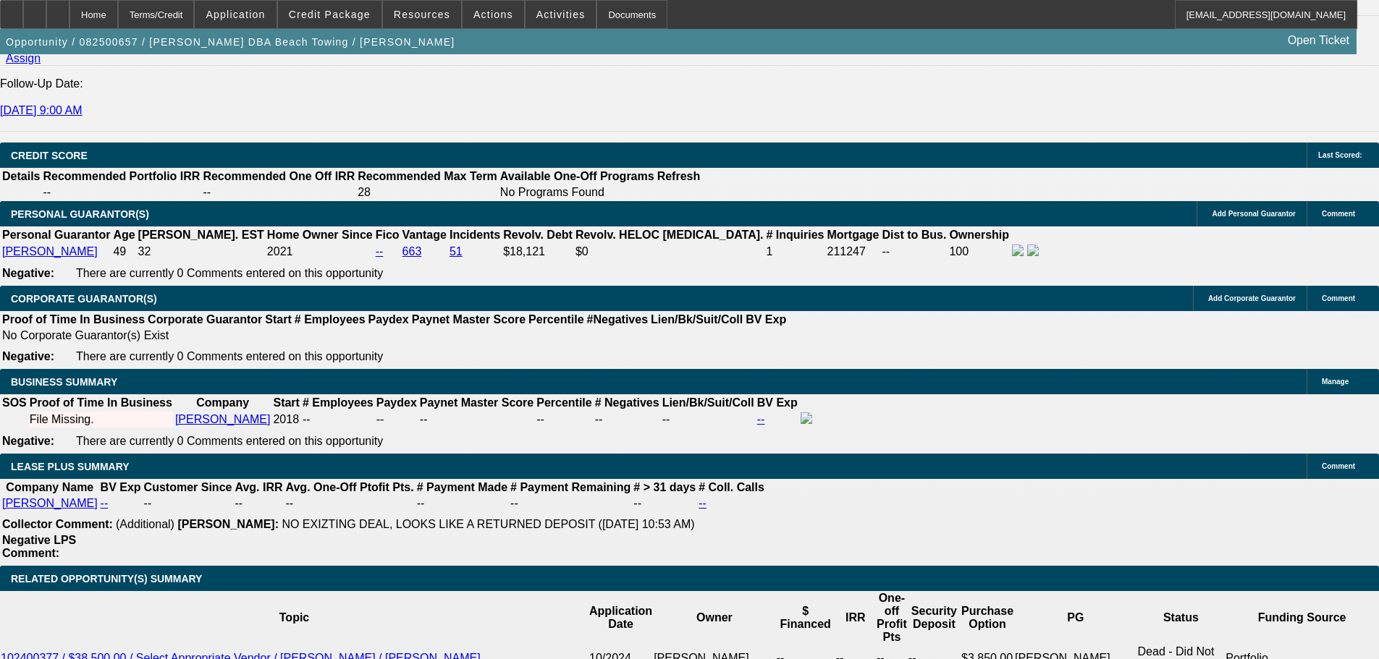
type input "36"
type input "1"
type input "$1,861.74"
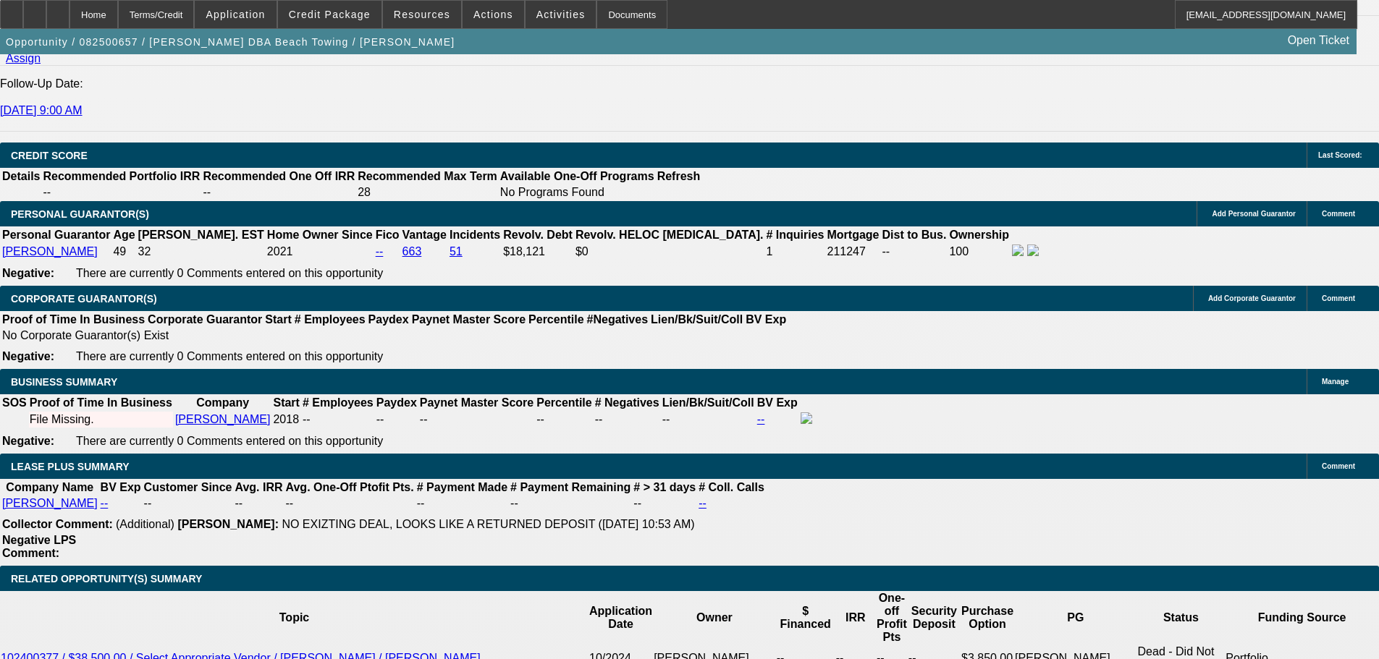
type input "$930.87"
type input "15"
type input "$2,287.92"
type input "$1,143.96"
type input "15"
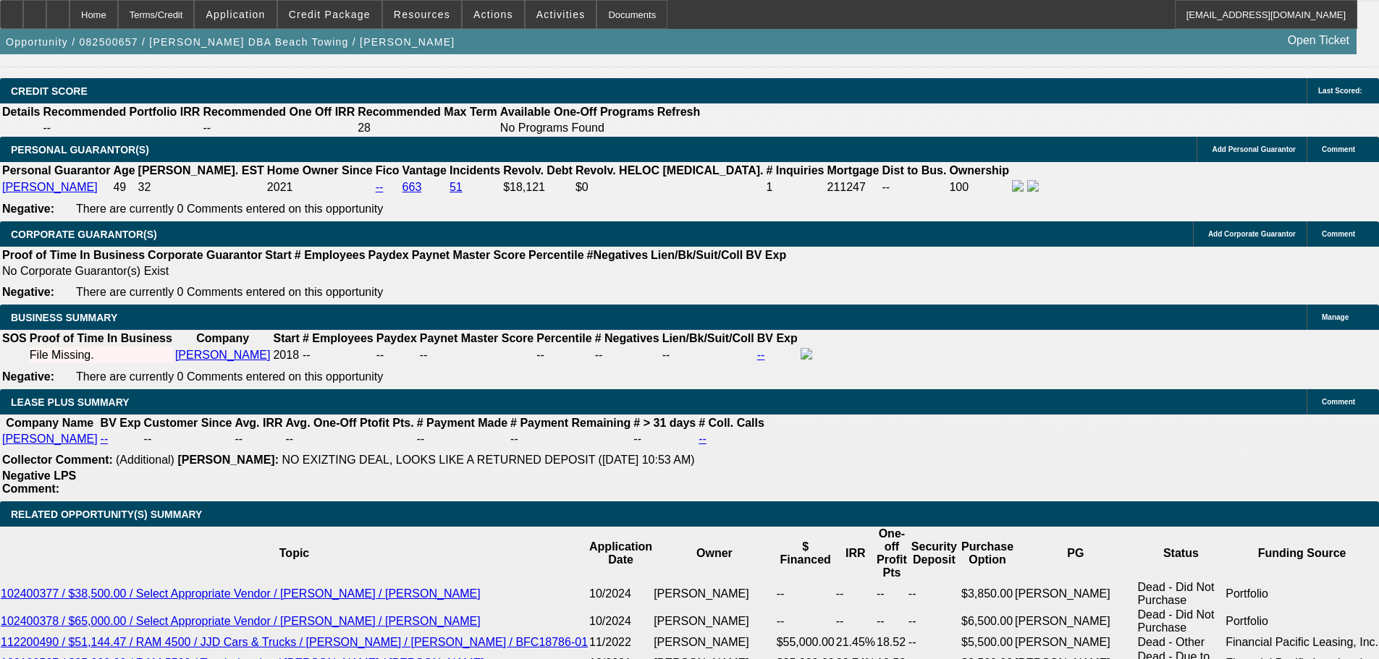
scroll to position [2057, 0]
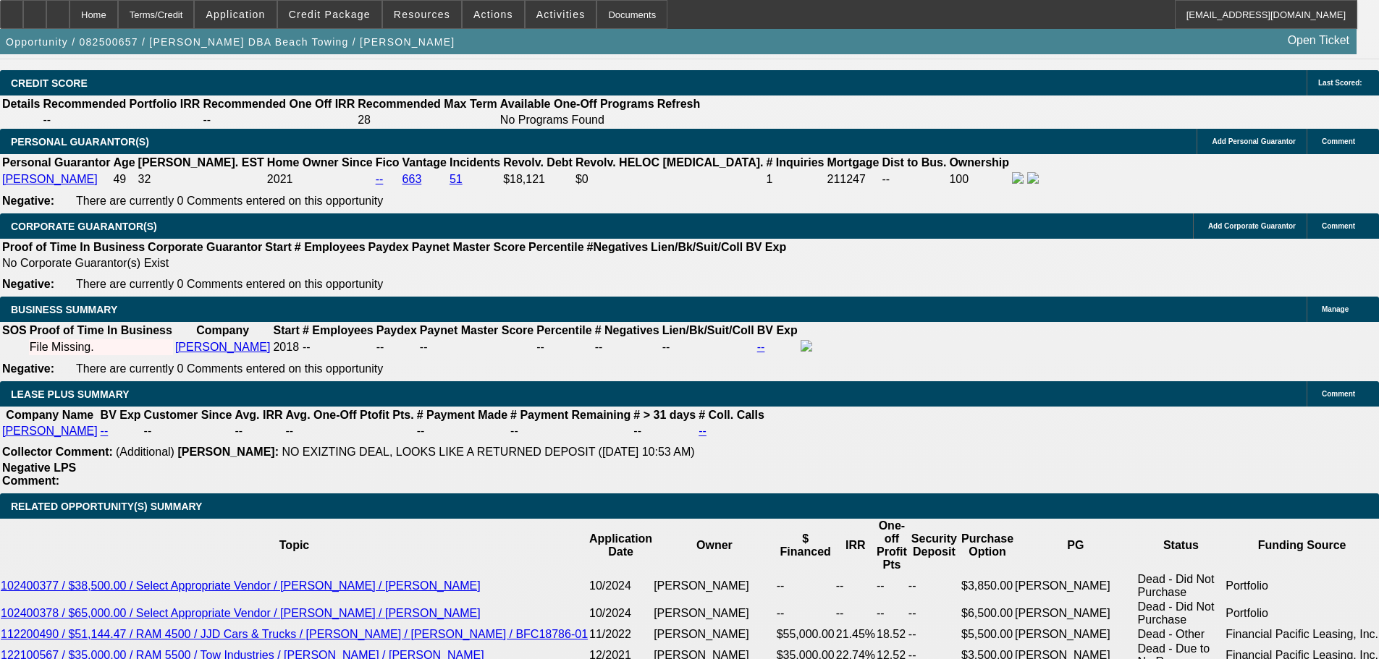
type input "$0.00"
drag, startPoint x: 277, startPoint y: 415, endPoint x: 318, endPoint y: 418, distance: 40.7
type input "30"
type input "$22,552.28"
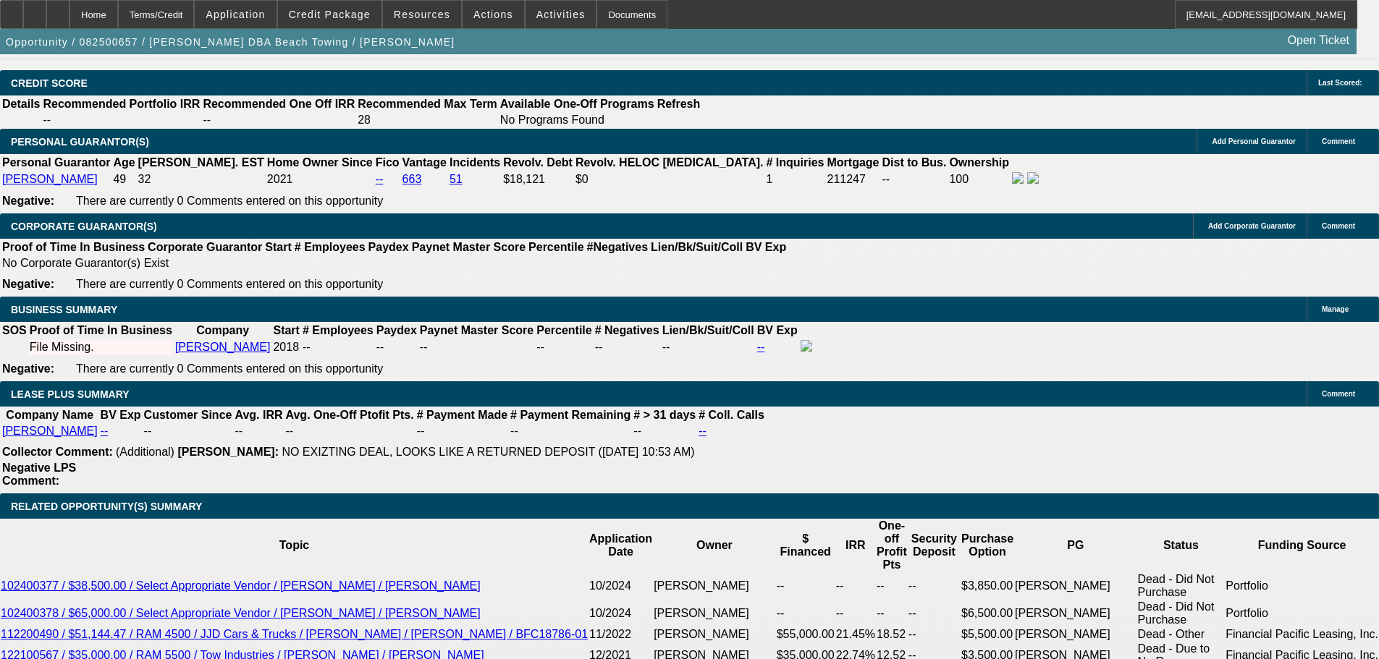
type input "$11,276.14"
type input "$2,651.78"
type input "$1,325.89"
type input "30"
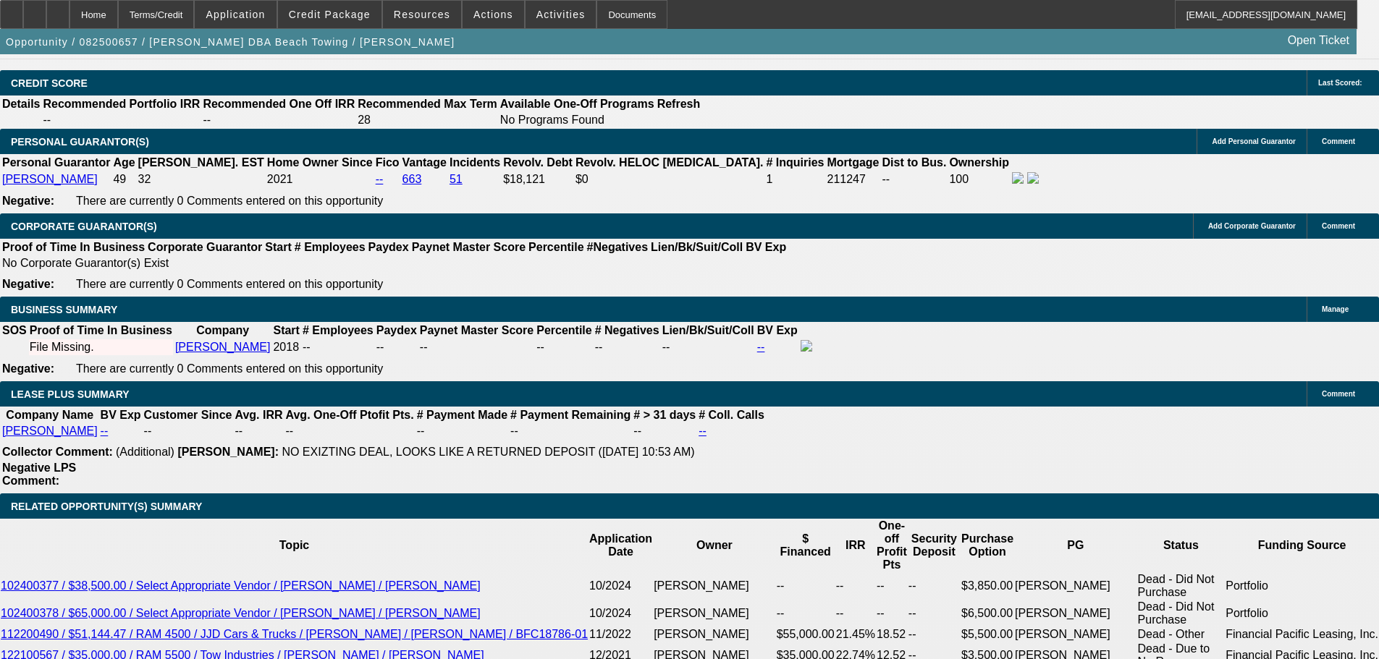
drag, startPoint x: 290, startPoint y: 303, endPoint x: 339, endPoint y: 310, distance: 49.7
type input "$15,000.00"
type input "$1,446.42"
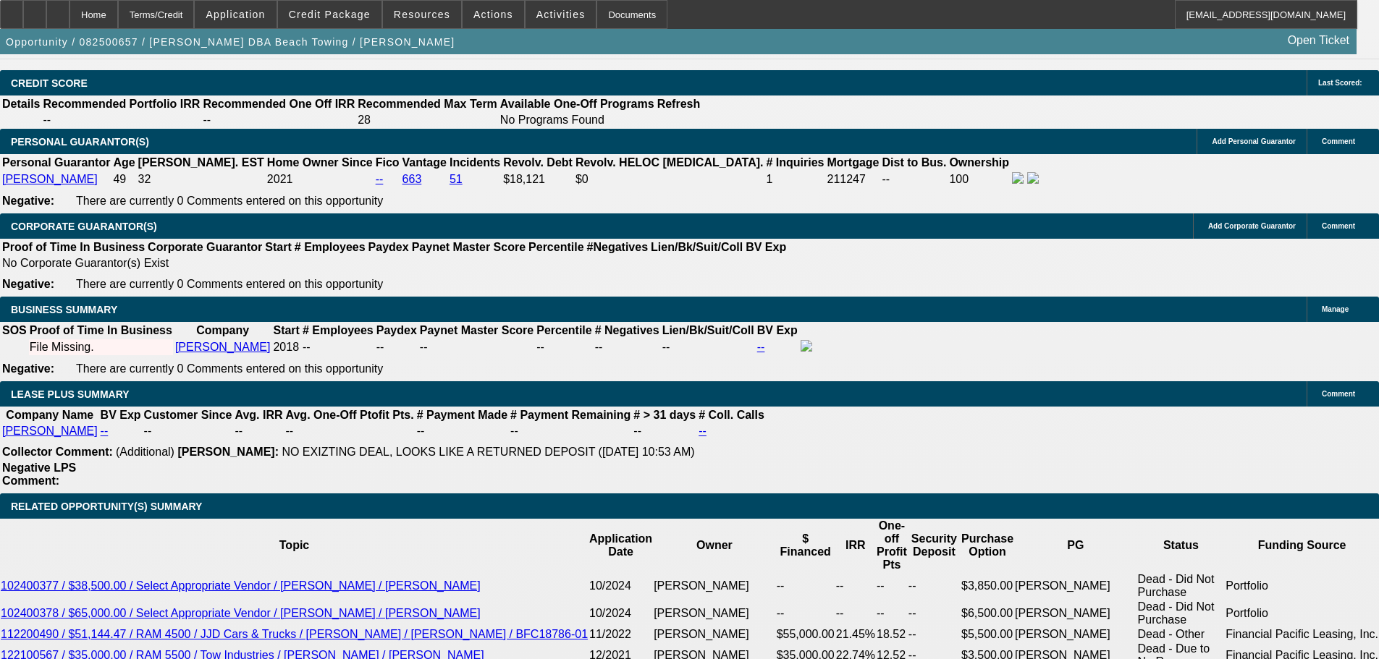
type input "$723.21"
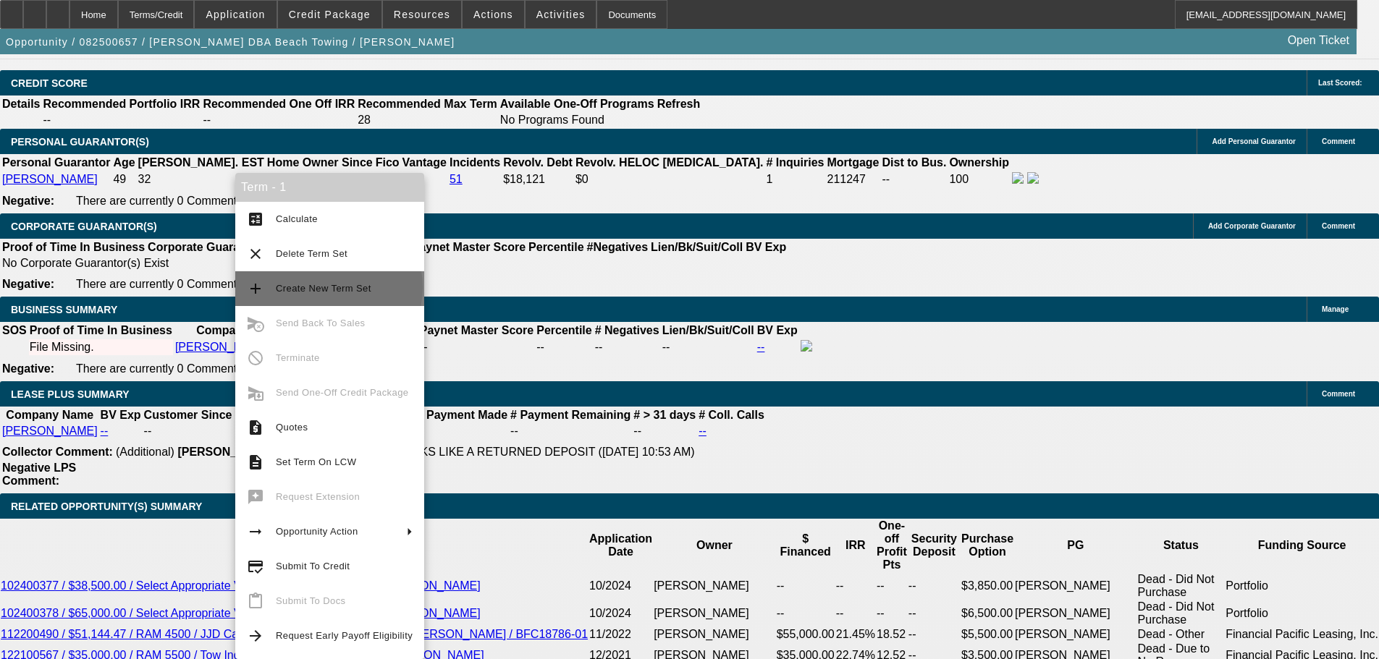
click at [328, 287] on span "Create New Term Set" at bounding box center [324, 288] width 96 height 11
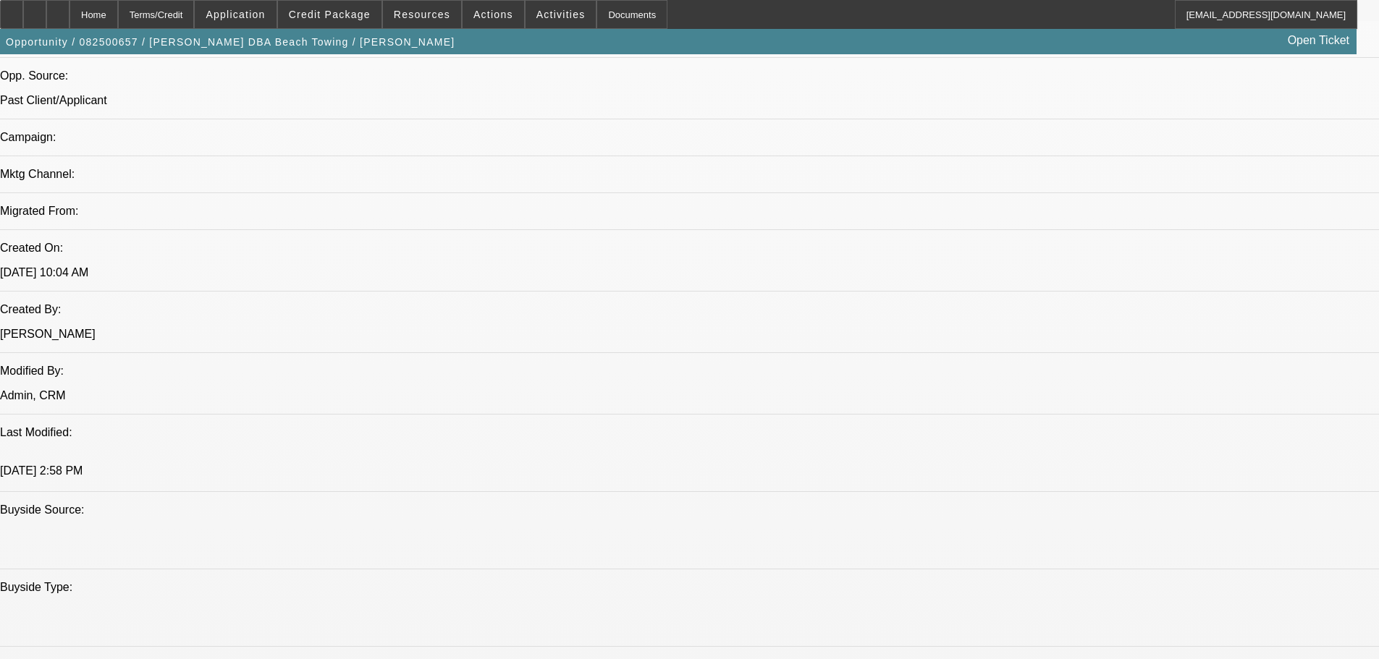
select select "0"
select select "2"
select select "0.1"
select select "4"
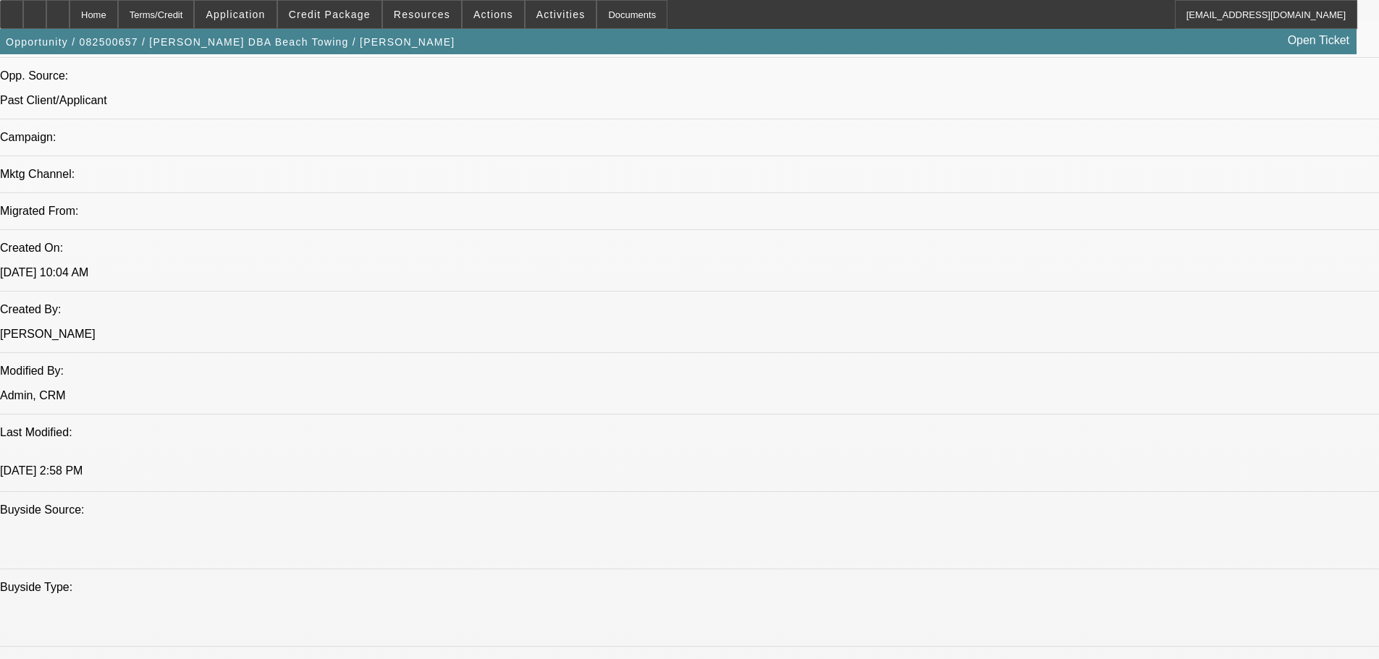
select select "0"
select select "2"
select select "0.1"
select select "4"
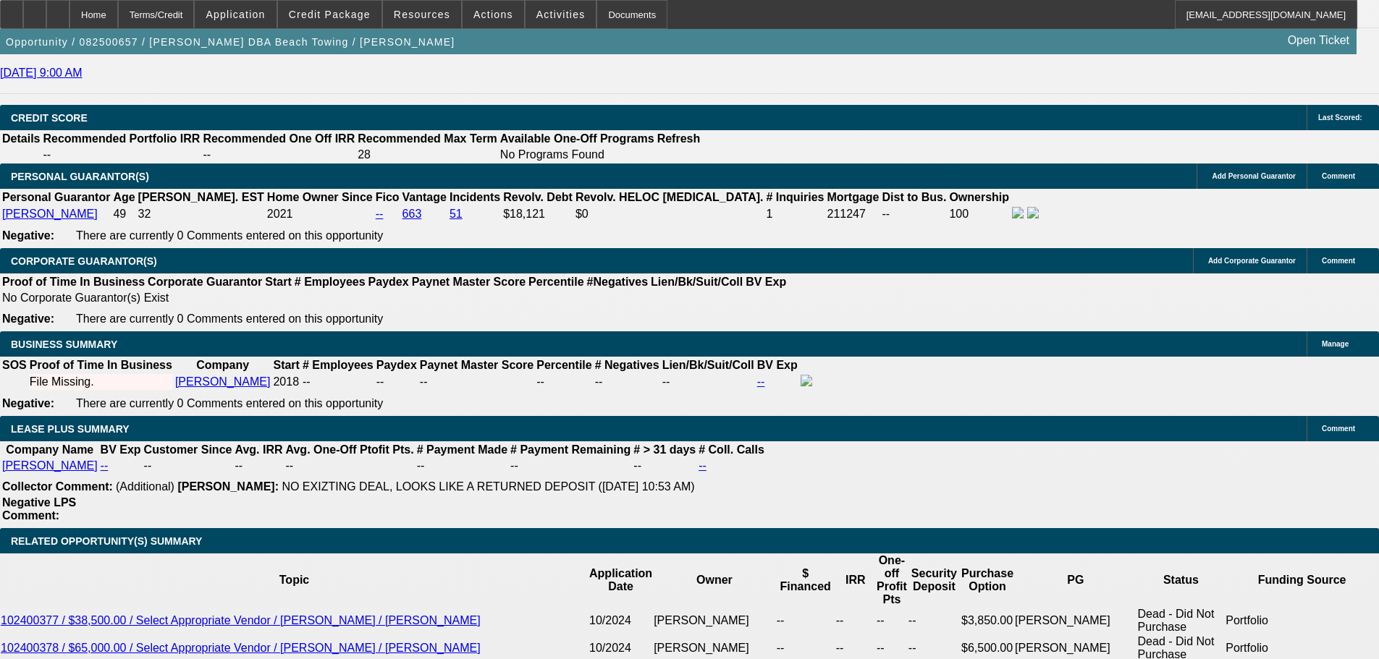
scroll to position [2081, 0]
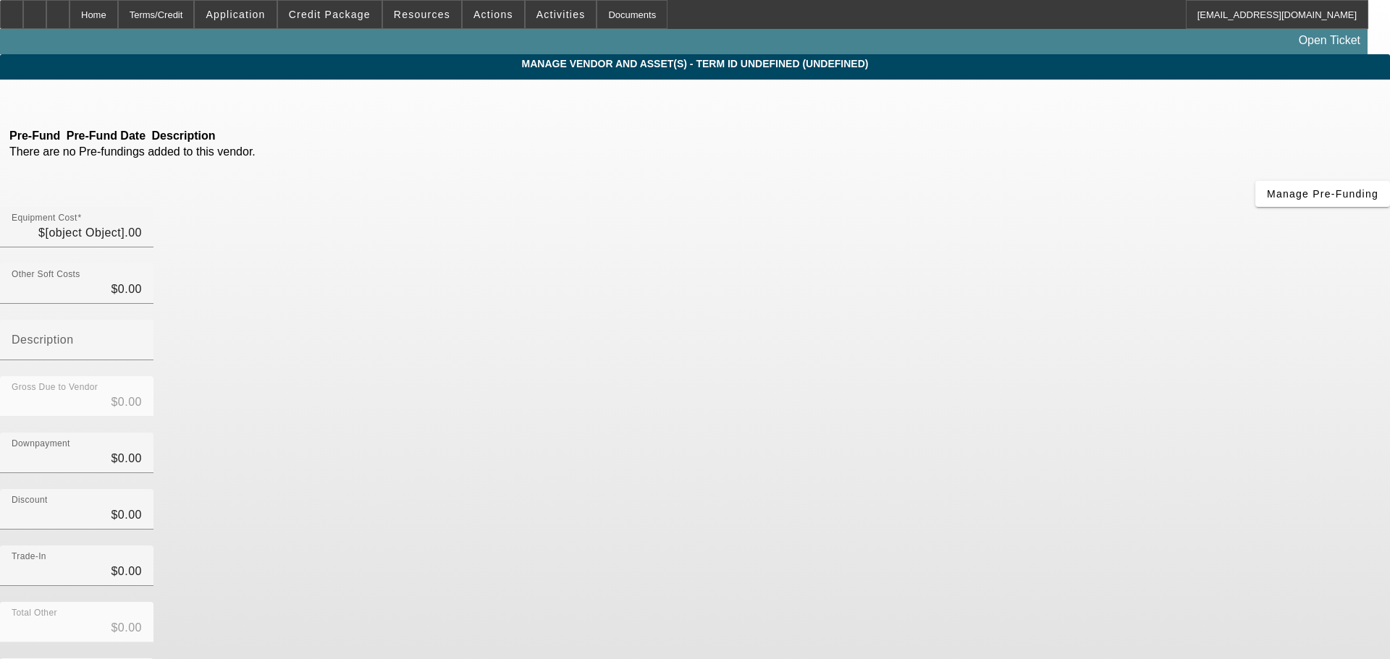
type input "$33,000.00"
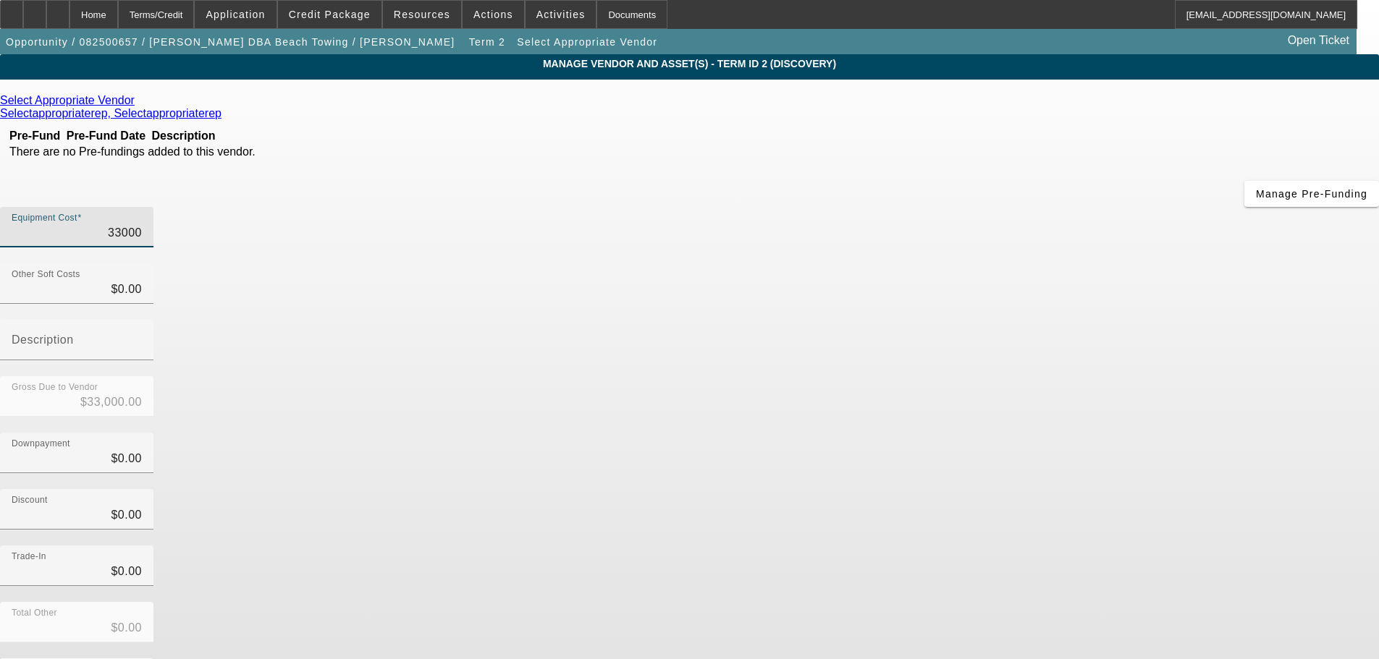
drag, startPoint x: 830, startPoint y: 117, endPoint x: 989, endPoint y: 122, distance: 159.3
click at [989, 207] on div "Equipment Cost 33000" at bounding box center [689, 235] width 1379 height 56
type input "6"
type input "$6.00"
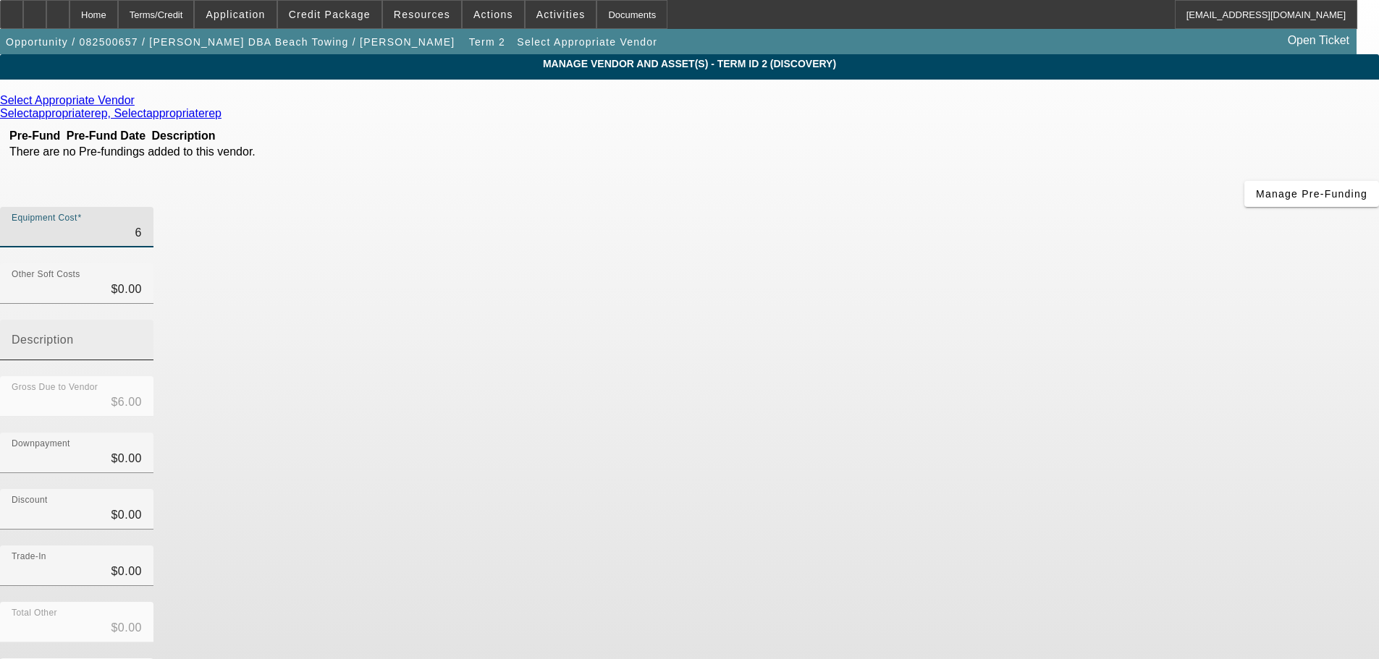
type input "60"
type input "$60.00"
type input "600"
type input "$600.00"
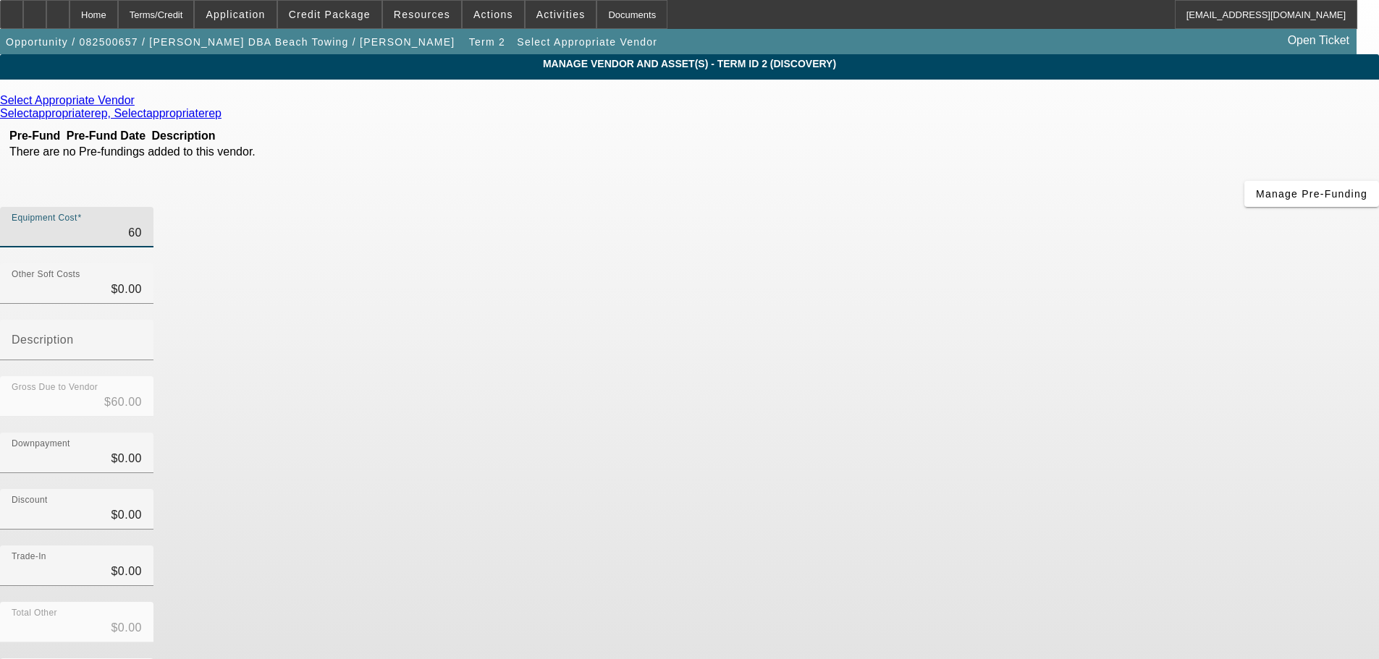
type input "$600.00"
type input "6000"
type input "$6,000.00"
type input "60000"
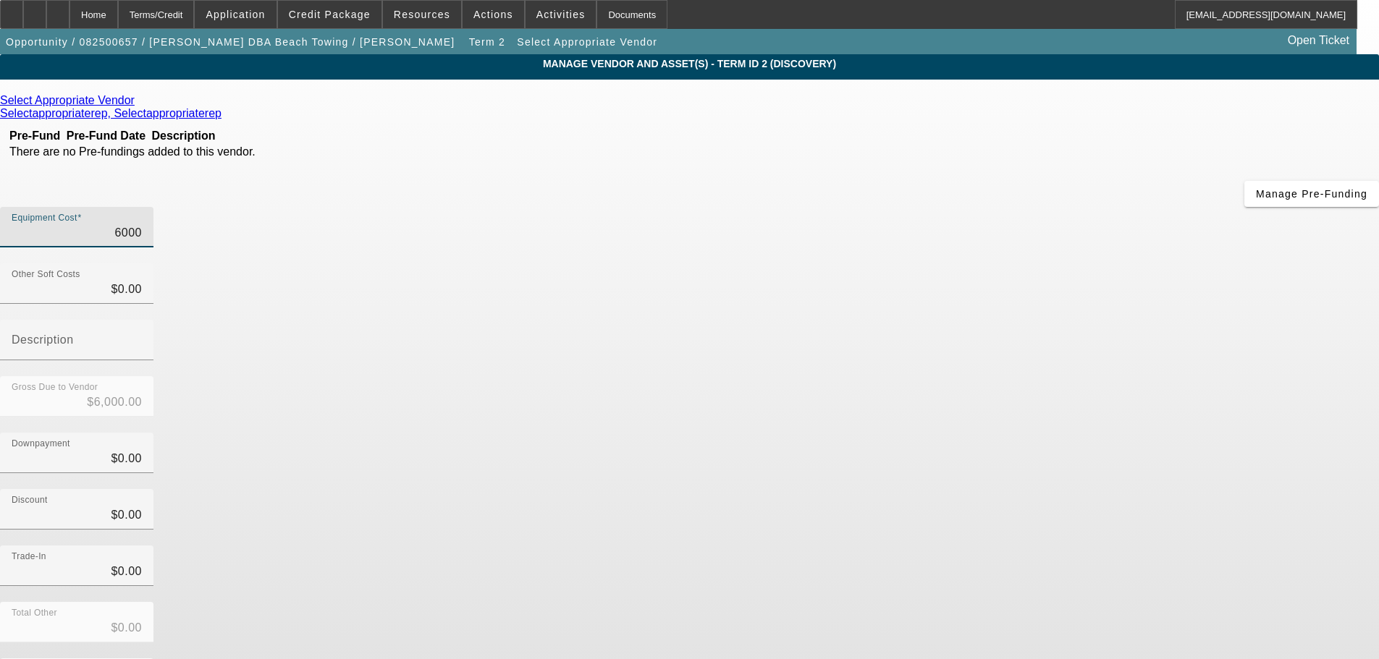
type input "$60,000.00"
click at [1011, 546] on div "Trade-In $0.00" at bounding box center [689, 574] width 1379 height 56
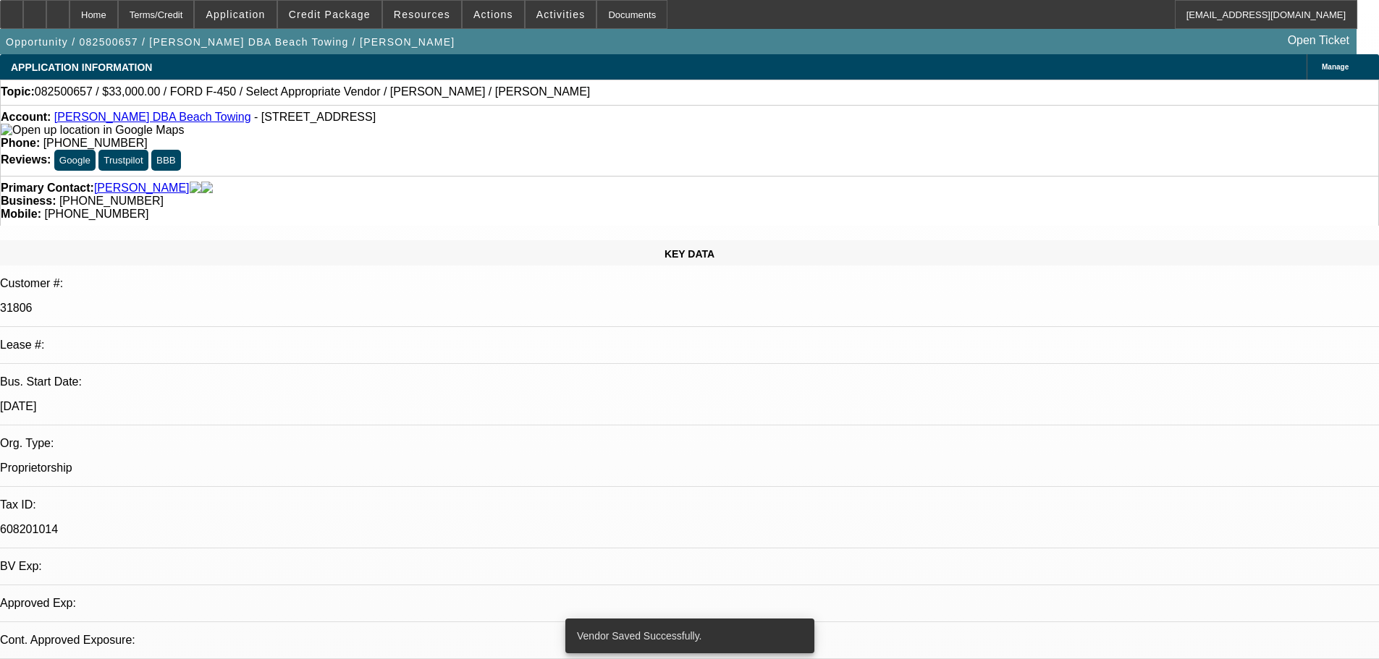
select select "0"
select select "2"
select select "0.1"
select select "4"
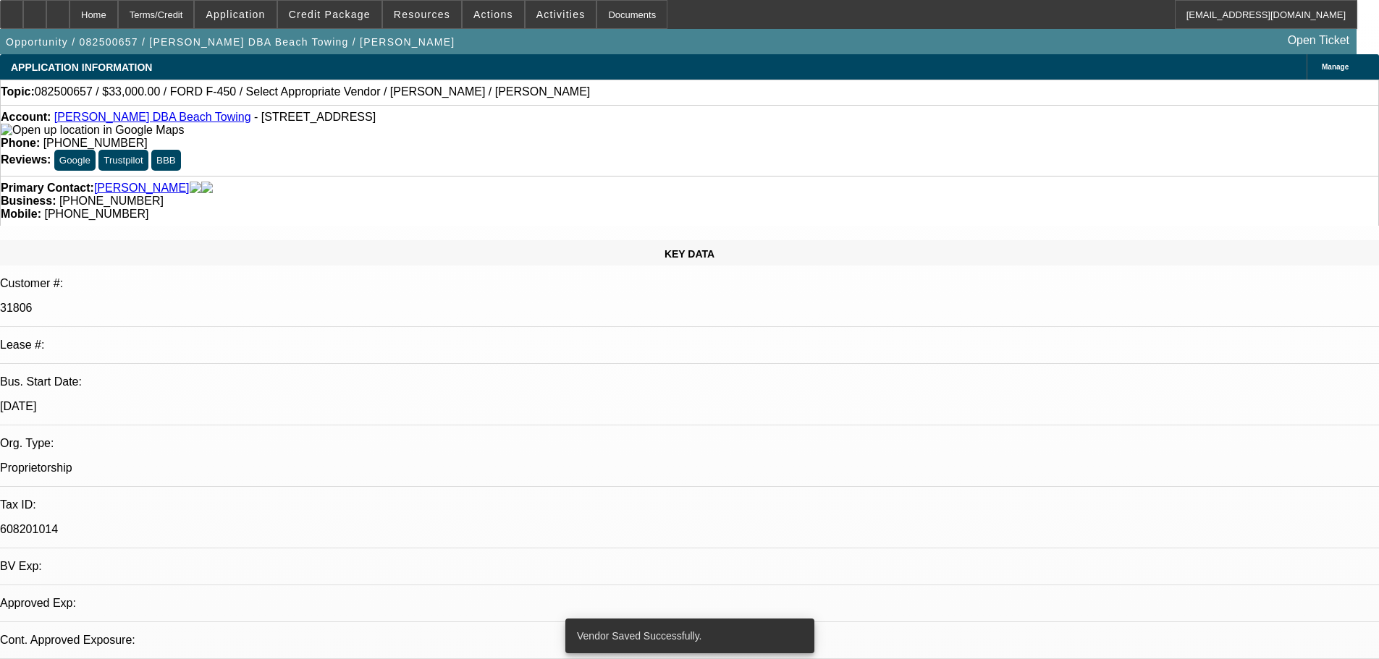
select select "0"
select select "2"
select select "0.1"
select select "4"
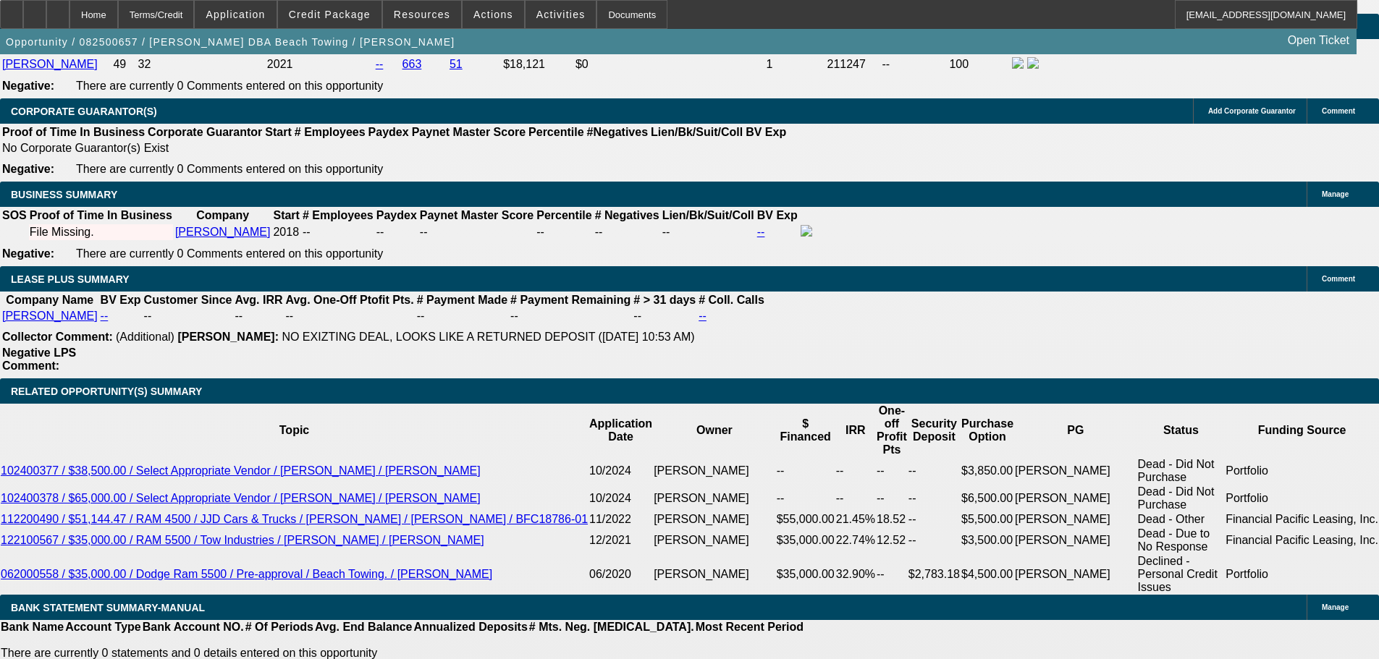
scroll to position [2172, 0]
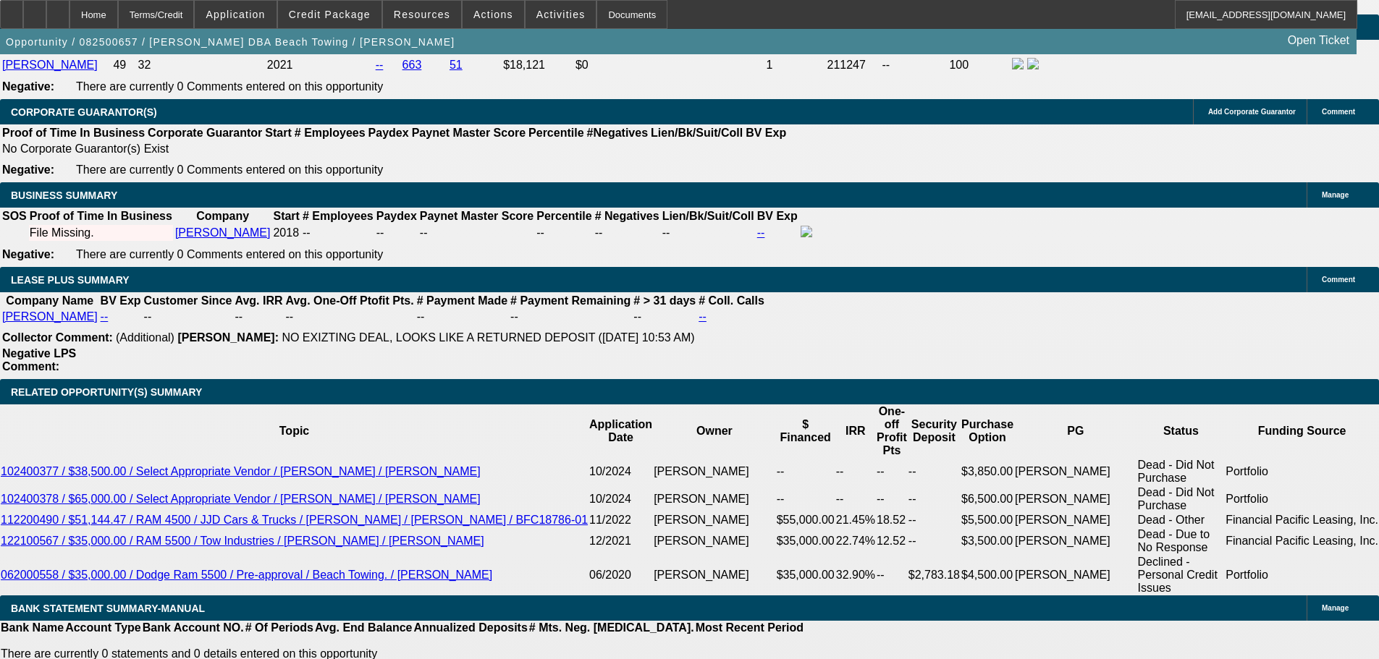
type input "30"
type input "1"
type input "$2,228.54"
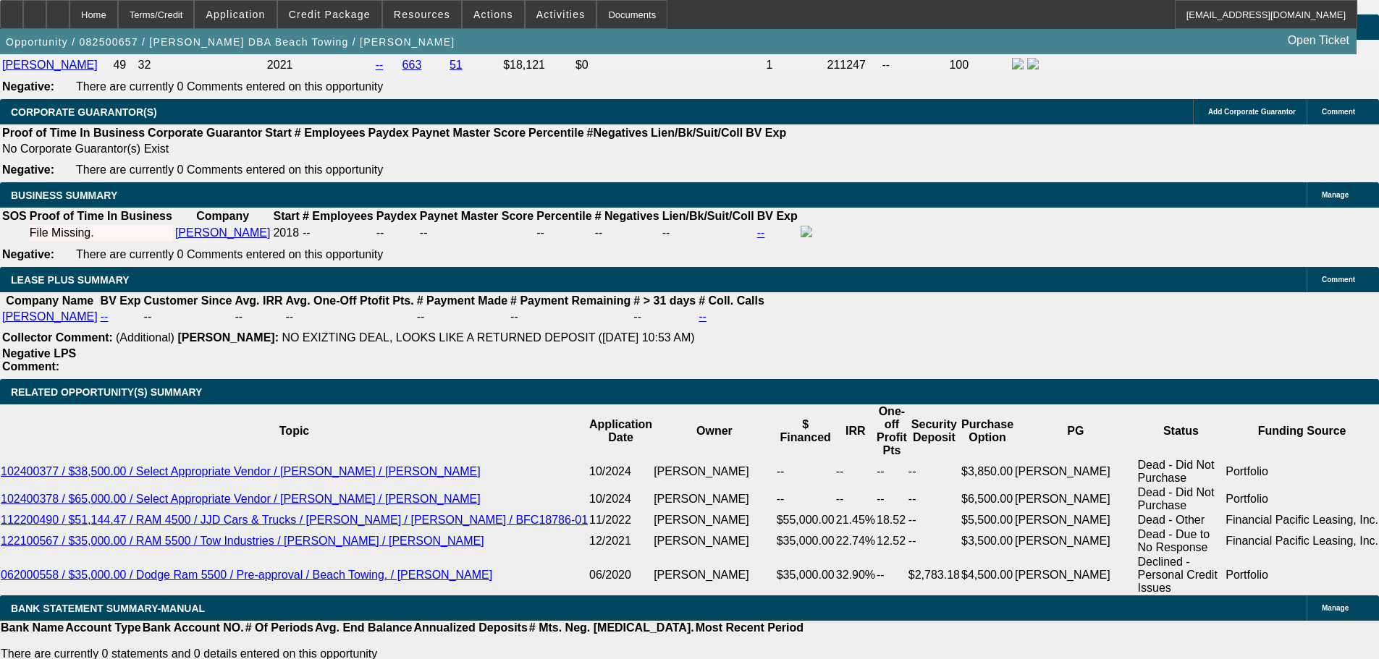
type input "$1,114.27"
type input "15"
type input "$2,651.78"
type input "$1,325.89"
type input "15"
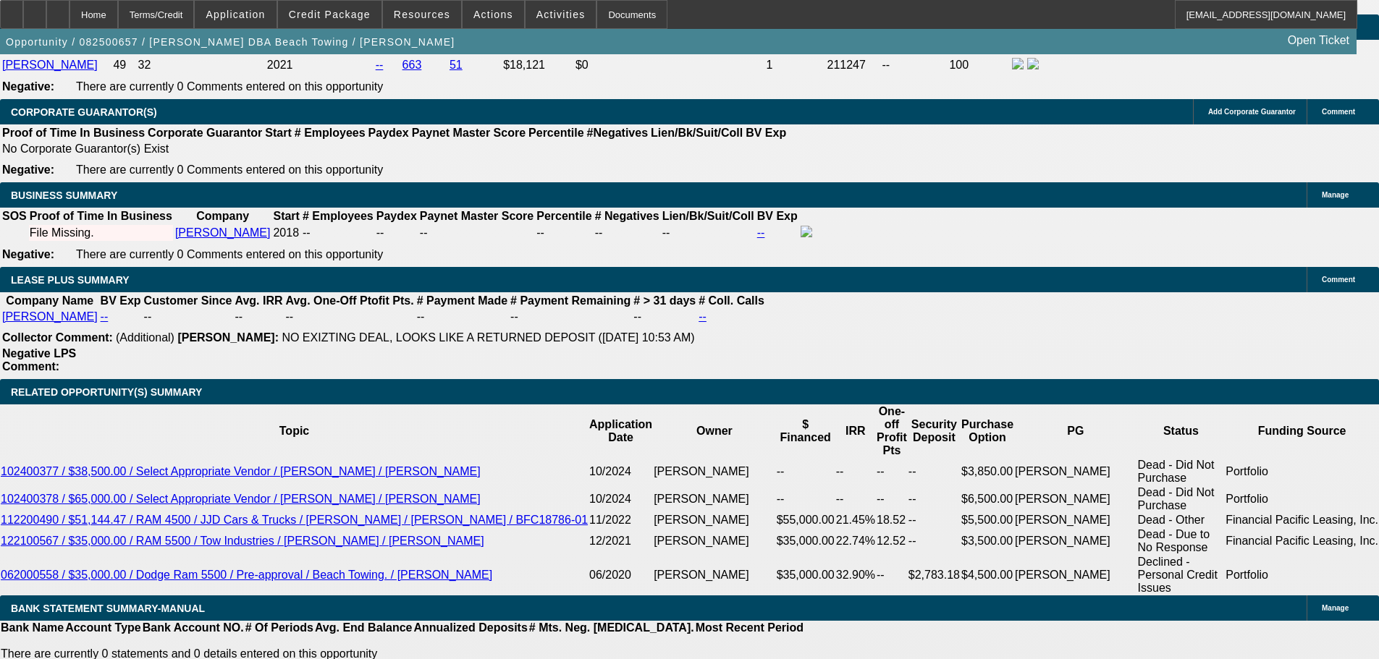
type input "48"
type input "1"
type input "$2,551.38"
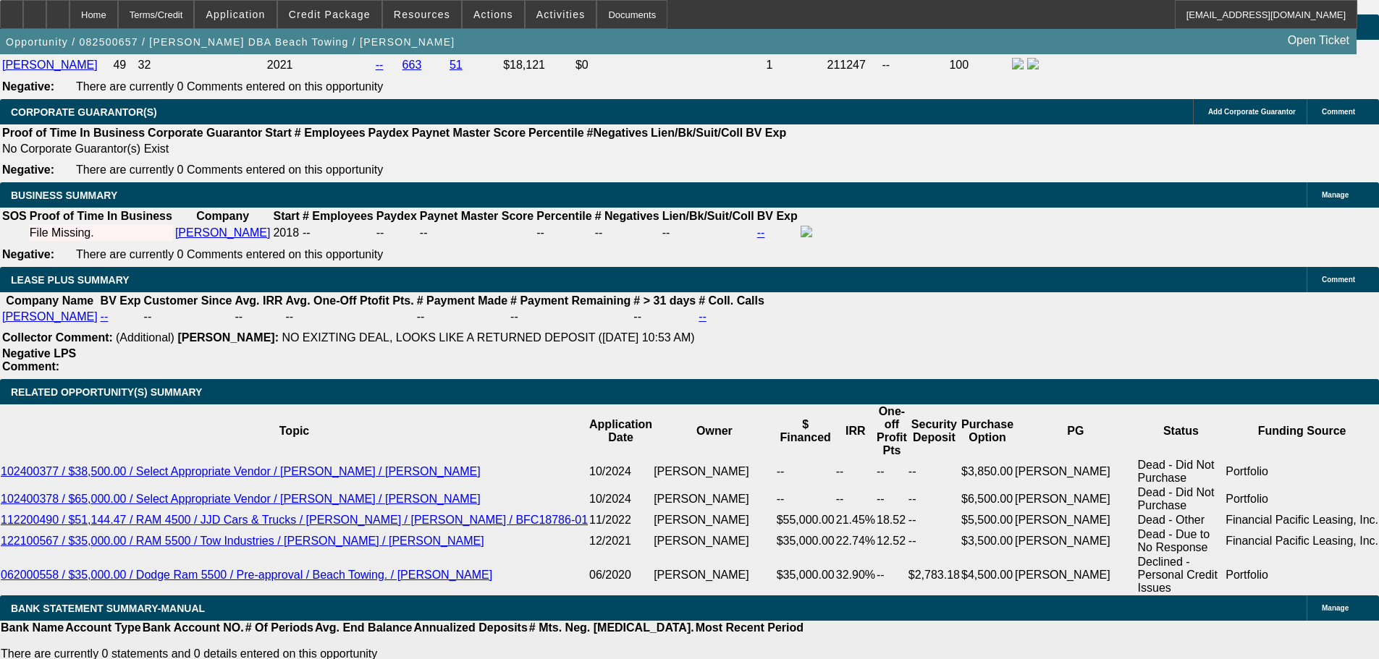
type input "$1,275.69"
type input "15"
type input "$3,339.68"
type input "$1,669.84"
type input "15"
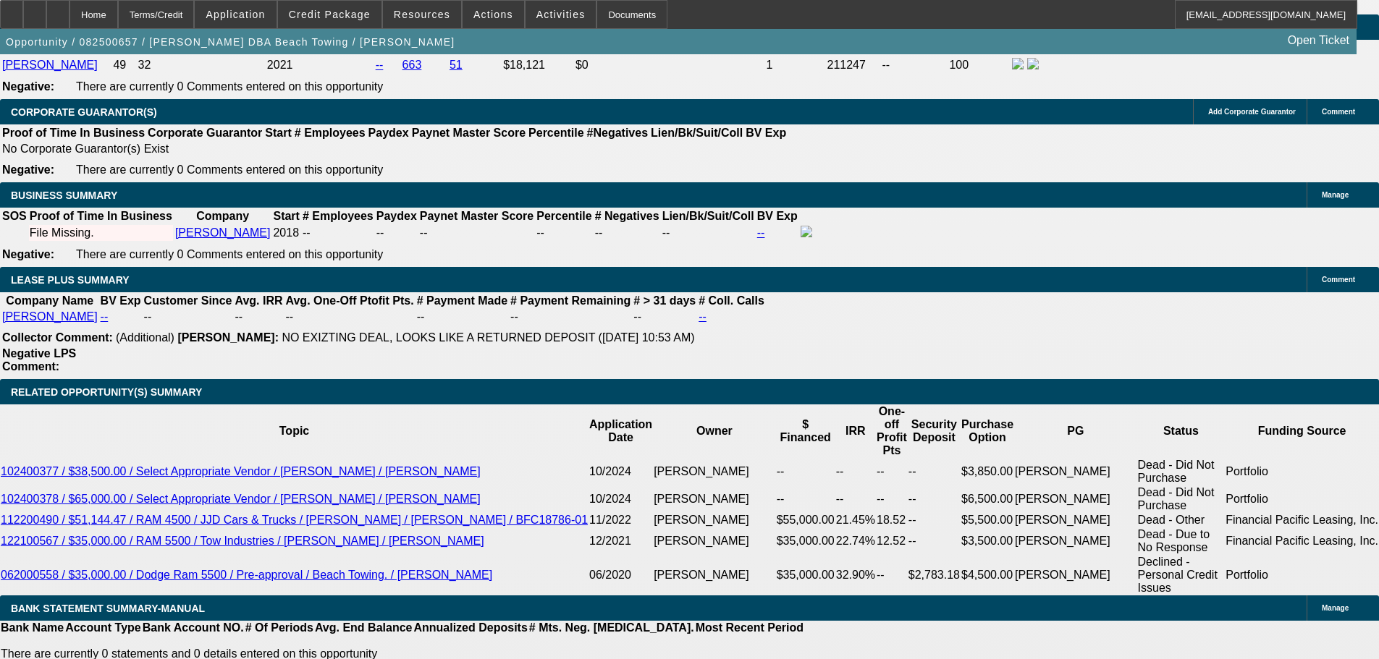
select select "0.2"
type input "$12,000.00"
type input "$2,671.76"
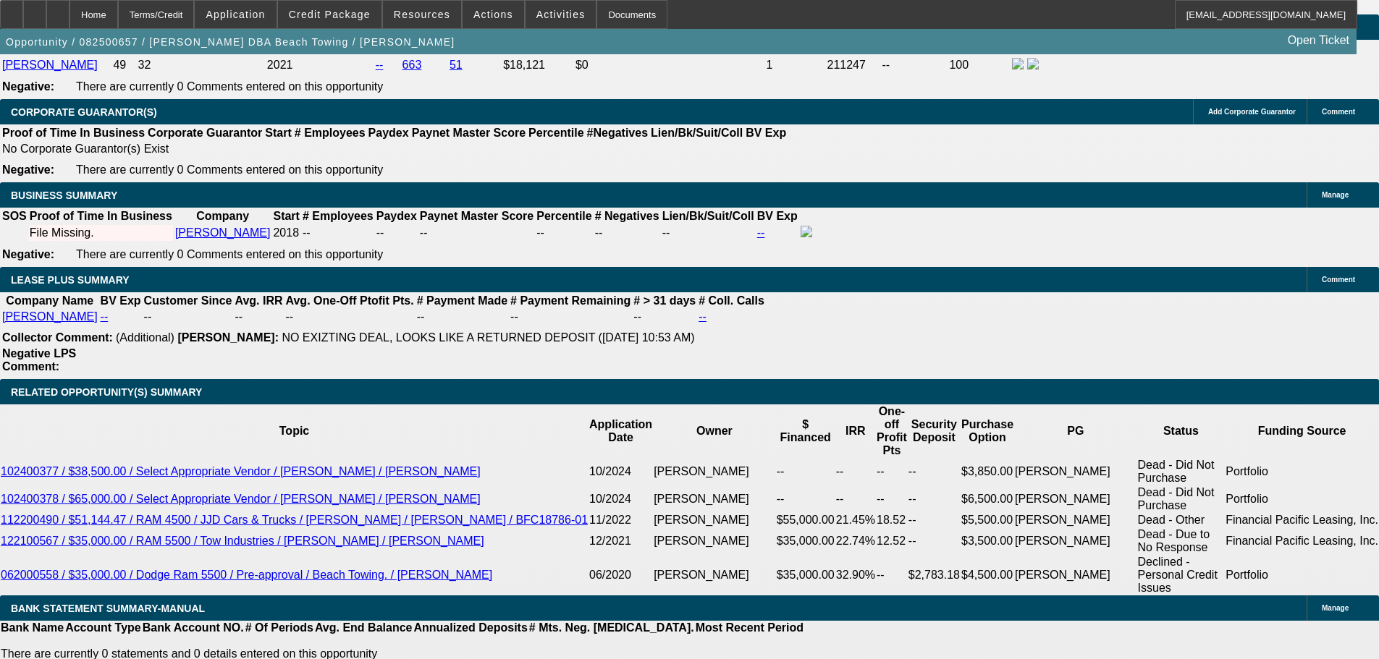
type input "$1,335.88"
select select "0.2"
type input "$6,600.00"
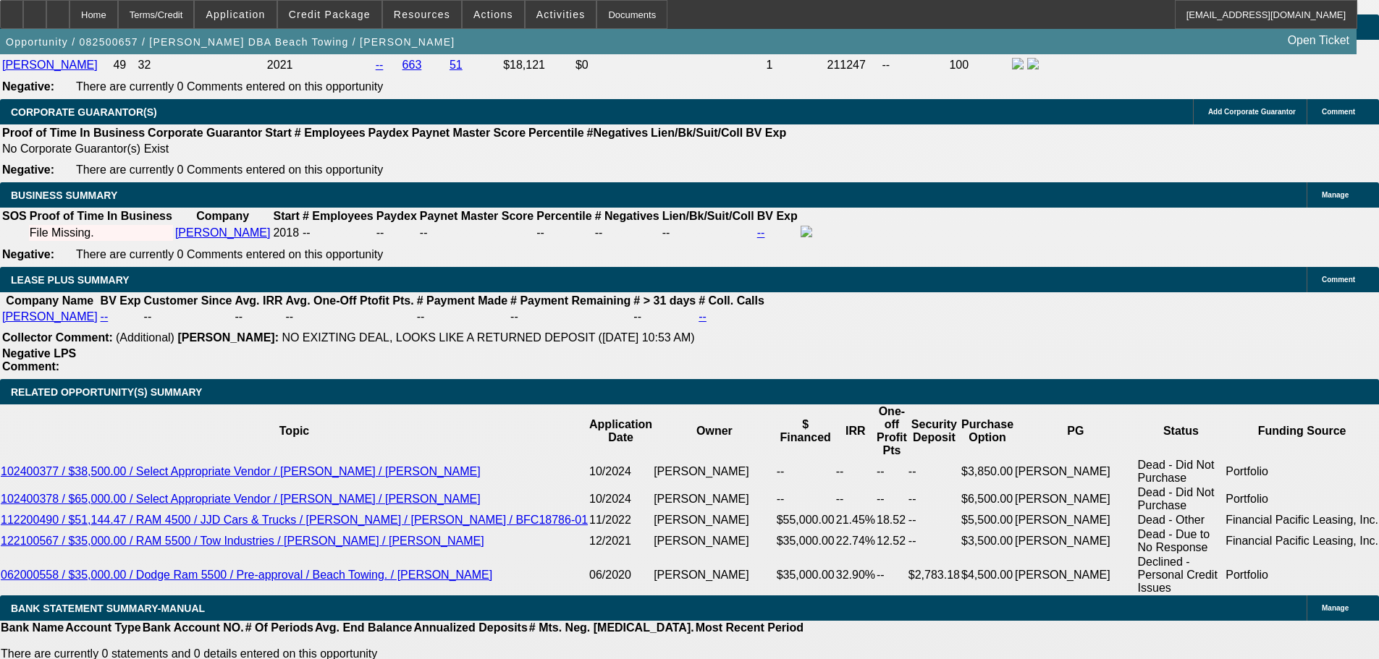
type input "$2,121.42"
type input "$1,060.71"
drag, startPoint x: 429, startPoint y: 185, endPoint x: 602, endPoint y: 185, distance: 172.3
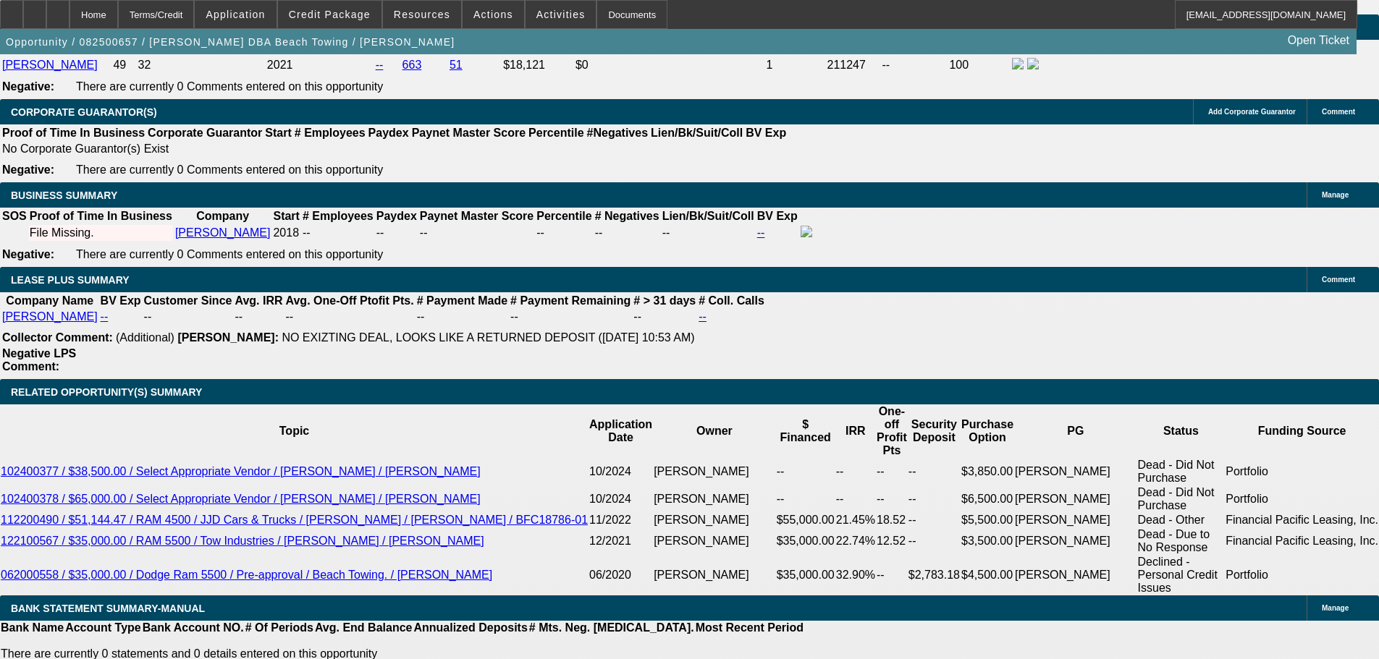
type input "$10,000.00"
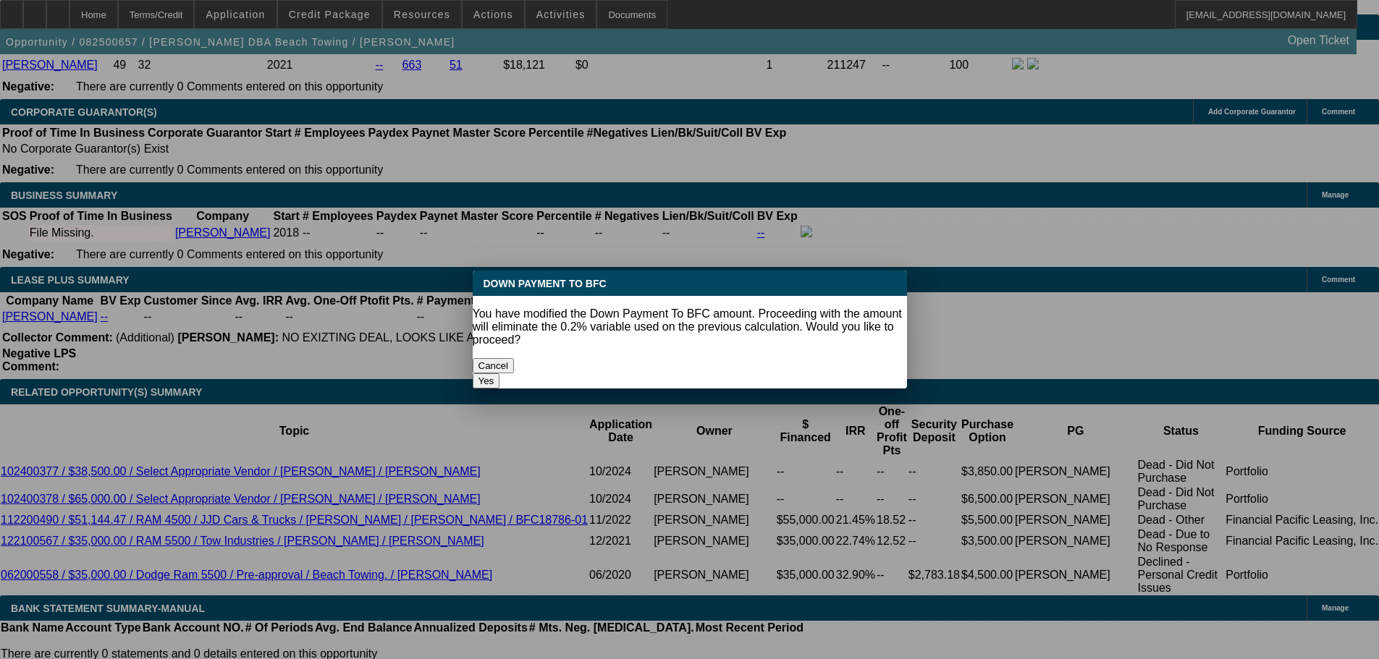
click at [500, 374] on button "Yes" at bounding box center [487, 381] width 28 height 15
select select "0"
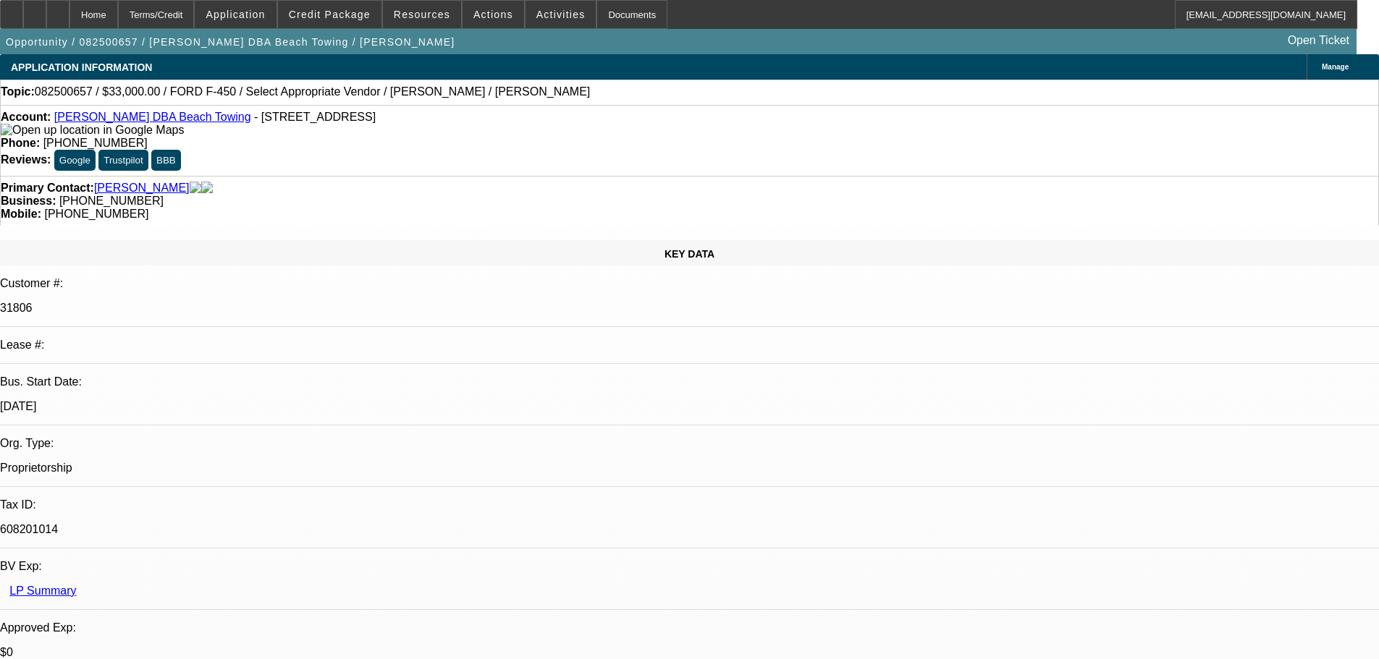
scroll to position [2172, 0]
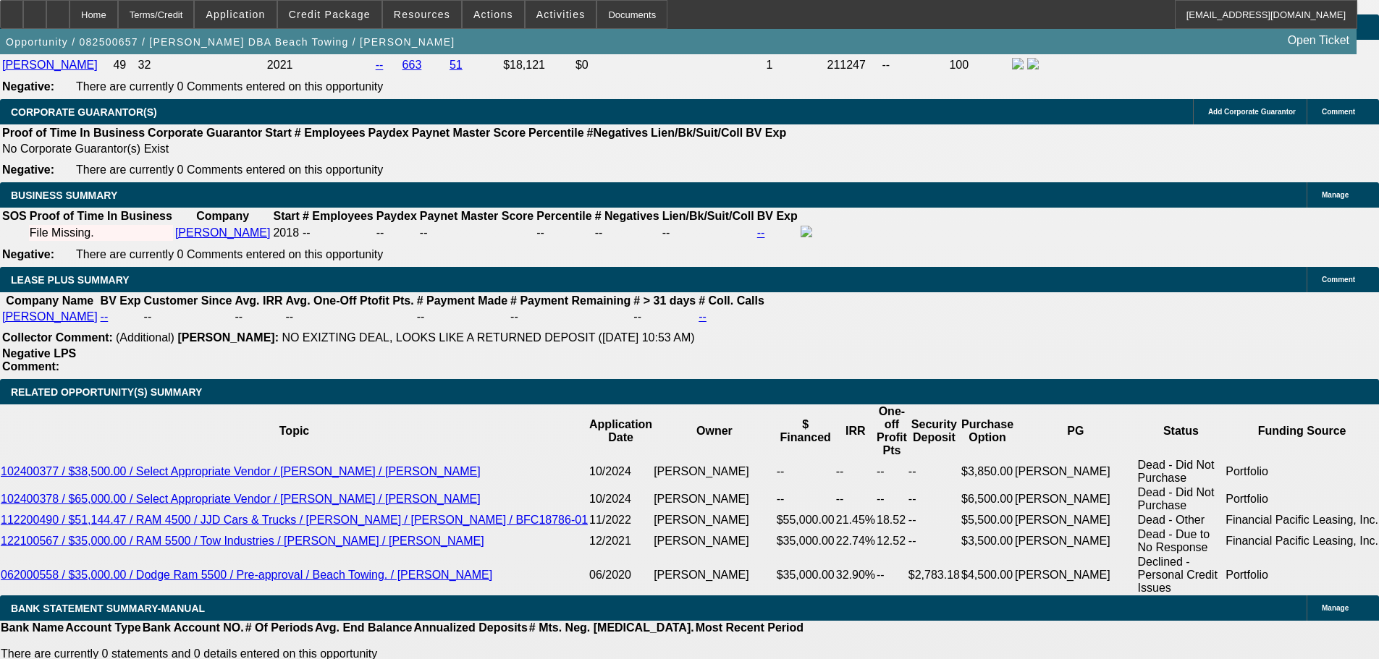
type input "$1,848.22"
type input "$924.11"
drag, startPoint x: 426, startPoint y: 190, endPoint x: 574, endPoint y: 195, distance: 147.7
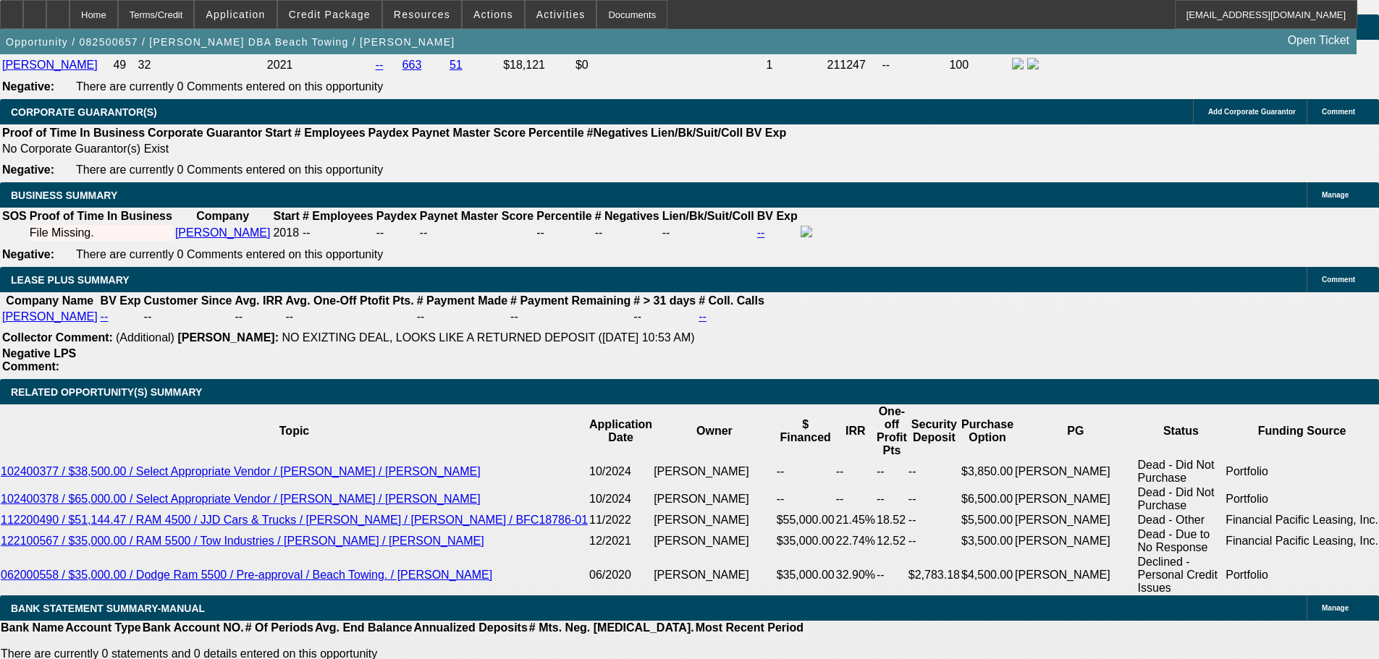
type input "$14,000.00"
type input "$1,526.78"
type input "$763.39"
drag, startPoint x: 422, startPoint y: 191, endPoint x: 664, endPoint y: 191, distance: 241.8
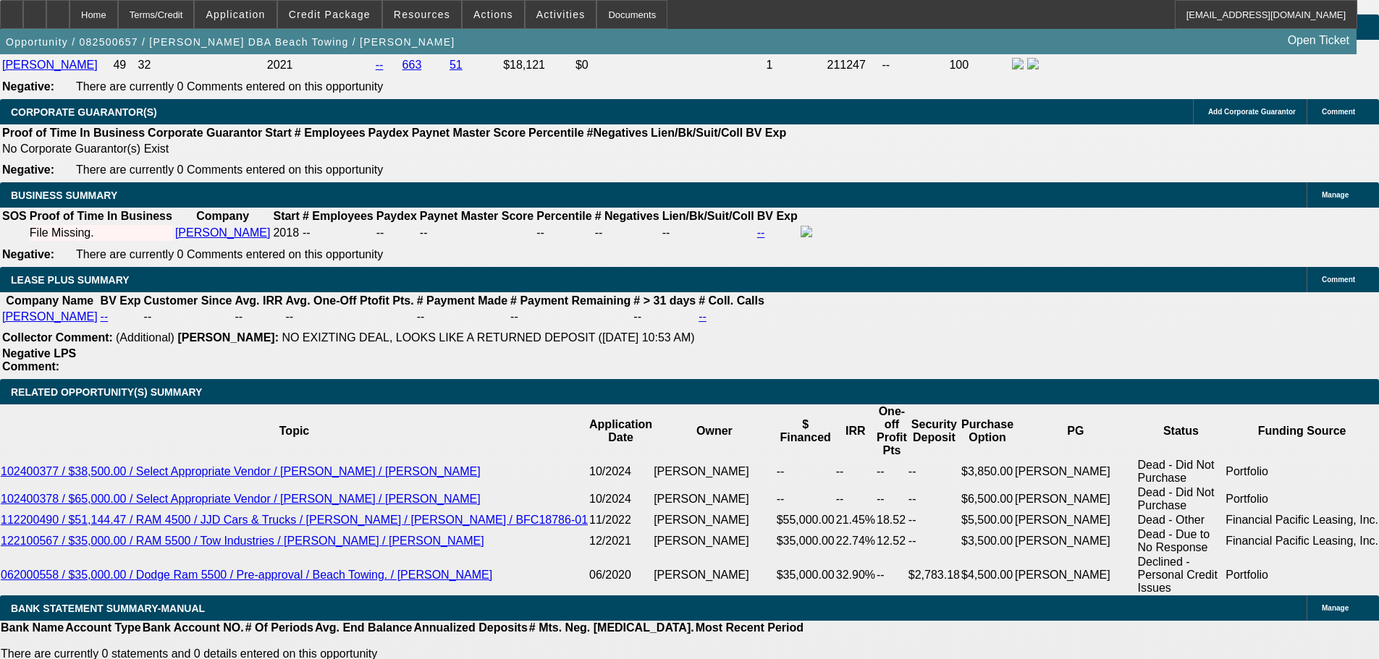
type input "$15,000.00"
type input "$1,446.42"
type input "$723.21"
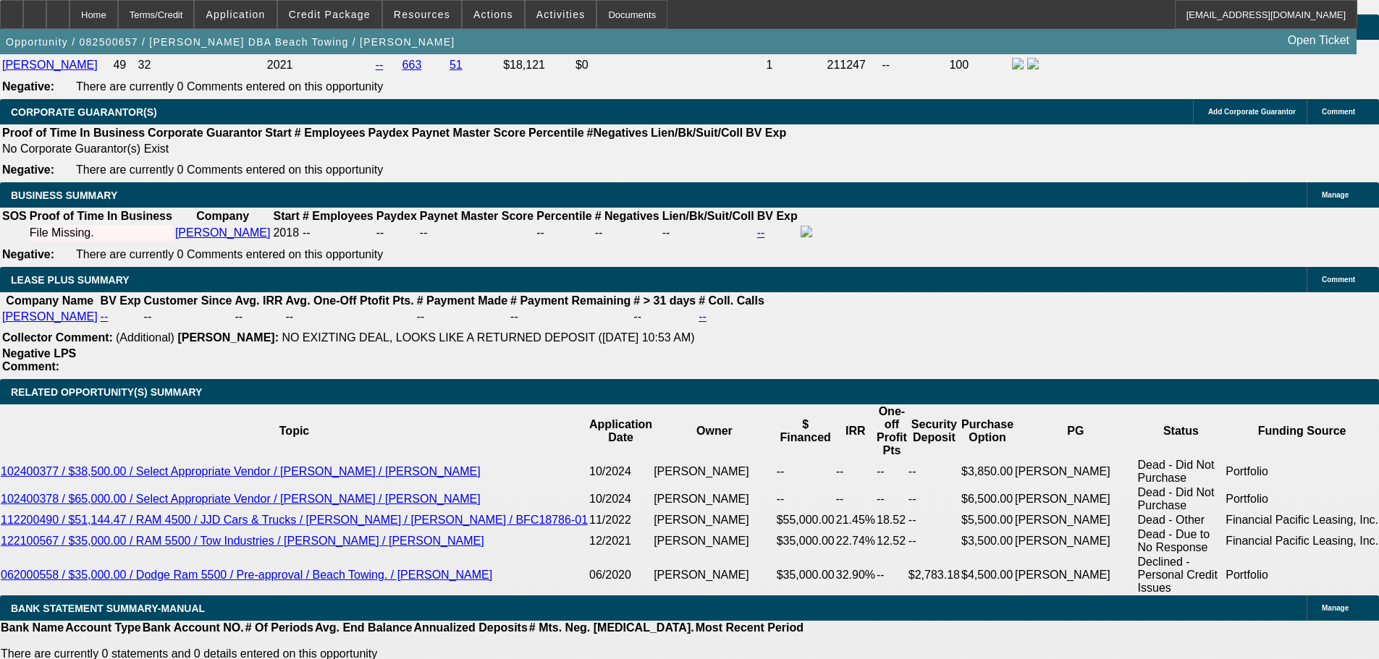
drag, startPoint x: 458, startPoint y: 301, endPoint x: 492, endPoint y: 303, distance: 33.3
type input "3"
type input "$12,301.24"
type input "$6,150.62"
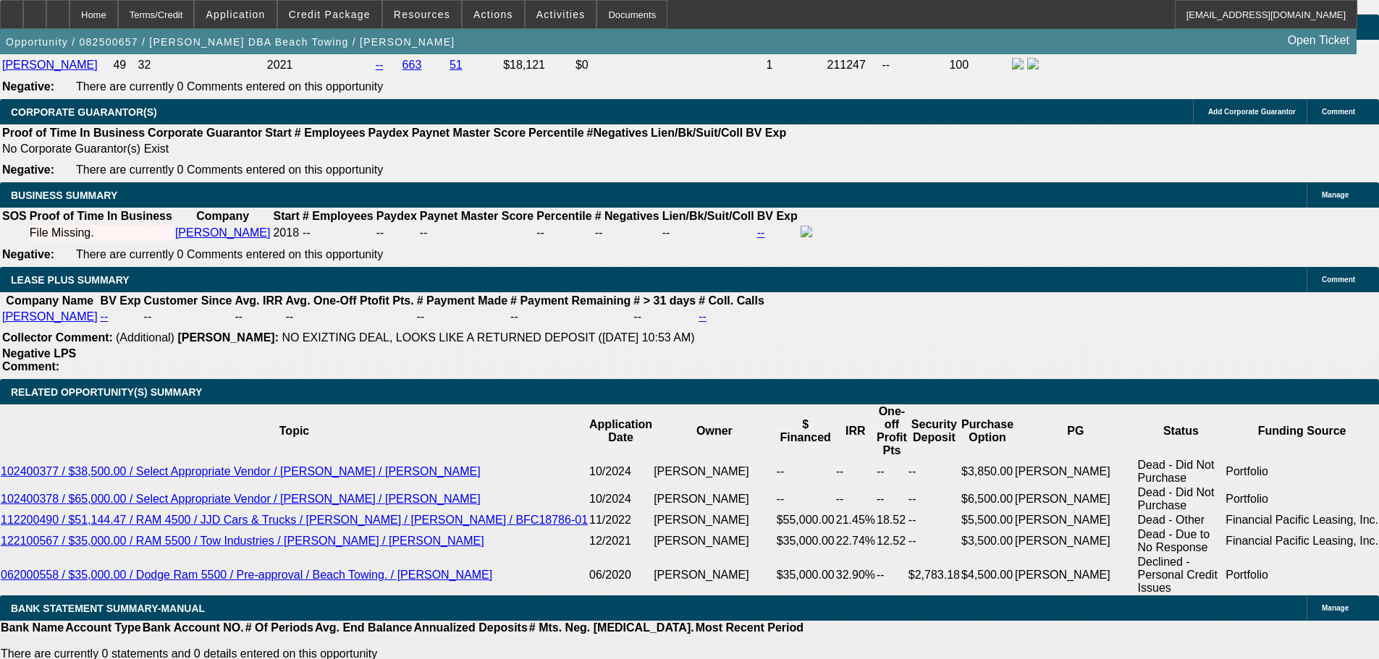
type input "36"
type input "$1,247.96"
type input "$623.98"
type input "36"
drag, startPoint x: 433, startPoint y: 190, endPoint x: 543, endPoint y: 190, distance: 110.0
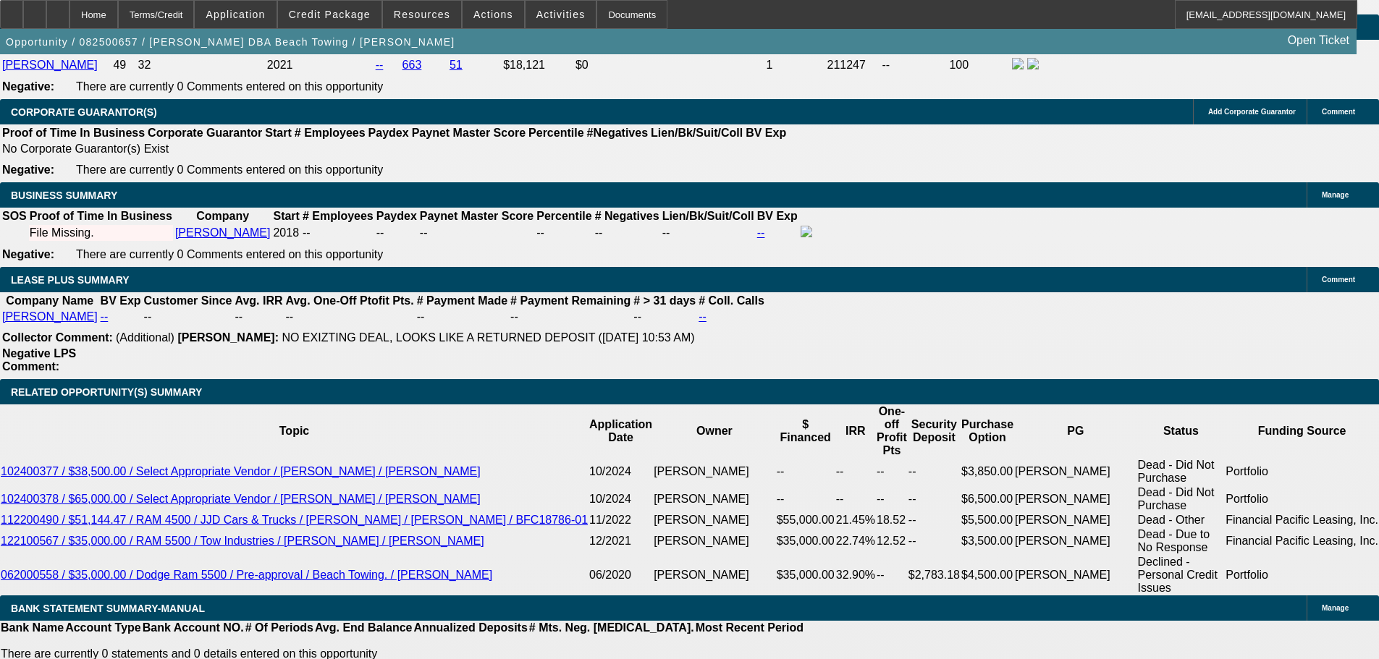
type input "$10,000.00"
type input "$1,594.60"
type input "$797.30"
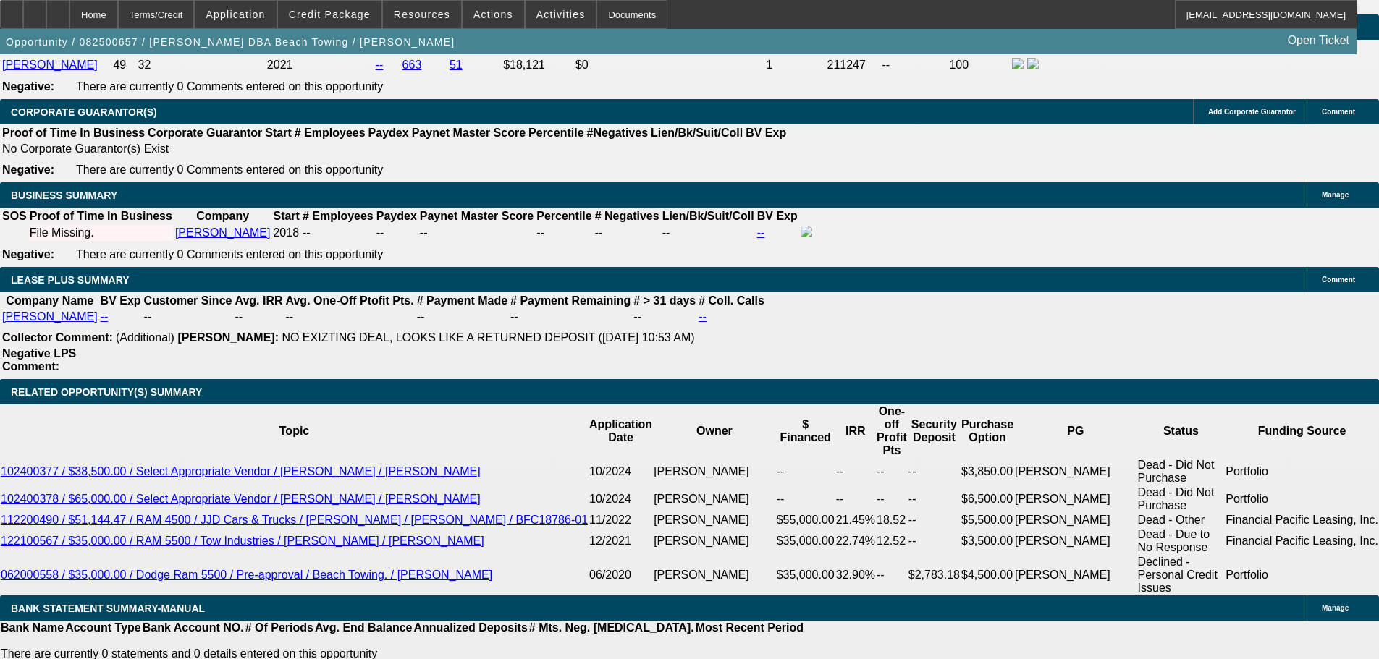
drag, startPoint x: 466, startPoint y: 307, endPoint x: 505, endPoint y: 305, distance: 39.1
type input "4"
type input "$11,861.60"
type input "$5,930.80"
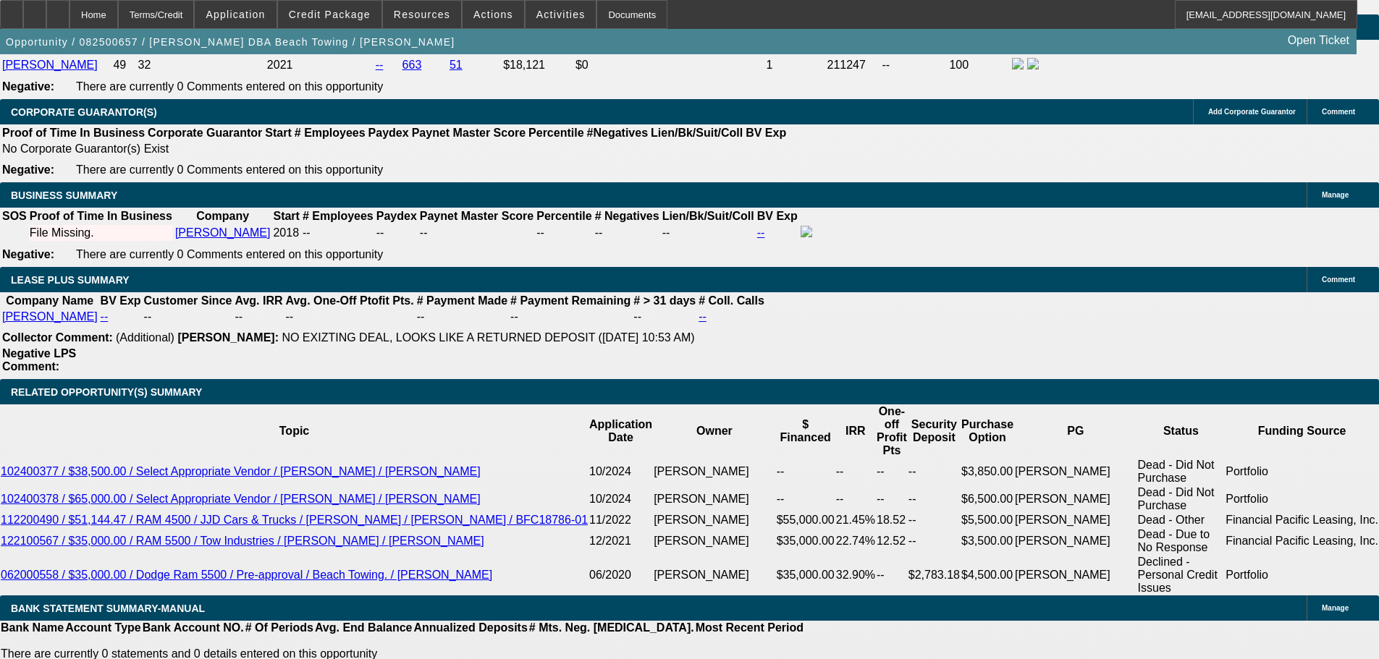
type input "42"
type input "$1,414.46"
type input "$707.23"
type input "42"
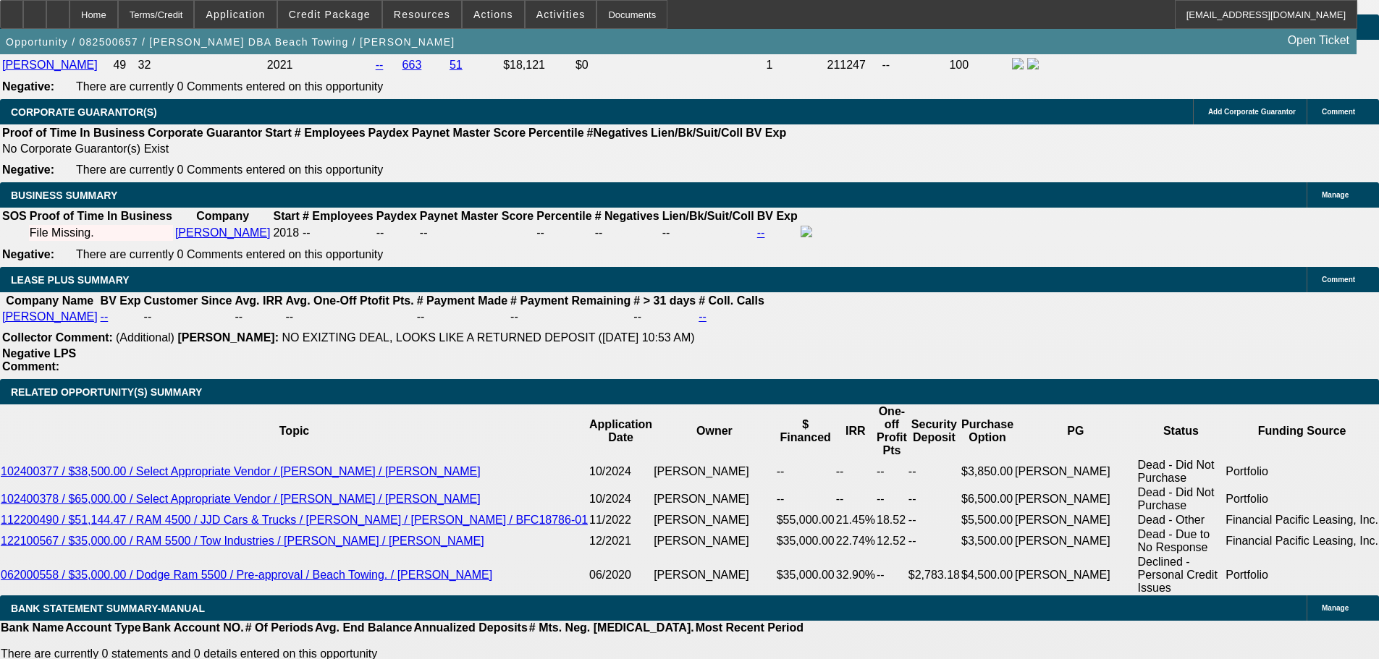
radio input "true"
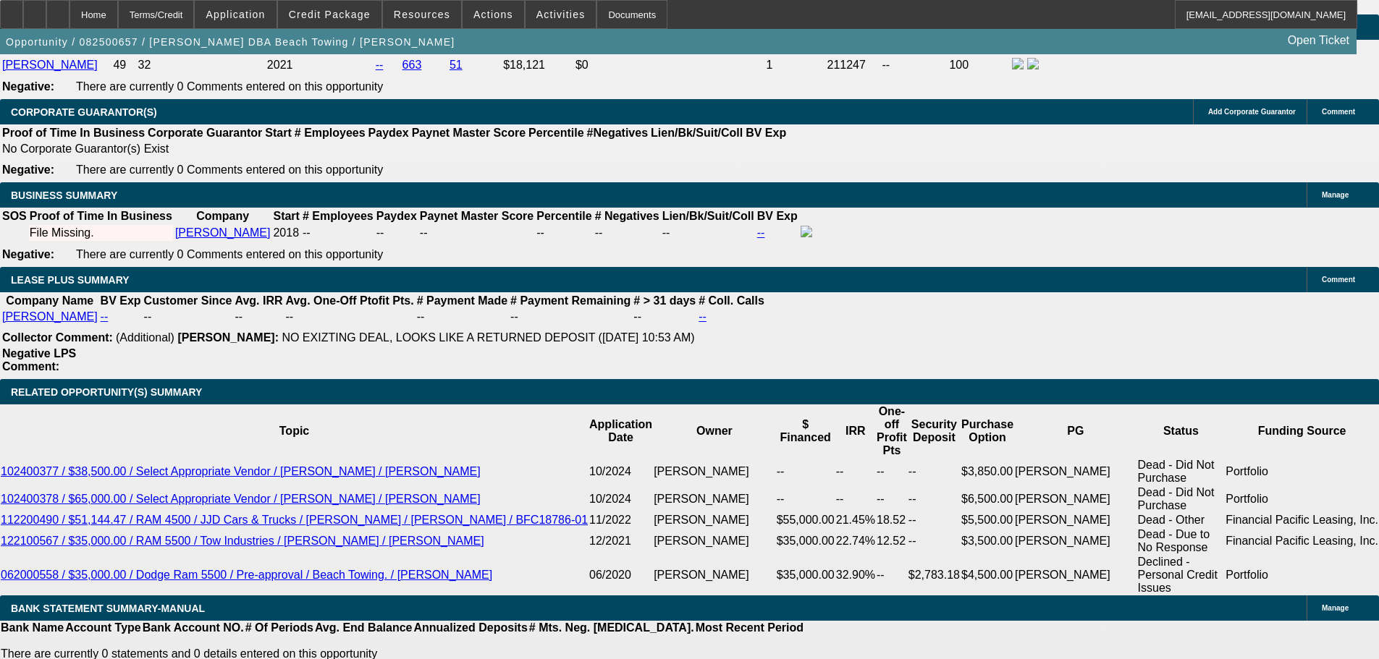
type textarea "8-26: Dan wants payments around $500--atleast under $700. I reminded him how th…"
radio input "true"
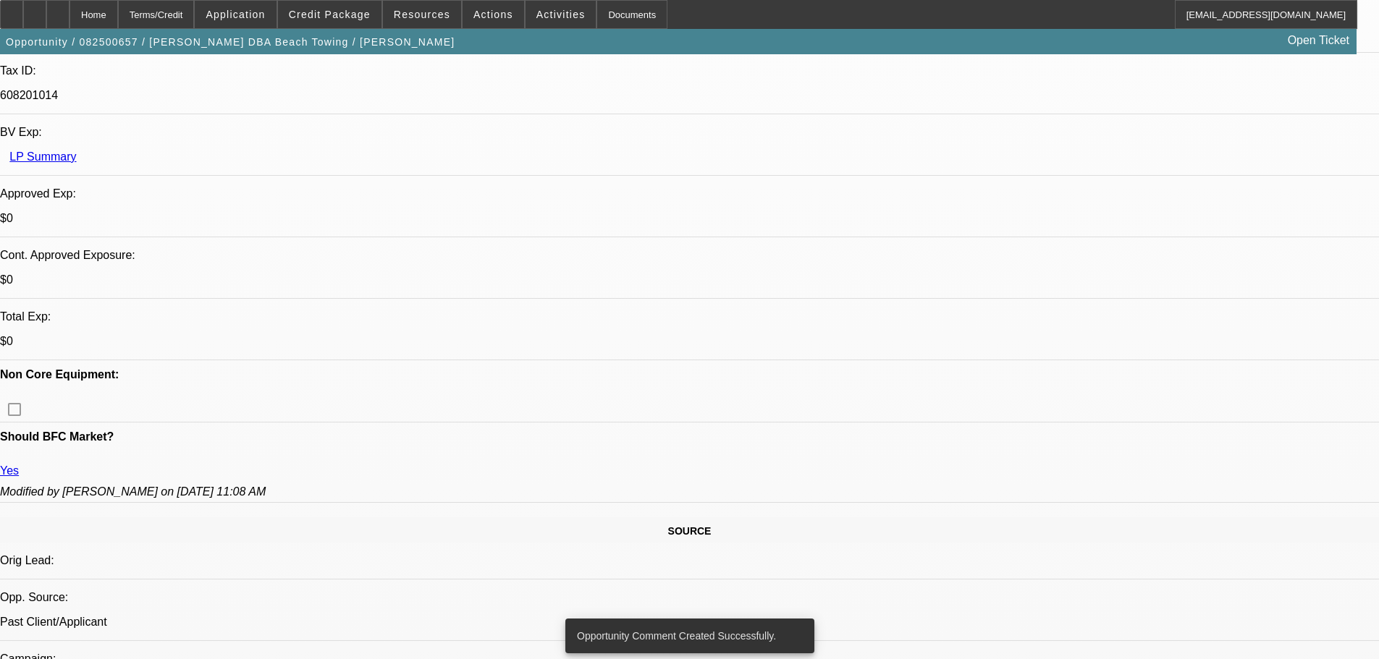
scroll to position [0, 0]
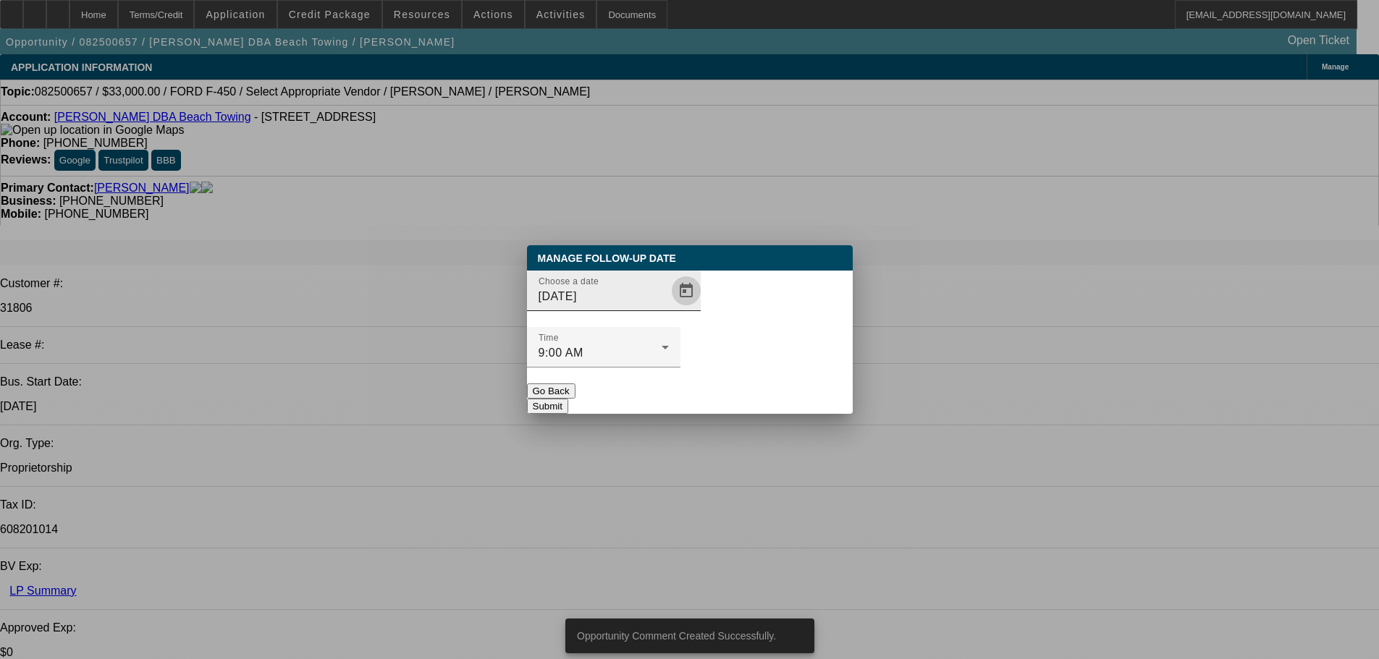
click at [669, 308] on span "Open calendar" at bounding box center [686, 291] width 35 height 35
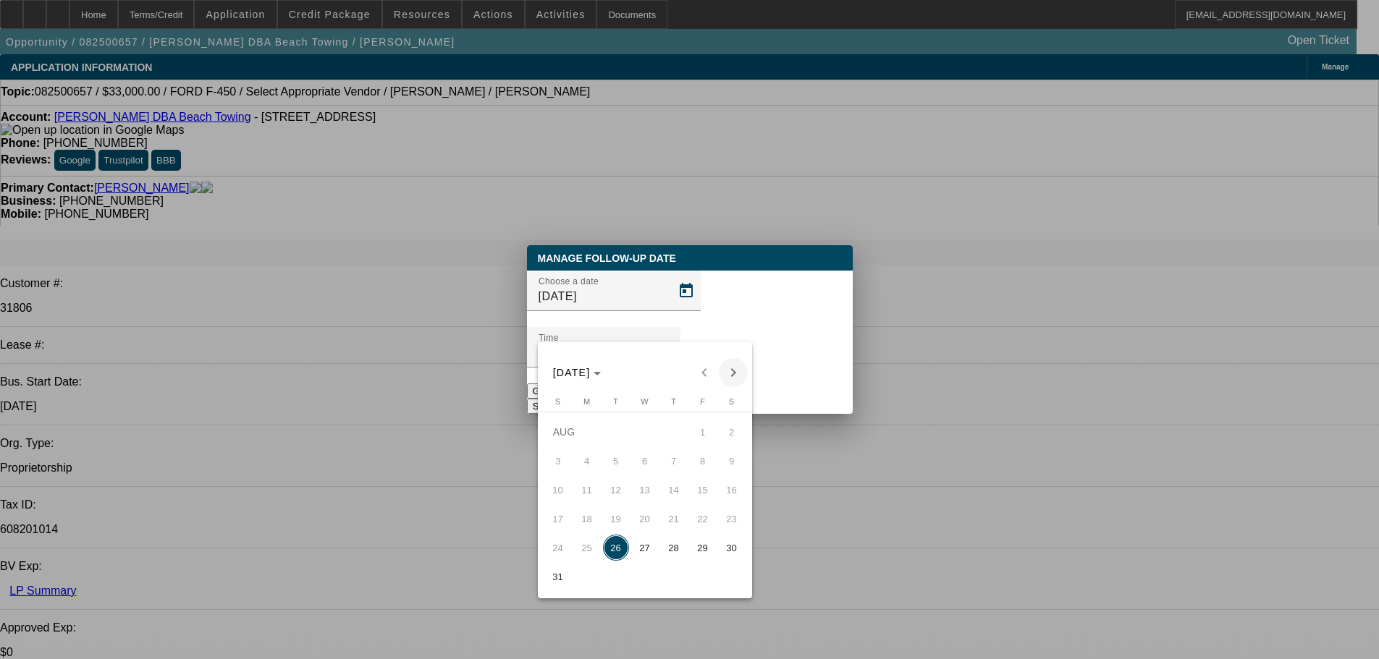
click at [735, 379] on span "Next month" at bounding box center [733, 372] width 29 height 29
click at [625, 467] on span "2" at bounding box center [616, 461] width 26 height 26
type input "9/2/2025"
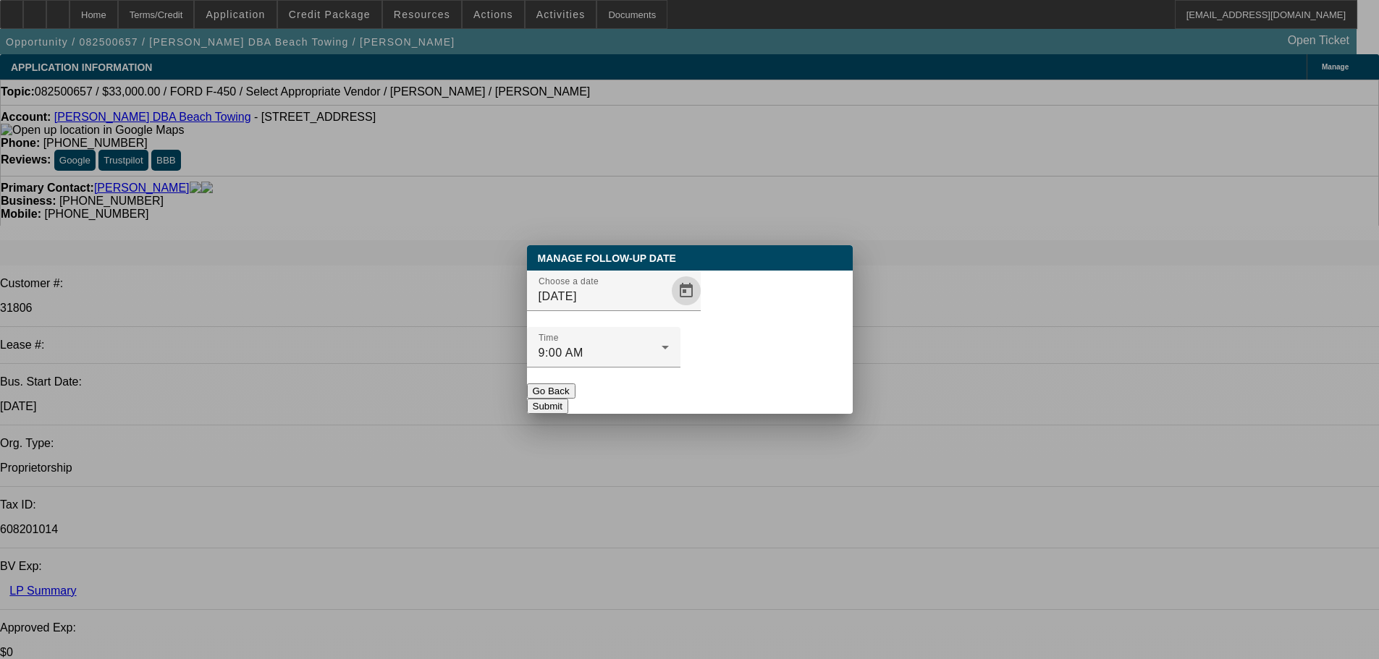
click at [568, 399] on button "Submit" at bounding box center [547, 406] width 41 height 15
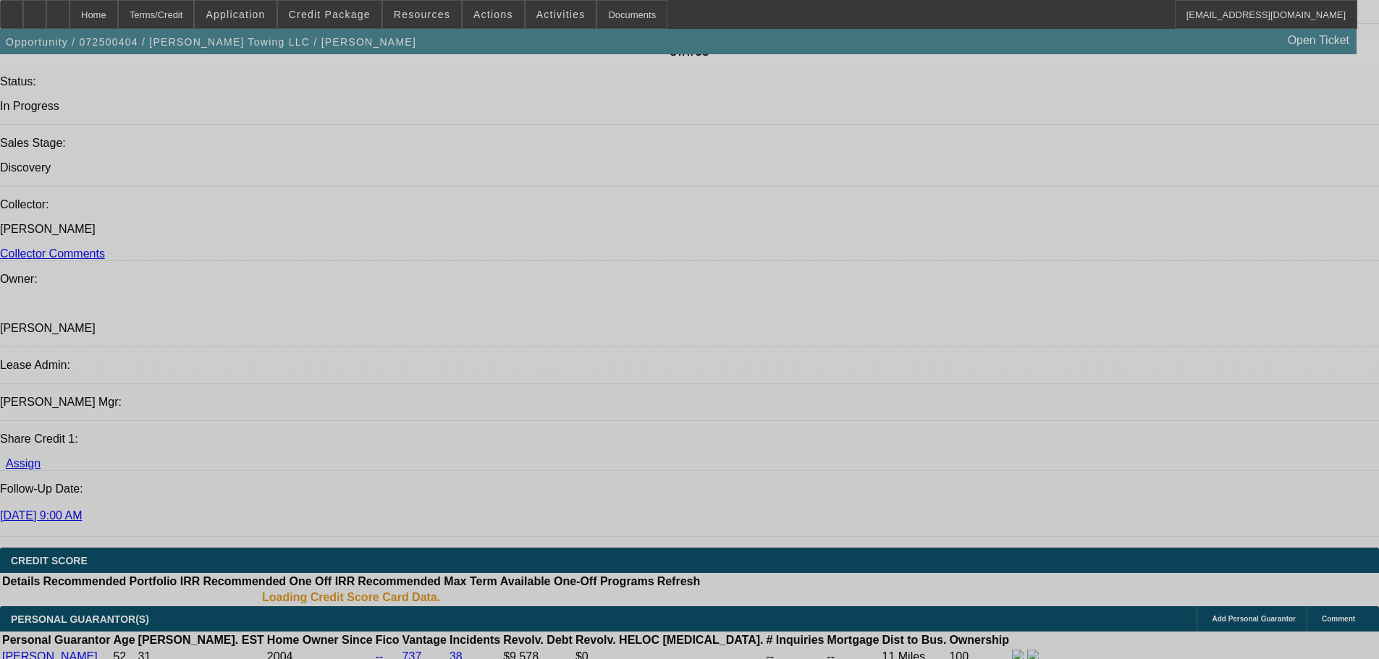
select select "0"
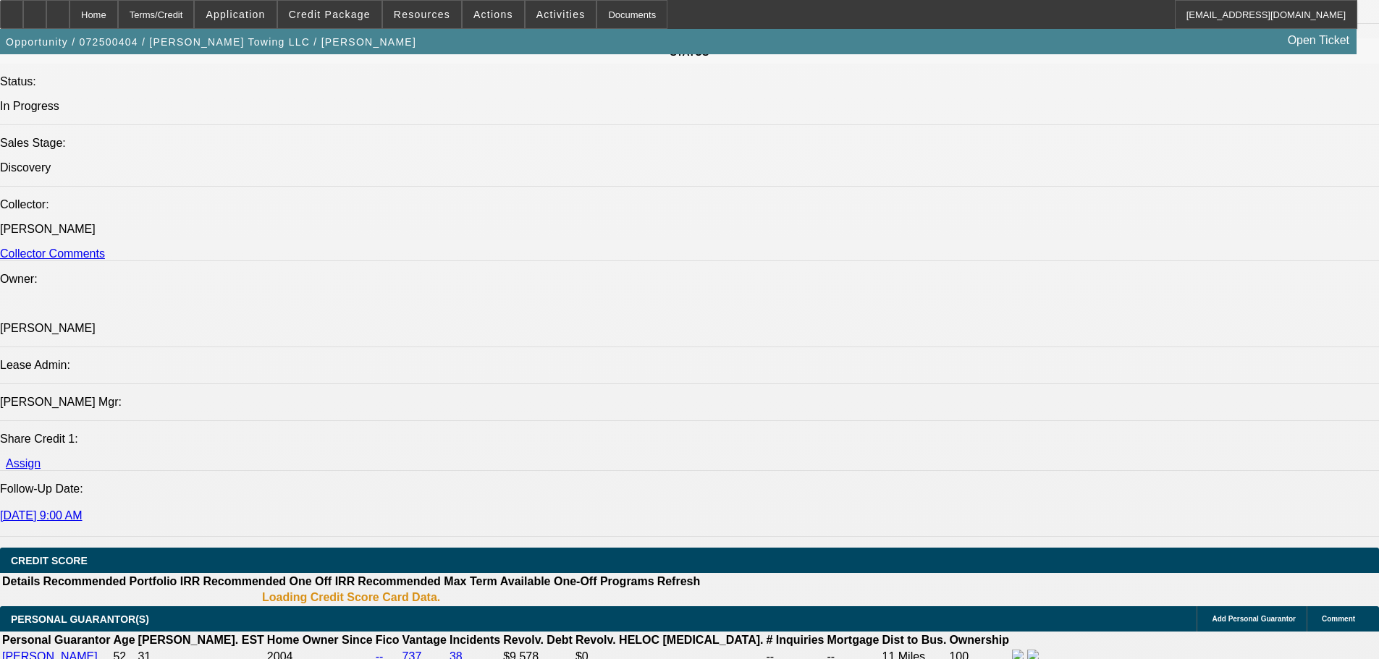
select select "2"
select select "0.1"
select select "4"
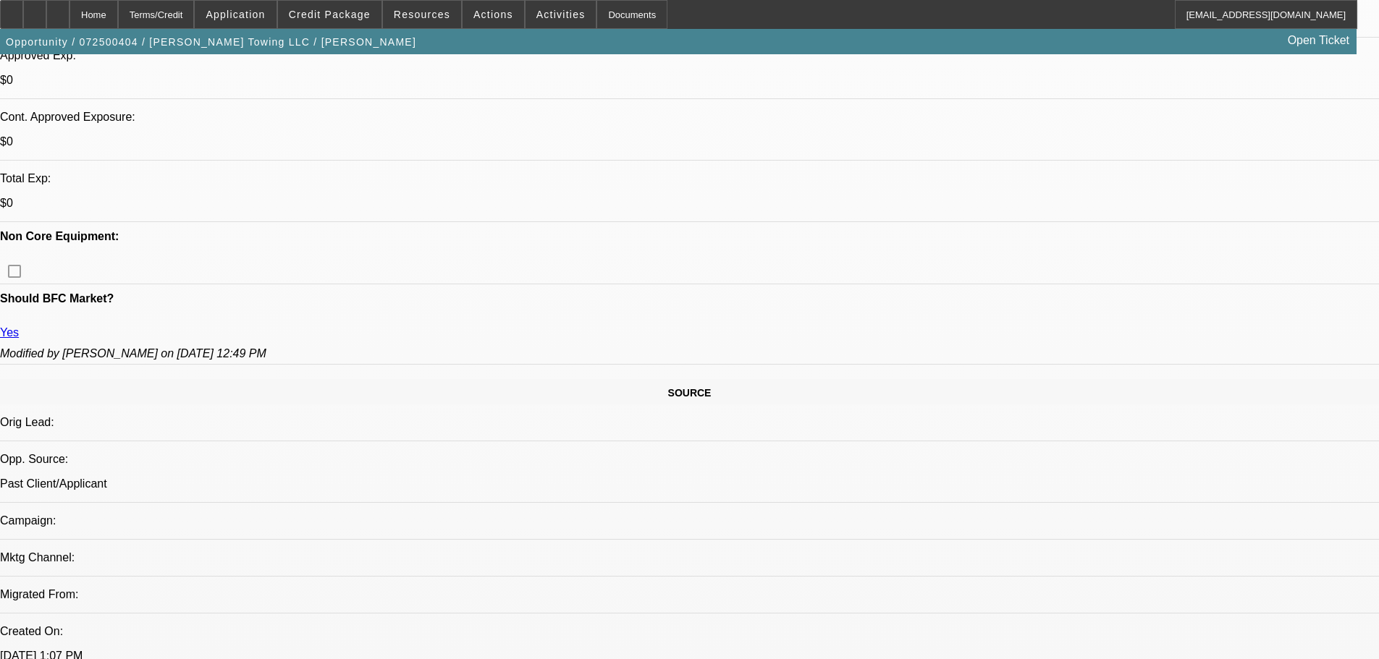
scroll to position [704, 0]
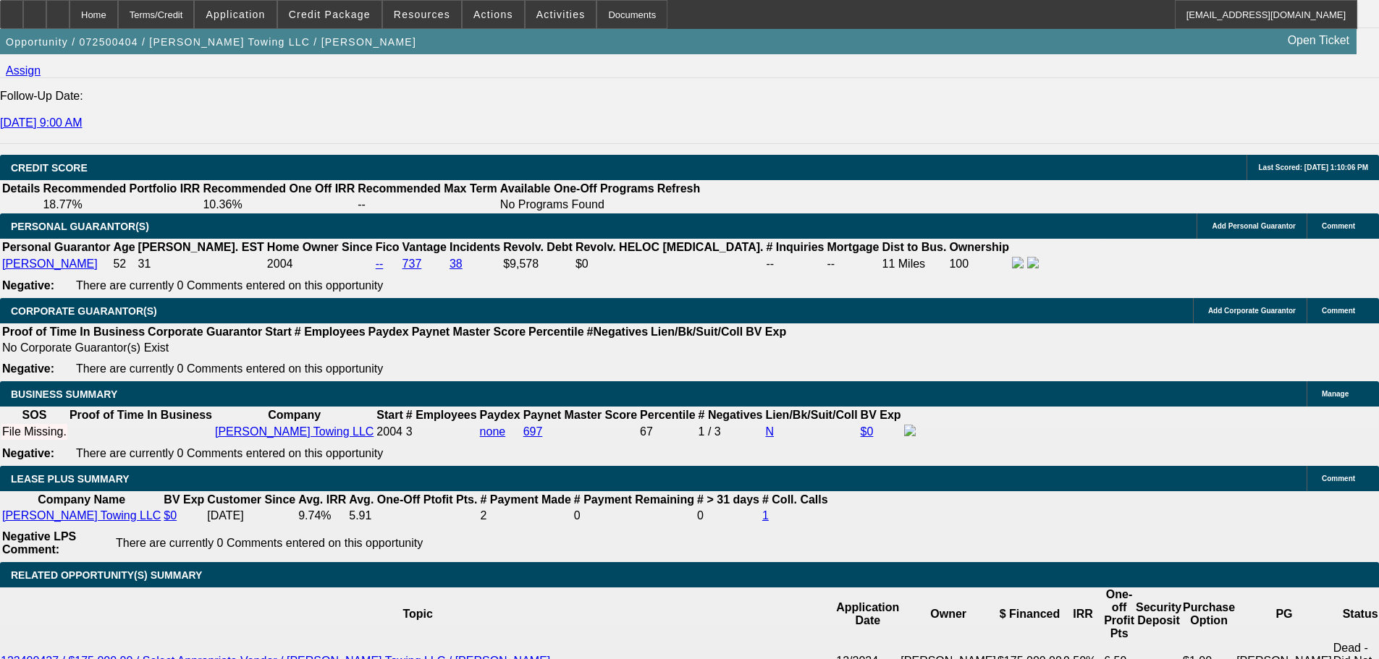
scroll to position [1934, 0]
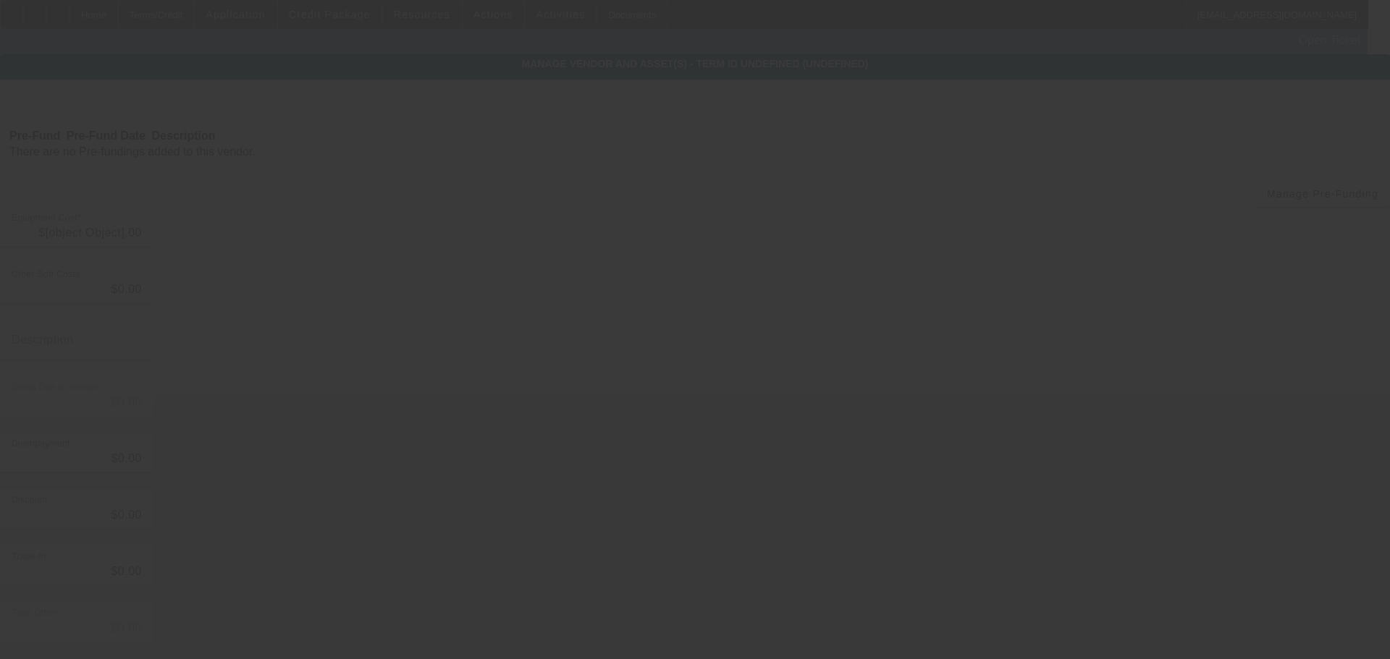
type input "$64,000.00"
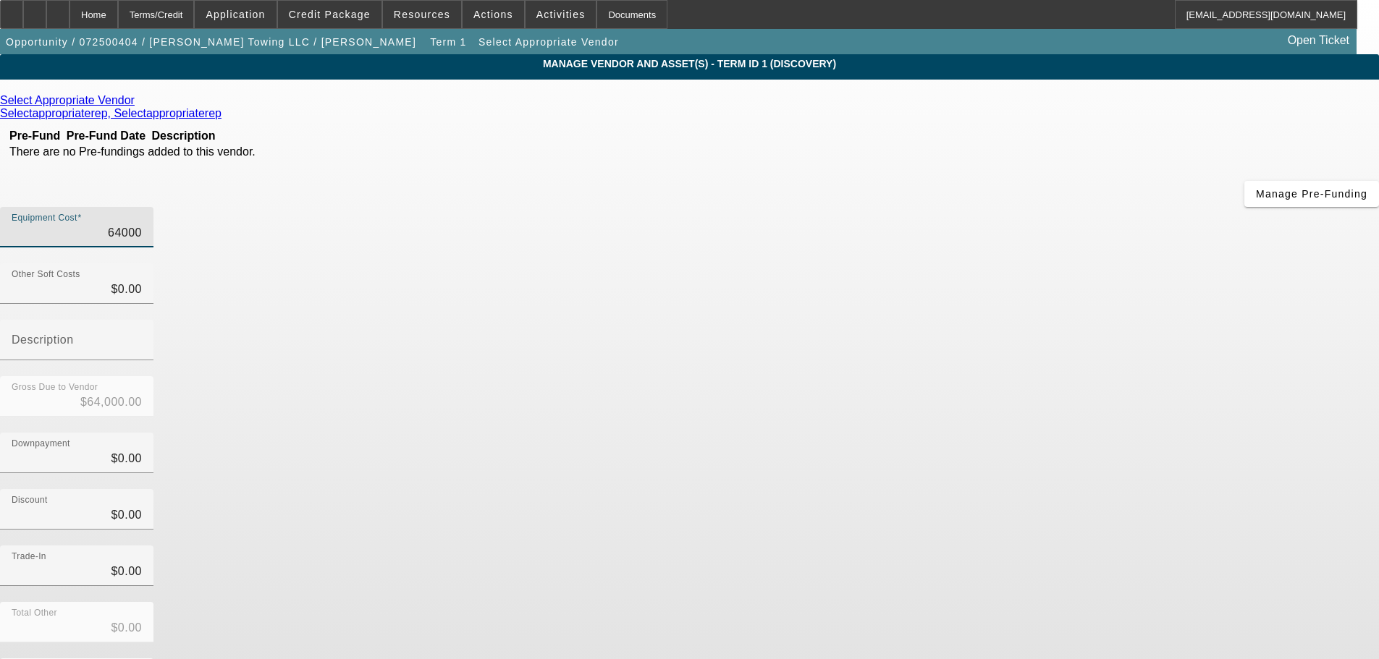
drag, startPoint x: 826, startPoint y: 126, endPoint x: 924, endPoint y: 135, distance: 98.9
click at [924, 207] on div "Equipment Cost 64000" at bounding box center [689, 235] width 1379 height 56
type input "3"
type input "$3.00"
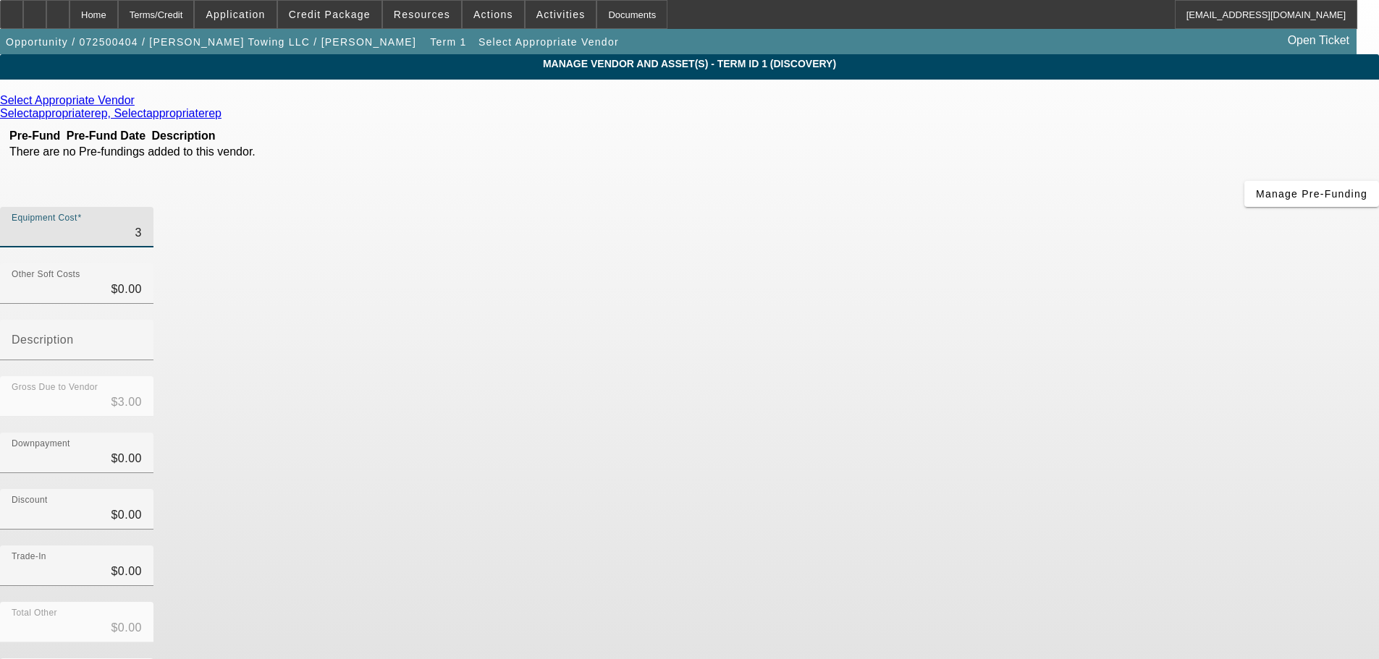
type input "35"
type input "$35.00"
type input "350"
type input "$350.00"
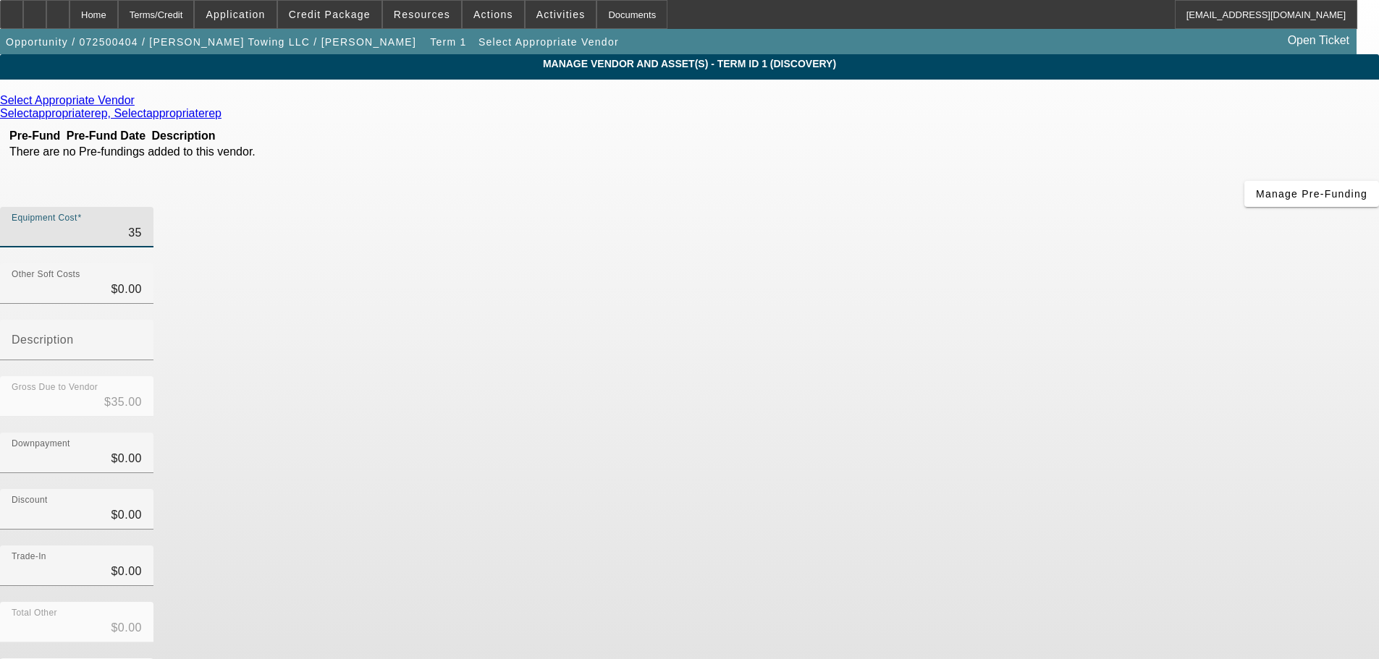
type input "$350.00"
type input "3500"
type input "$3,500.00"
type input "35000"
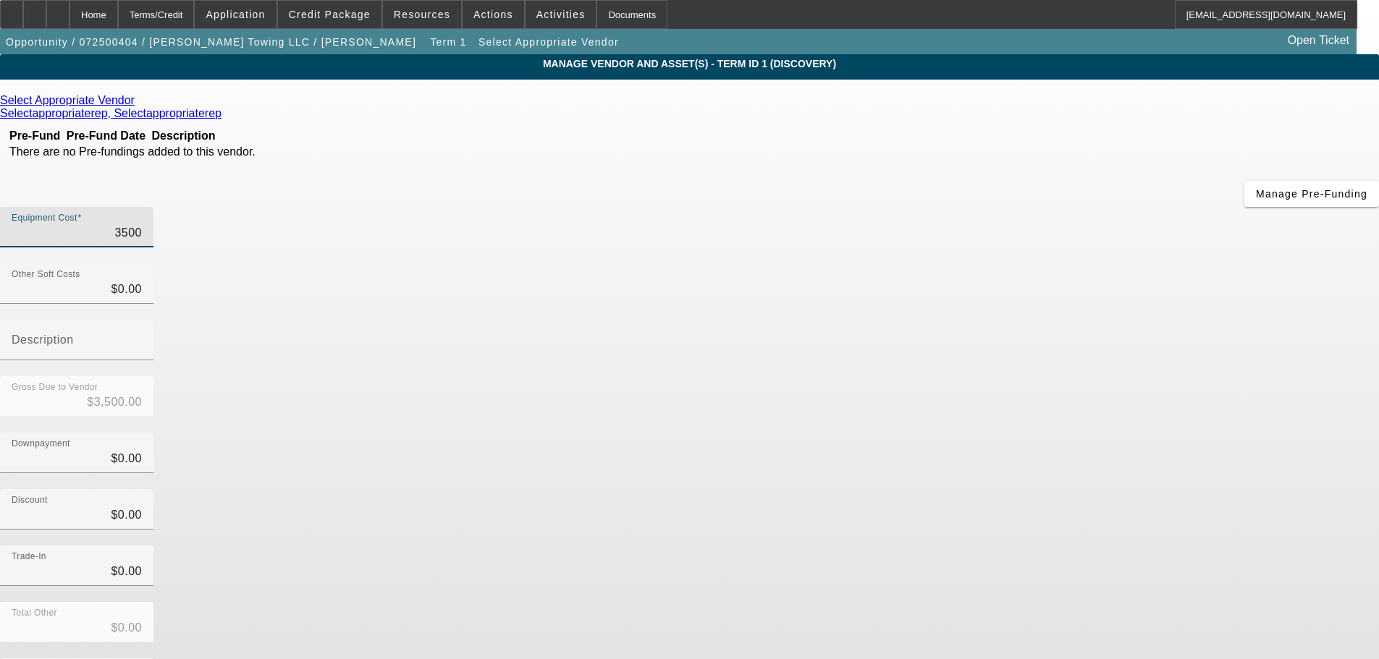
type input "$35,000.00"
click at [974, 546] on div "Trade-In $0.00" at bounding box center [689, 574] width 1379 height 56
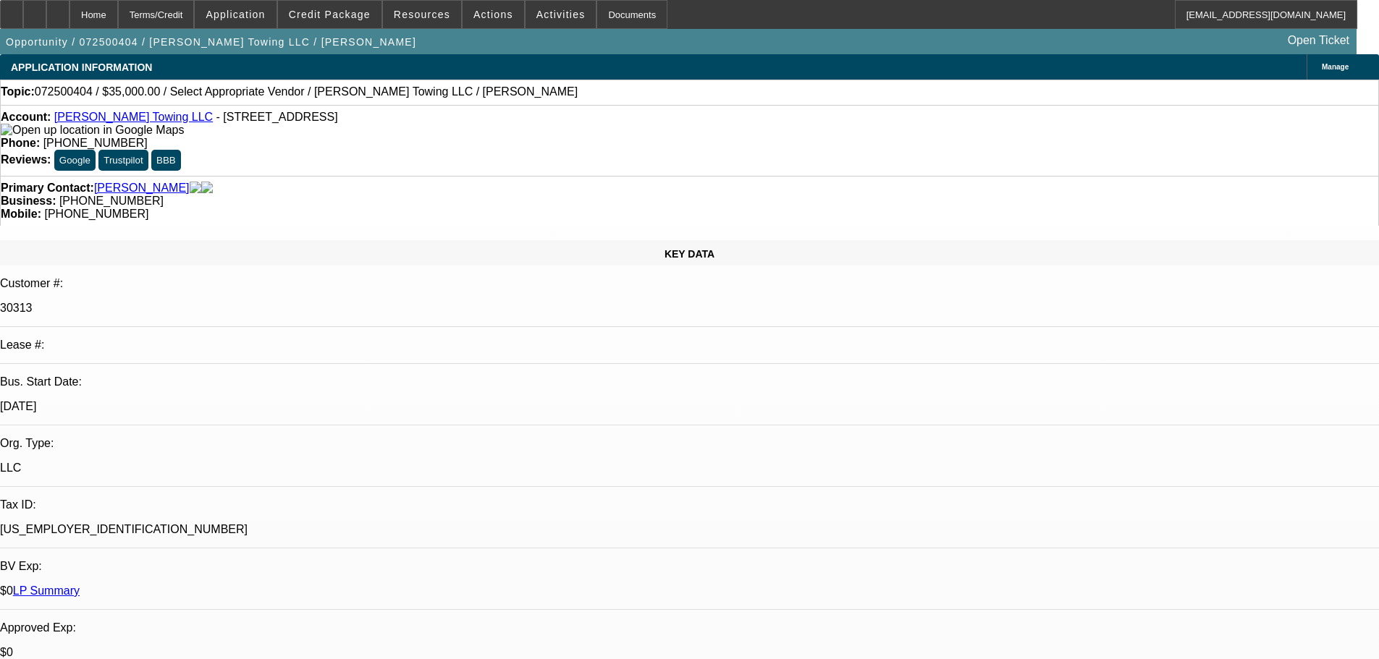
select select "0"
select select "2"
select select "0.1"
select select "4"
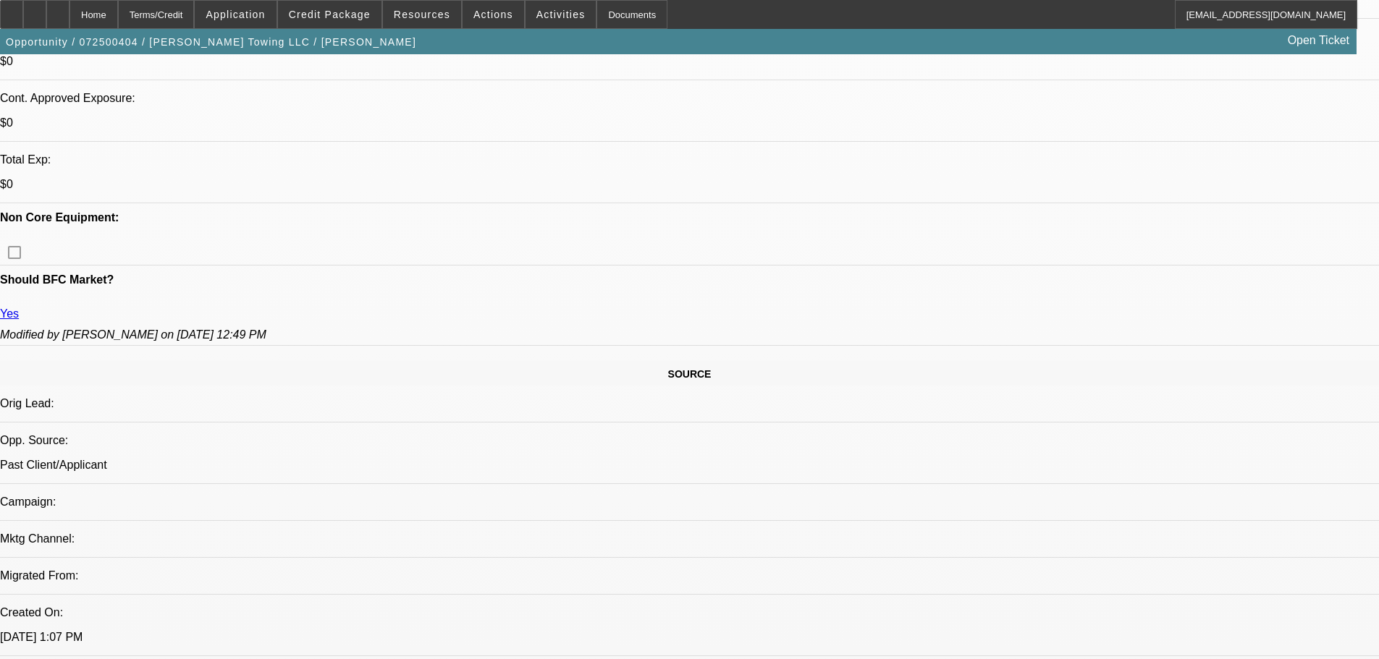
scroll to position [579, 0]
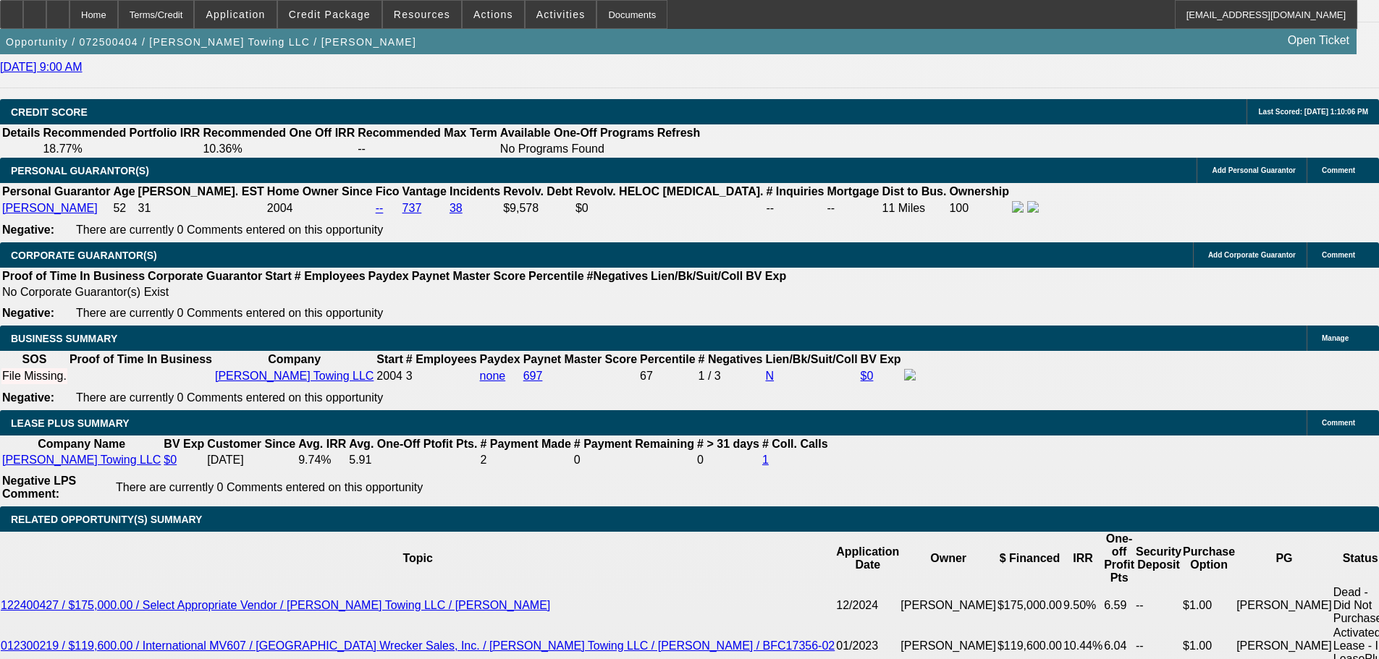
scroll to position [2027, 0]
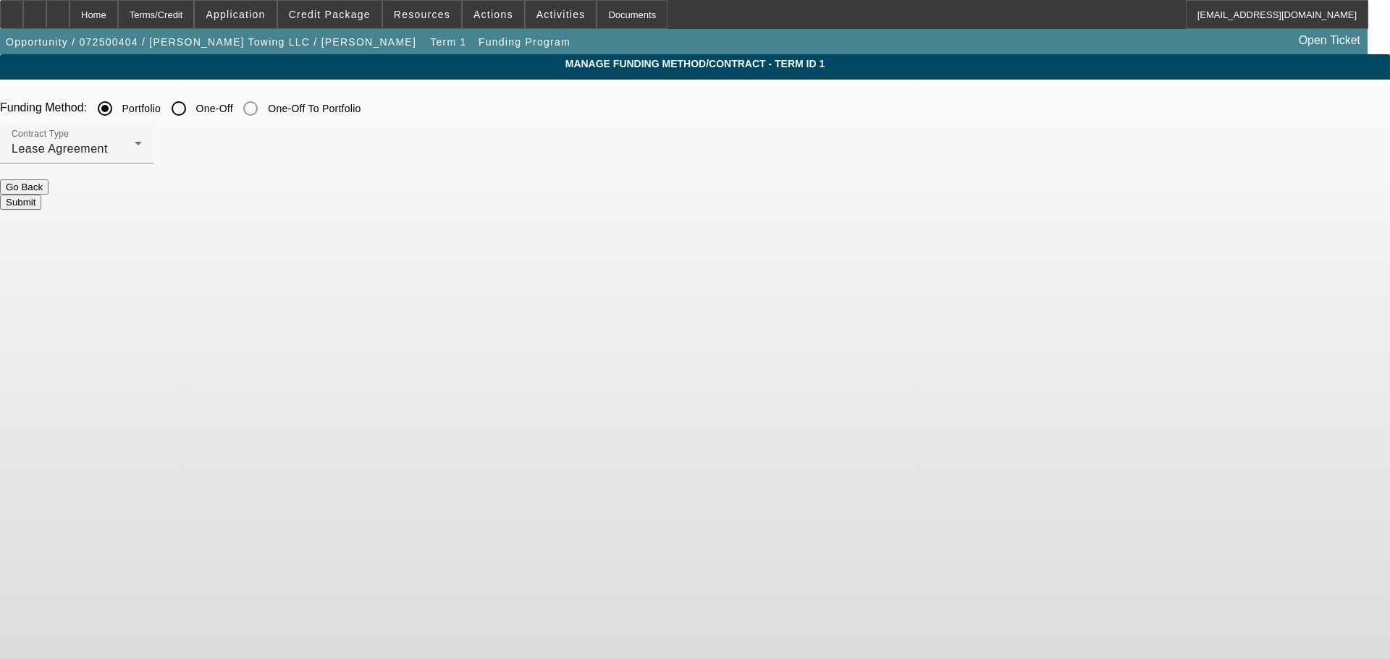
click at [193, 107] on input "One-Off" at bounding box center [178, 108] width 29 height 29
radio input "true"
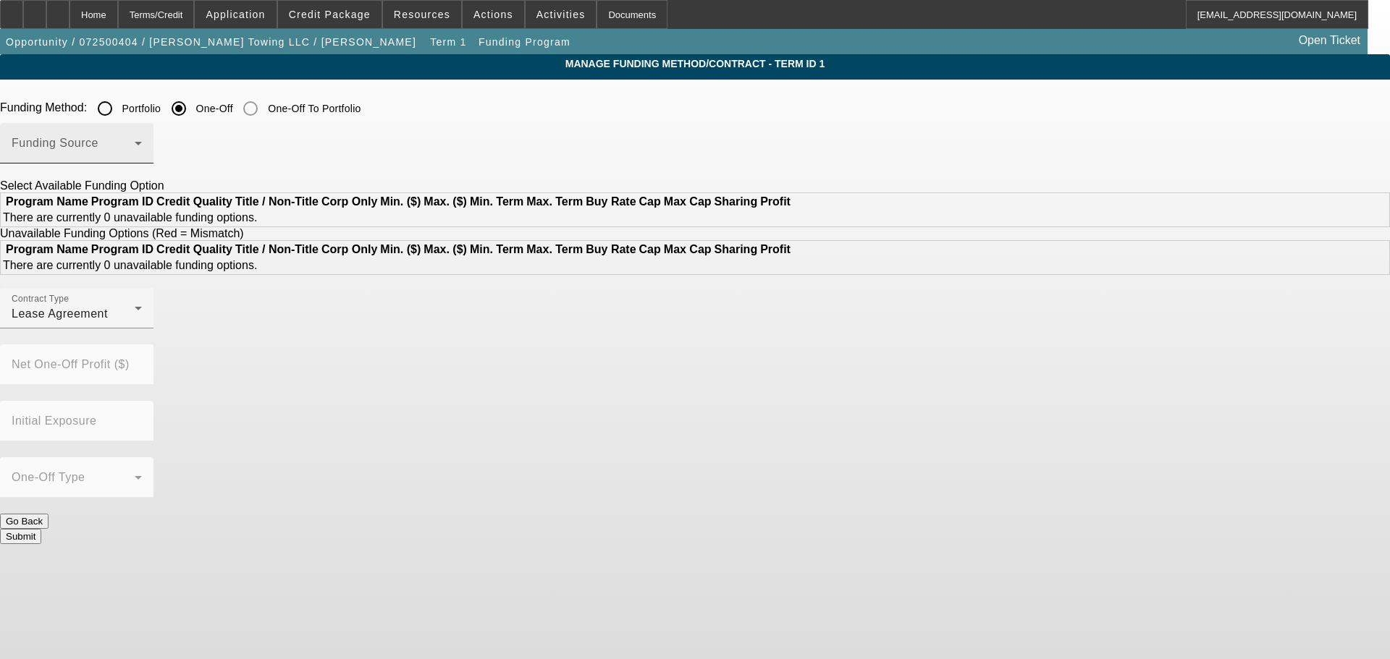
click at [142, 141] on mat-select at bounding box center [77, 148] width 130 height 17
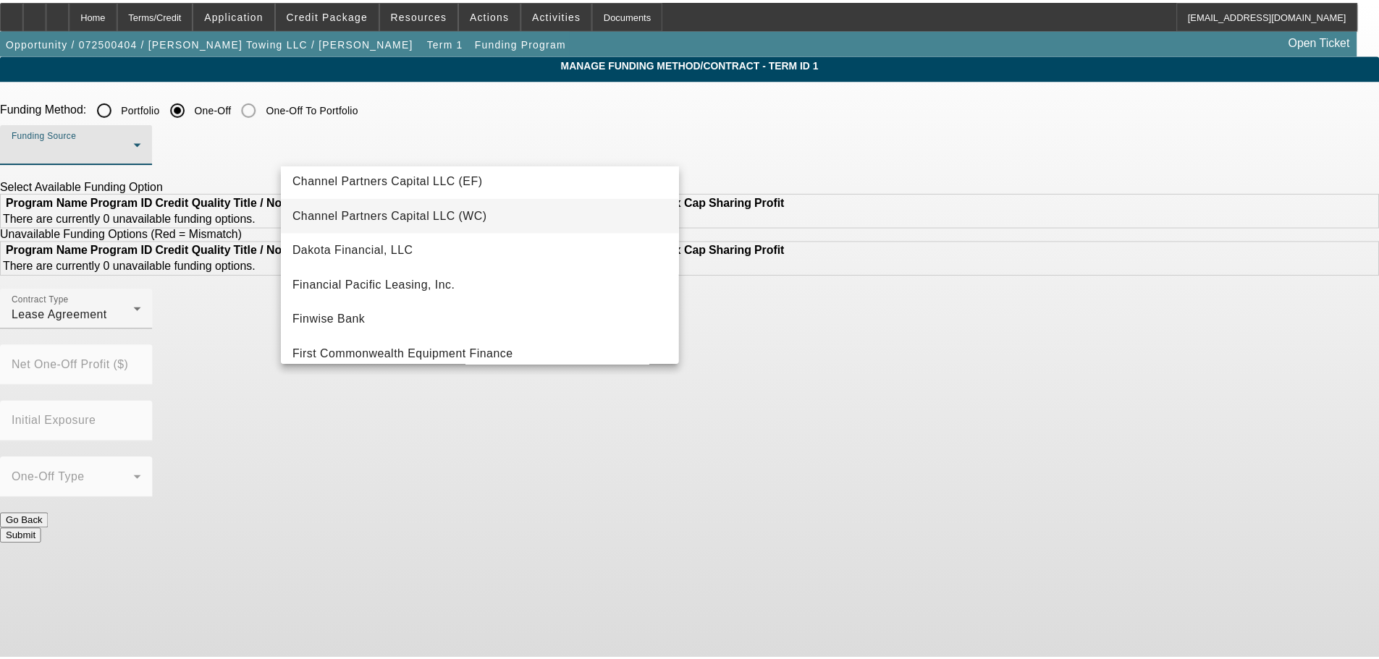
scroll to position [290, 0]
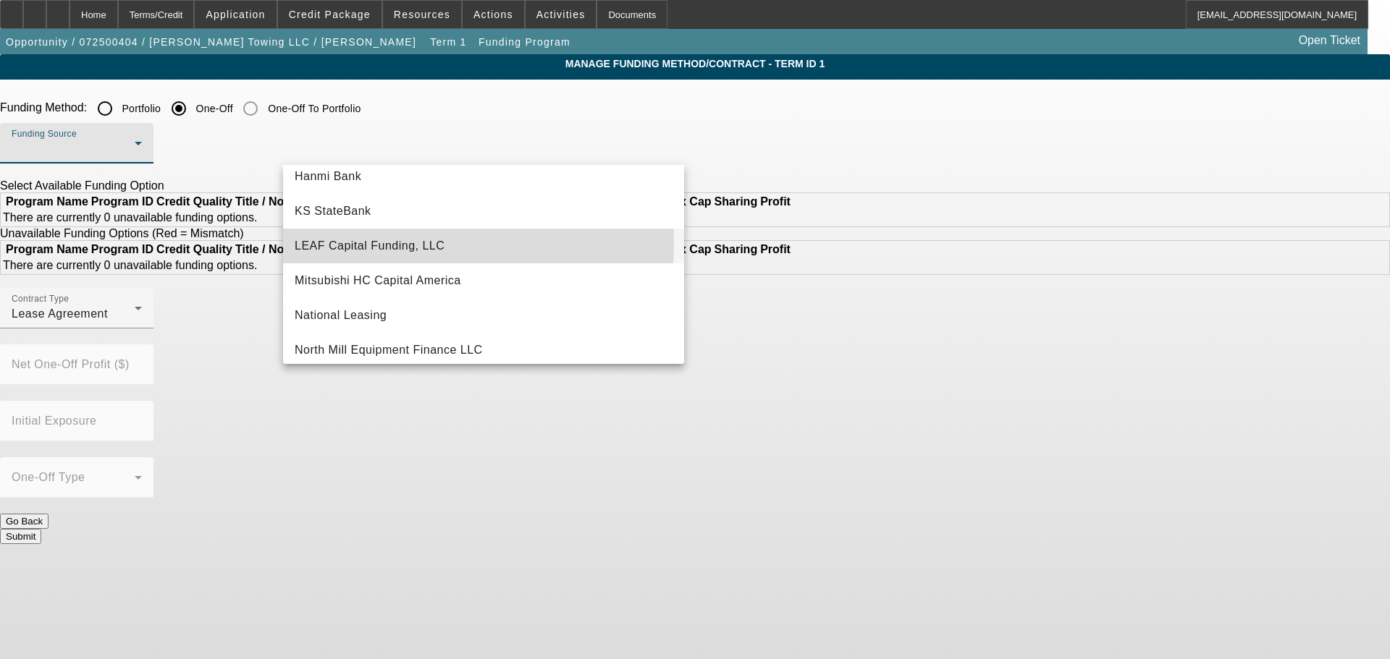
click at [379, 244] on span "LEAF Capital Funding, LLC" at bounding box center [370, 245] width 150 height 17
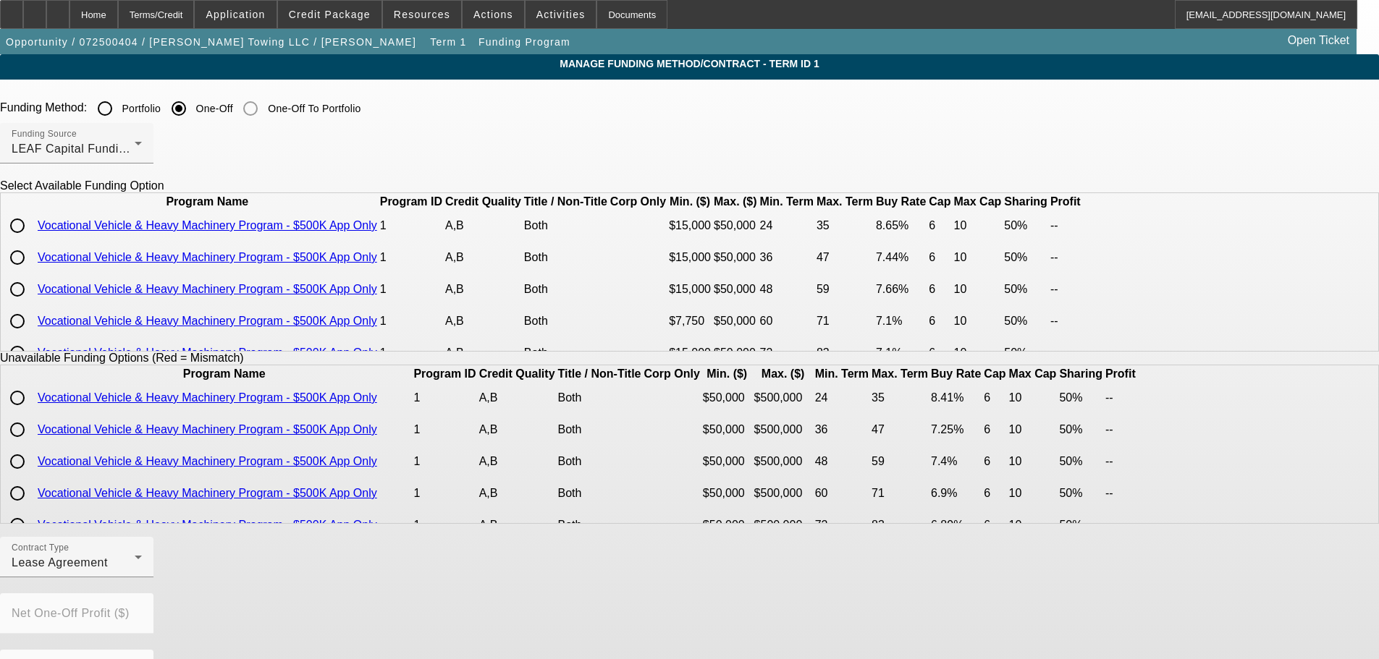
click at [32, 240] on input "radio" at bounding box center [17, 225] width 29 height 29
radio input "true"
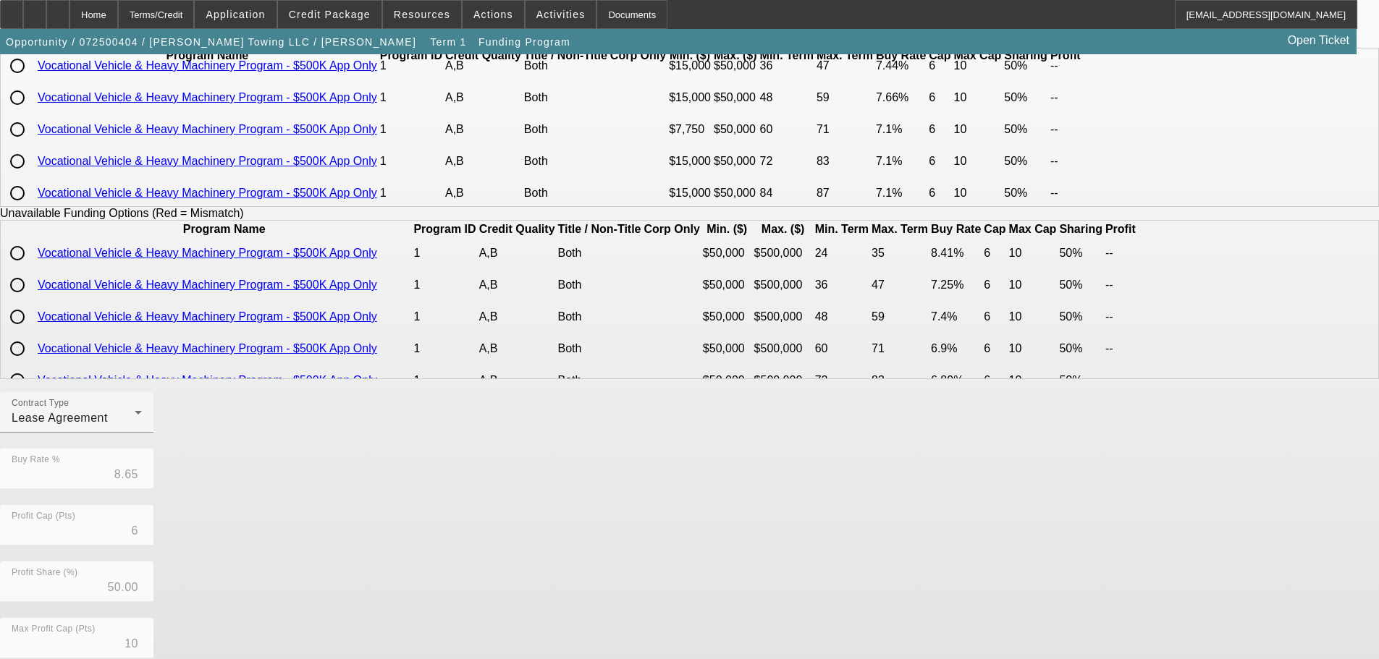
scroll to position [72, 0]
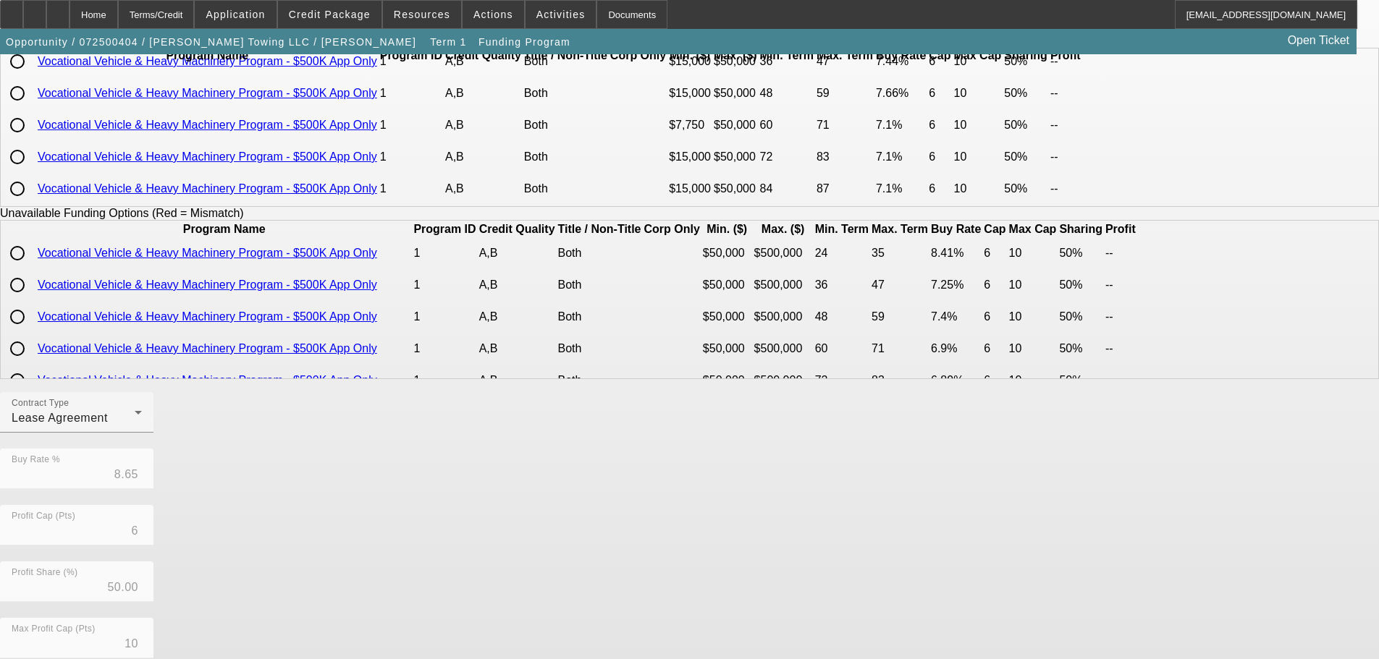
click at [32, 140] on input "radio" at bounding box center [17, 125] width 29 height 29
radio input "true"
type input "7.10"
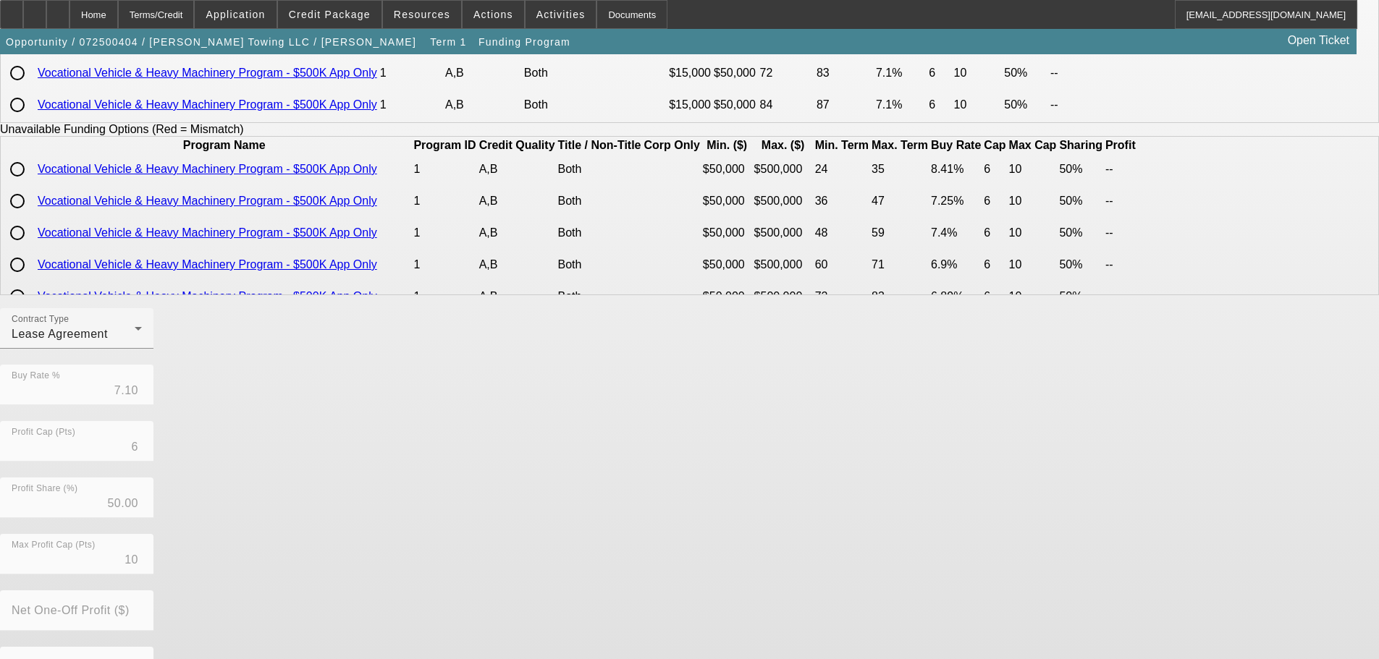
scroll to position [329, 0]
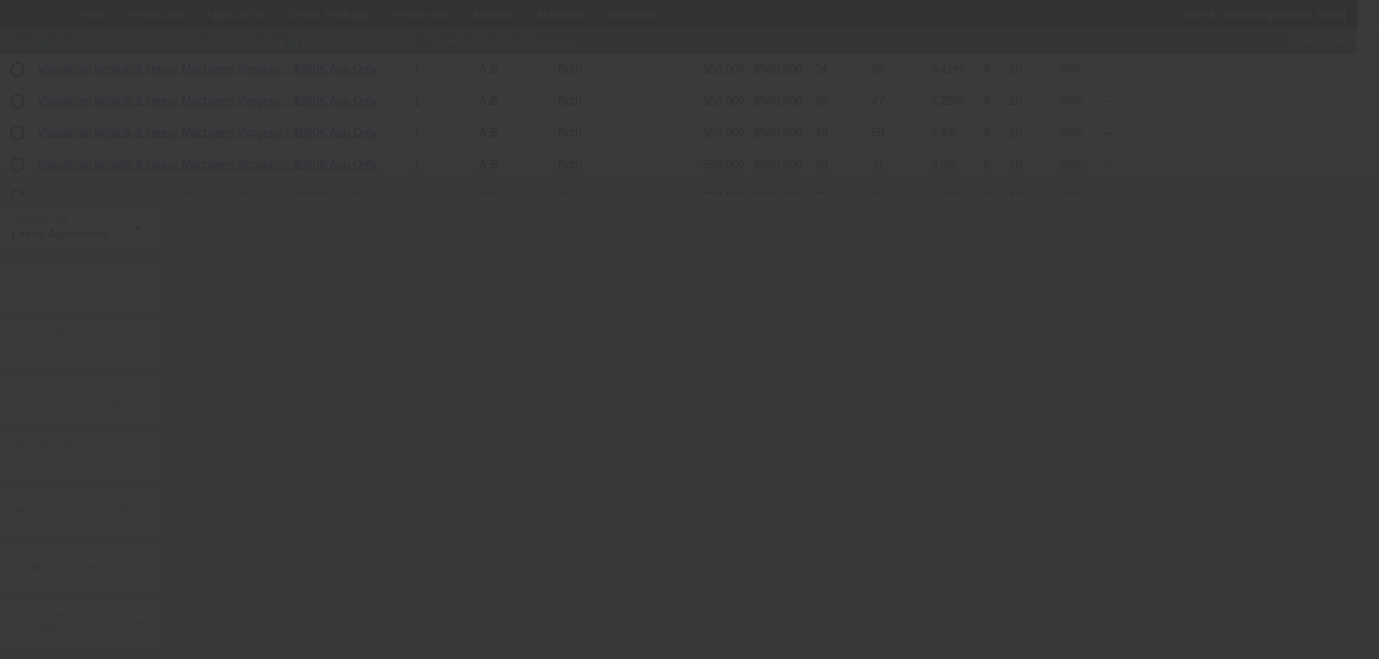
radio input "true"
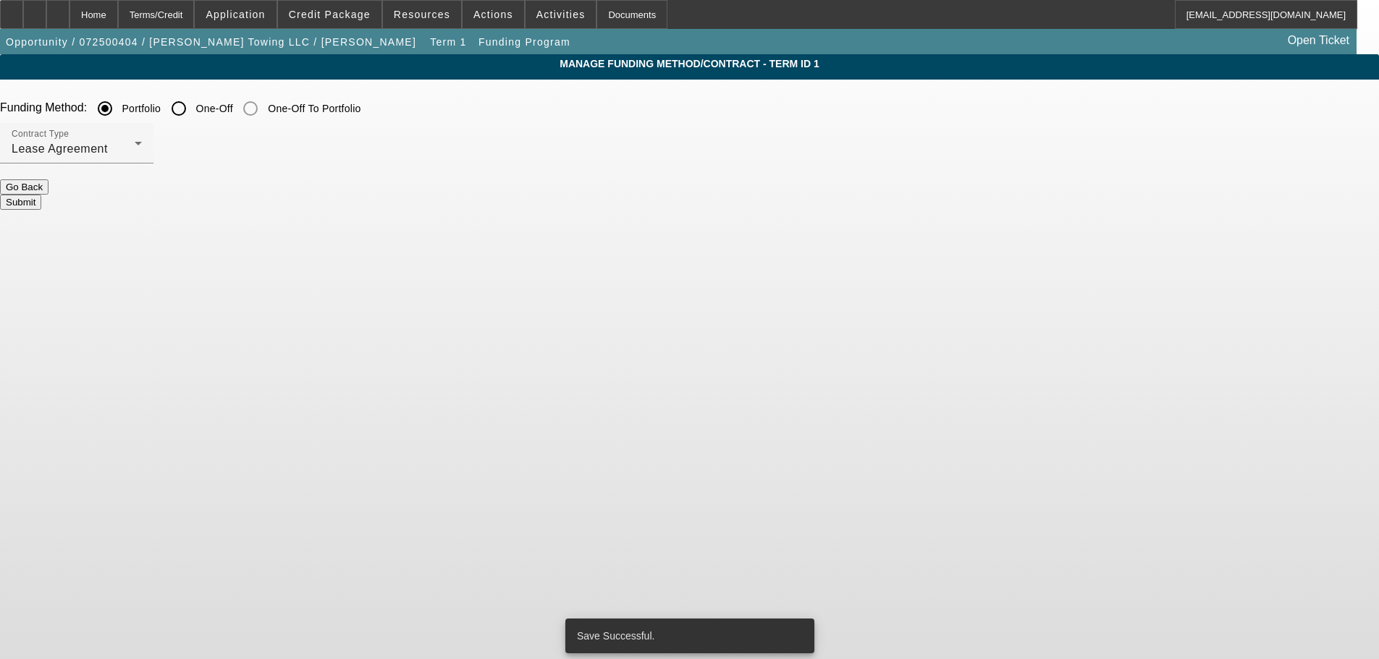
scroll to position [0, 0]
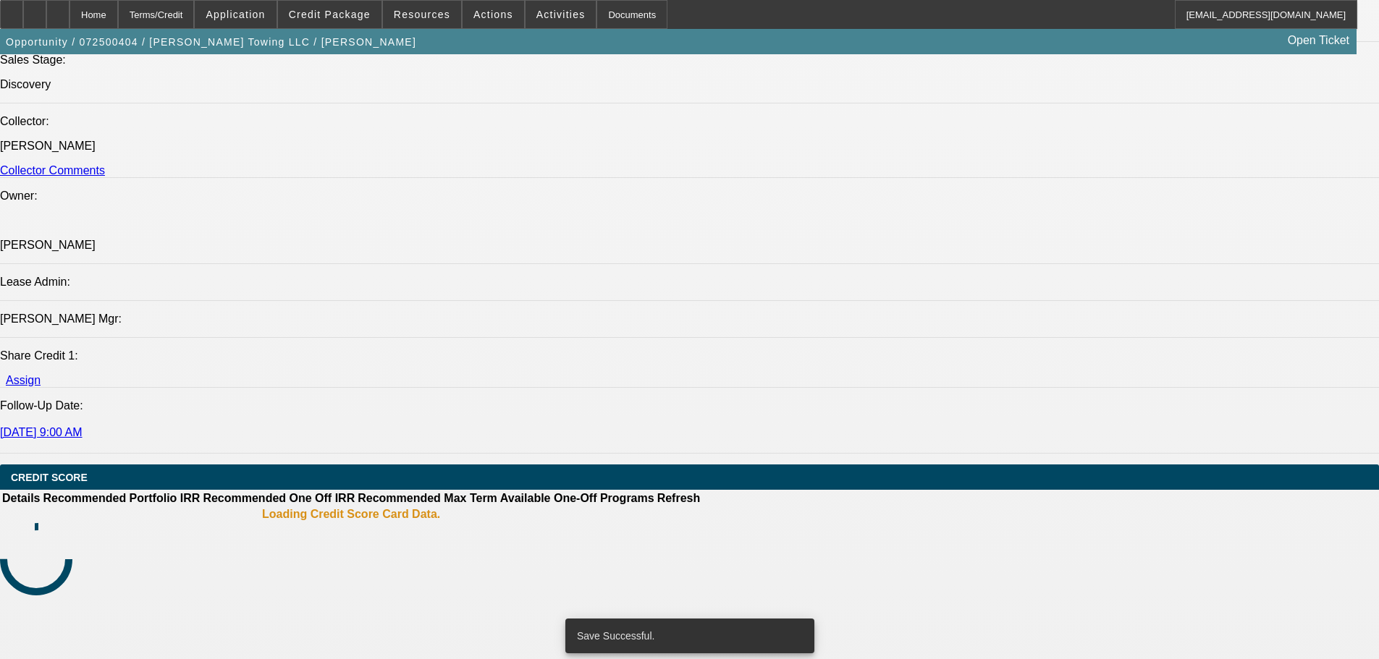
select select "0"
select select "2"
select select "0.1"
select select "4"
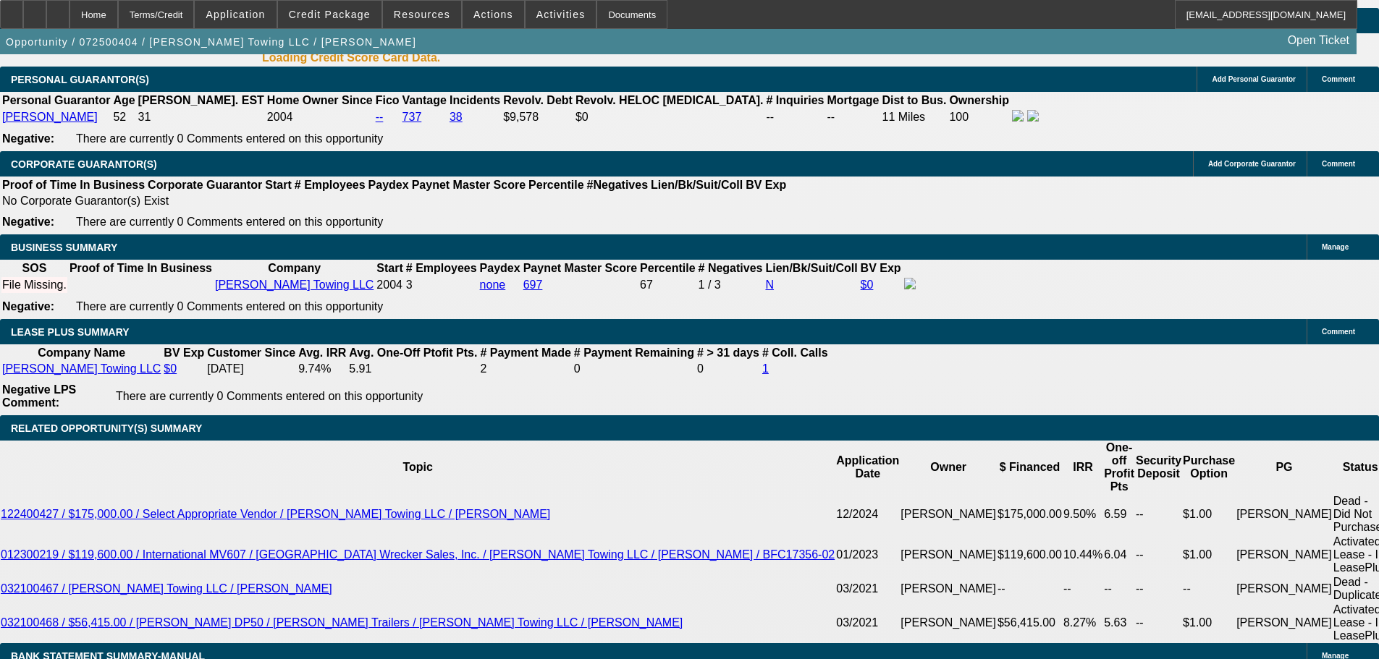
scroll to position [2104, 0]
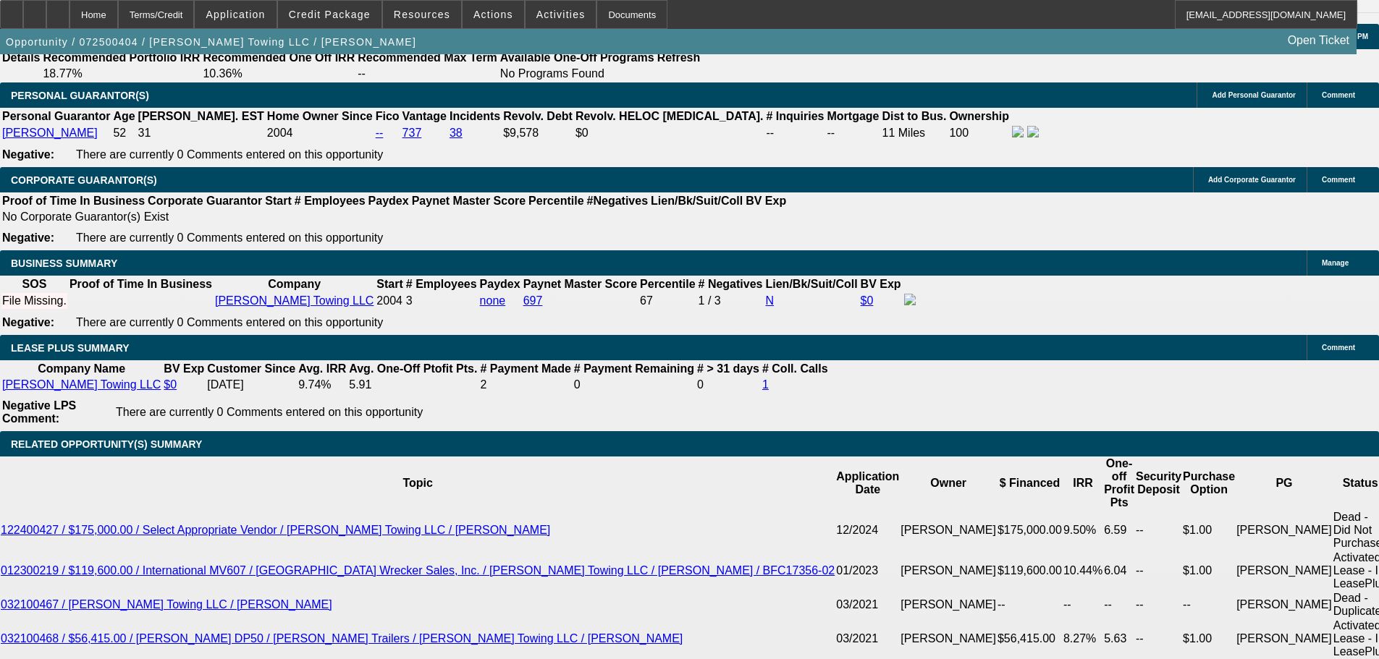
select select "0"
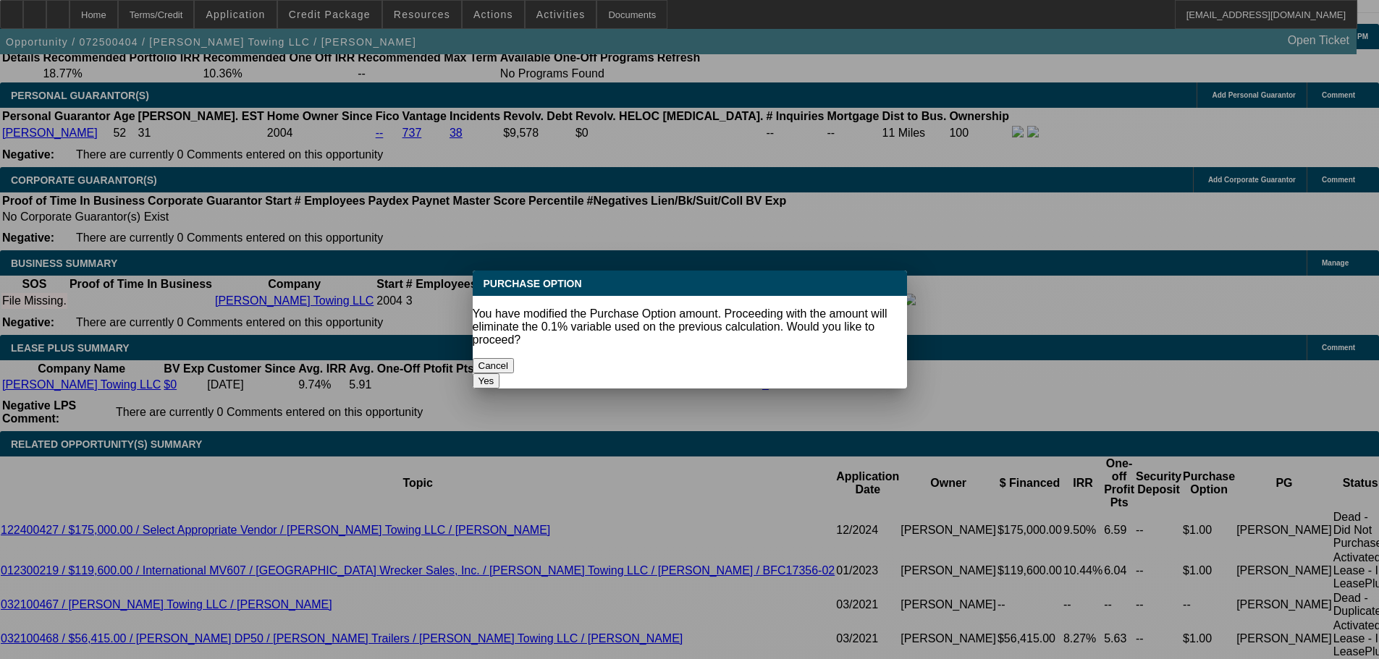
click at [500, 374] on button "Yes" at bounding box center [487, 381] width 28 height 15
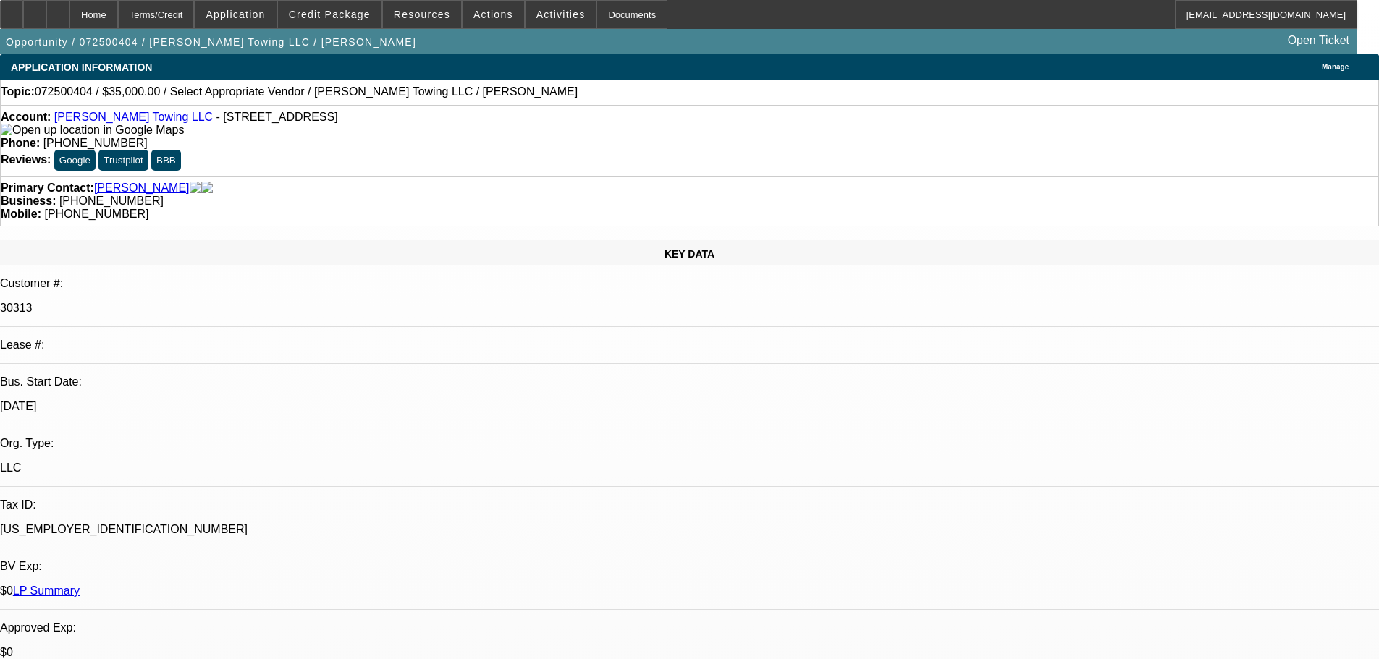
scroll to position [2104, 0]
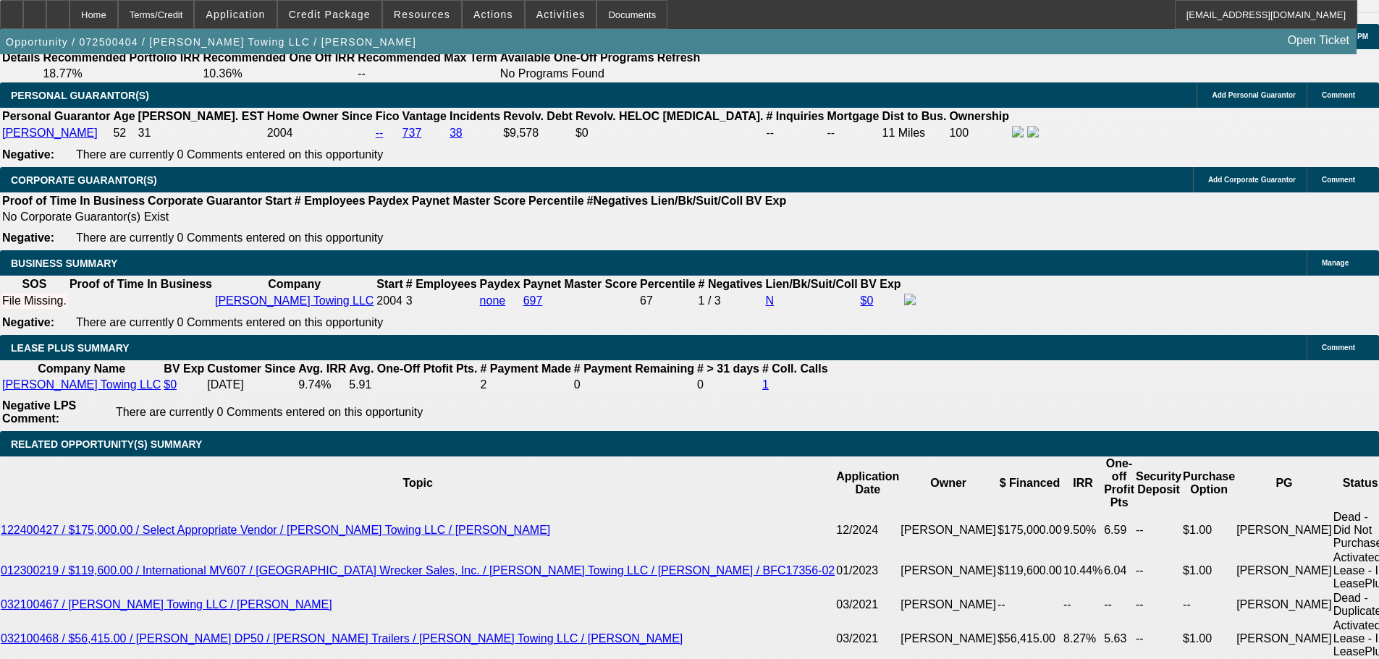
drag, startPoint x: 251, startPoint y: 374, endPoint x: 303, endPoint y: 374, distance: 52.1
type input "$1.00"
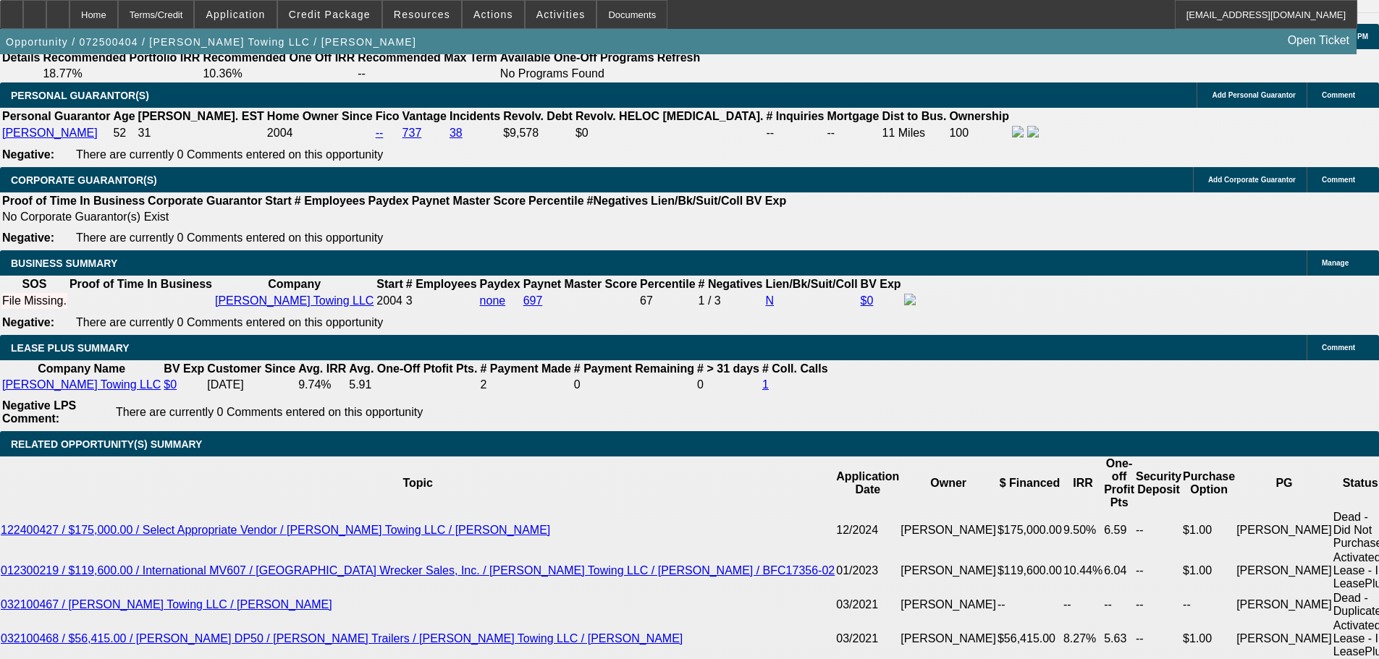
select select "2"
select select "0"
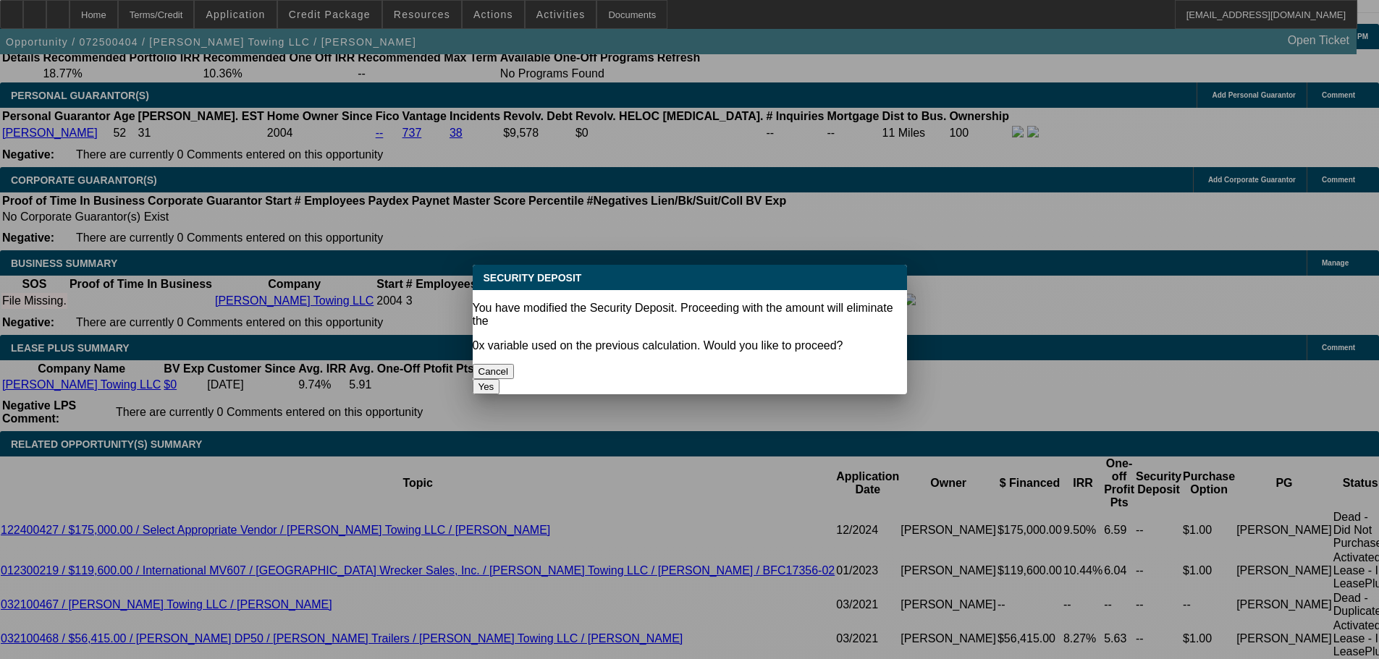
scroll to position [0, 0]
click at [500, 379] on button "Yes" at bounding box center [487, 386] width 28 height 15
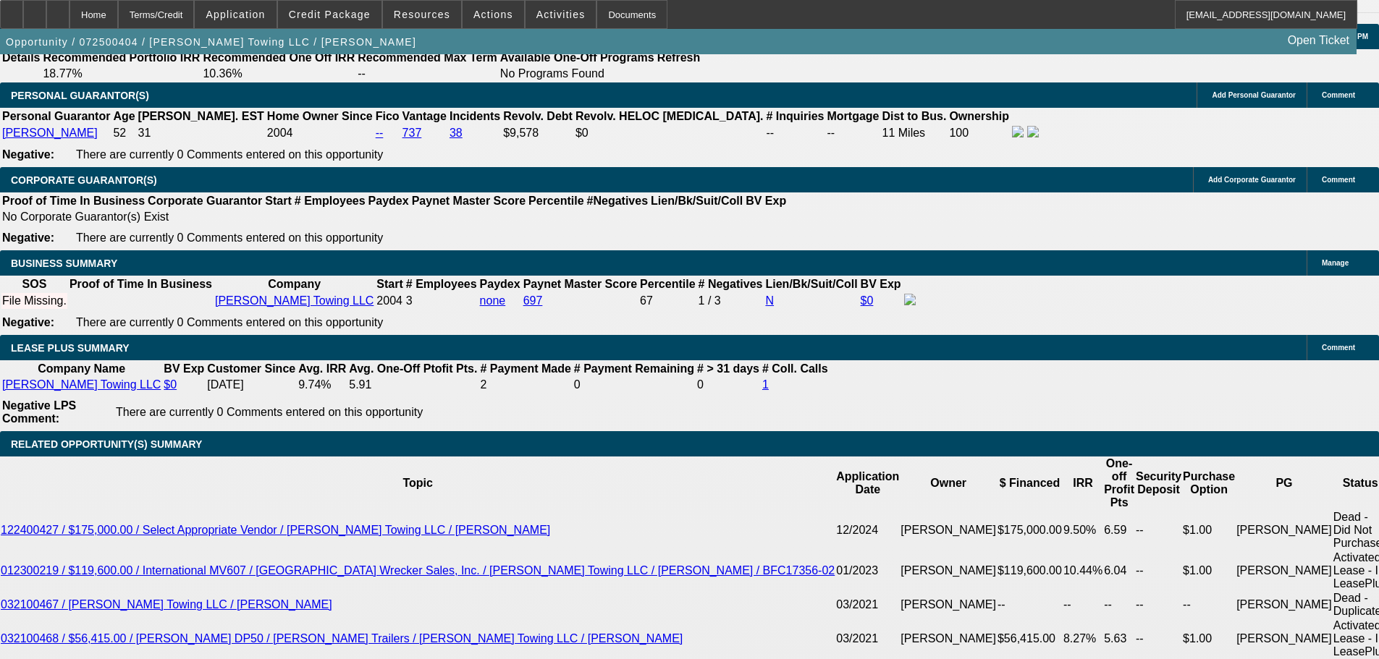
type input "$0.00"
select select "1"
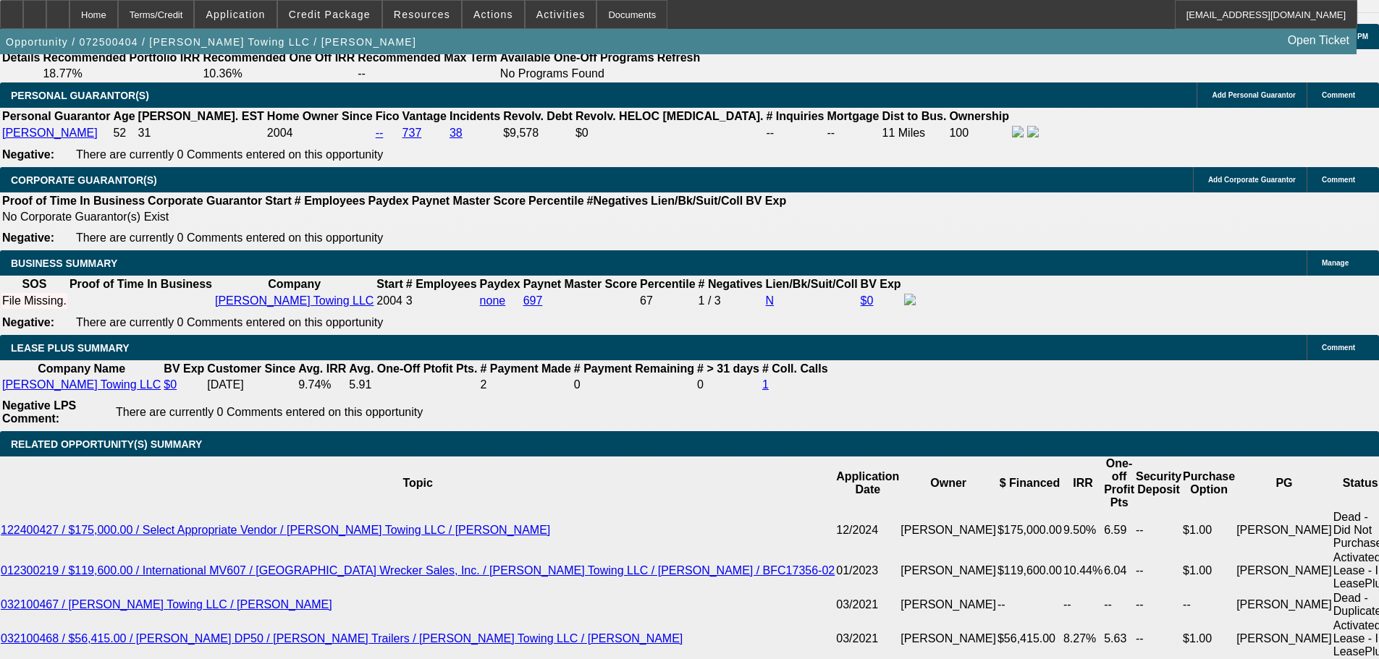
type input "60"
type input "9"
type input "$726.54"
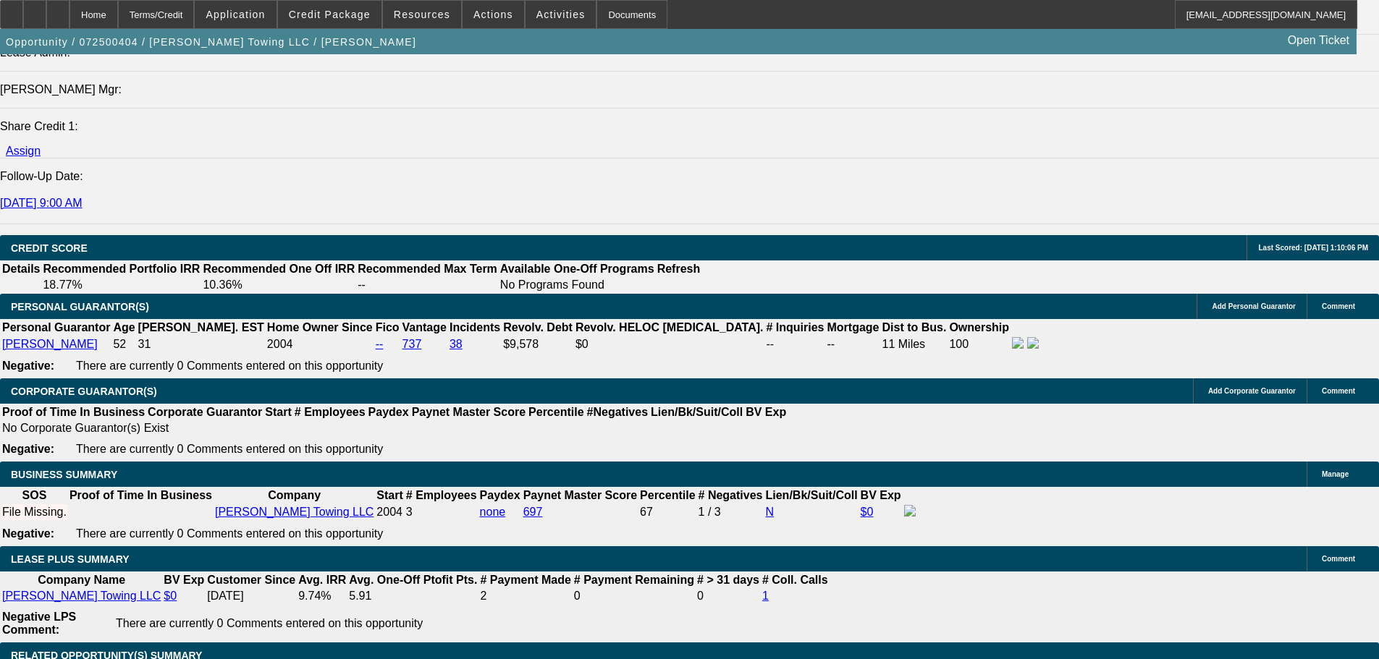
scroll to position [1886, 0]
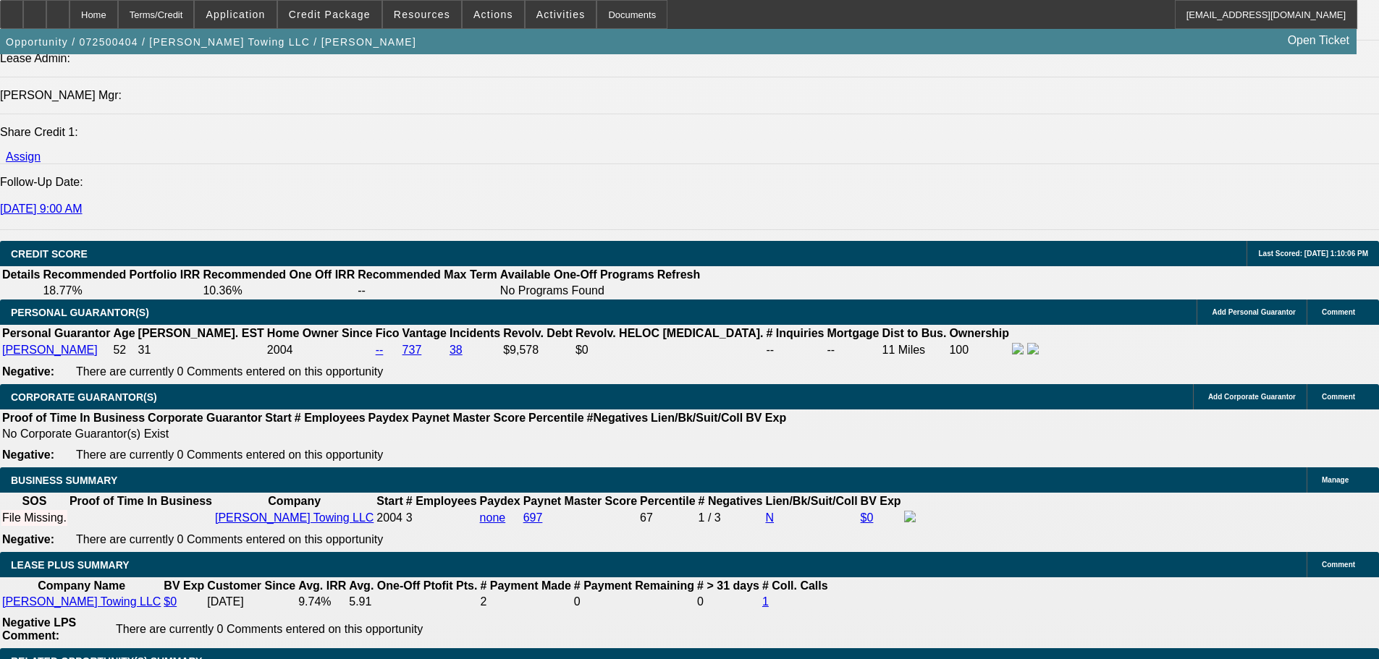
type input "9"
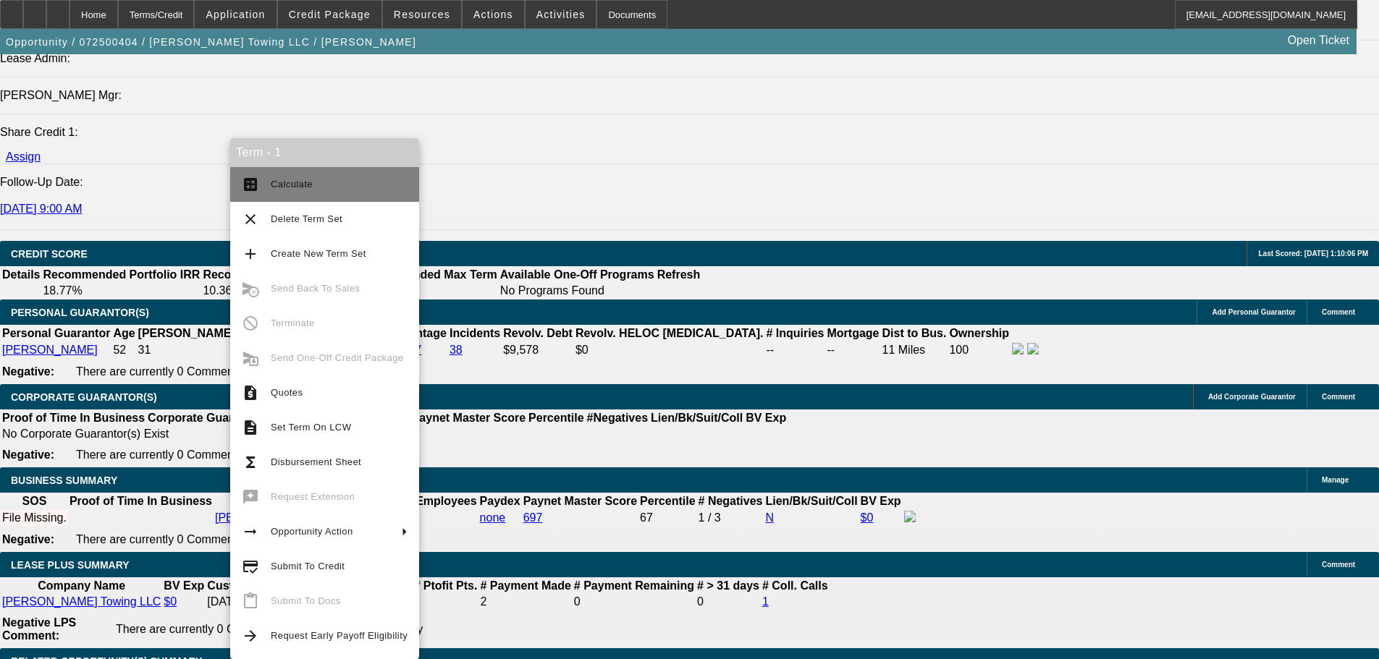
click at [345, 180] on span "Calculate" at bounding box center [339, 184] width 137 height 17
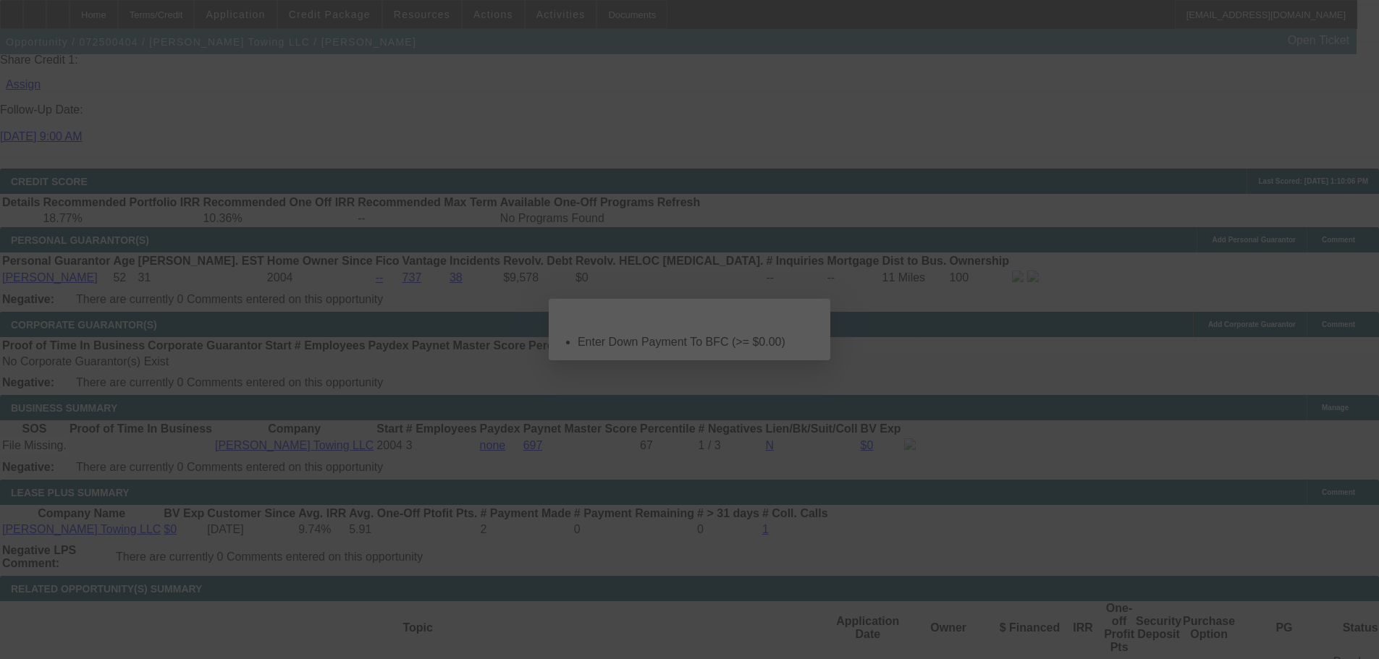
scroll to position [0, 0]
select select "0"
select select "2"
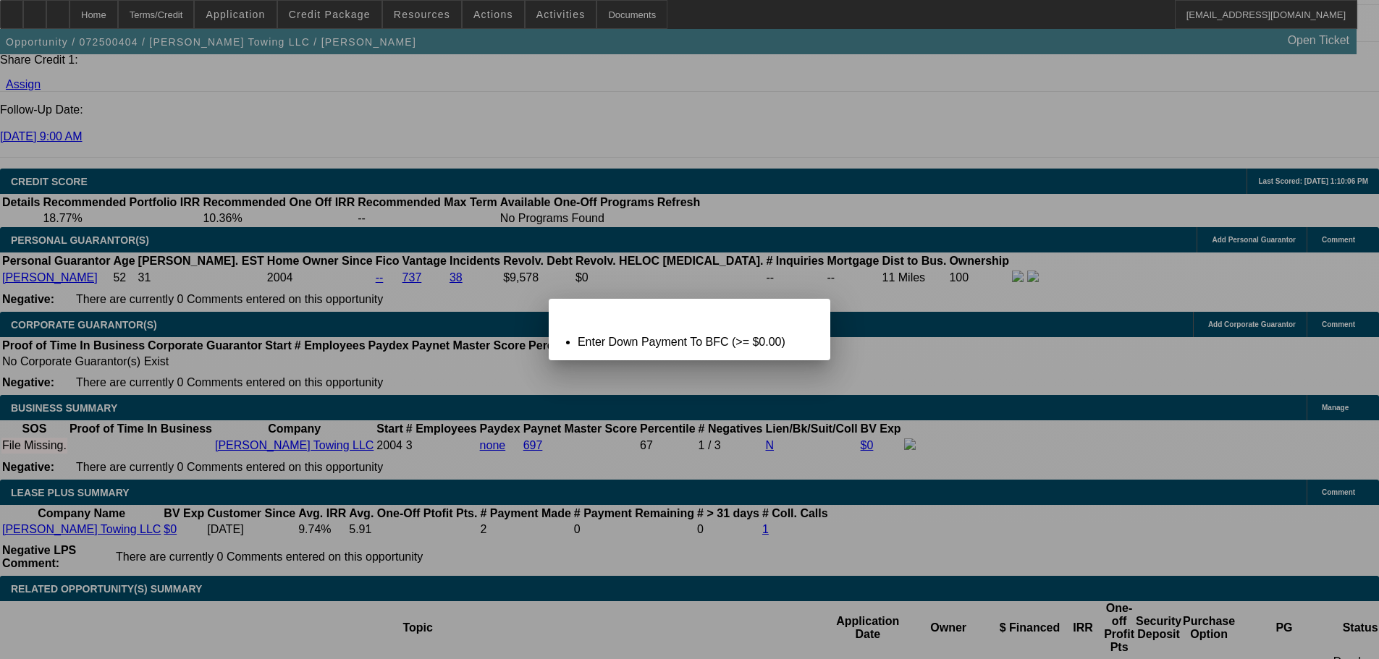
click at [798, 316] on div "Close" at bounding box center [814, 307] width 32 height 17
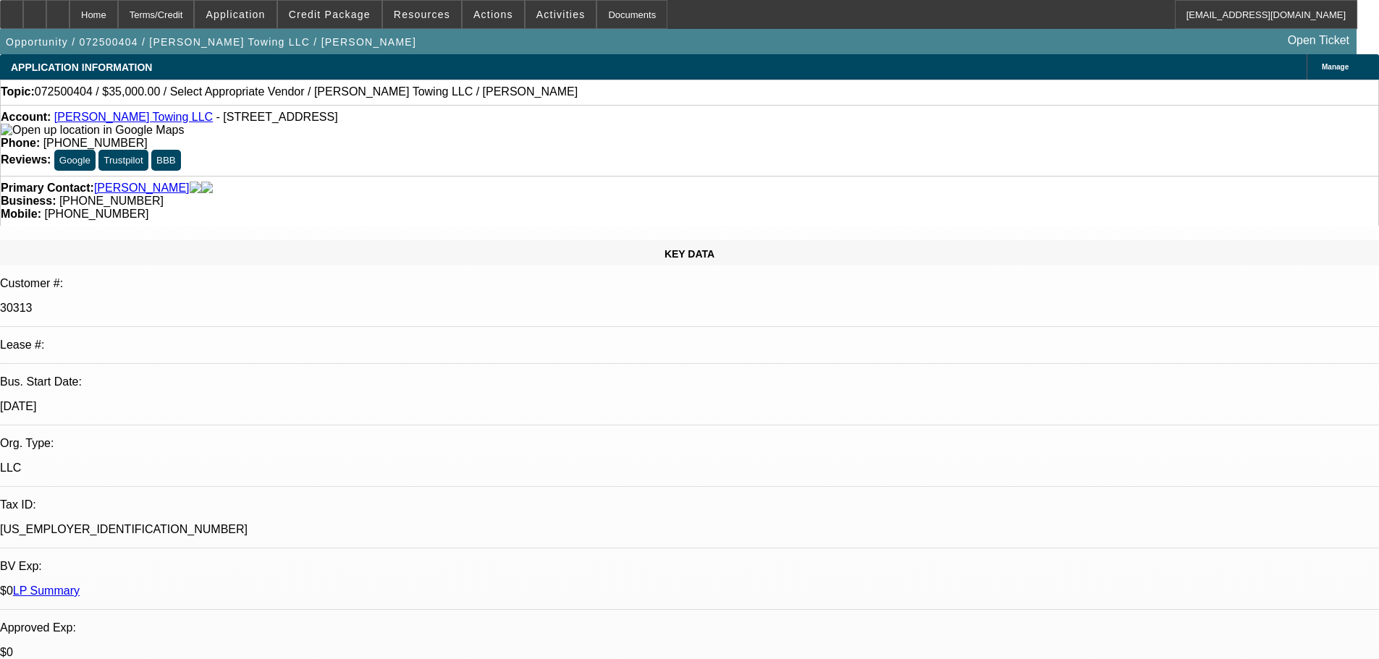
scroll to position [1959, 0]
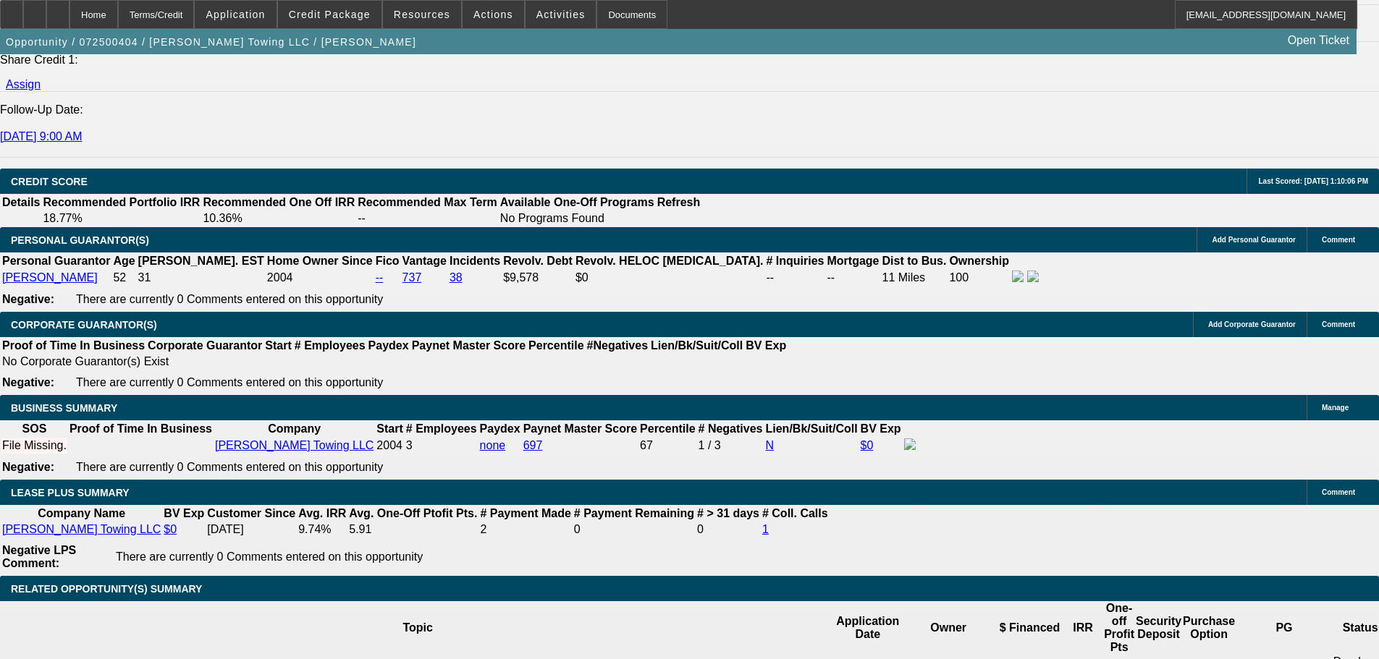
type input "$0.00"
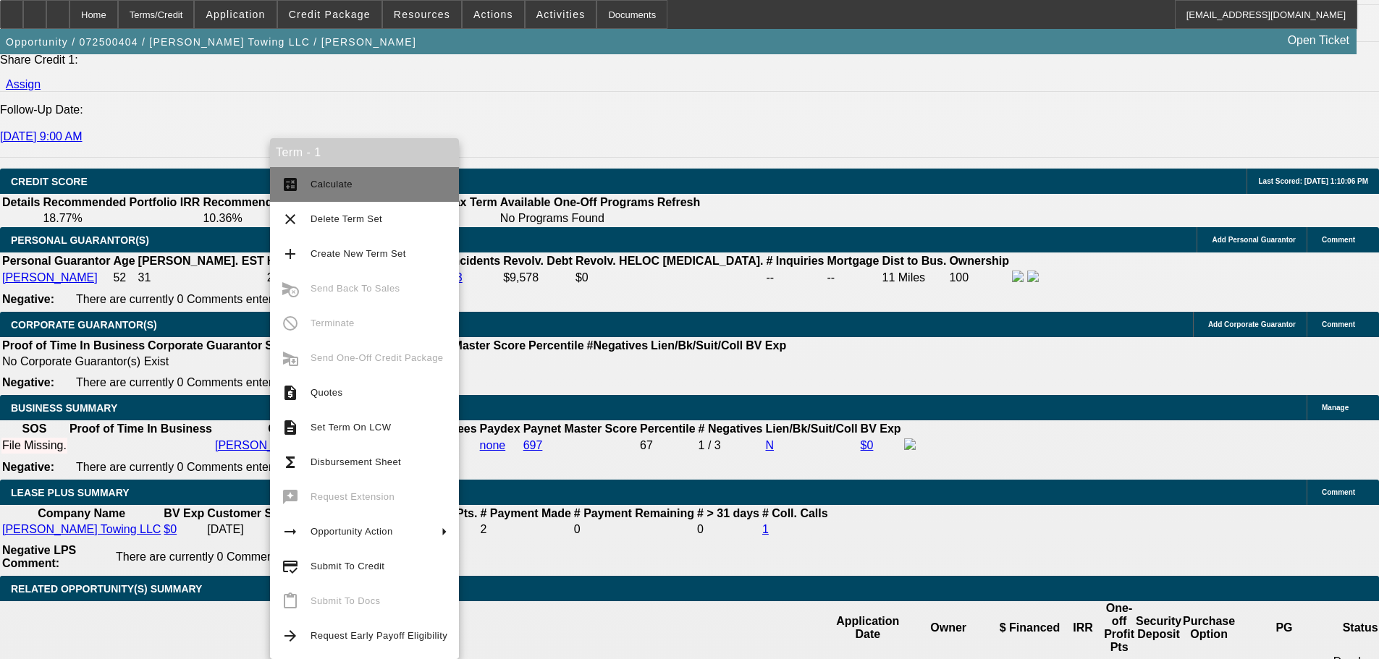
click at [371, 190] on span "Calculate" at bounding box center [379, 184] width 137 height 17
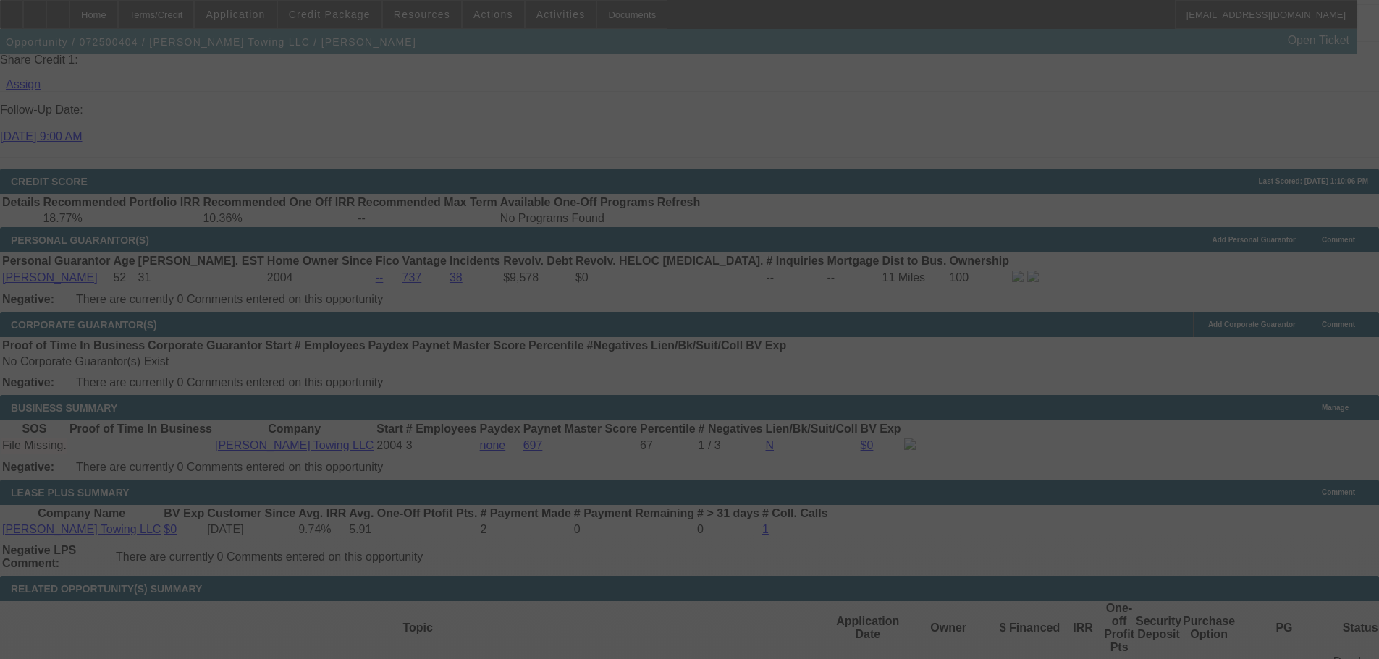
select select "0"
select select "2"
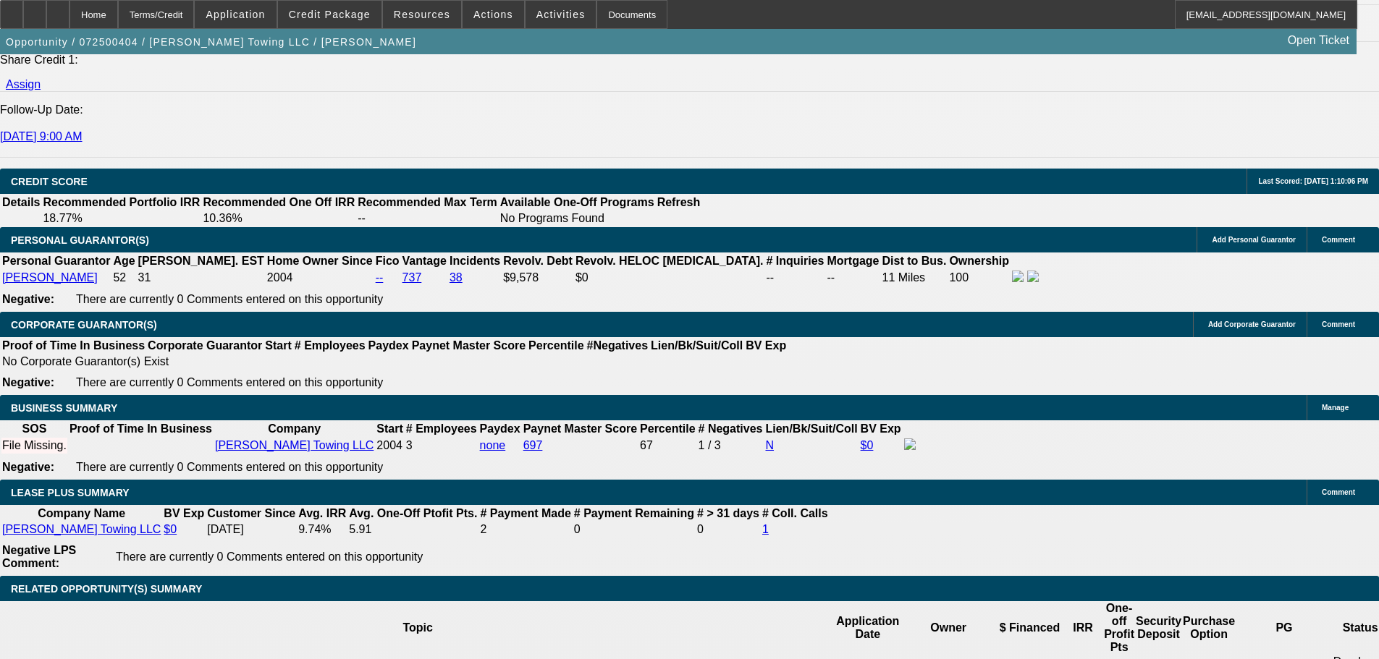
radio input "true"
type textarea "8-26: Found a service truck he liked for $35K, discussed estimates"
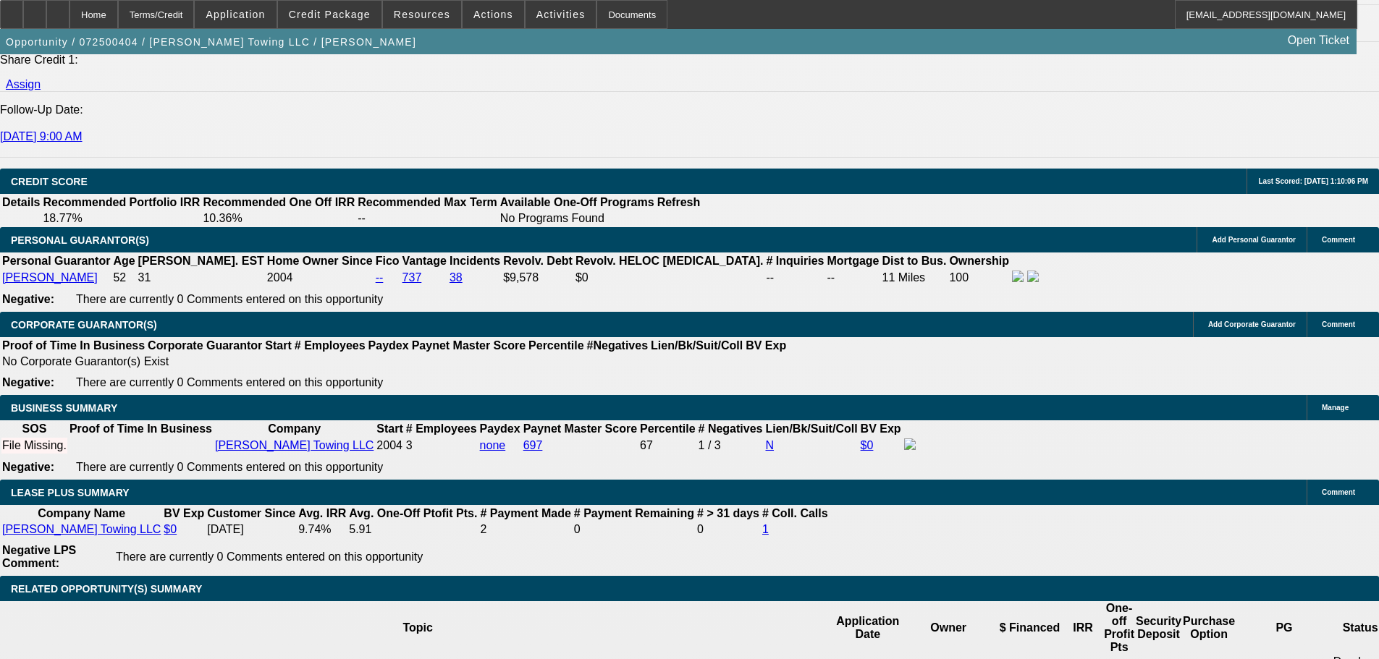
radio input "true"
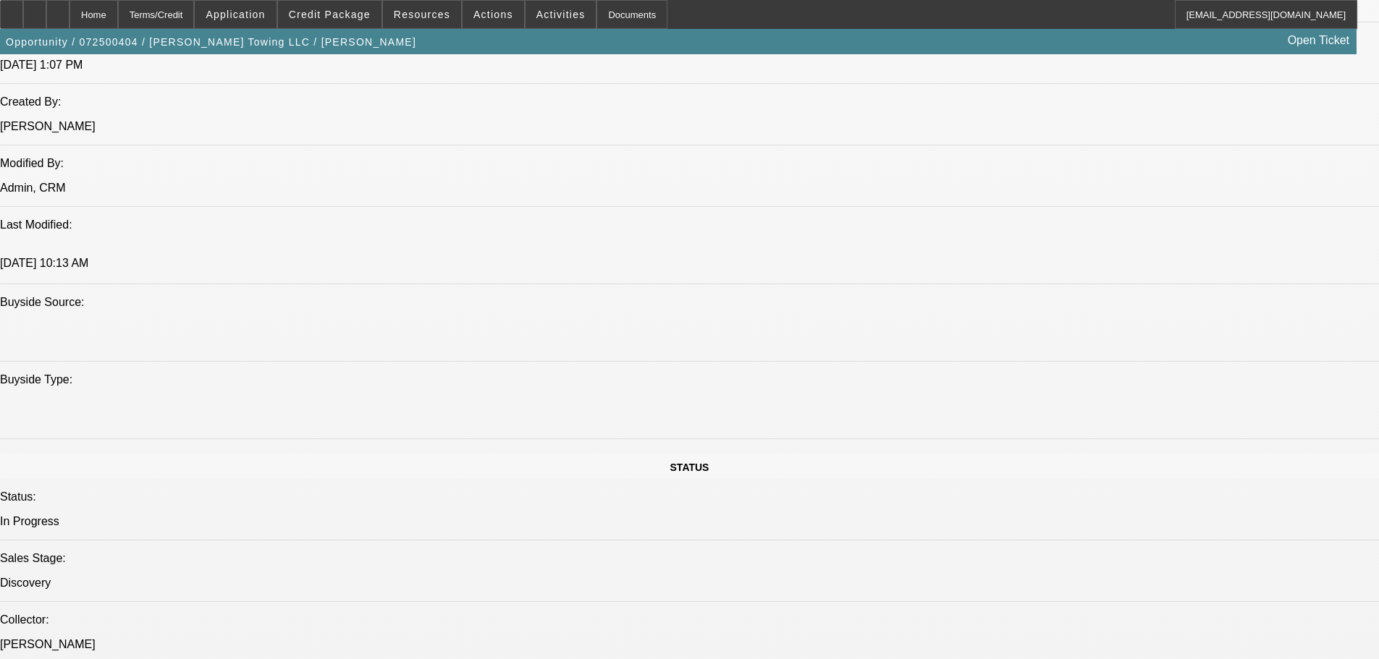
scroll to position [1163, 0]
drag, startPoint x: 1109, startPoint y: 245, endPoint x: 1018, endPoint y: 283, distance: 98.0
radio input "true"
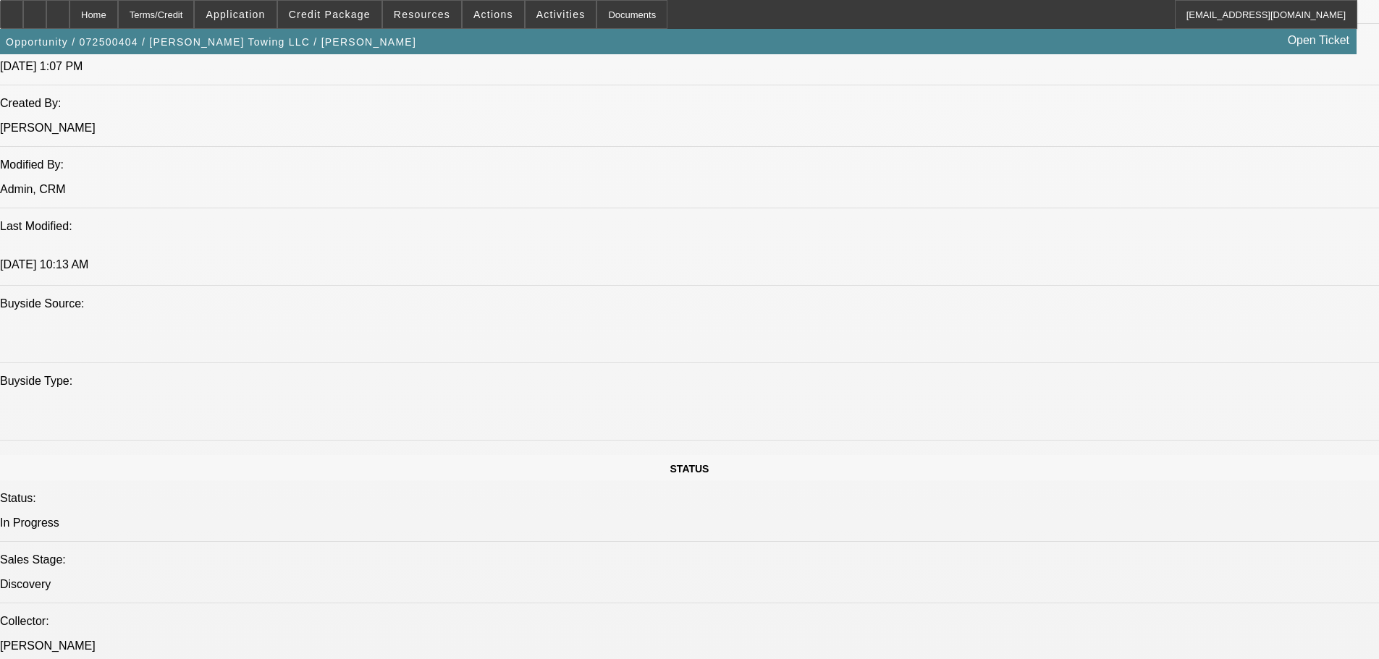
scroll to position [66, 0]
type textarea "8-26a: Told me Ford is offering a 0% in-house financing option, he wants to che…"
radio input "true"
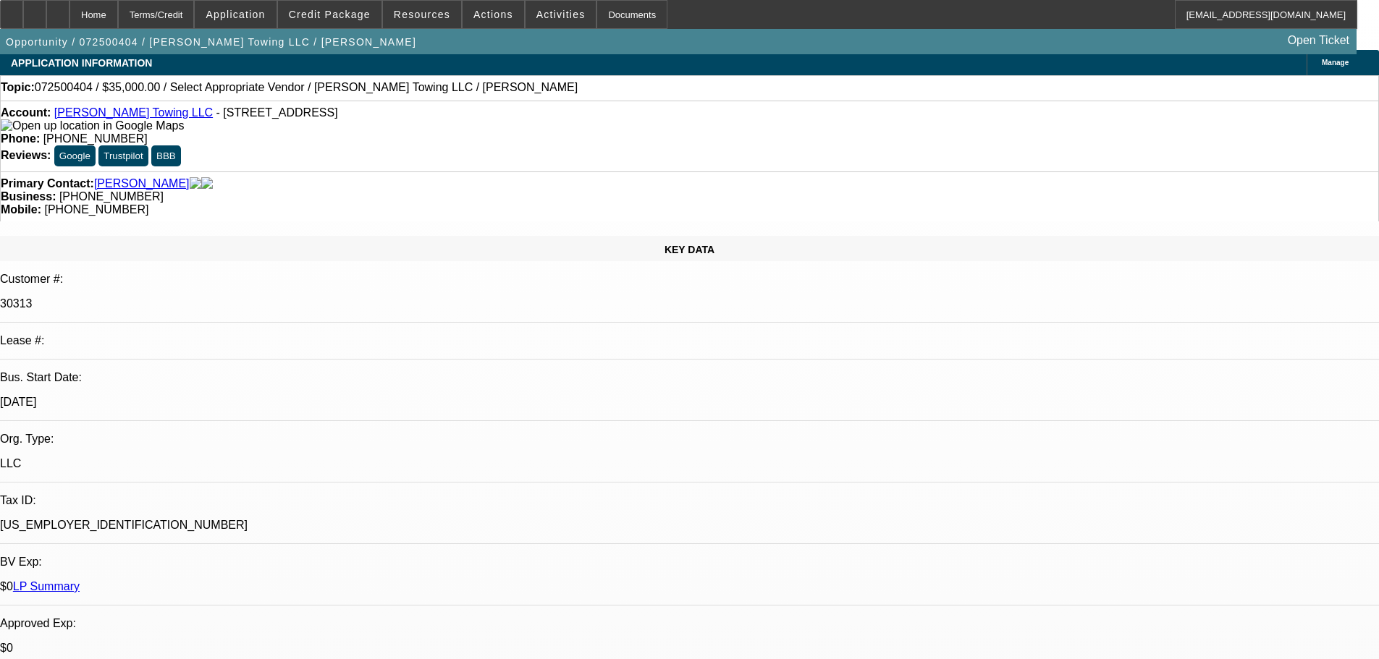
scroll to position [0, 0]
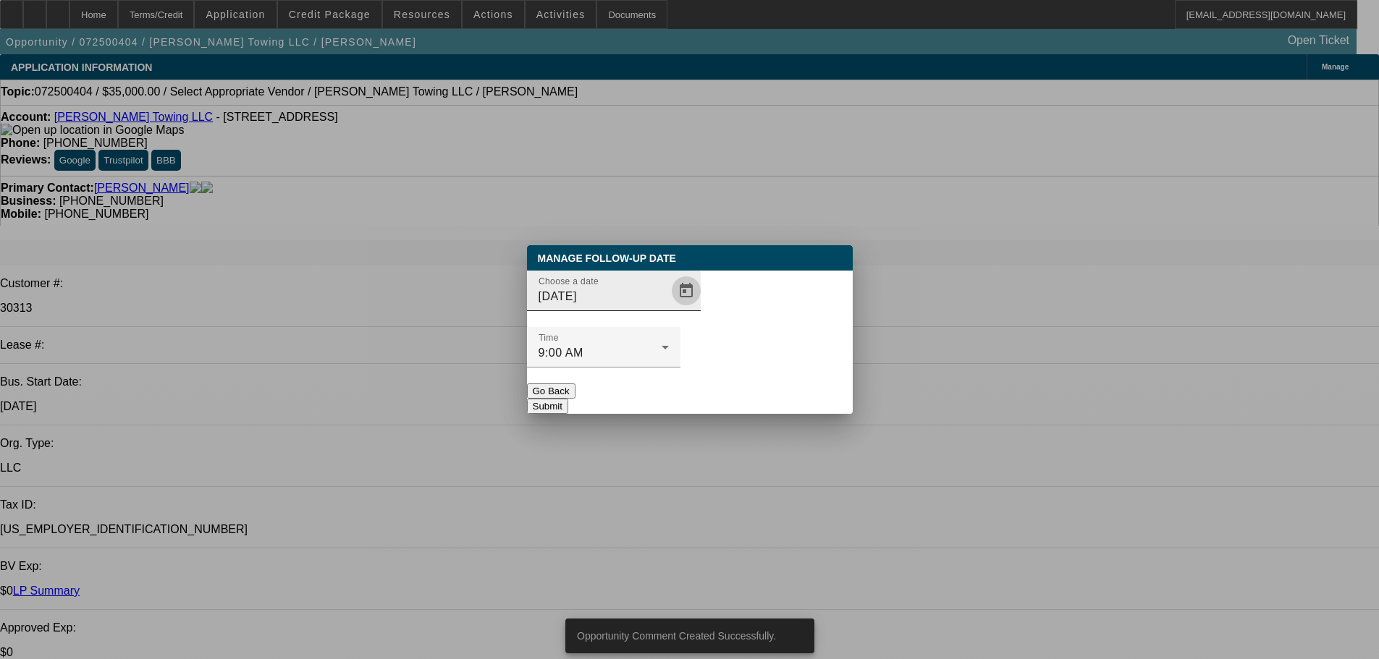
click at [669, 308] on span "Open calendar" at bounding box center [686, 291] width 35 height 35
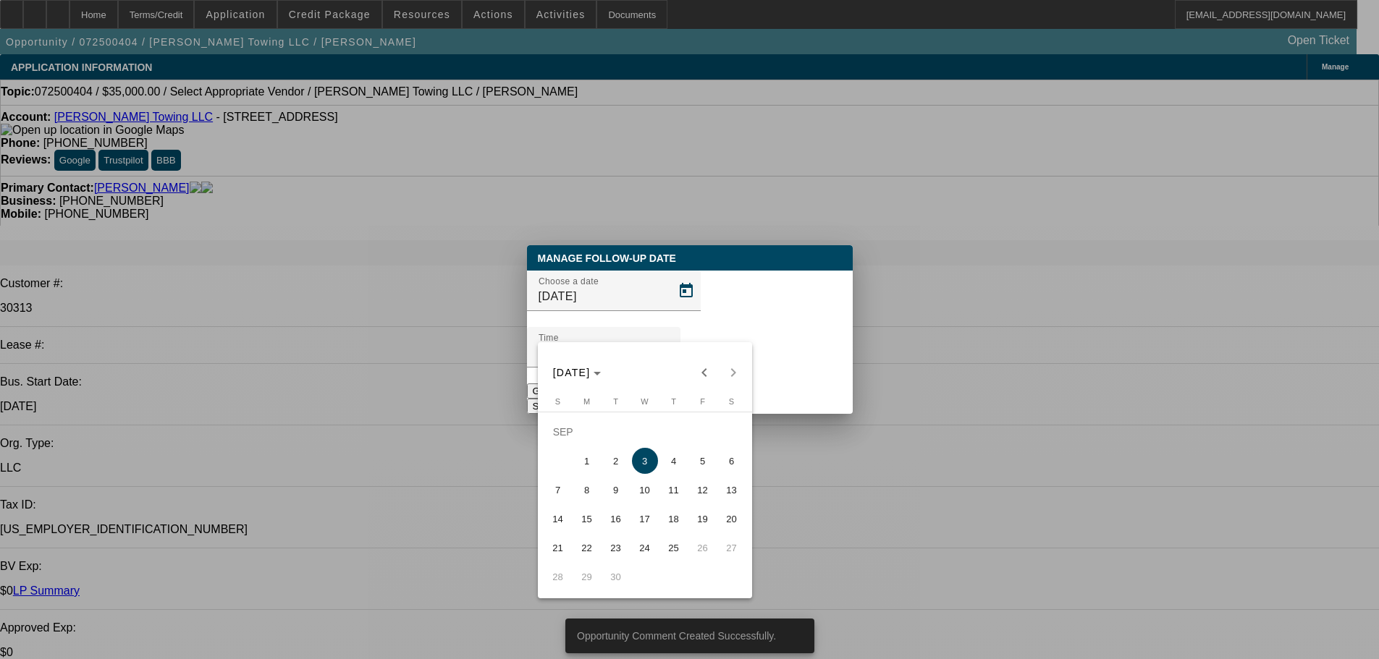
click at [642, 524] on span "17" at bounding box center [645, 519] width 26 height 26
type input "9/17/2025"
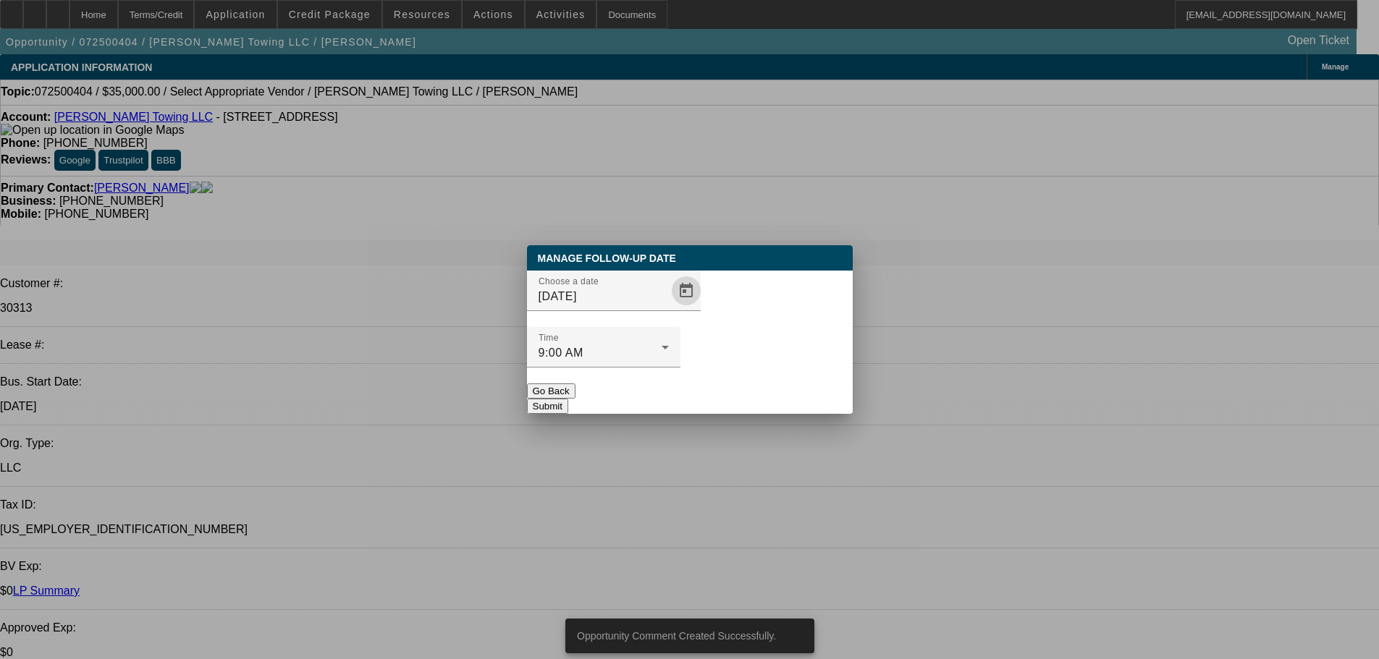
drag, startPoint x: 759, startPoint y: 357, endPoint x: 753, endPoint y: 364, distance: 9.7
click at [680, 368] on div at bounding box center [603, 376] width 153 height 16
click at [568, 399] on button "Submit" at bounding box center [547, 406] width 41 height 15
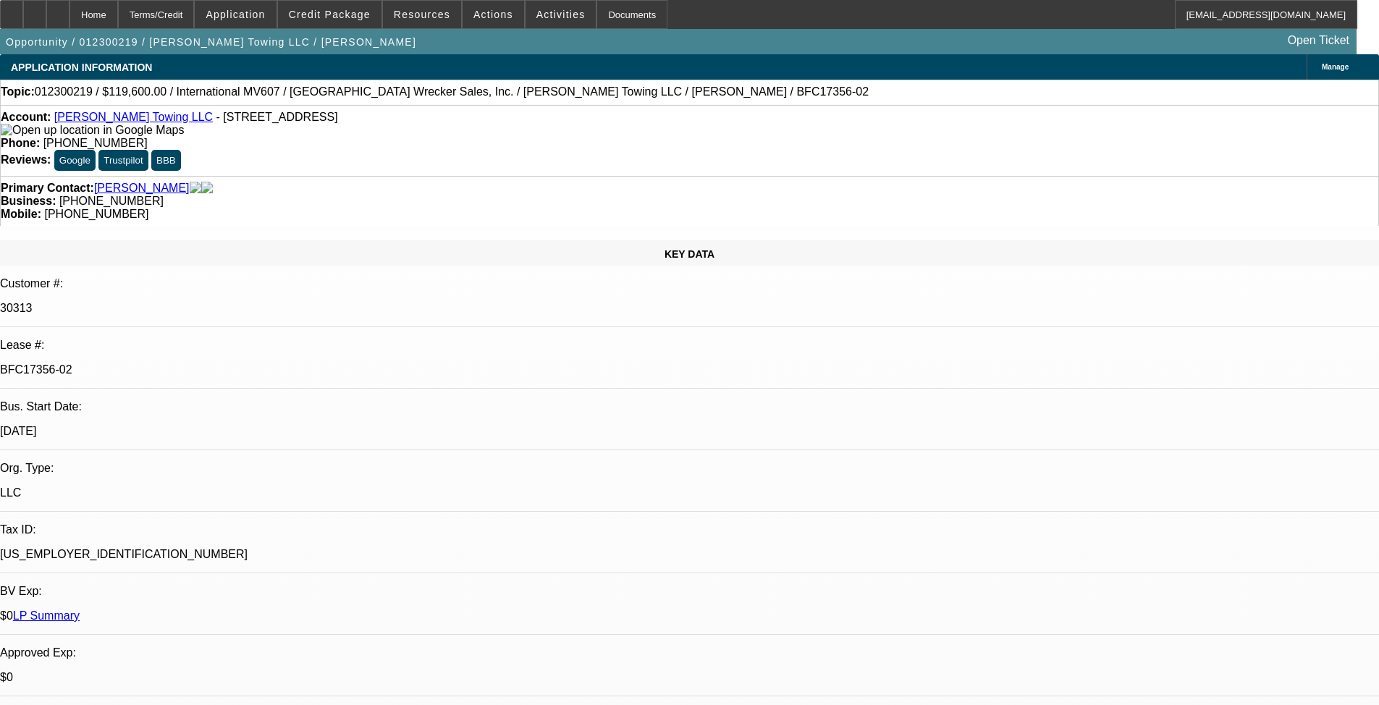
select select "0"
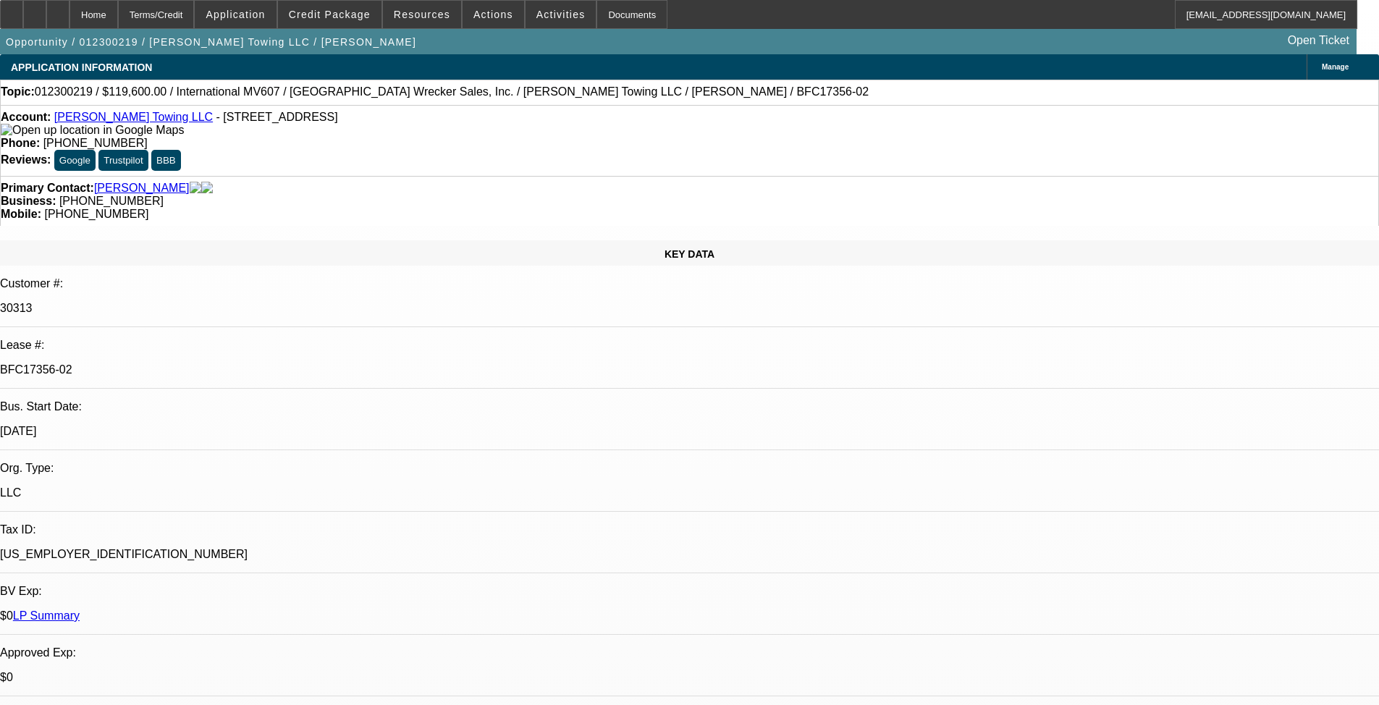
select select "0"
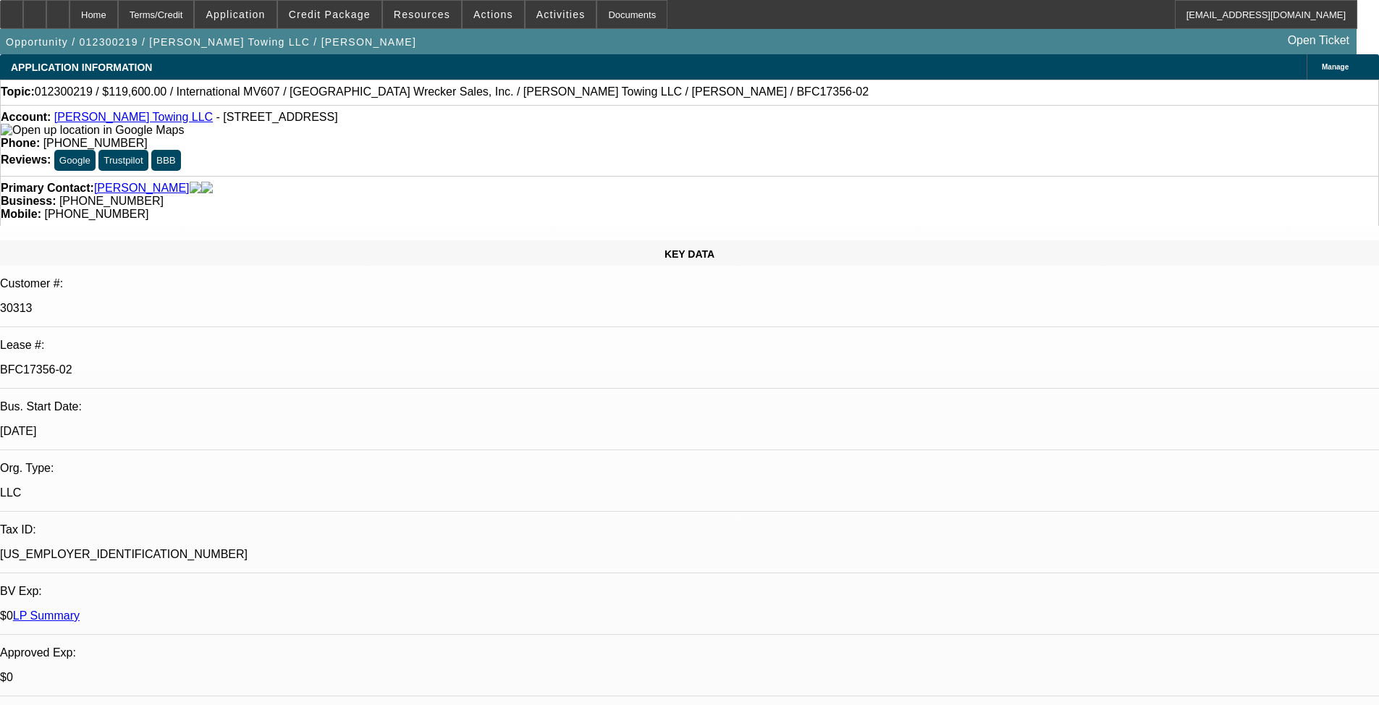
select select "0"
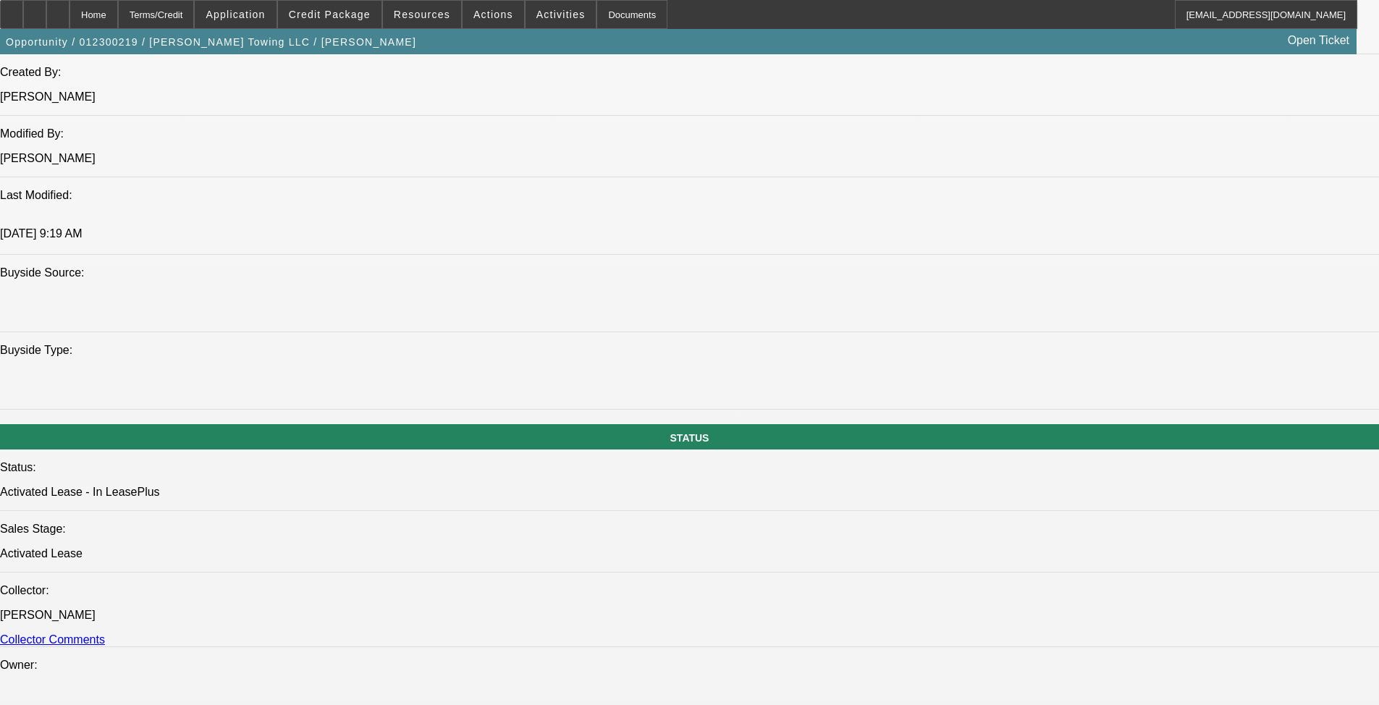
select select "2"
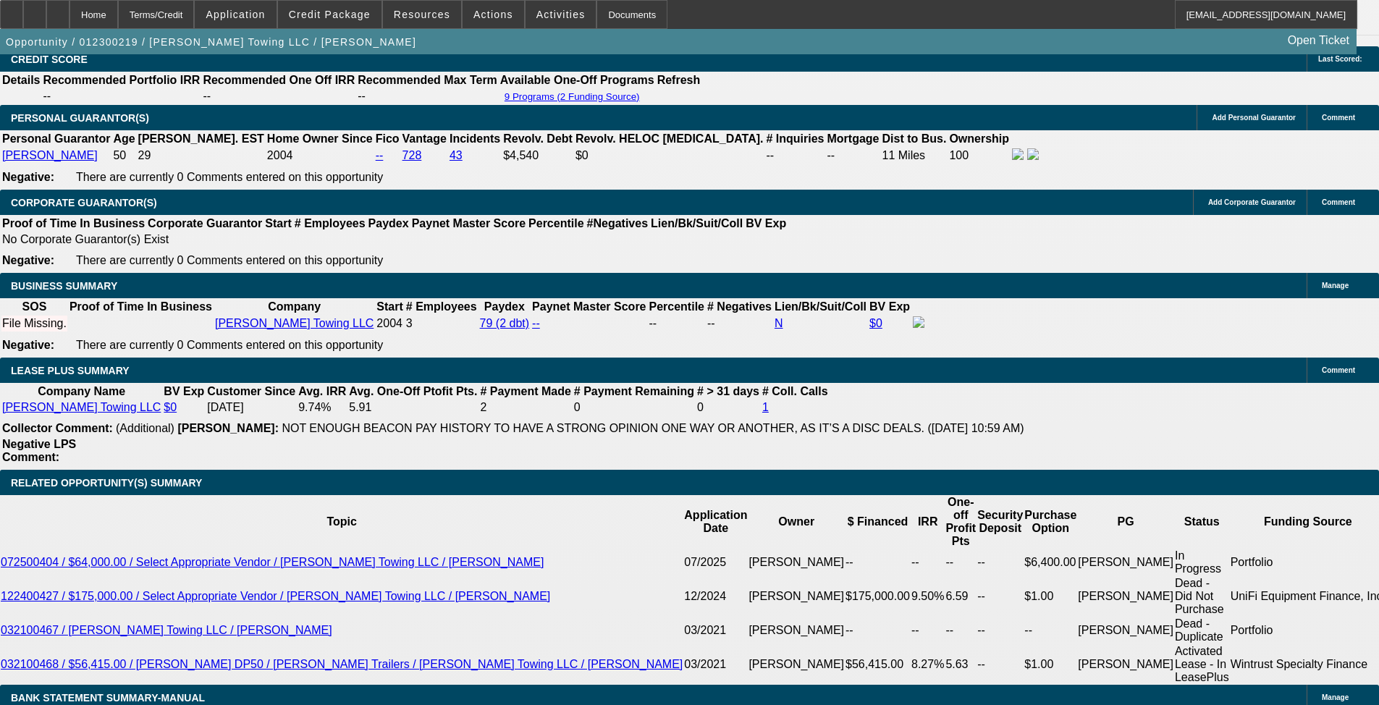
scroll to position [2172, 0]
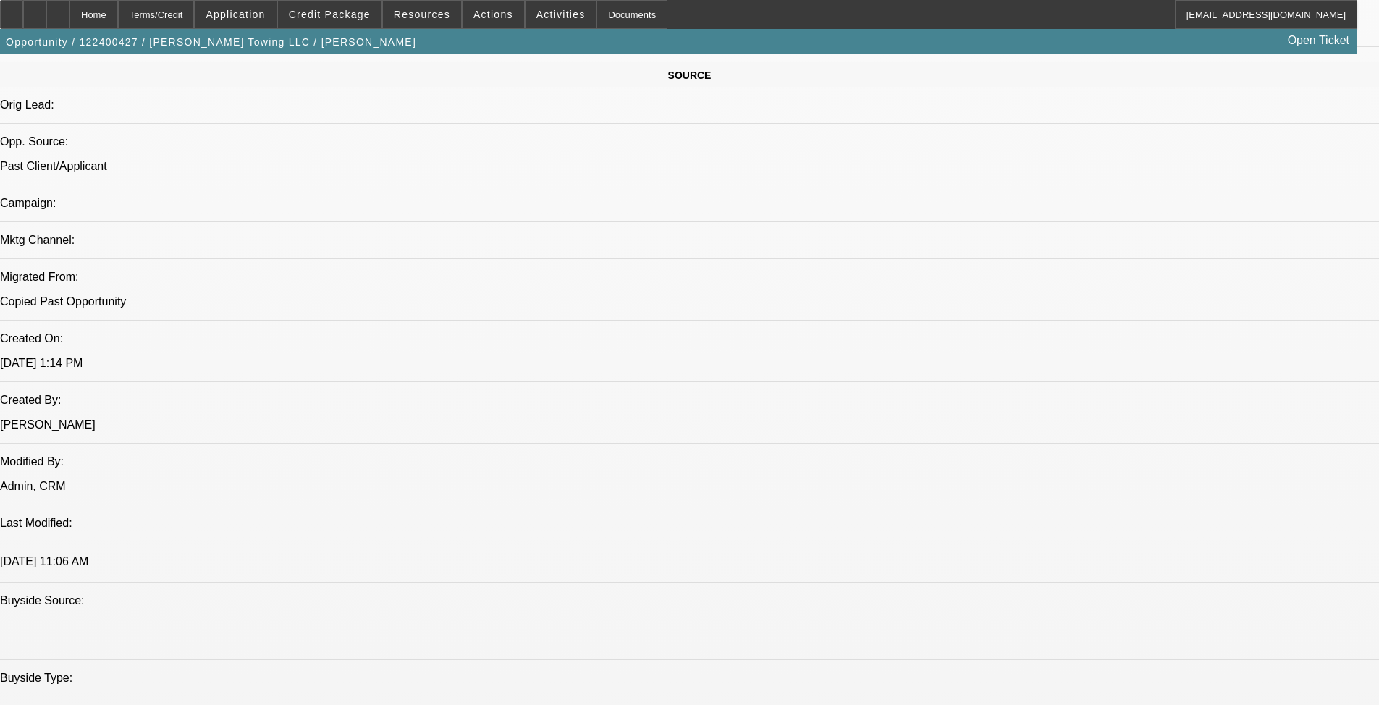
select select "0"
select select "3"
select select "0"
select select "2"
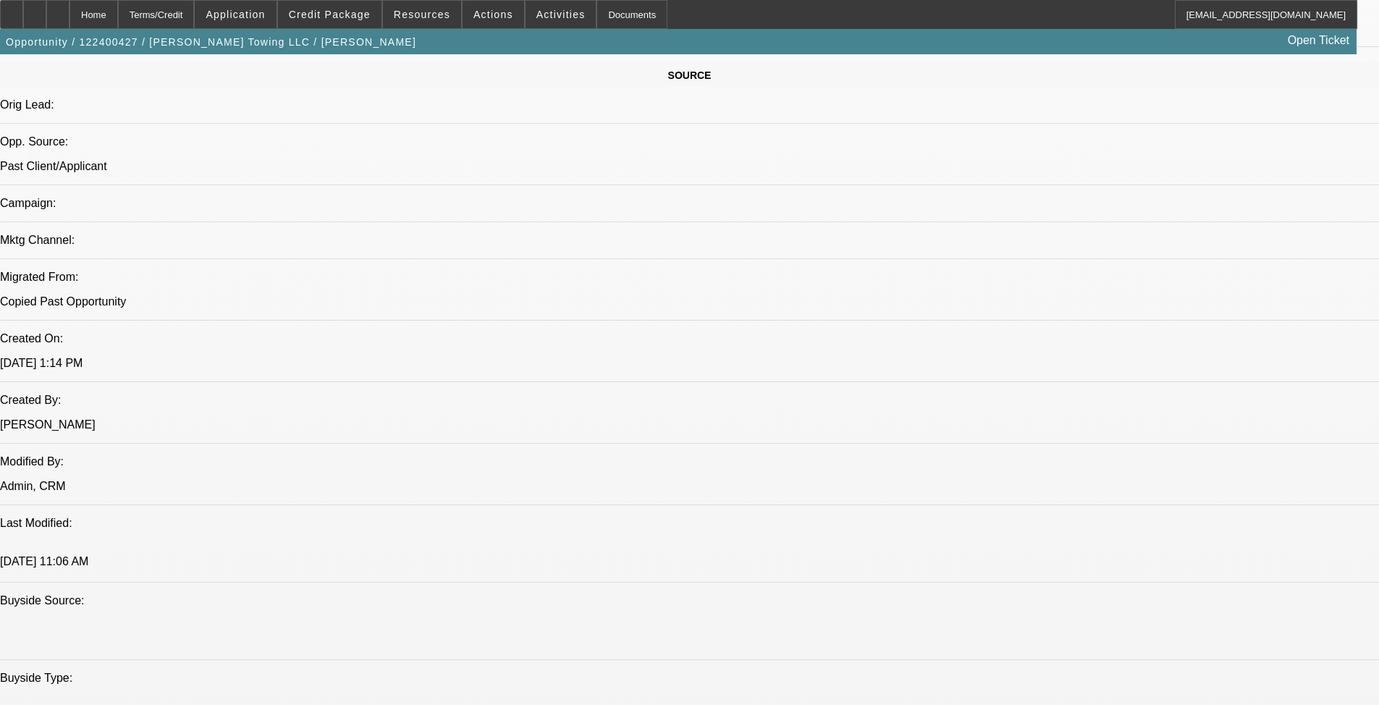
select select "0"
select select "2"
select select "0"
select select "2"
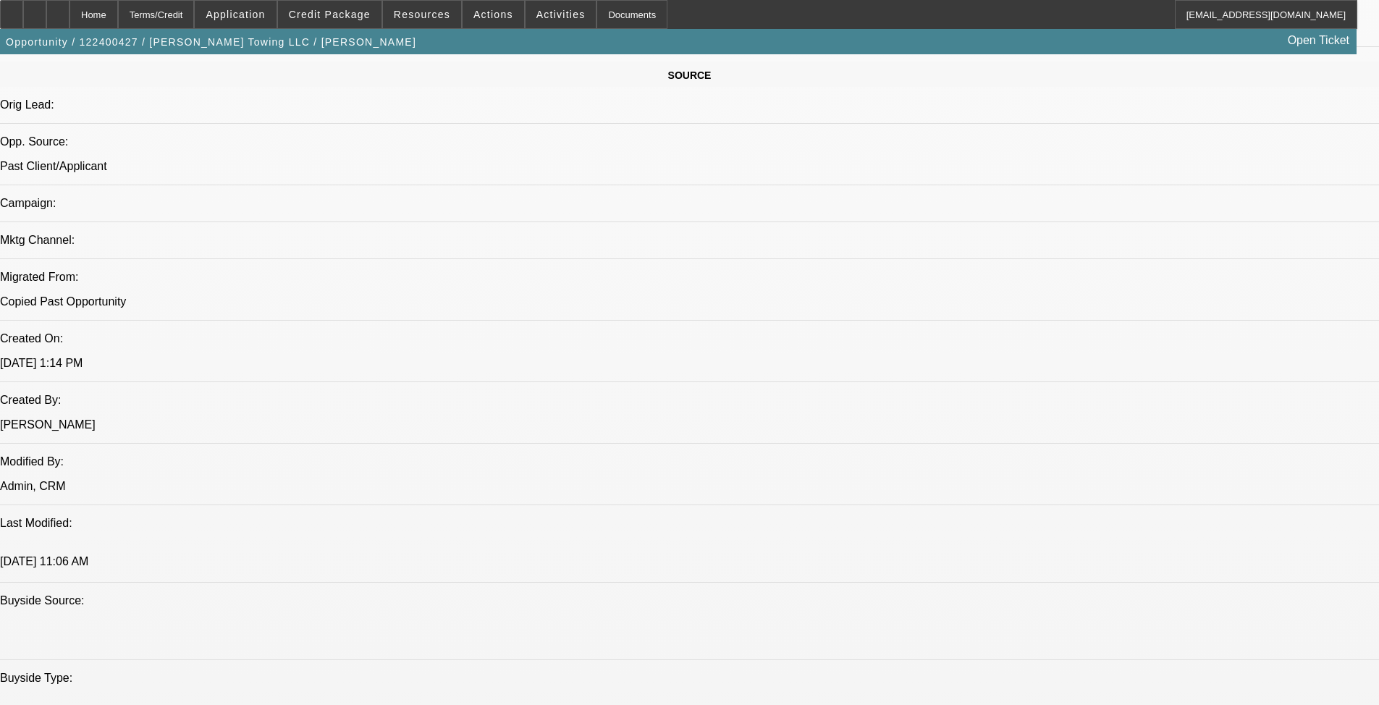
select select "0"
select select "2"
select select "0"
select select "2"
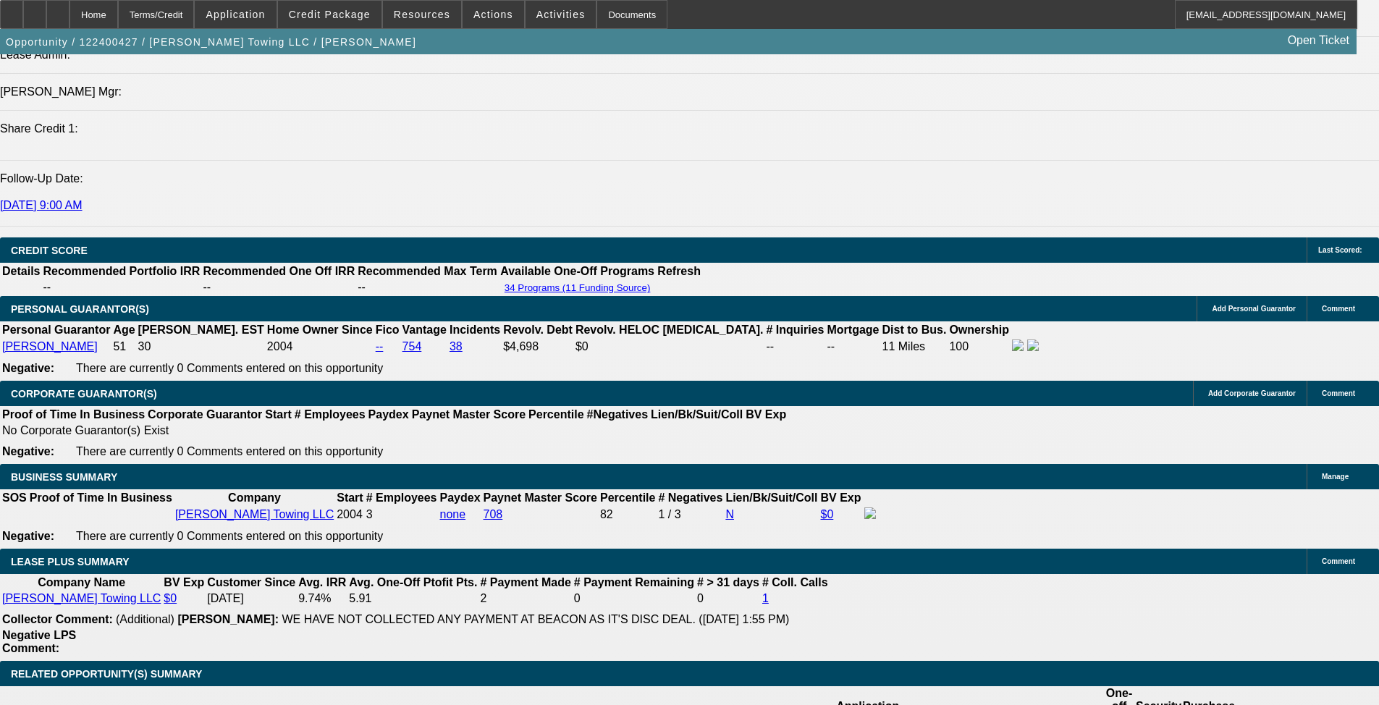
scroll to position [2043, 0]
